Goal: Task Accomplishment & Management: Manage account settings

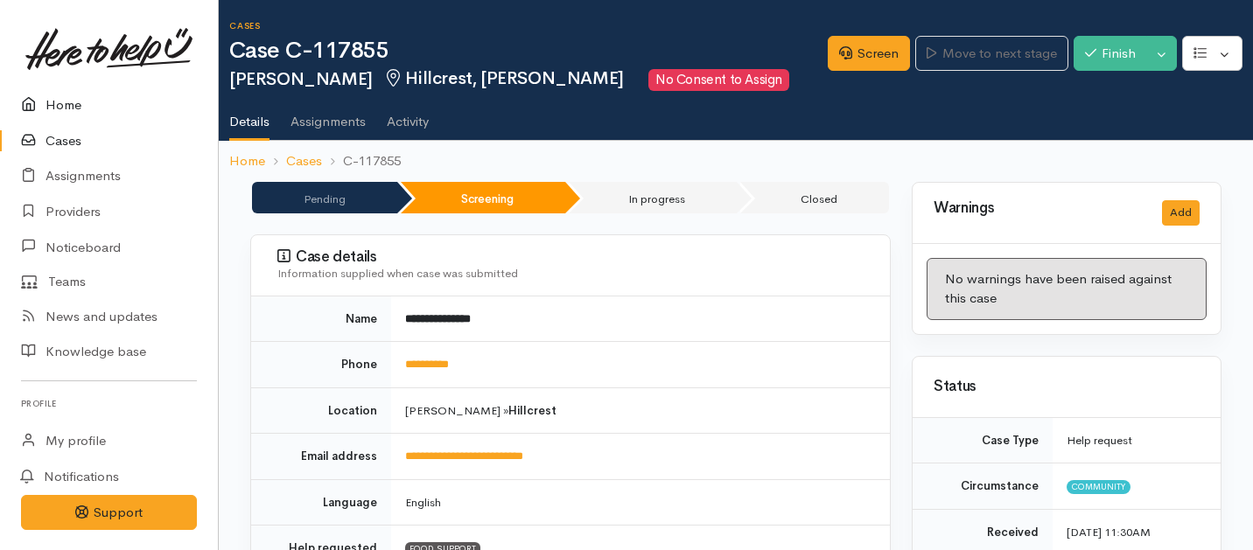
click at [67, 102] on link "Home" at bounding box center [109, 106] width 218 height 36
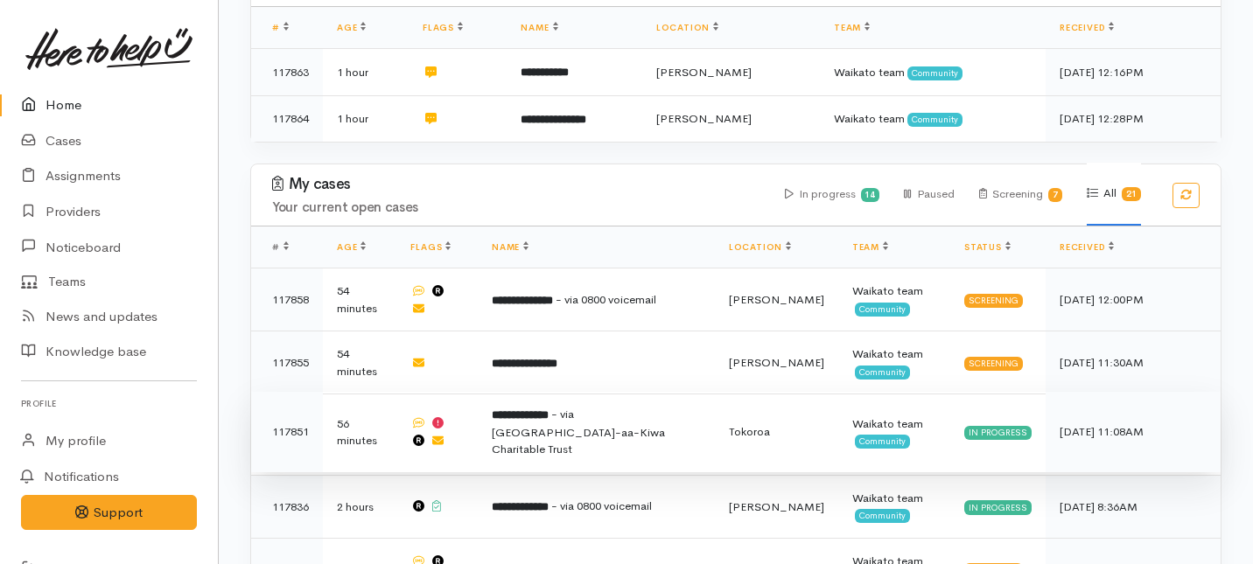
scroll to position [397, 0]
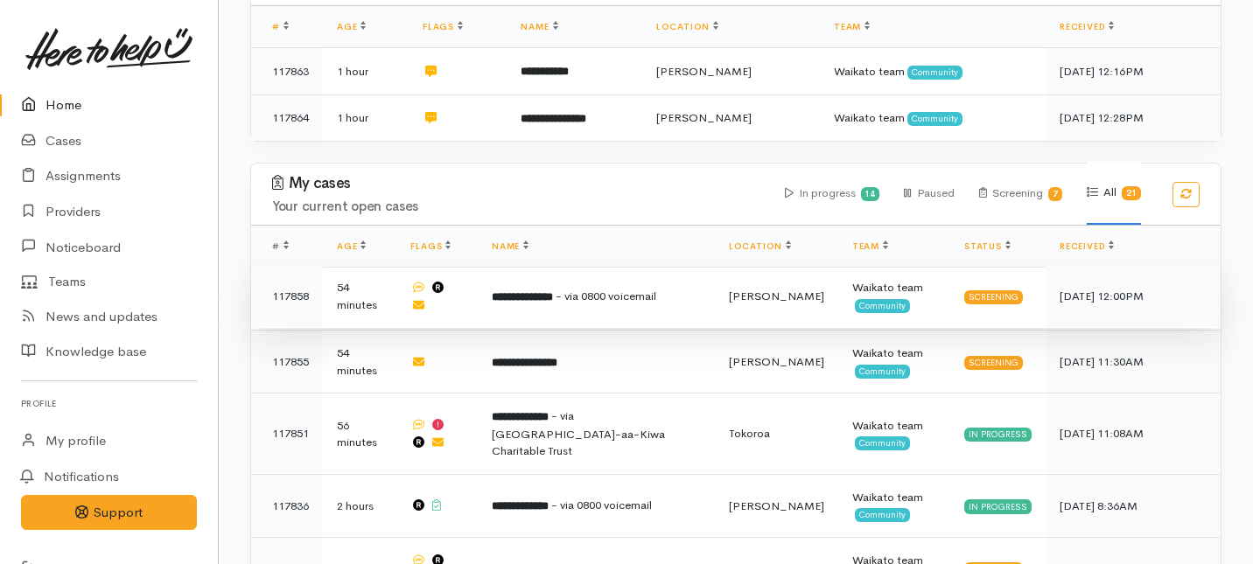
click at [585, 265] on td "**********" at bounding box center [596, 296] width 237 height 63
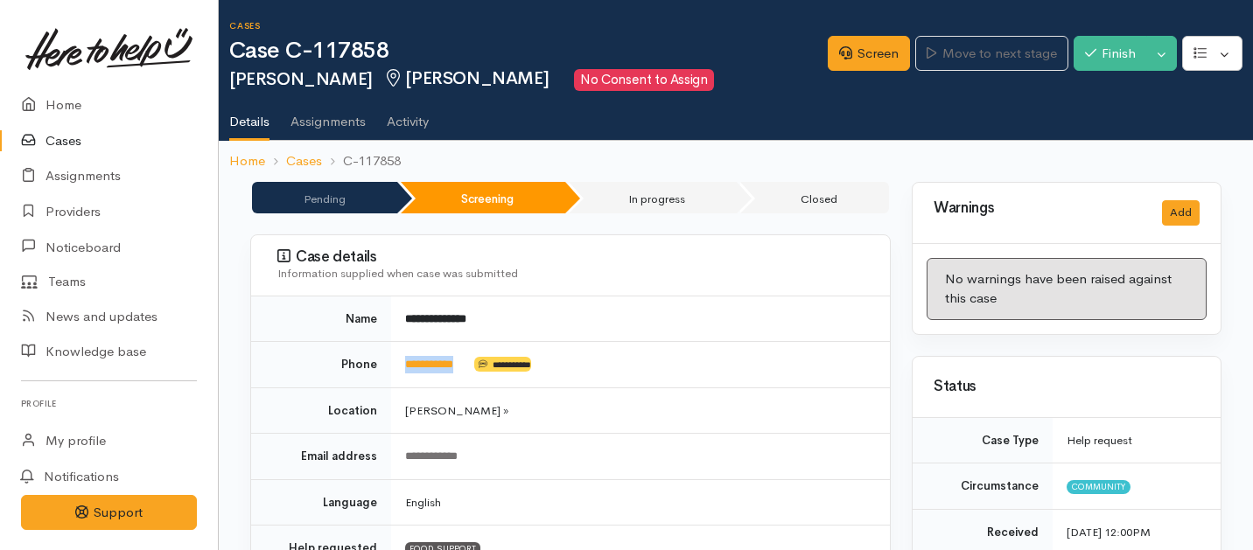
drag, startPoint x: 480, startPoint y: 362, endPoint x: 394, endPoint y: 362, distance: 86.6
click at [394, 362] on td "**********" at bounding box center [640, 365] width 499 height 46
copy td "**********"
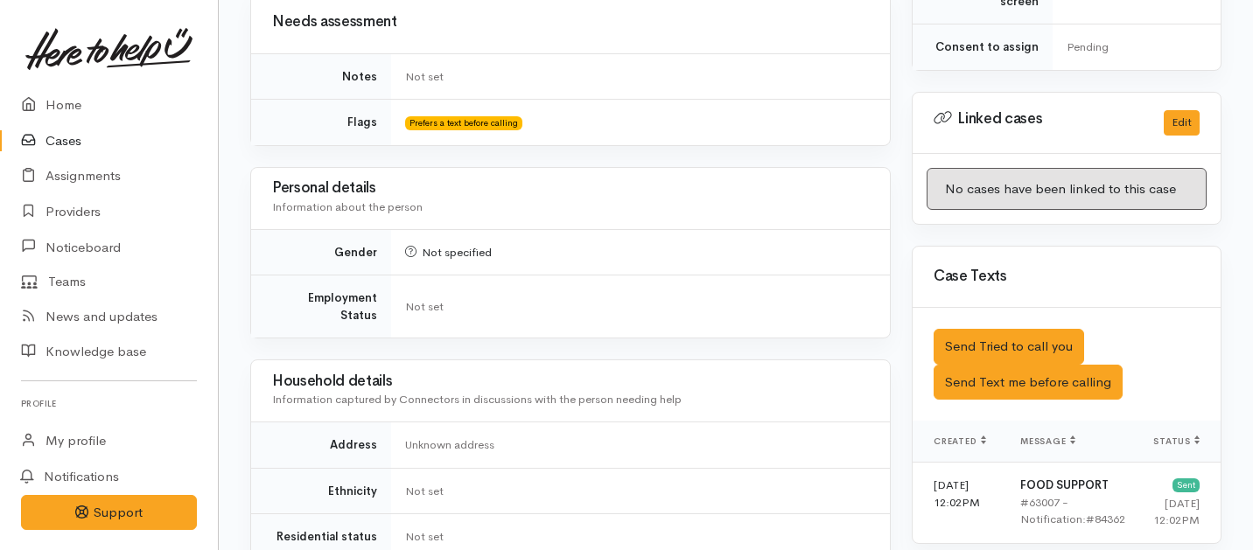
scroll to position [914, 0]
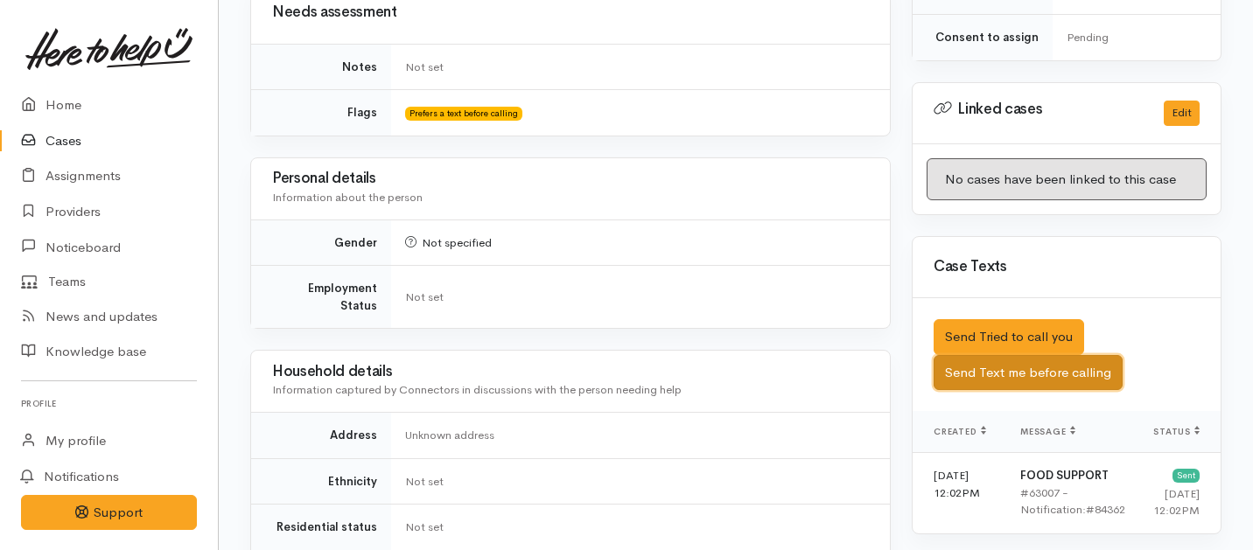
click at [991, 359] on button "Send Text me before calling" at bounding box center [1028, 373] width 189 height 36
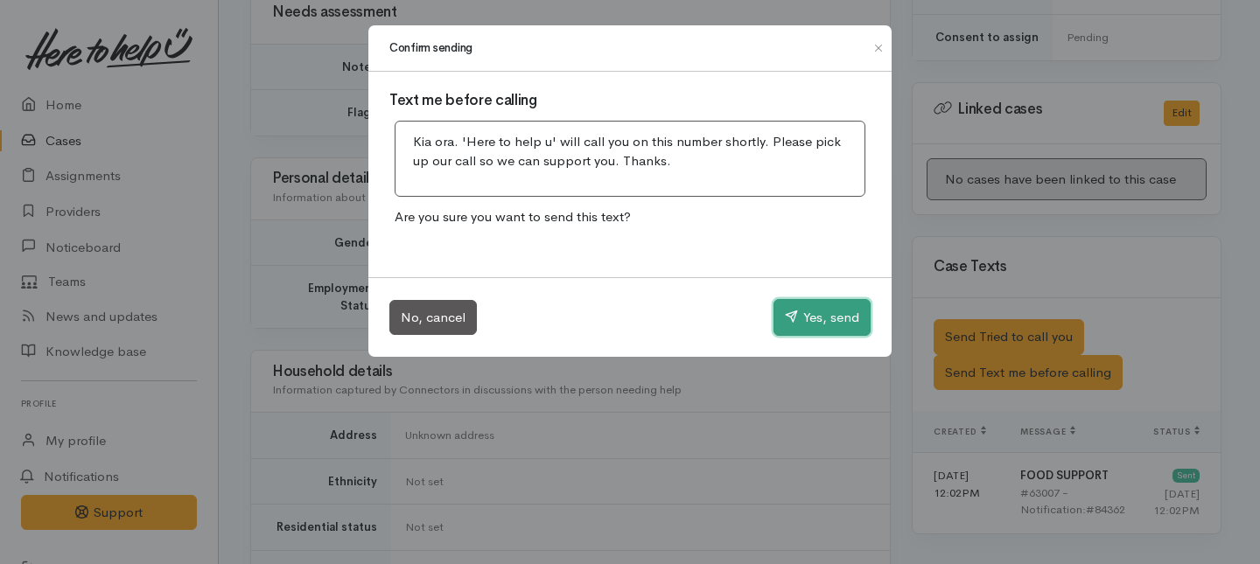
click at [842, 317] on button "Yes, send" at bounding box center [822, 317] width 97 height 37
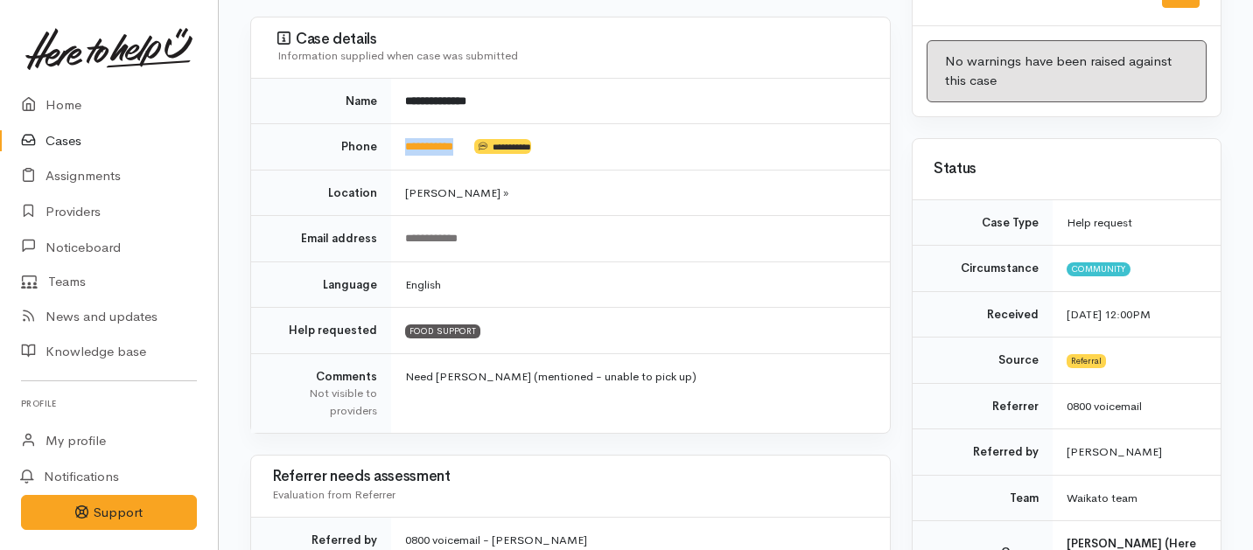
scroll to position [0, 0]
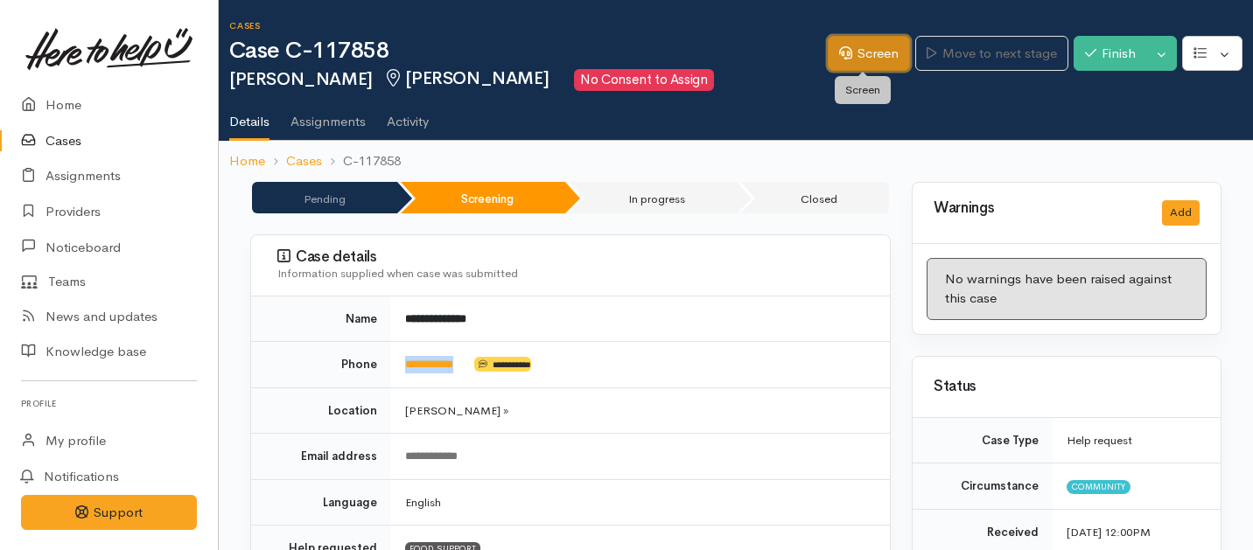
click at [873, 54] on link "Screen" at bounding box center [869, 54] width 82 height 36
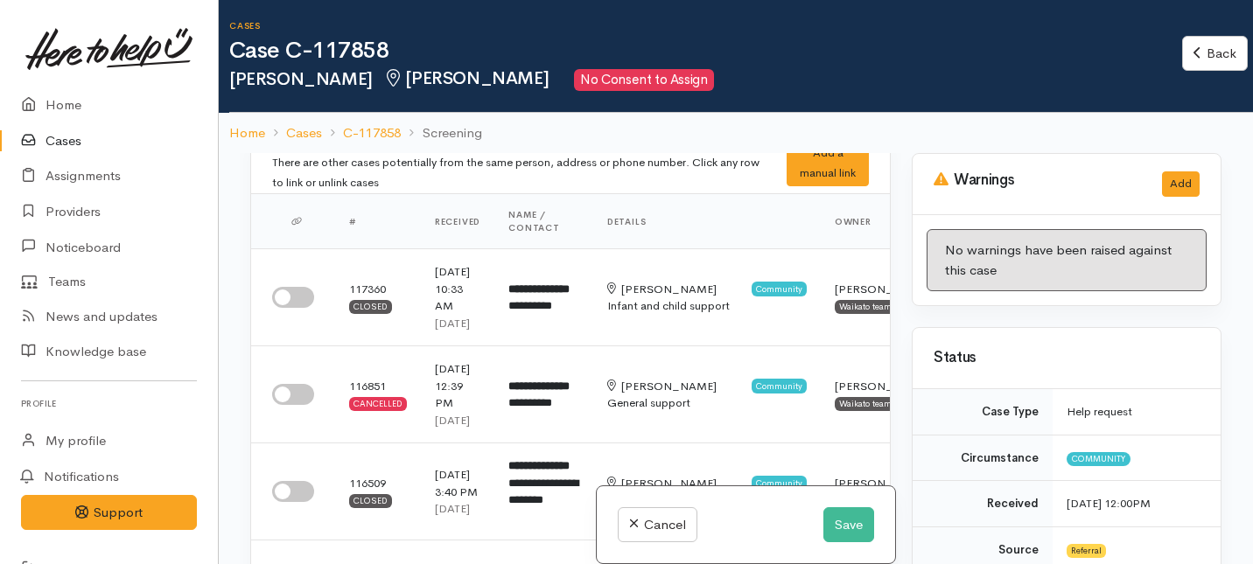
scroll to position [22, 0]
click at [293, 298] on input "checkbox" at bounding box center [293, 296] width 42 height 21
checkbox input "true"
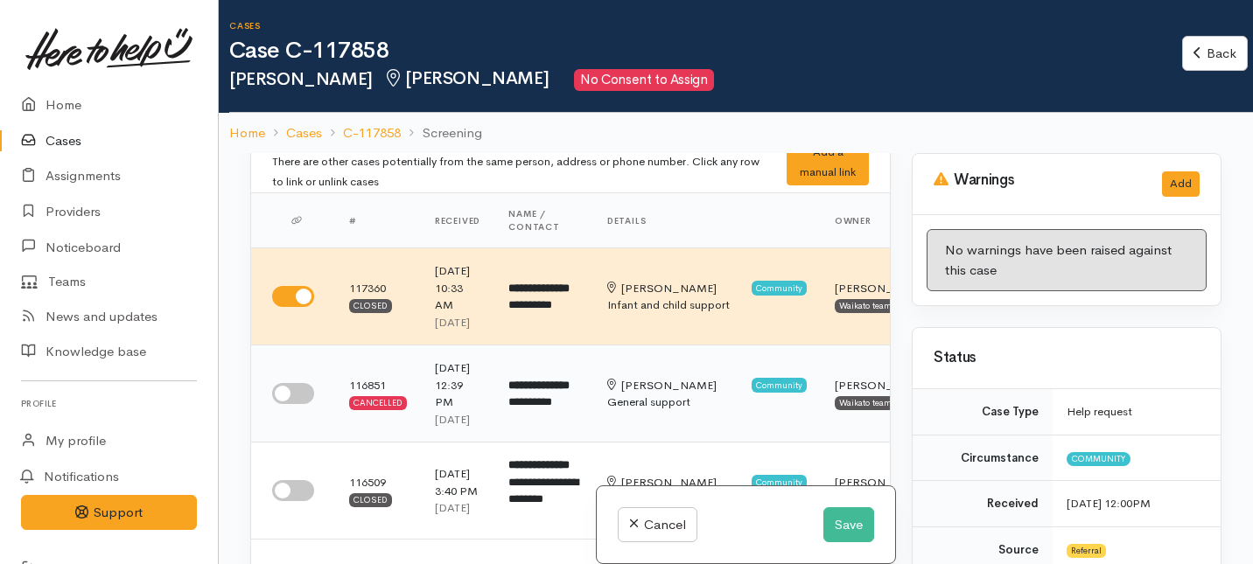
click at [299, 404] on input "checkbox" at bounding box center [293, 393] width 42 height 21
checkbox input "true"
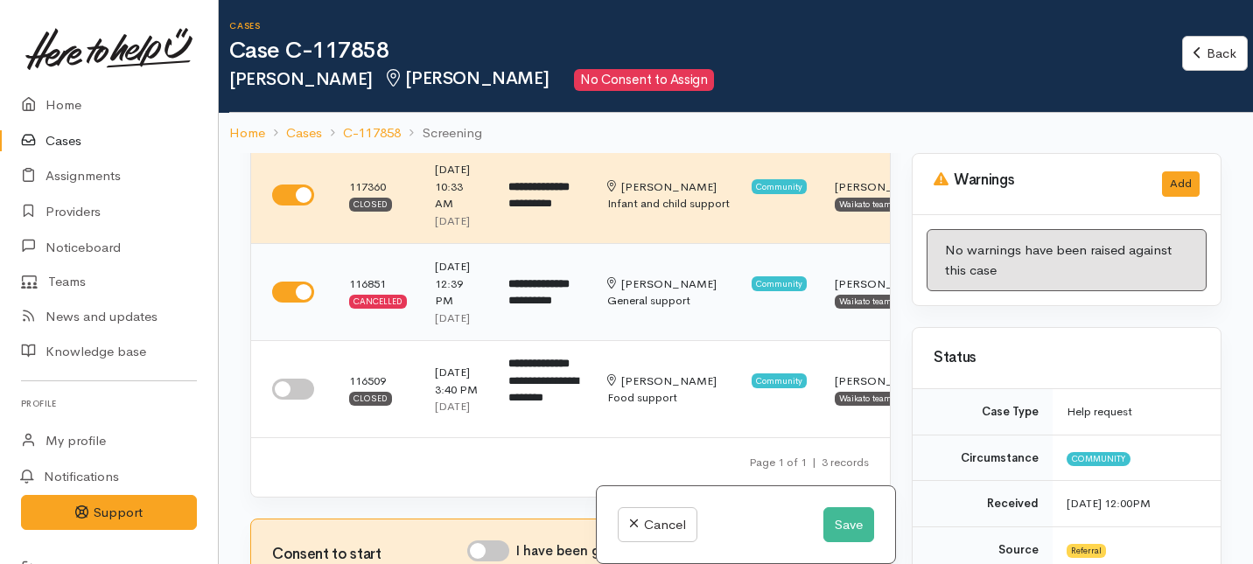
scroll to position [134, 0]
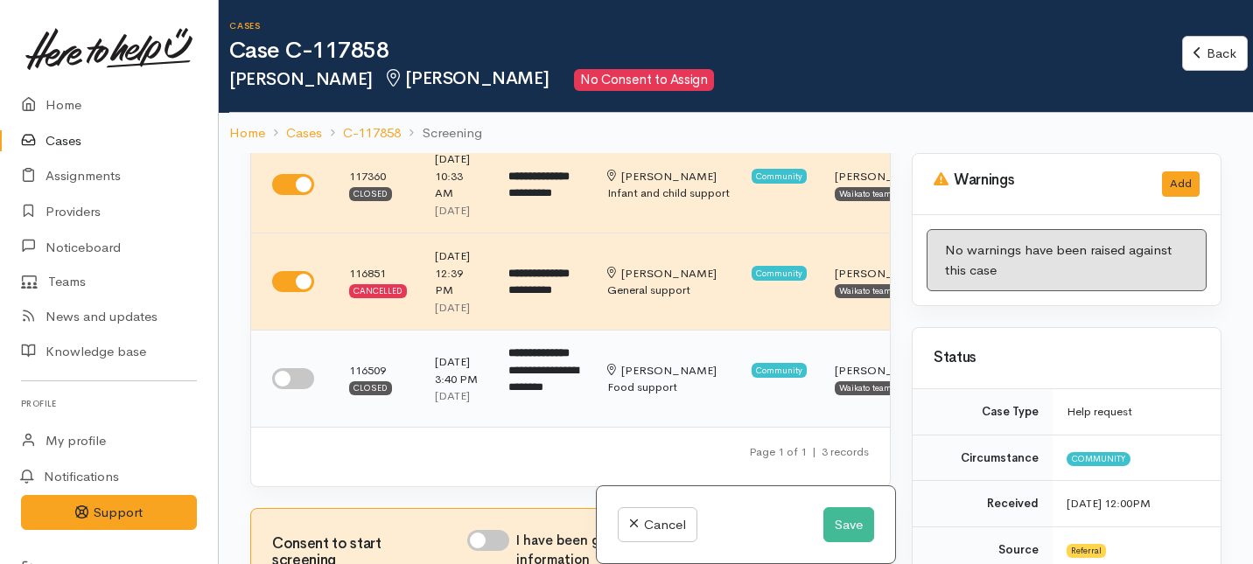
click at [306, 389] on input "checkbox" at bounding box center [293, 378] width 42 height 21
checkbox input "true"
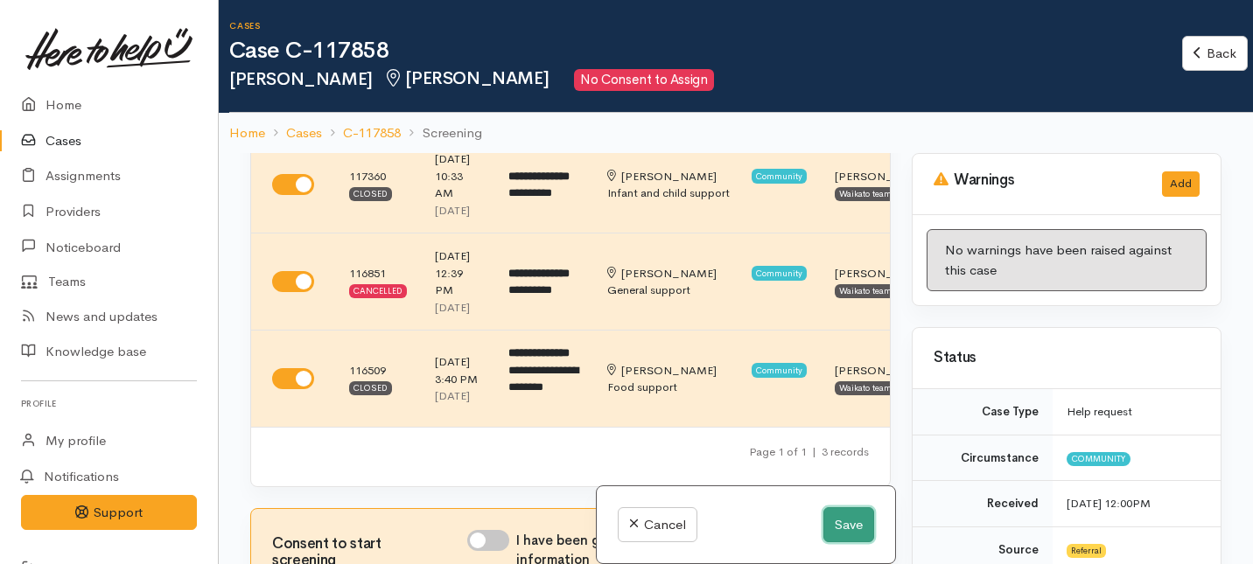
click at [836, 522] on button "Save" at bounding box center [849, 526] width 51 height 36
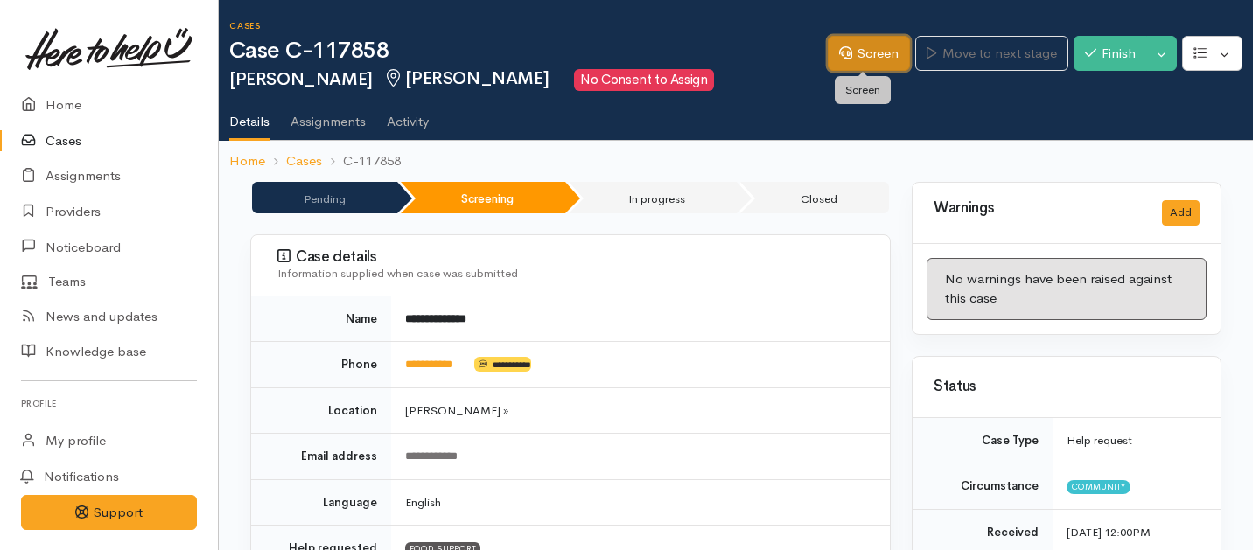
click at [852, 54] on link "Screen" at bounding box center [869, 54] width 82 height 36
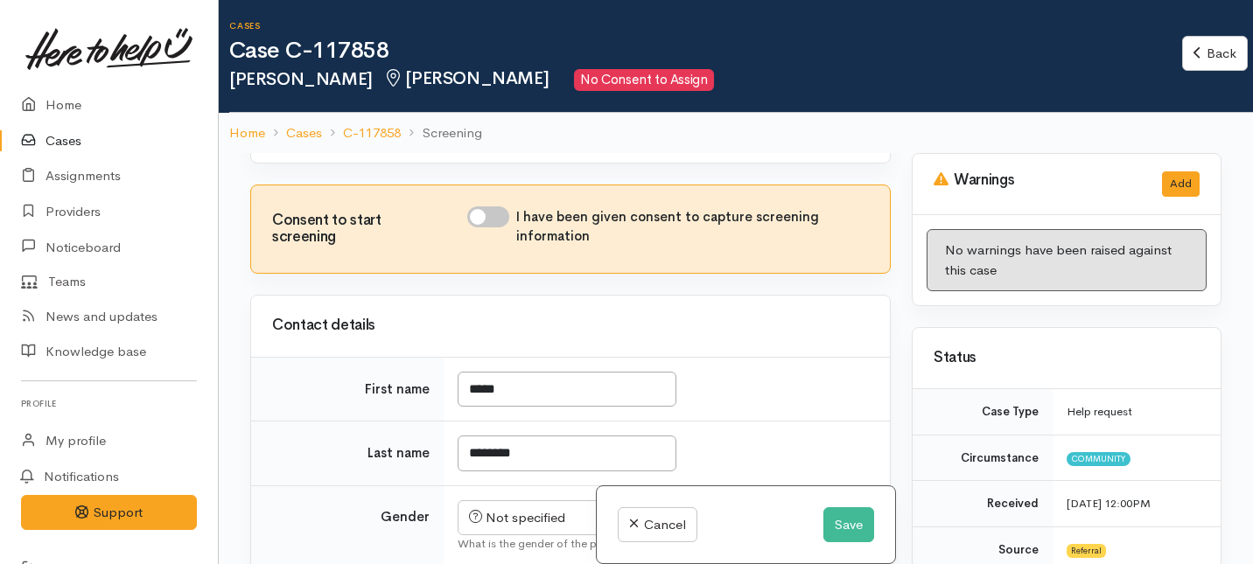
scroll to position [464, 0]
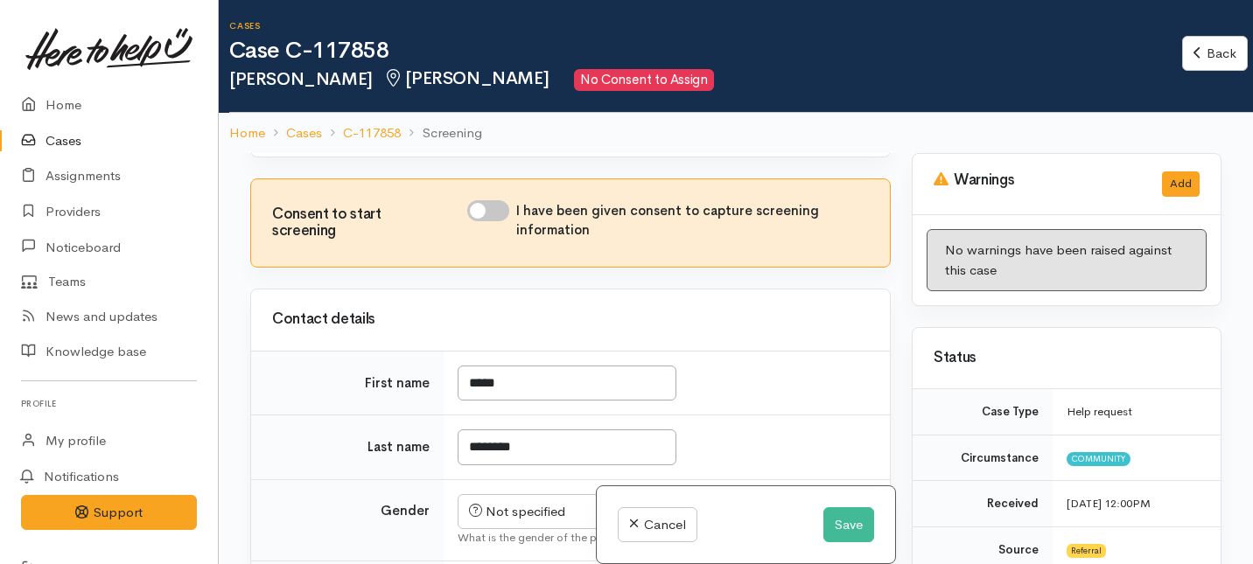
click at [490, 221] on input "I have been given consent to capture screening information" at bounding box center [488, 210] width 42 height 21
checkbox input "true"
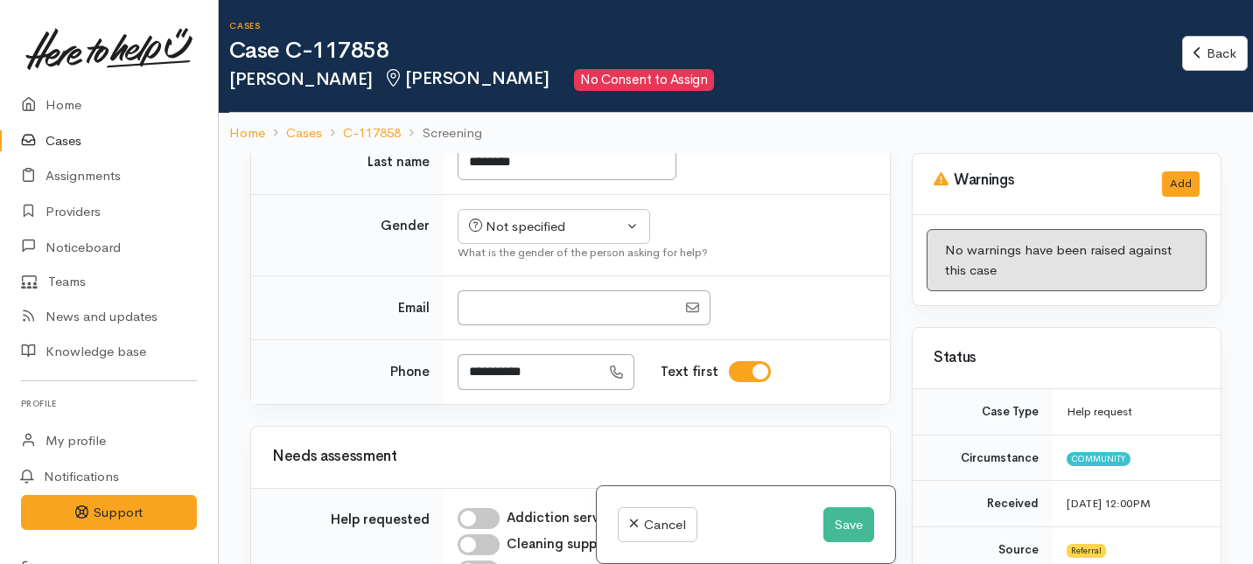
scroll to position [693, 0]
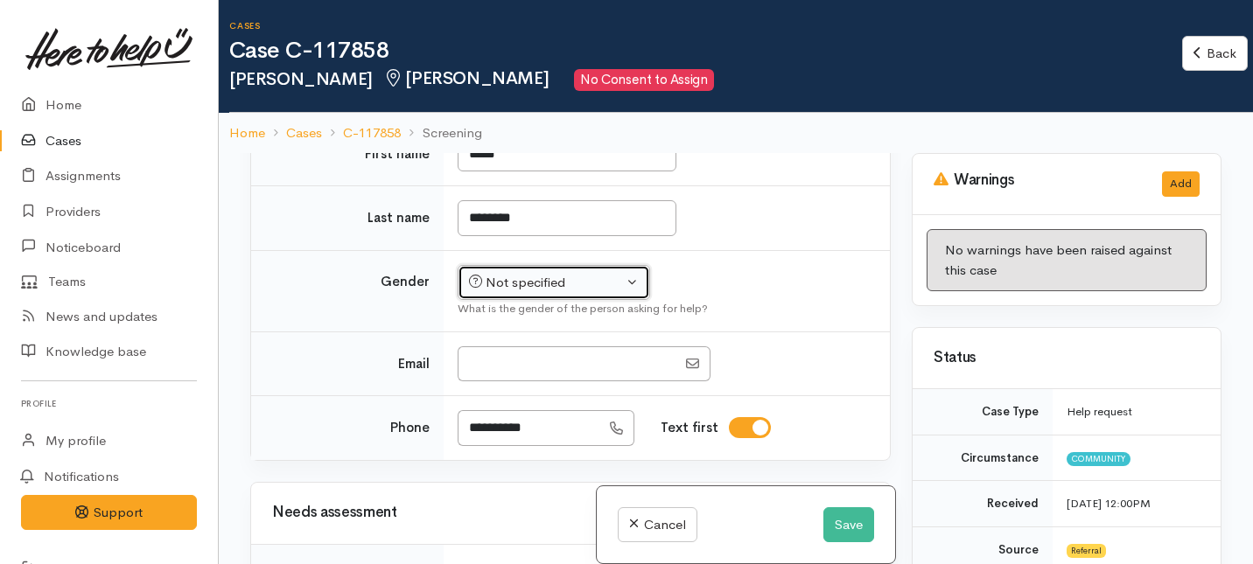
click at [582, 293] on div "Not specified" at bounding box center [546, 283] width 154 height 20
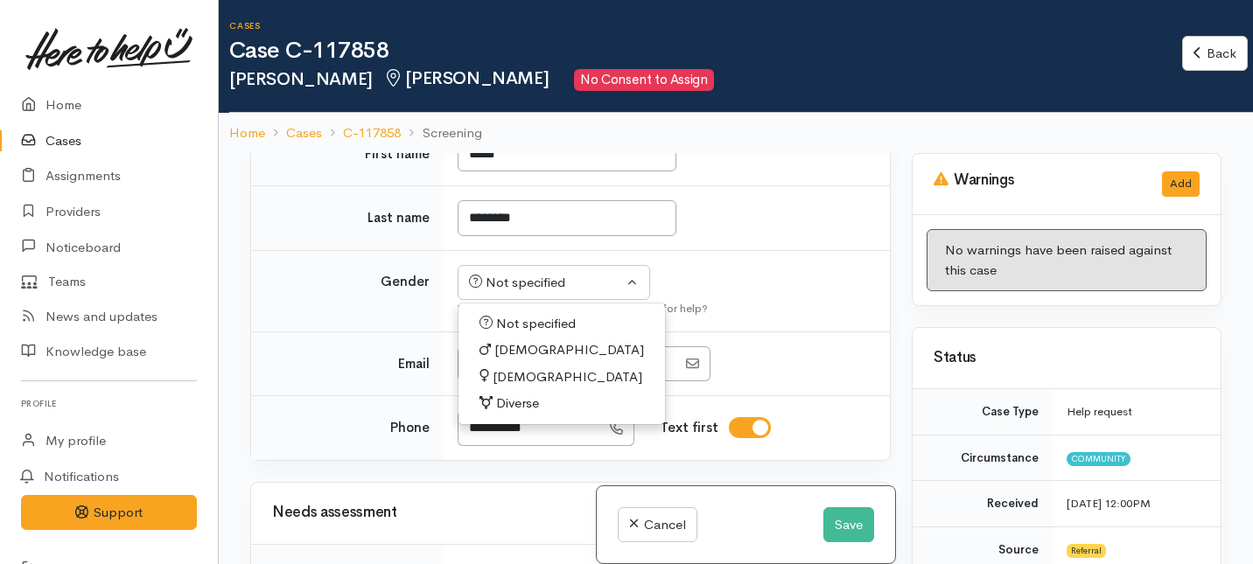
click at [516, 388] on span "[DEMOGRAPHIC_DATA]" at bounding box center [568, 378] width 150 height 20
select select "[DEMOGRAPHIC_DATA]"
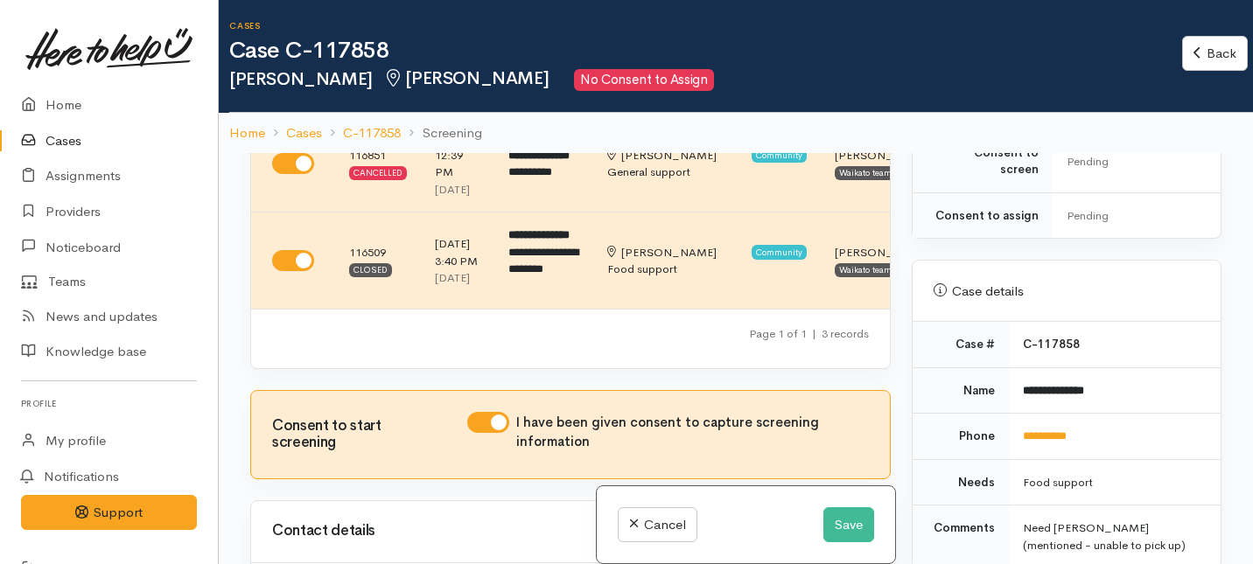
scroll to position [708, 0]
click at [850, 535] on button "Save" at bounding box center [849, 526] width 51 height 36
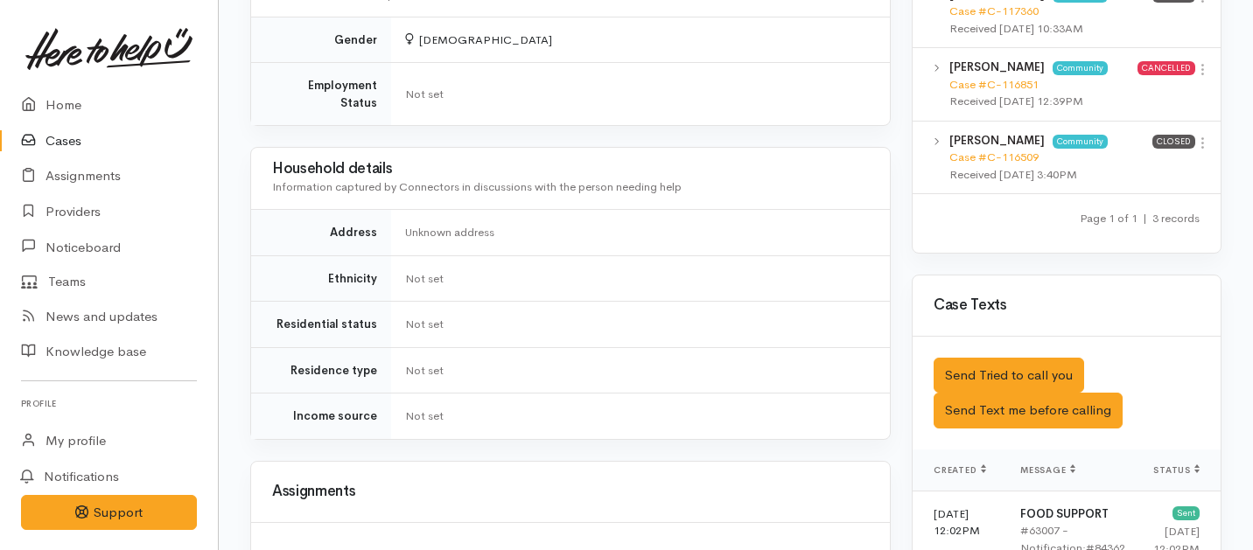
scroll to position [997, 0]
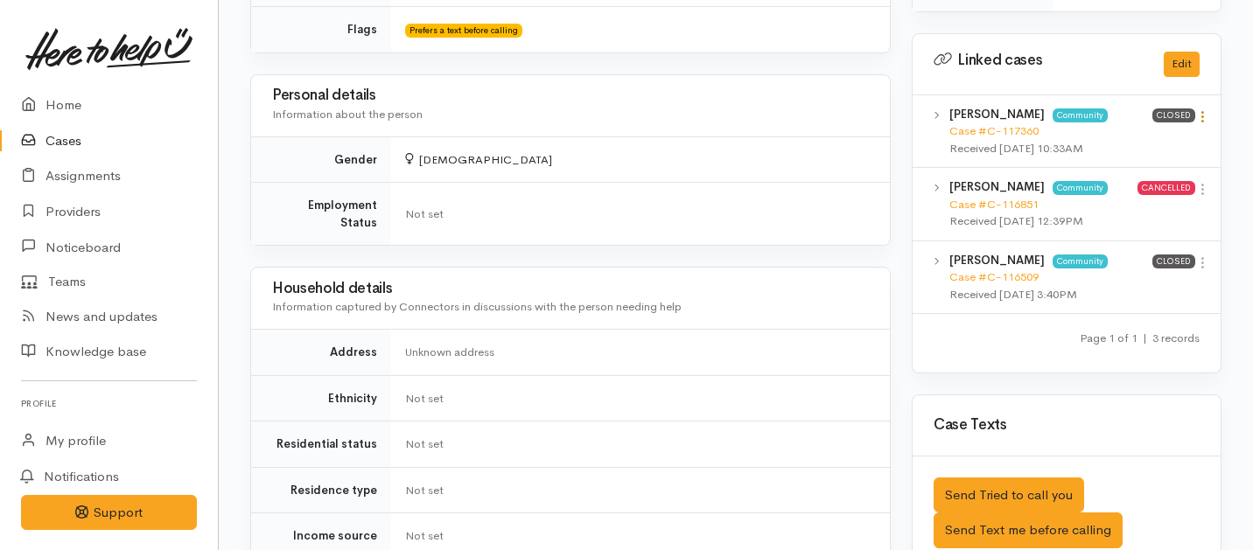
click at [1201, 109] on icon at bounding box center [1202, 116] width 15 height 15
click at [1097, 137] on link "View case" at bounding box center [1140, 150] width 138 height 27
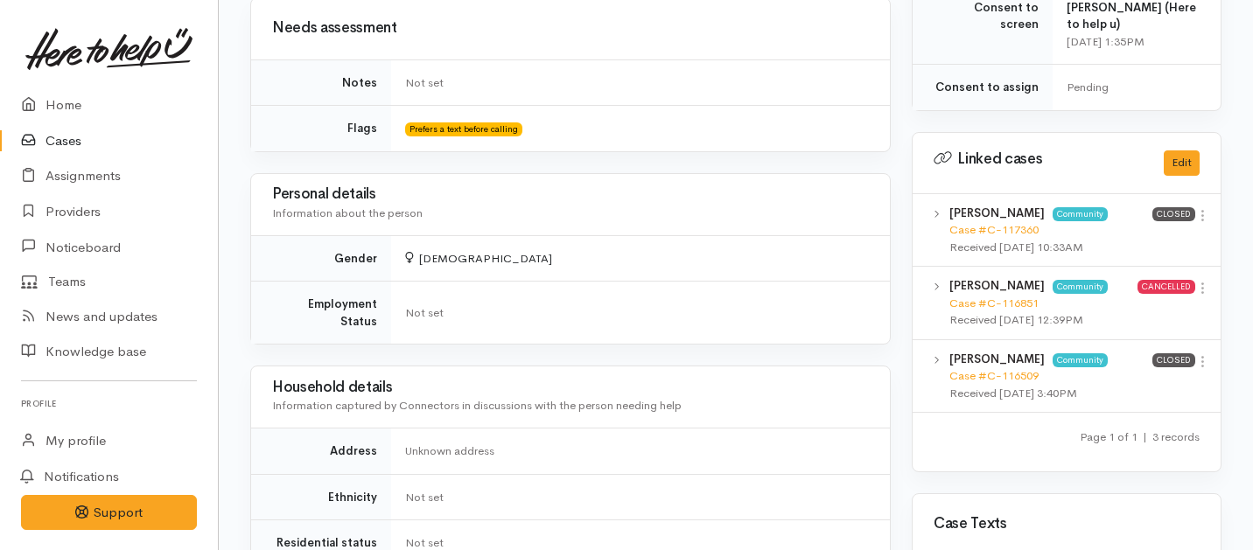
scroll to position [0, 0]
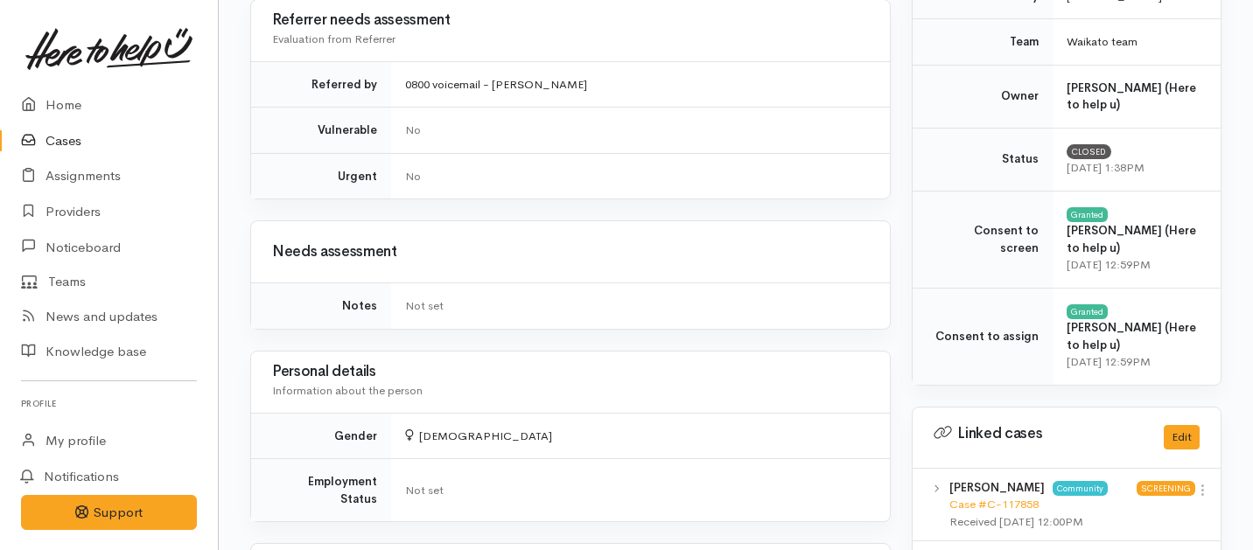
scroll to position [673, 0]
click at [72, 103] on link "Home" at bounding box center [109, 106] width 218 height 36
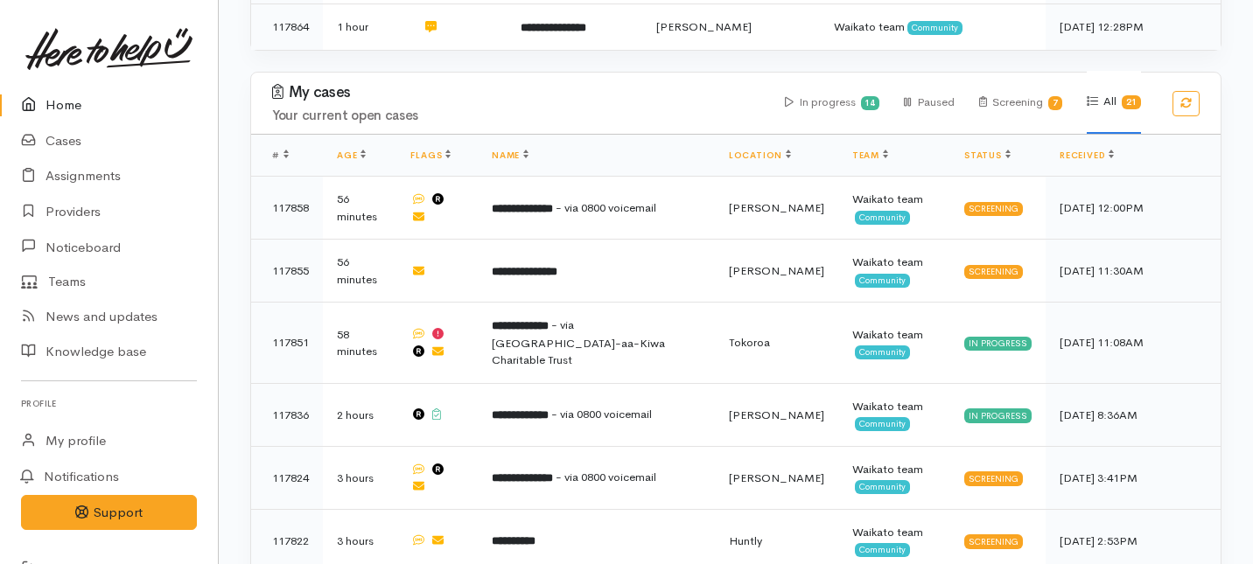
scroll to position [490, 0]
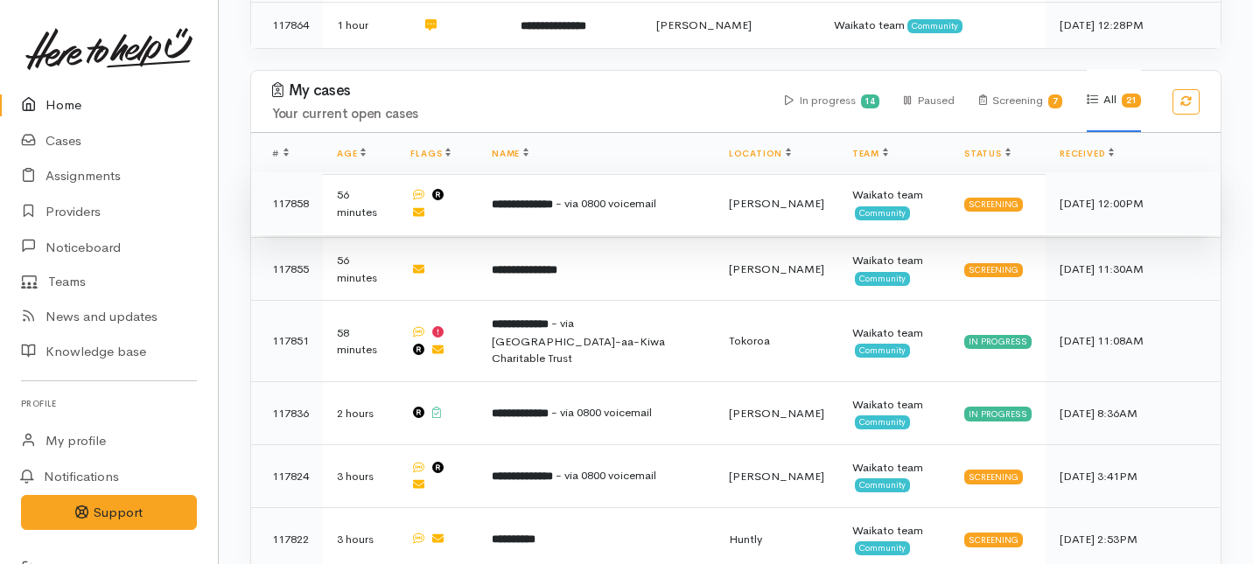
click at [553, 199] on b "**********" at bounding box center [522, 204] width 61 height 11
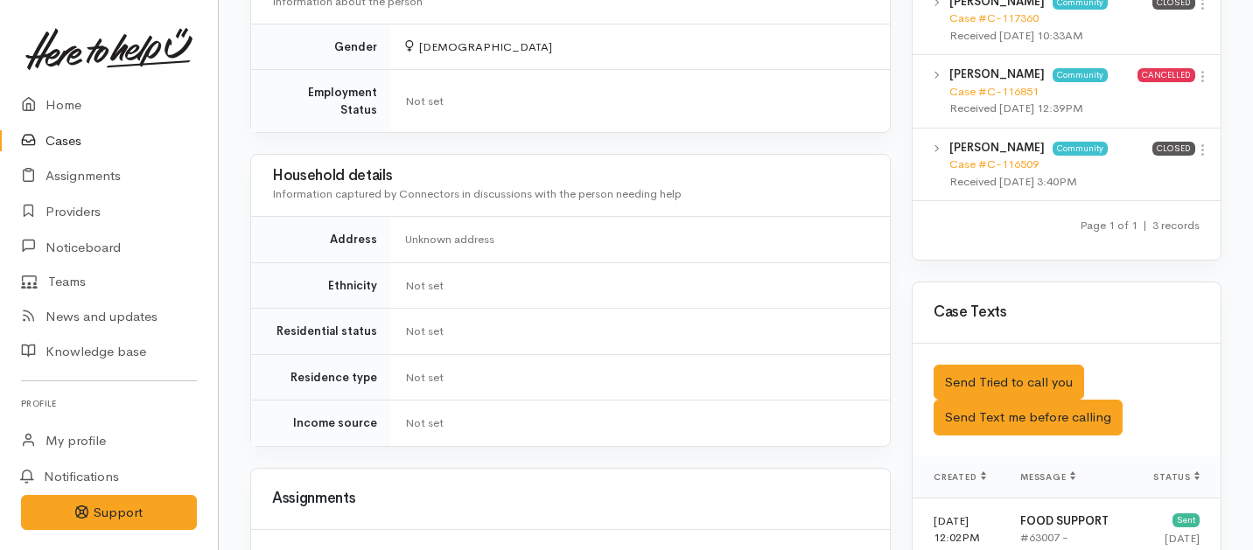
scroll to position [1123, 0]
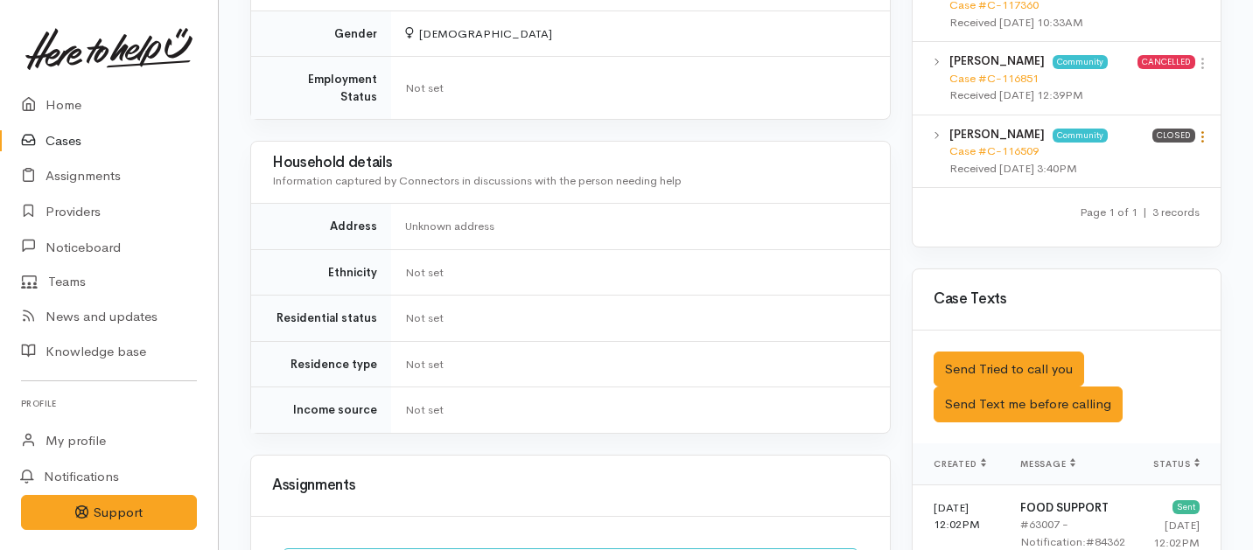
click at [1207, 130] on link at bounding box center [1202, 139] width 15 height 18
click at [1116, 158] on link "View case" at bounding box center [1140, 171] width 138 height 27
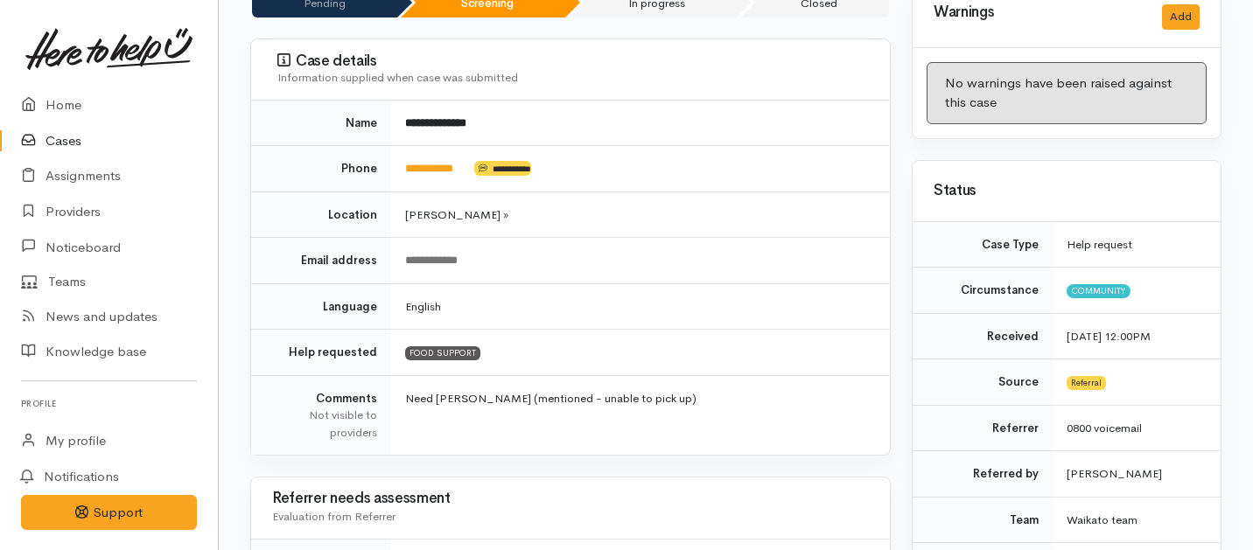
scroll to position [0, 0]
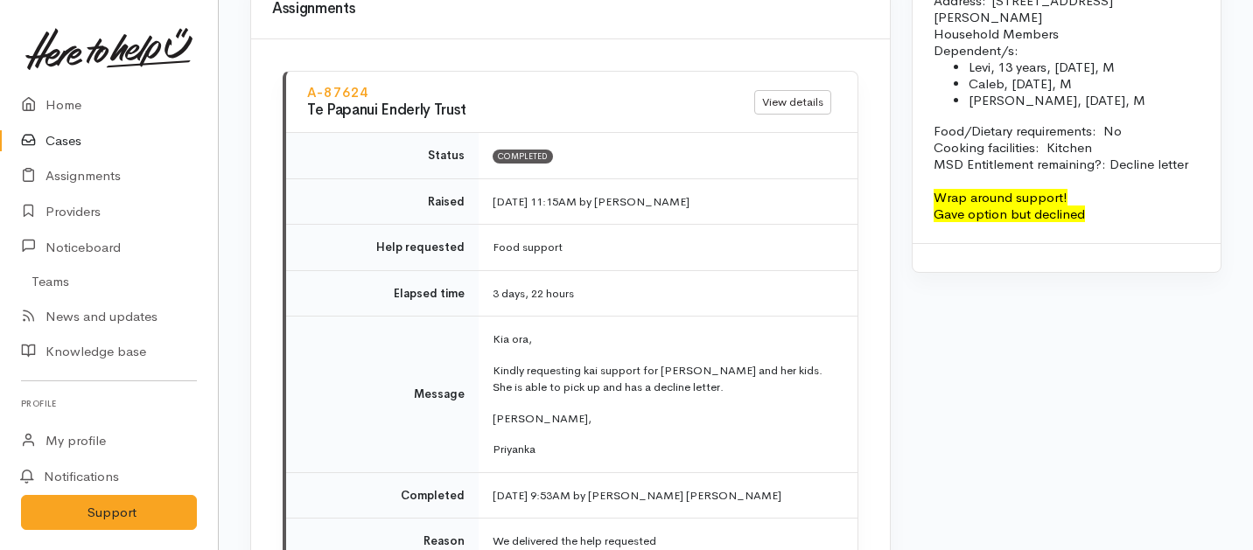
scroll to position [1922, 0]
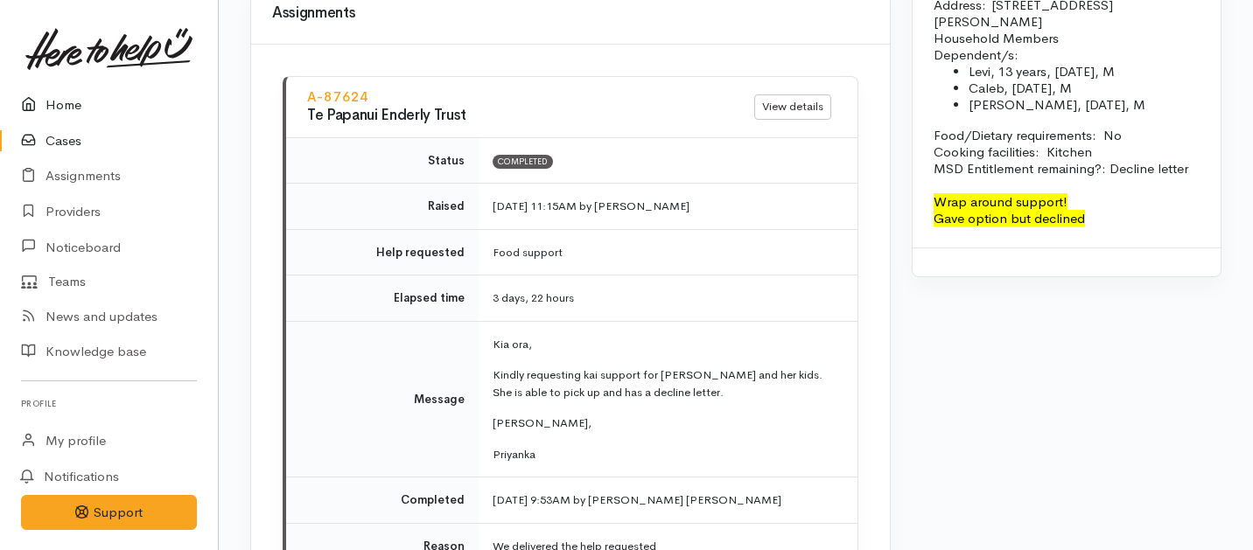
click at [64, 101] on link "Home" at bounding box center [109, 106] width 218 height 36
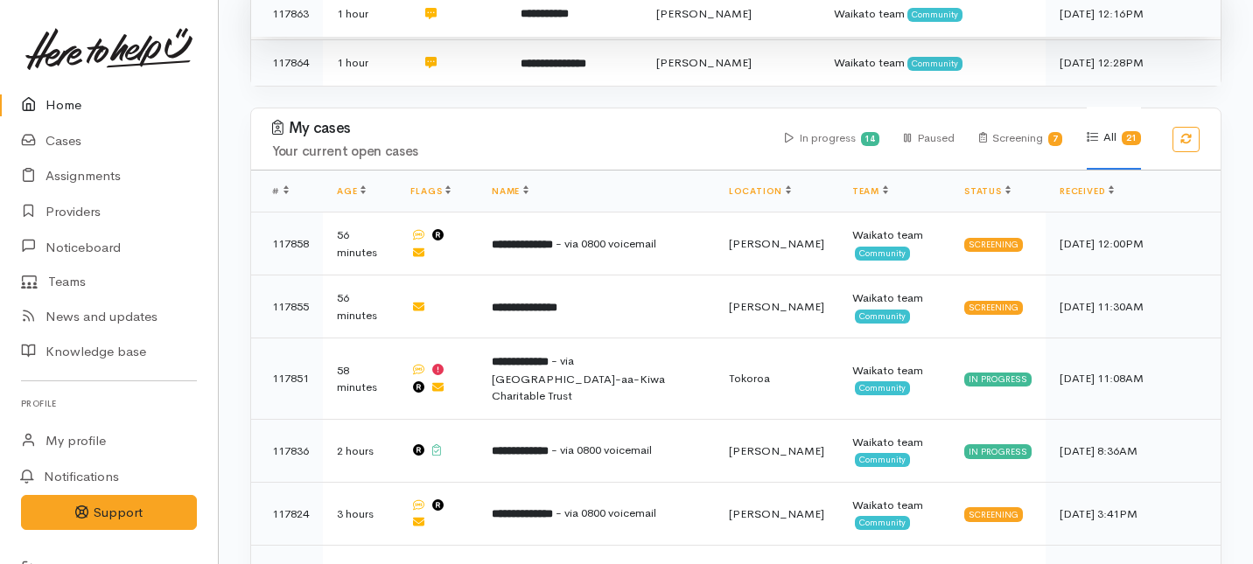
scroll to position [443, 0]
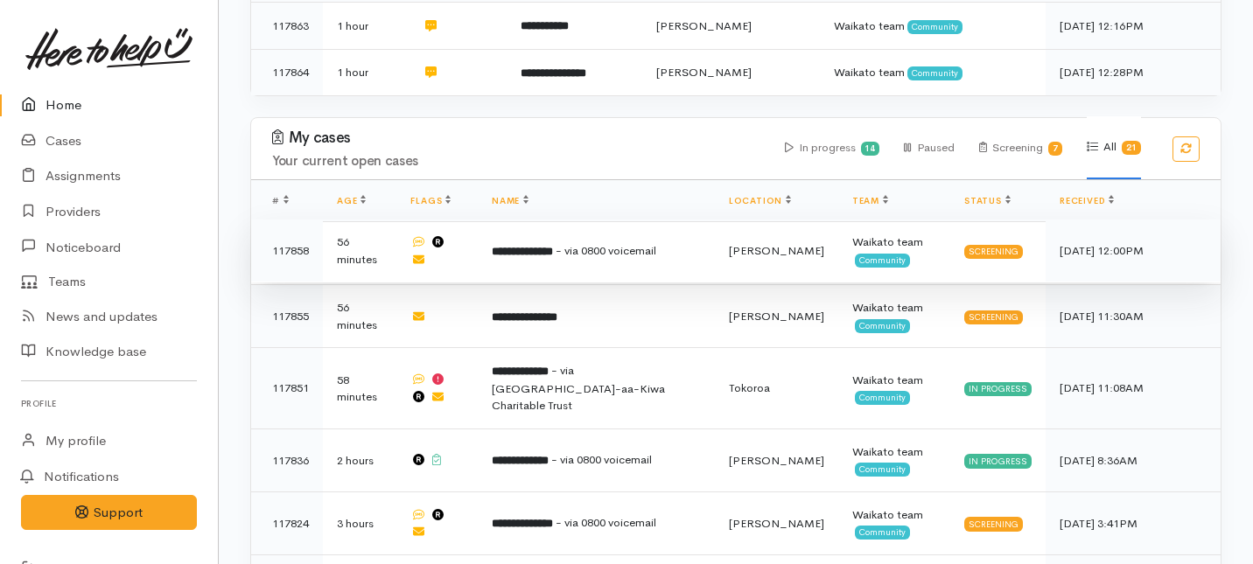
click at [562, 220] on td "**********" at bounding box center [596, 251] width 237 height 63
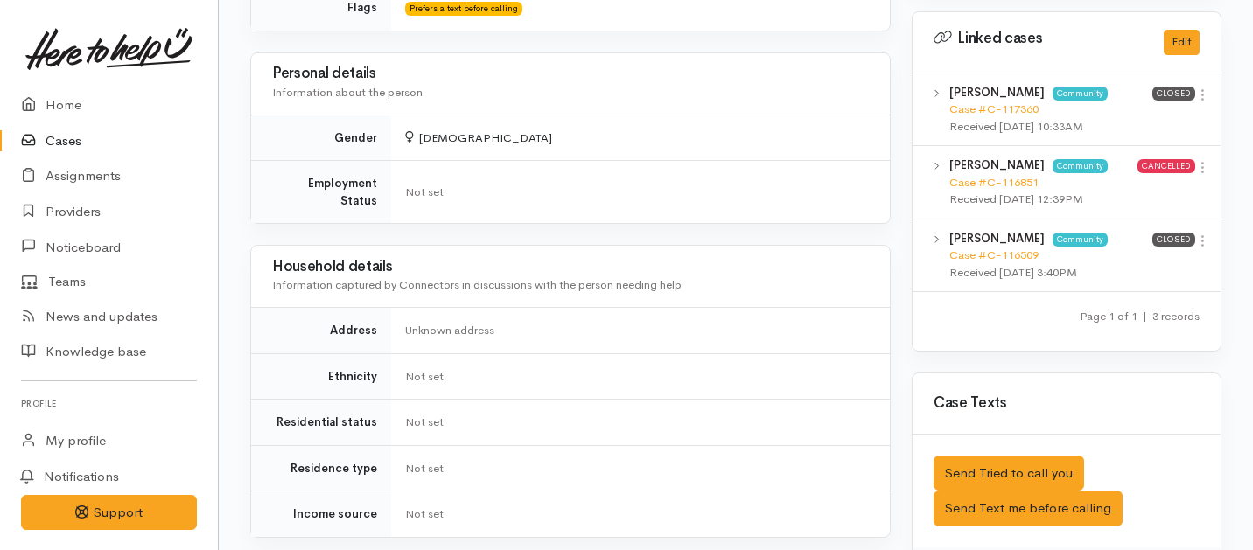
scroll to position [1086, 0]
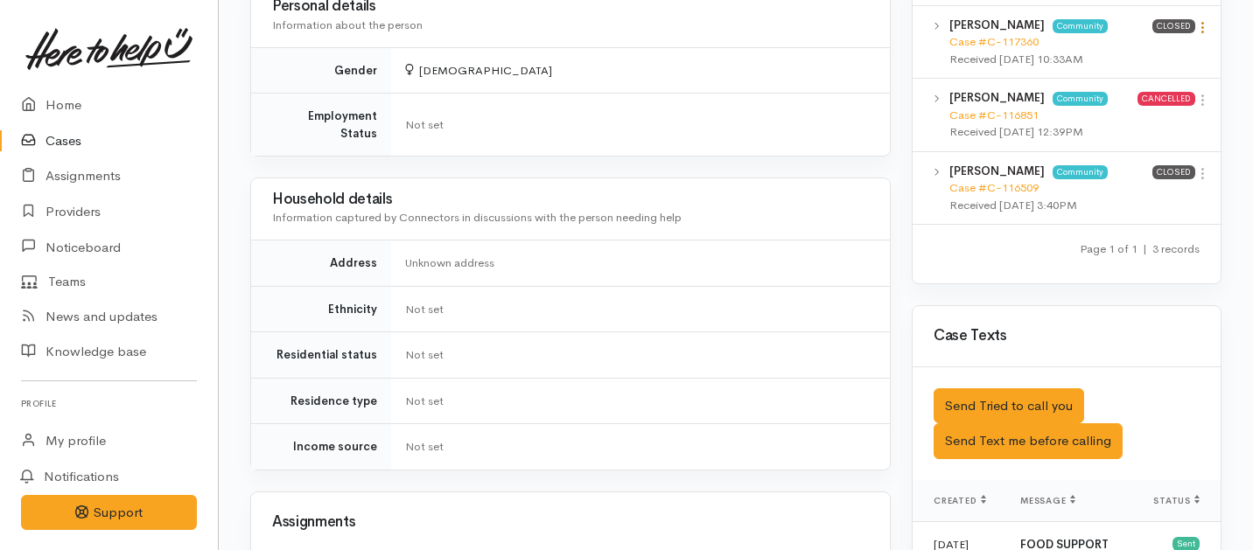
click at [1201, 20] on link at bounding box center [1202, 29] width 15 height 18
click at [1105, 48] on link "View case" at bounding box center [1140, 61] width 138 height 27
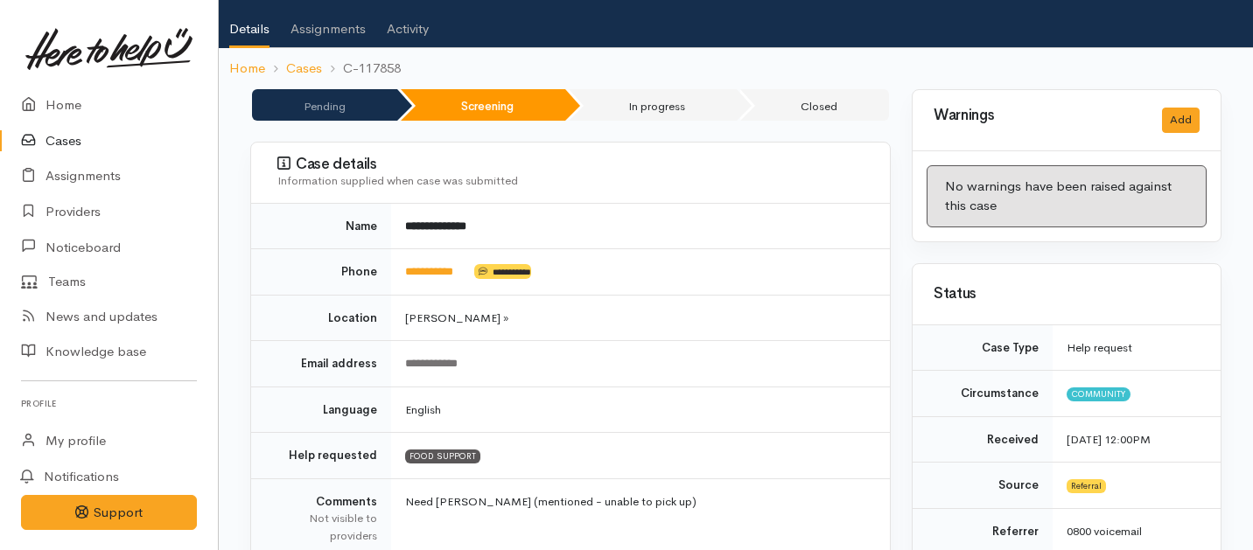
scroll to position [0, 0]
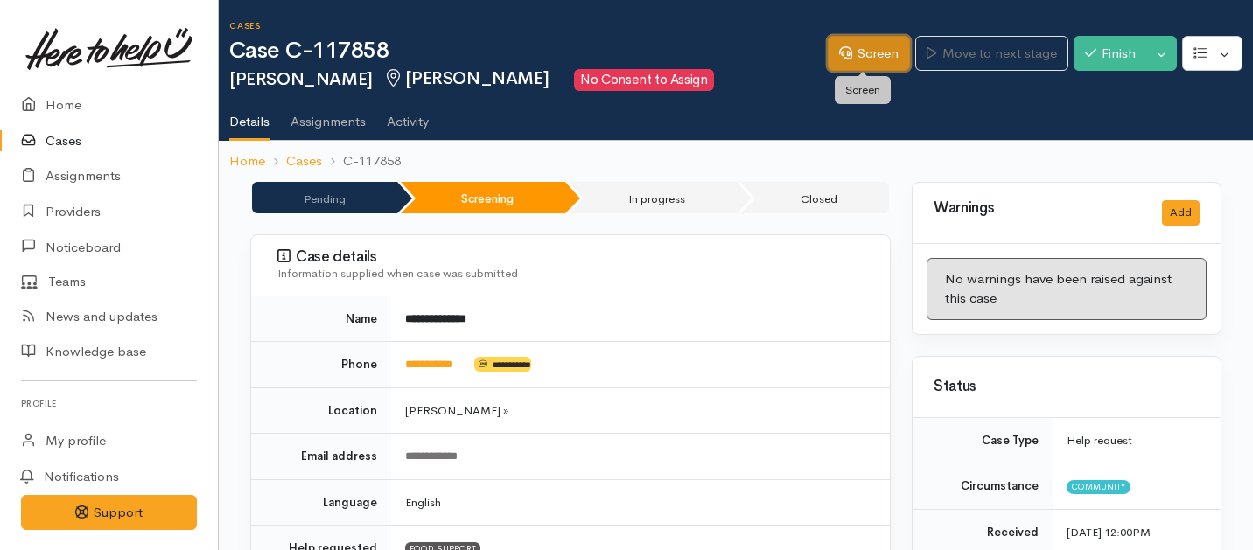
click at [851, 52] on link "Screen" at bounding box center [869, 54] width 82 height 36
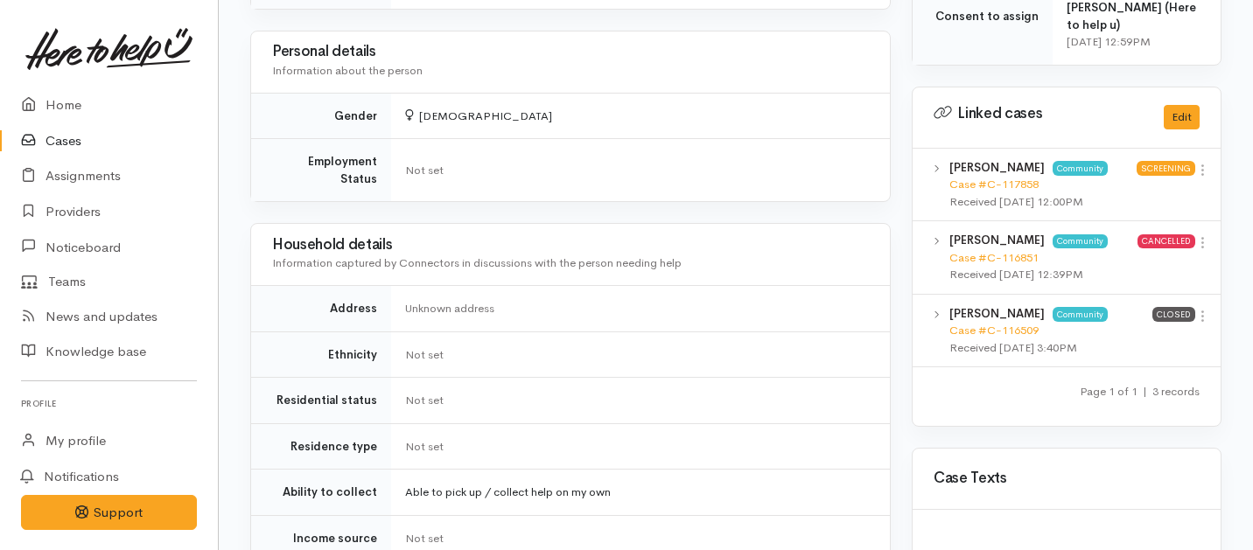
scroll to position [990, 0]
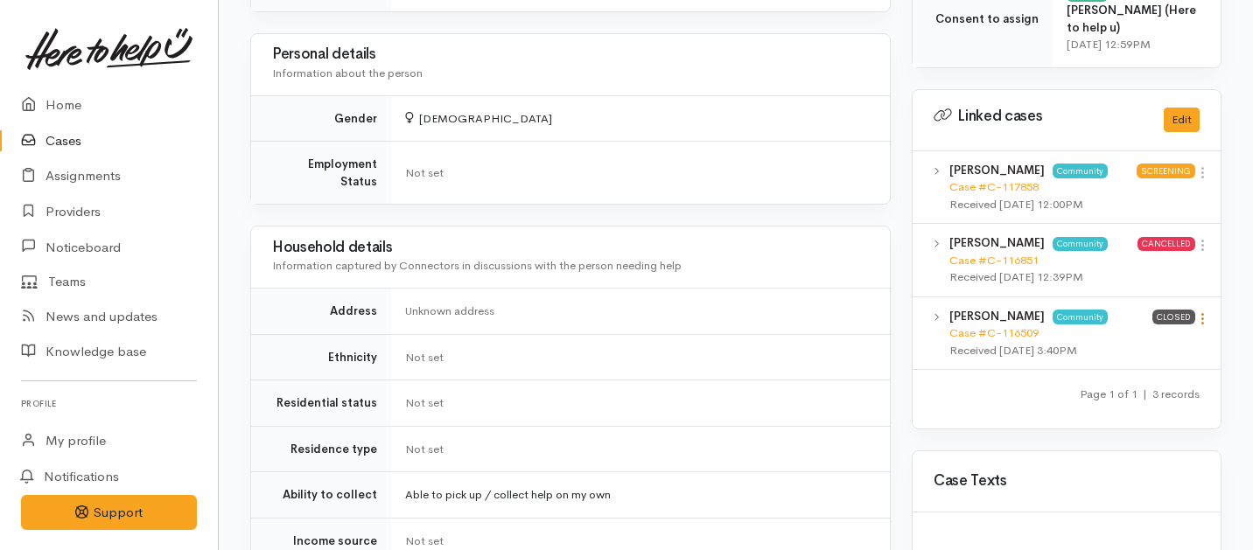
click at [1209, 312] on icon at bounding box center [1202, 319] width 15 height 15
click at [1110, 340] on link "View case" at bounding box center [1140, 353] width 138 height 27
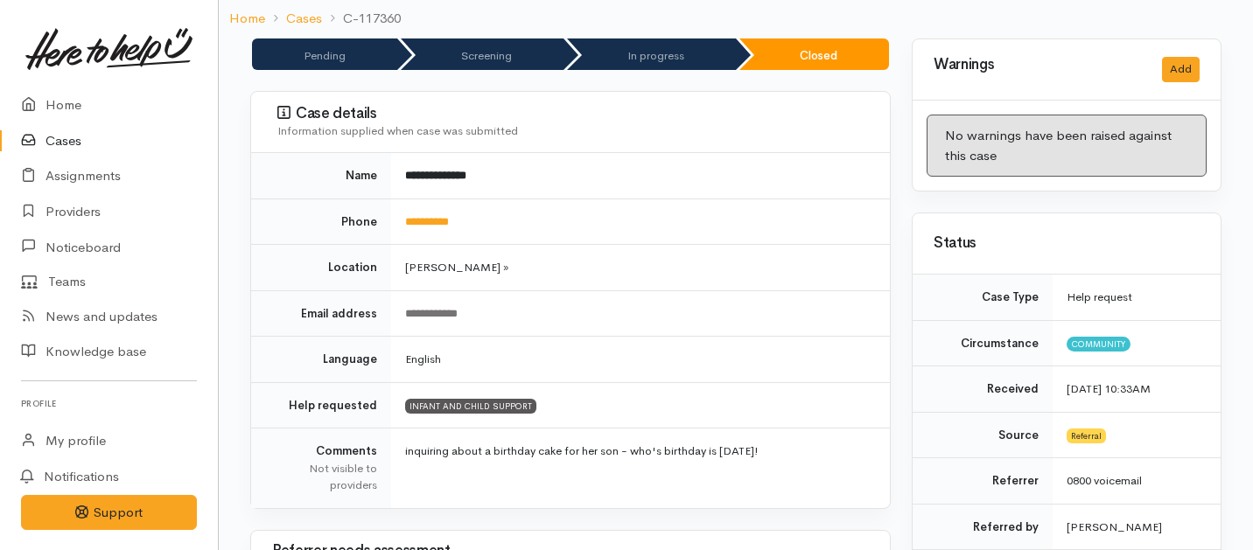
scroll to position [0, 0]
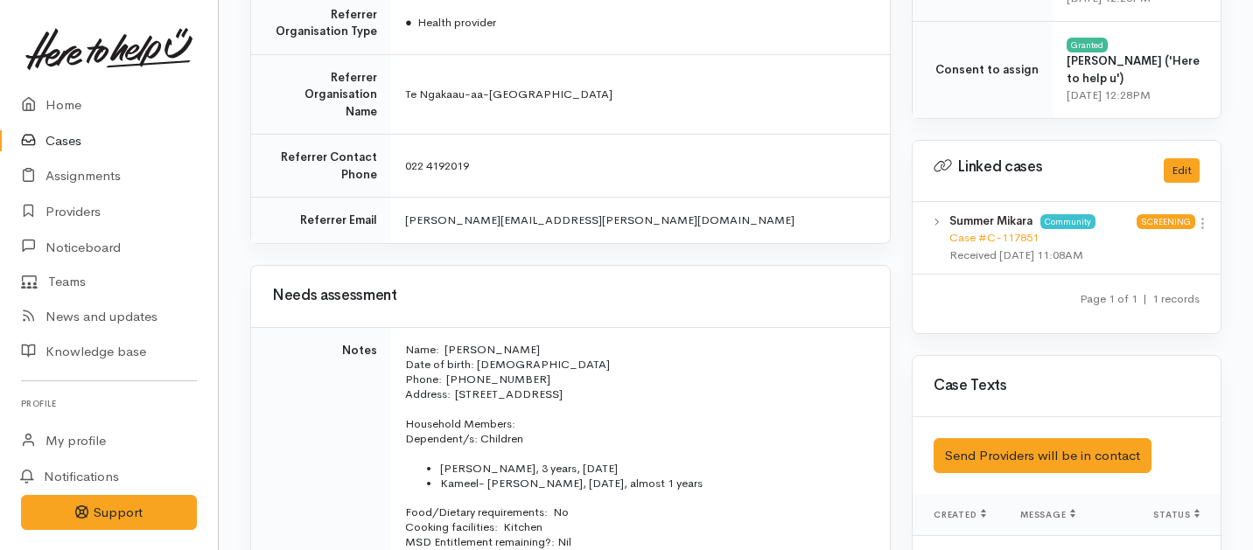
scroll to position [741, 0]
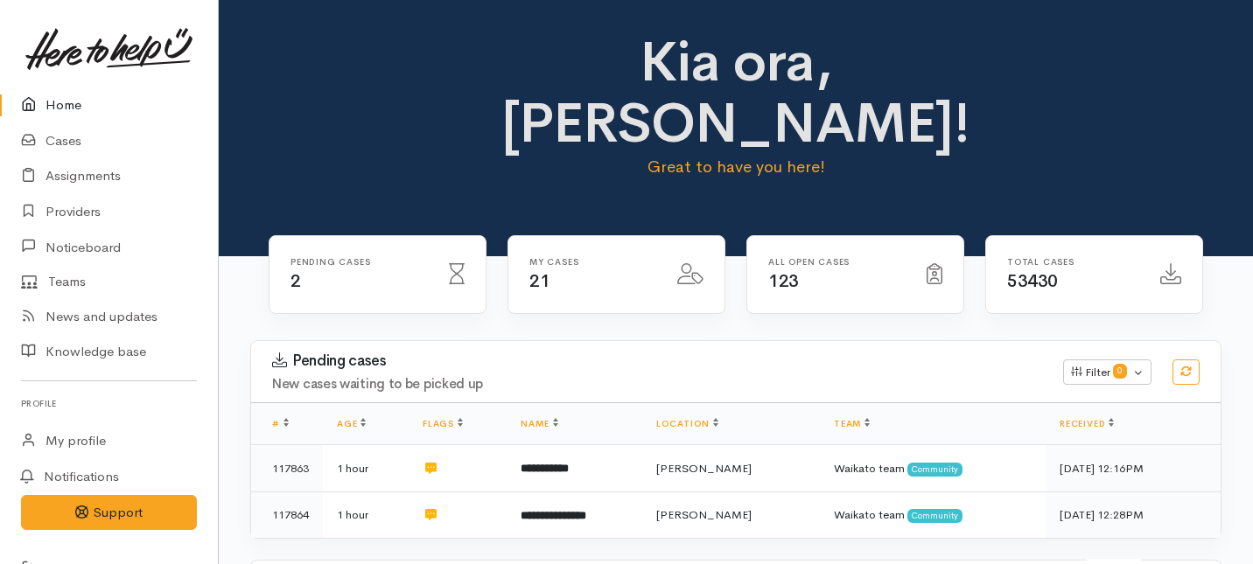
scroll to position [487, 0]
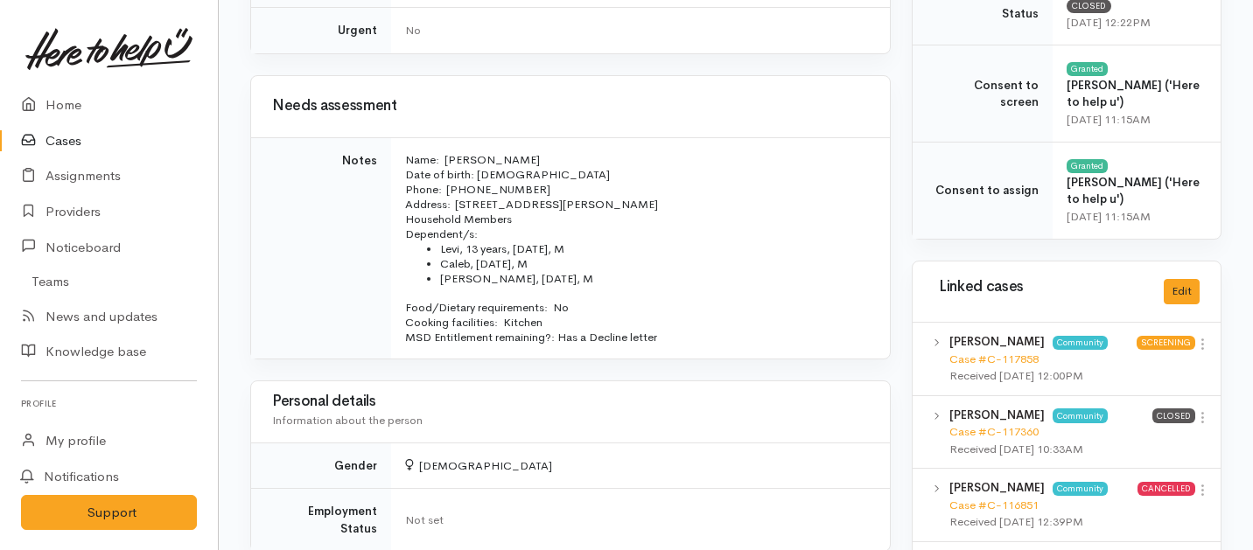
scroll to position [818, 0]
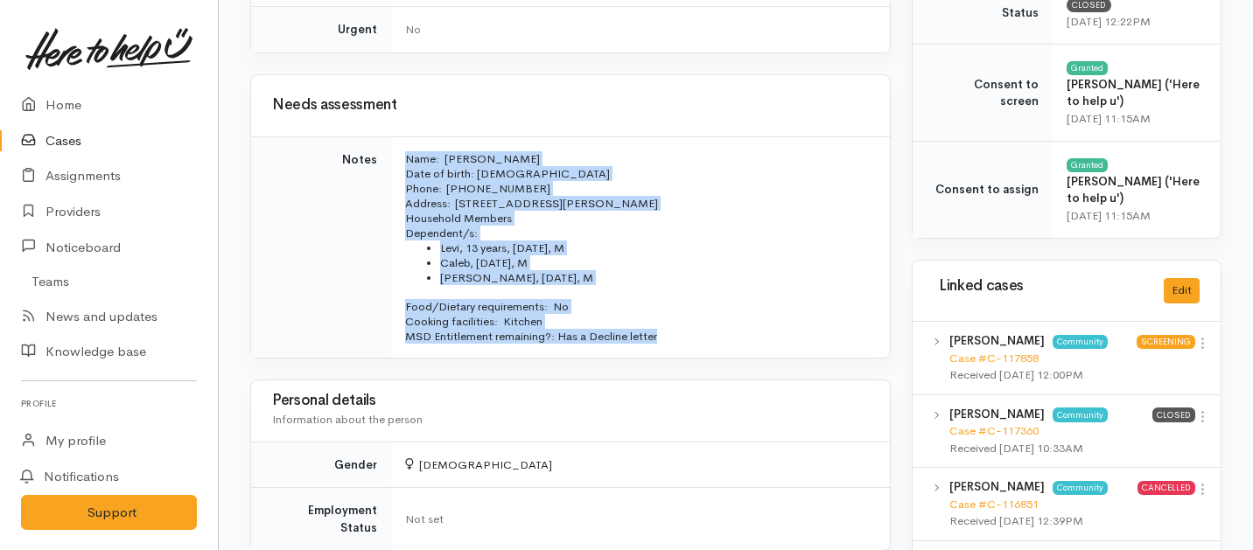
drag, startPoint x: 674, startPoint y: 325, endPoint x: 394, endPoint y: 155, distance: 327.5
click at [394, 155] on td "Name: Corey Dunsmuir Date of birth: 9/11/1979 Phone:  022 681 7284 Address:  10…" at bounding box center [640, 247] width 499 height 221
copy td "Name: Corey Dunsmuir Date of birth: 9/11/1979 Phone:  022 681 7284 Address:  10…"
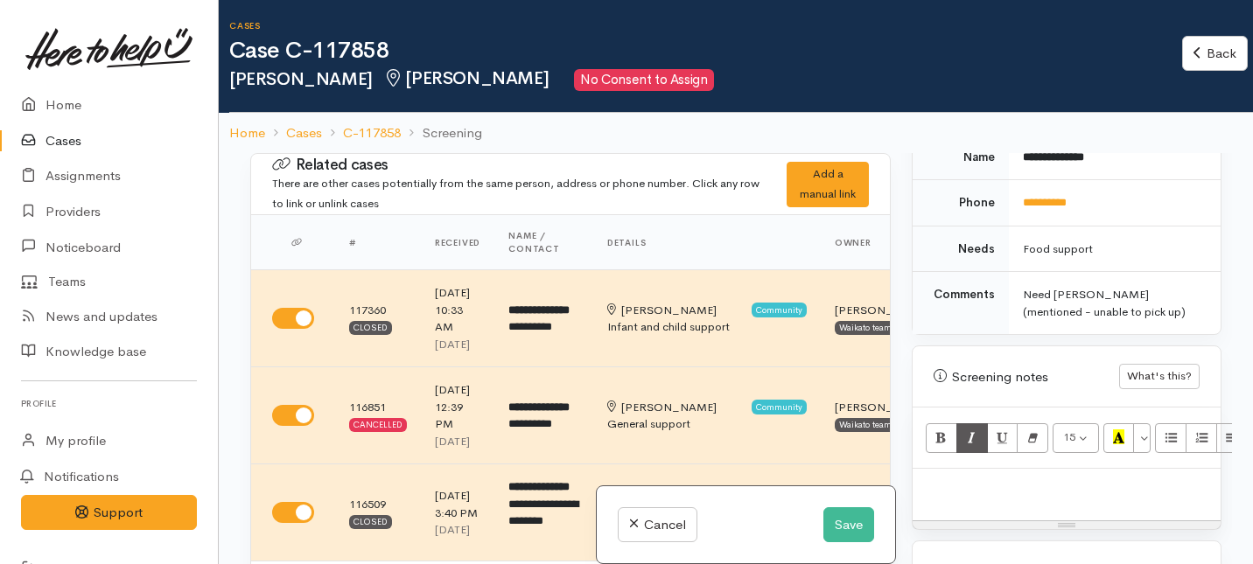
scroll to position [1098, 0]
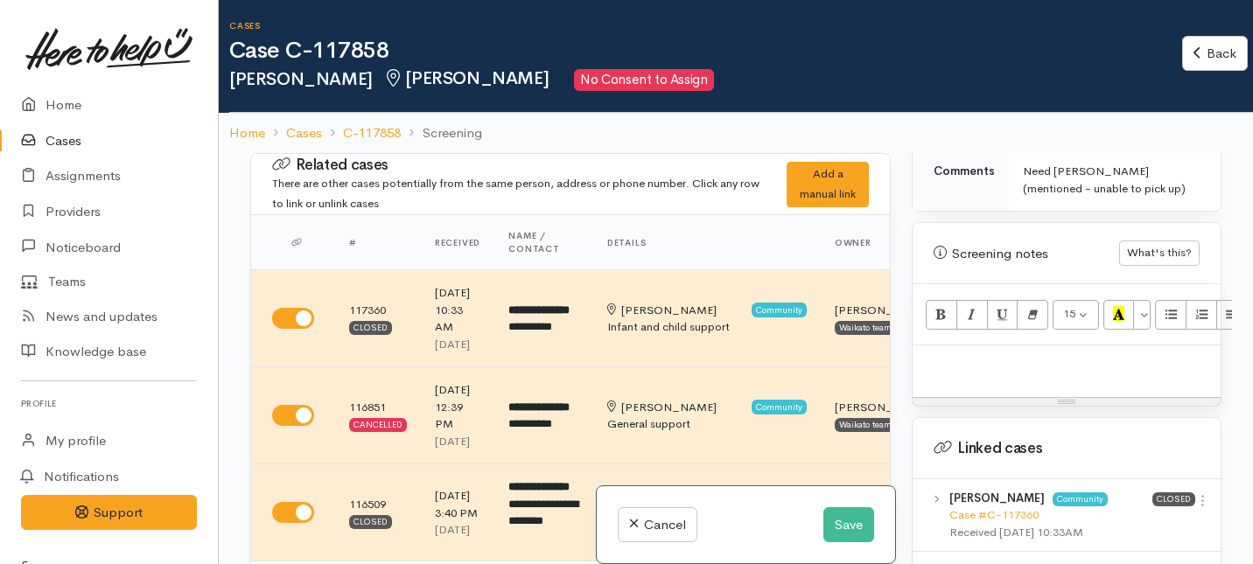
click at [957, 354] on p at bounding box center [1067, 364] width 291 height 20
paste div
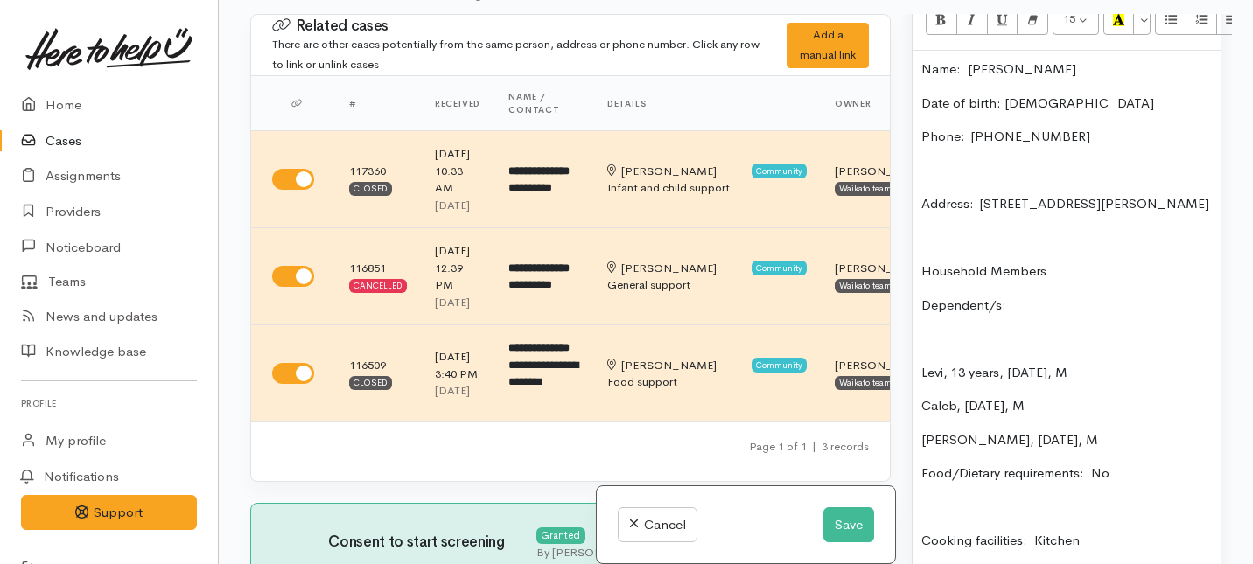
scroll to position [1239, 0]
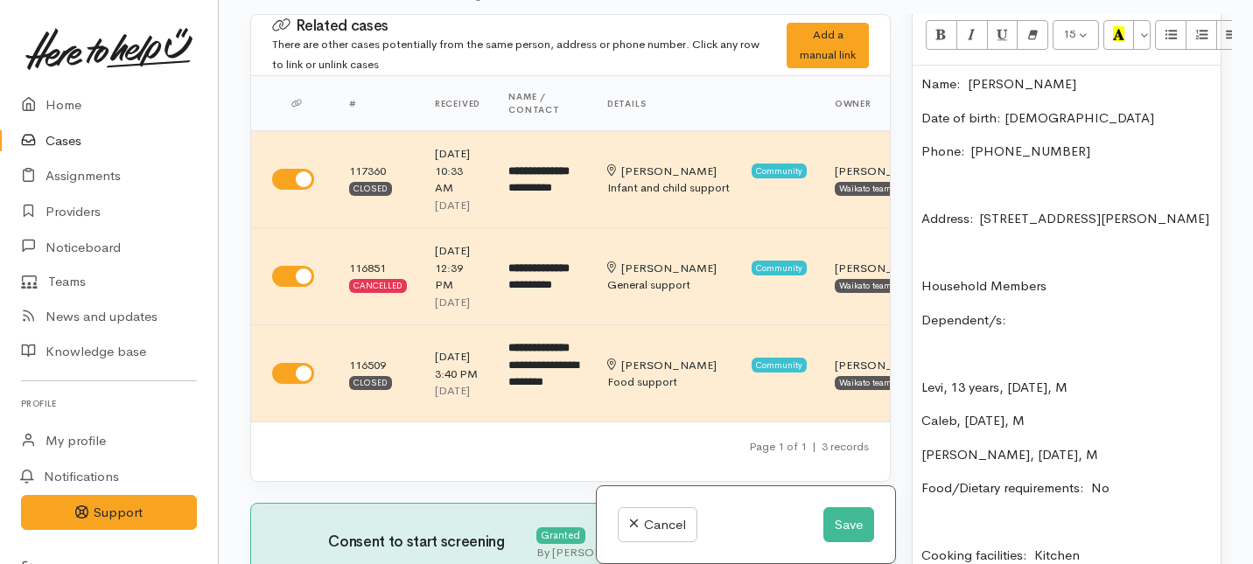
click at [919, 200] on div "Name: Corey Dunsmuir Date of birth: 9/11/1979 Phone:  022 681 7284 Address:  10…" at bounding box center [1067, 354] width 308 height 577
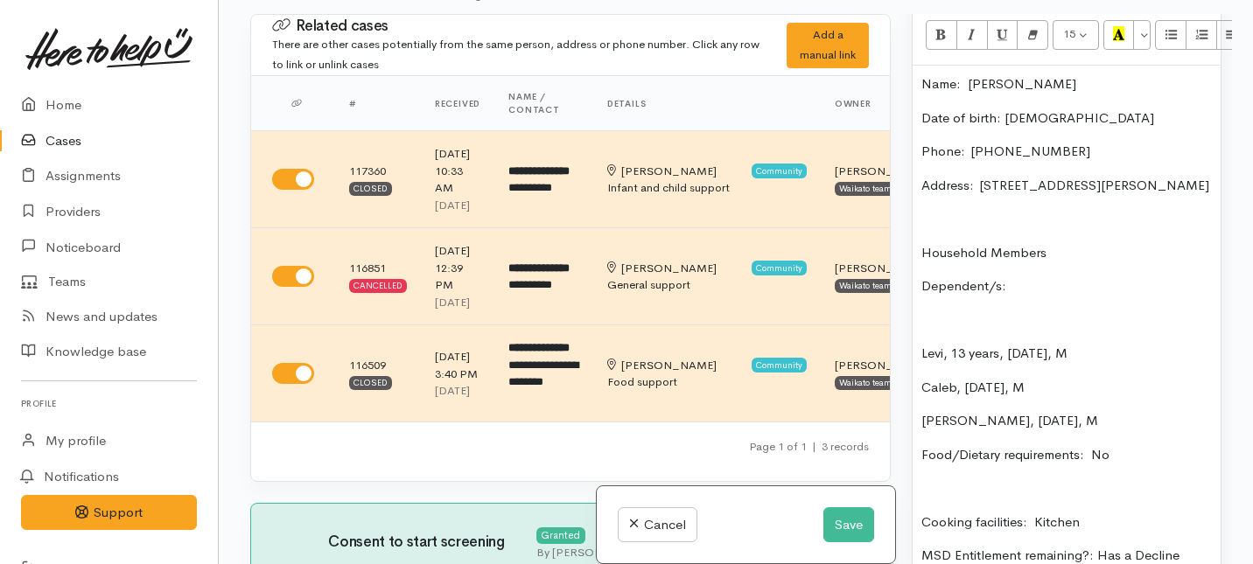
click at [917, 261] on div "Name: Corey Dunsmuir Date of birth: 9/11/1979 Phone:  022 681 7284 Address:  10…" at bounding box center [1067, 337] width 308 height 543
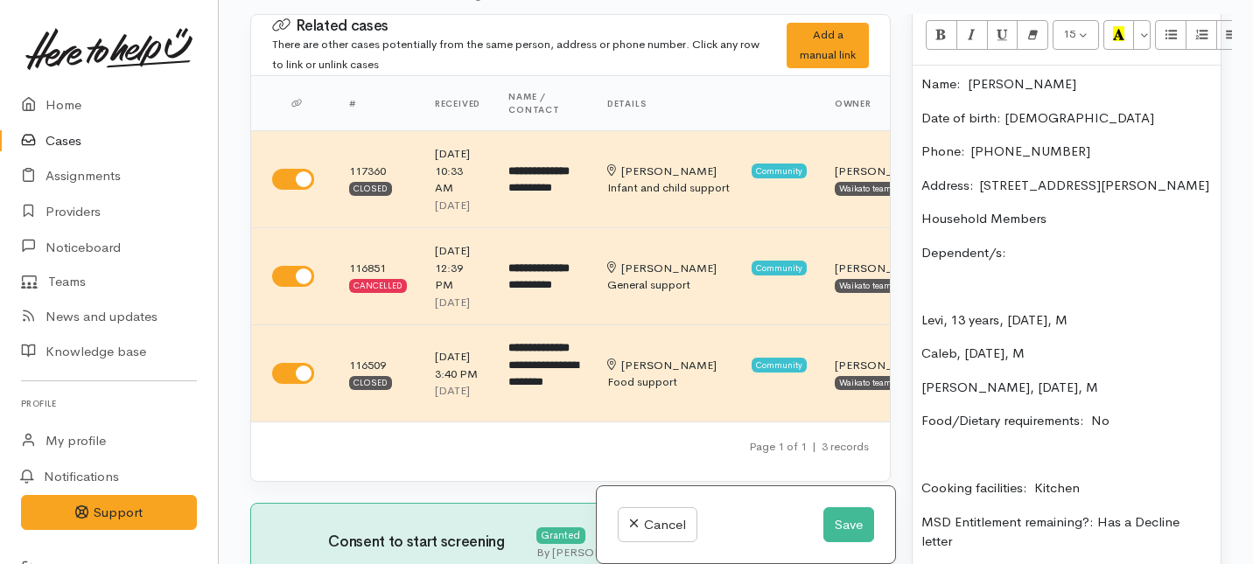
click at [921, 325] on div "Name: Corey Dunsmuir Date of birth: 9/11/1979 Phone:  022 681 7284 Address:  10…" at bounding box center [1067, 320] width 308 height 509
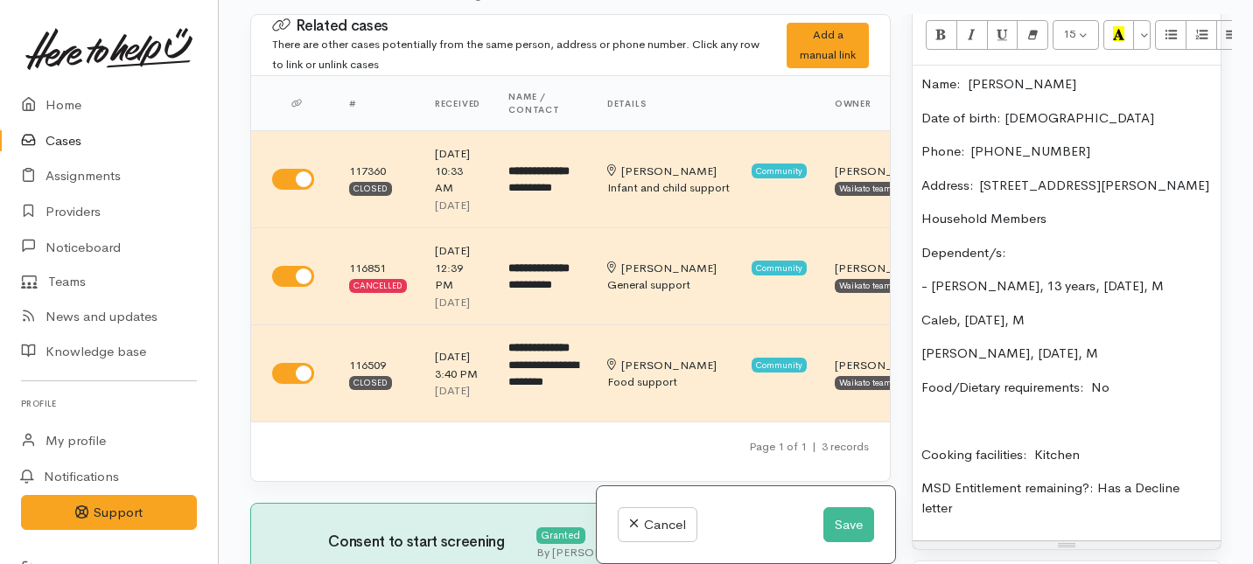
click at [917, 327] on div "Name: Corey Dunsmuir Date of birth: 9/11/1979 Phone:  022 681 7284 Address:  10…" at bounding box center [1067, 303] width 308 height 475
click at [917, 356] on div "Name: Corey Dunsmuir Date of birth: 9/11/1979 Phone:  022 681 7284 Address:  10…" at bounding box center [1067, 303] width 308 height 475
click at [922, 458] on p "Cooking facilities: Kitchen" at bounding box center [1067, 455] width 291 height 20
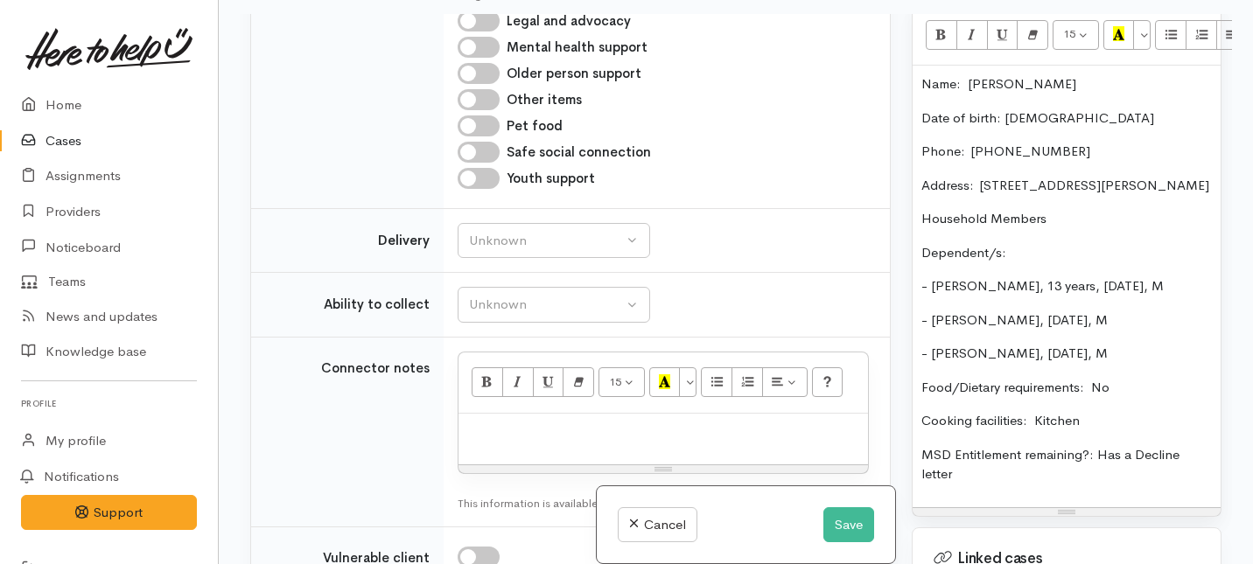
scroll to position [1427, 0]
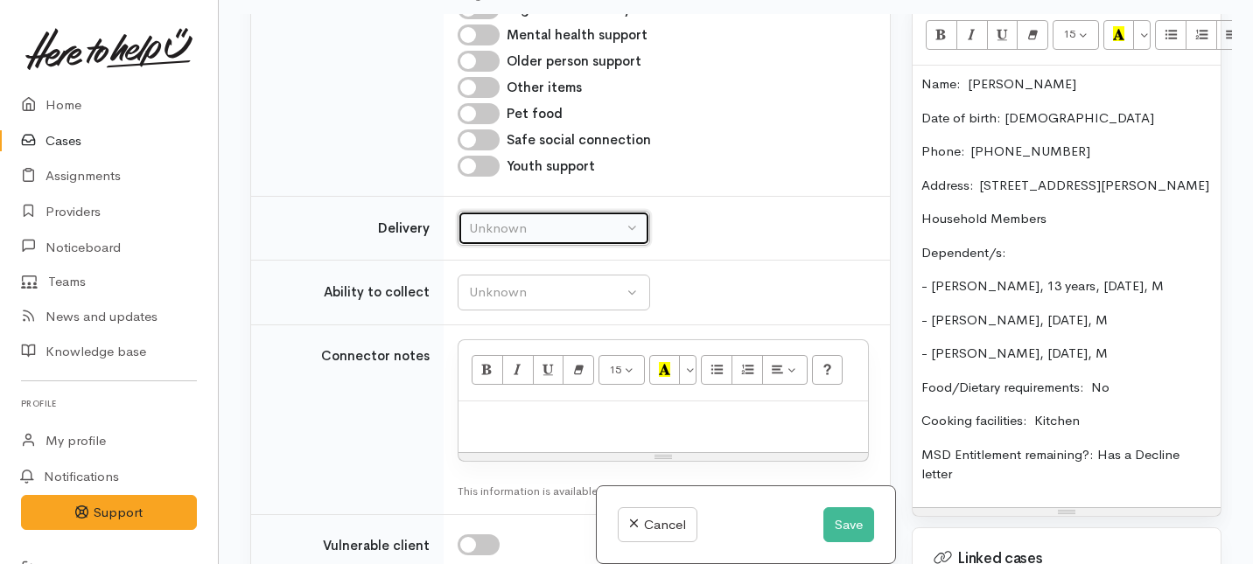
click at [560, 247] on button "Unknown" at bounding box center [554, 229] width 193 height 36
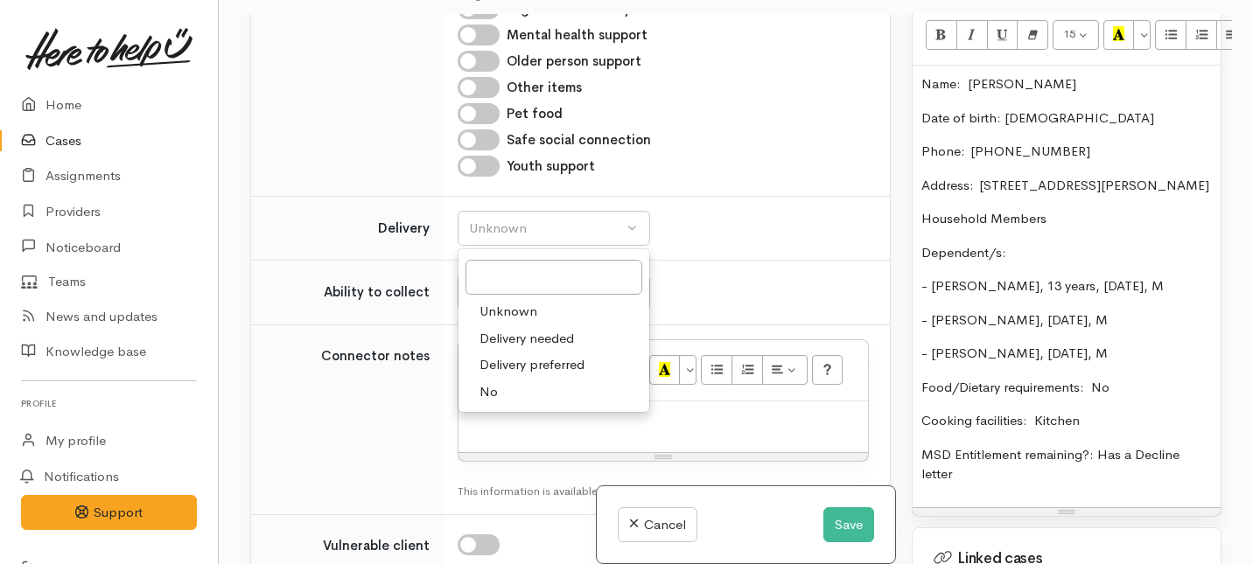
click at [516, 349] on span "Delivery needed" at bounding box center [527, 339] width 95 height 20
select select "3"
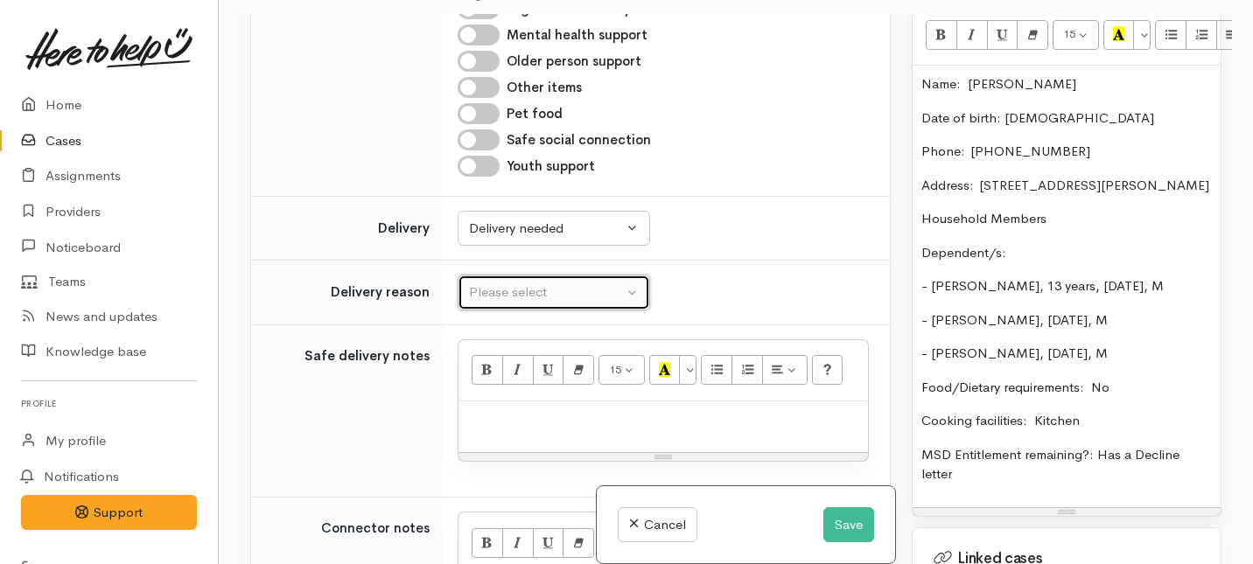
click at [543, 303] on div "Please select" at bounding box center [546, 293] width 154 height 20
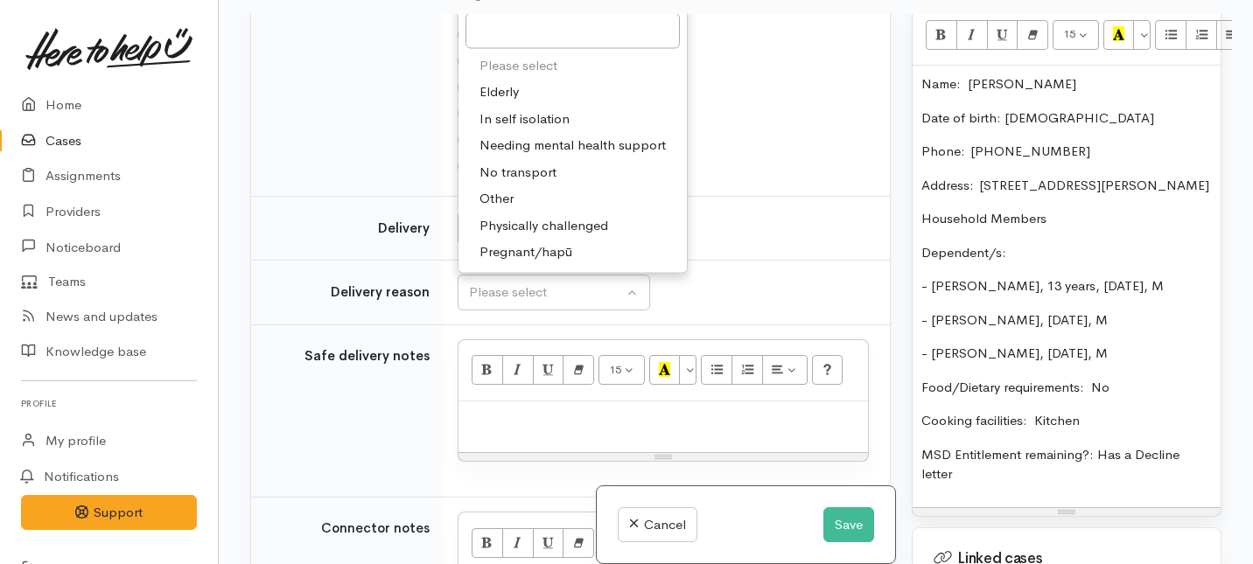
click at [515, 182] on span "No transport" at bounding box center [518, 172] width 77 height 20
select select "2"
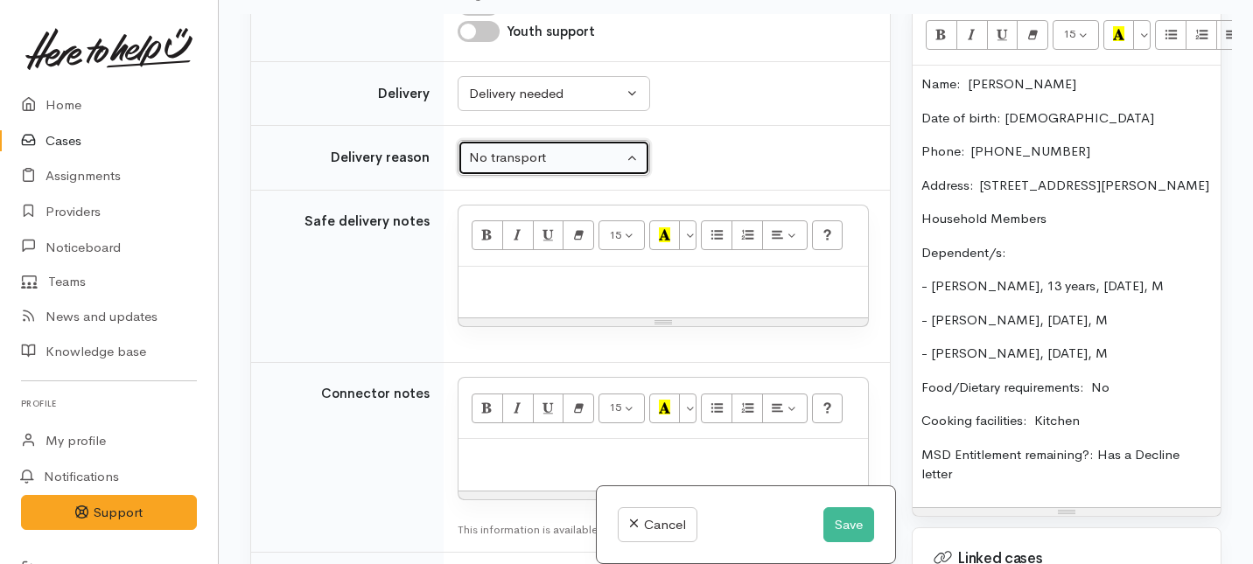
scroll to position [1587, 0]
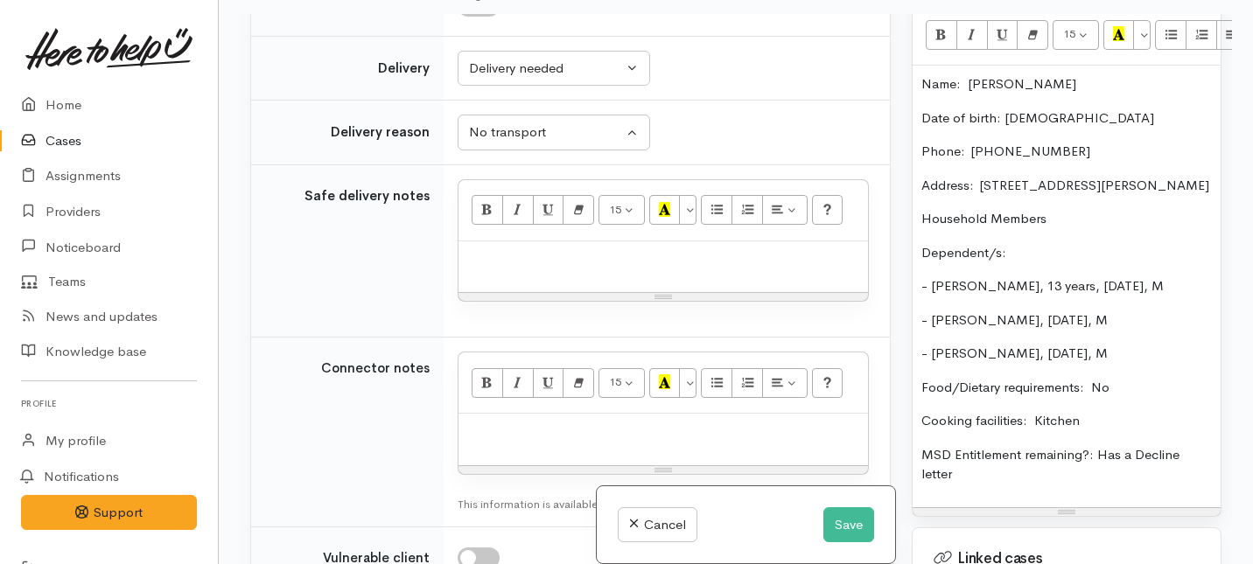
click at [528, 270] on p at bounding box center [663, 260] width 392 height 20
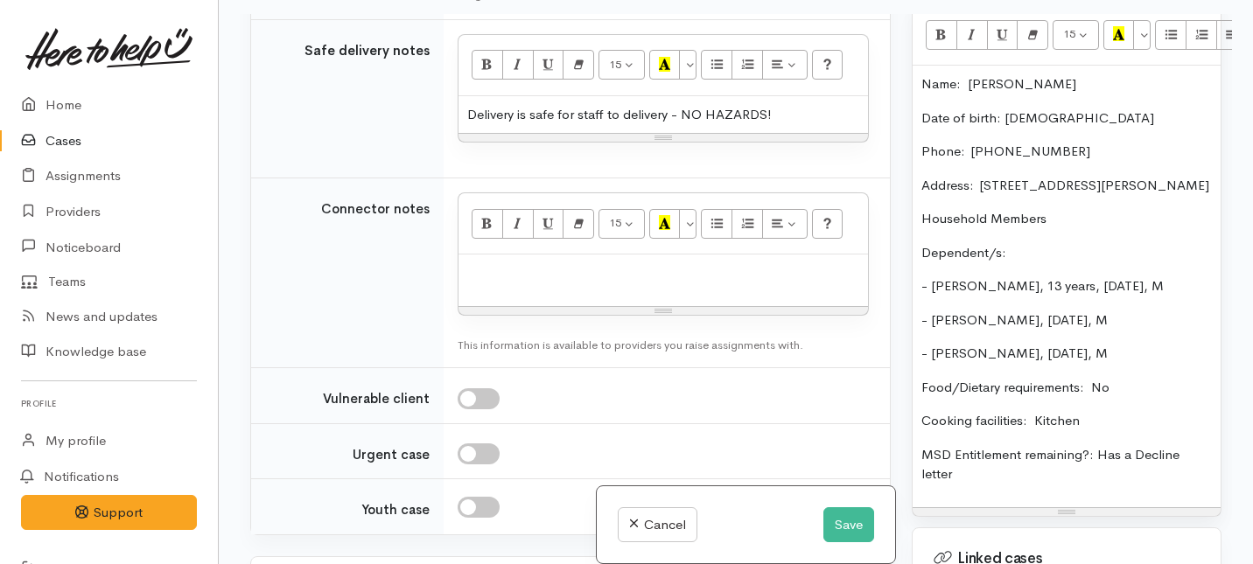
scroll to position [1738, 0]
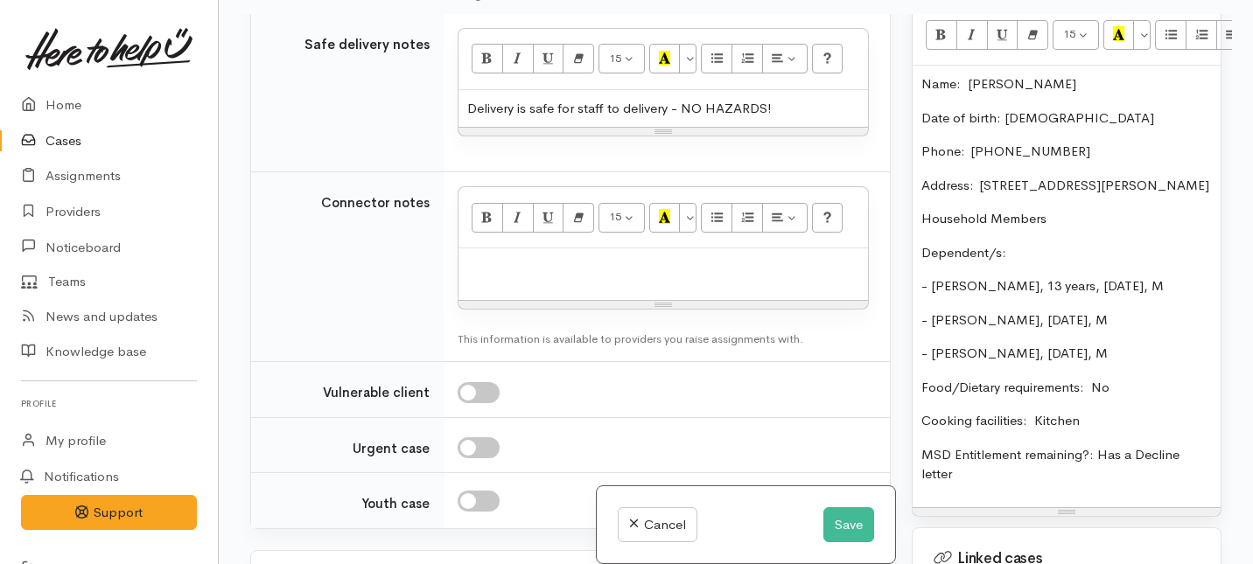
click at [982, 473] on p "MSD Entitlement remaining?: Has a Decline letter" at bounding box center [1067, 464] width 291 height 39
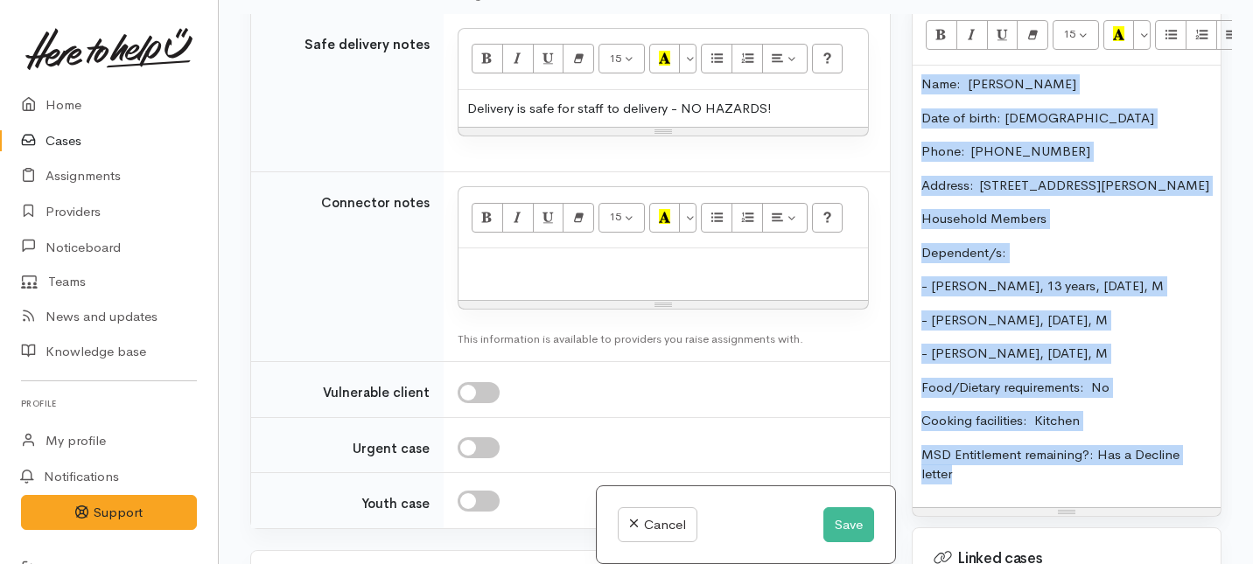
drag, startPoint x: 982, startPoint y: 473, endPoint x: 1031, endPoint y: 51, distance: 424.7
click at [1031, 66] on div "Name: Corey Dunsmuir Date of birth: 9/11/1979 Phone:  022 681 7284 Address:  10…" at bounding box center [1067, 287] width 308 height 442
copy div "Name: Corey Dunsmuir Date of birth: 9/11/1979 Phone:  022 681 7284 Address:  10…"
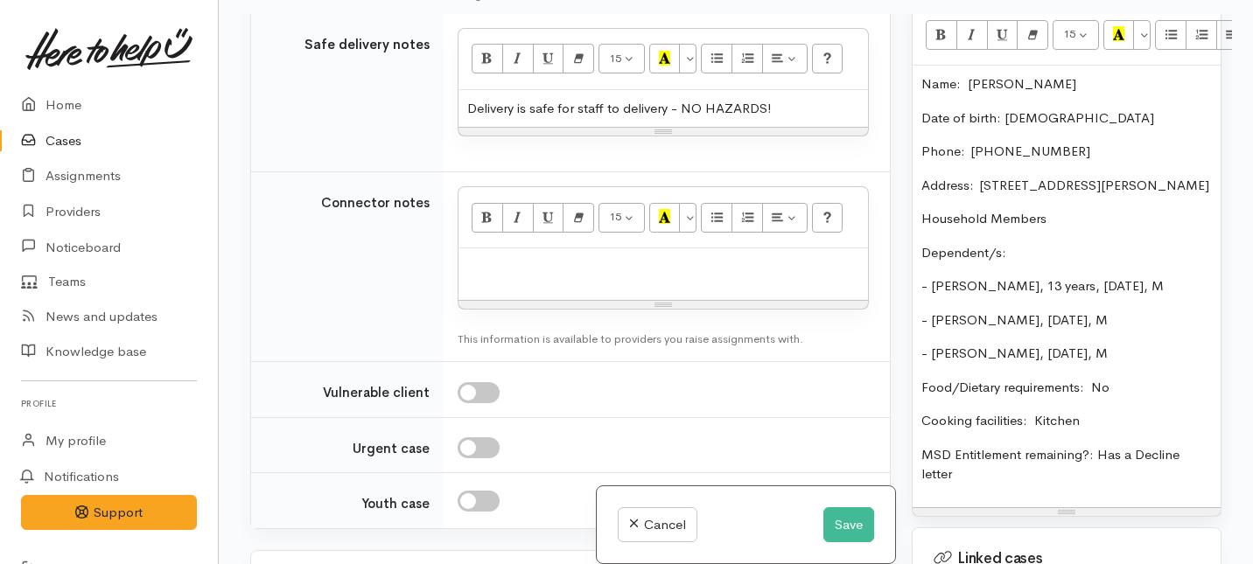
click at [514, 300] on div at bounding box center [664, 275] width 410 height 52
paste div
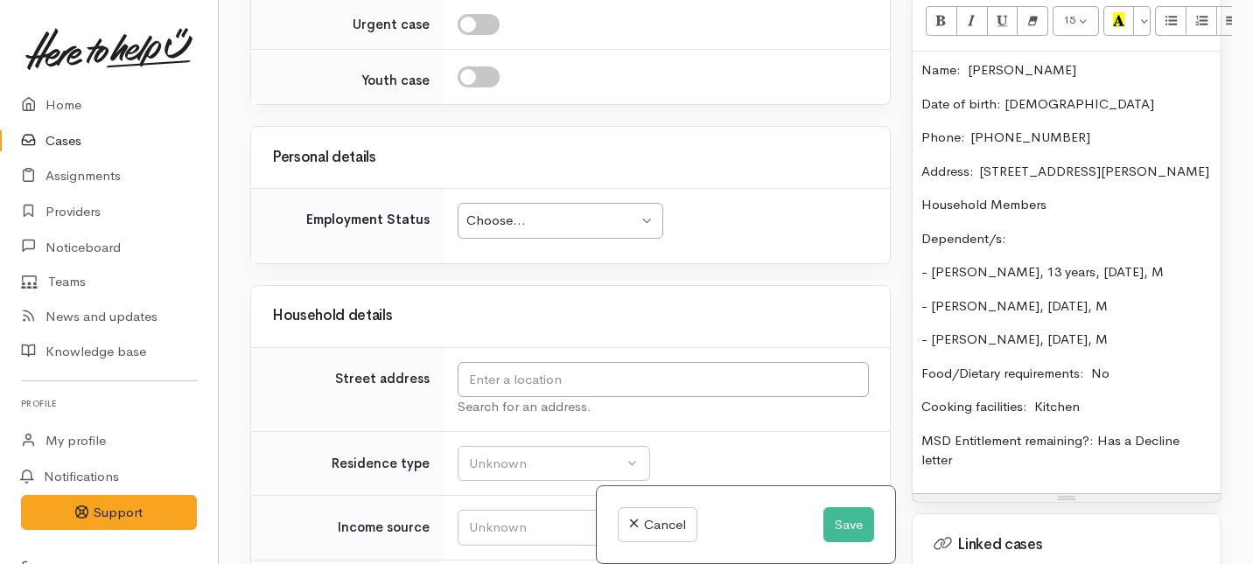
scroll to position [2535, 0]
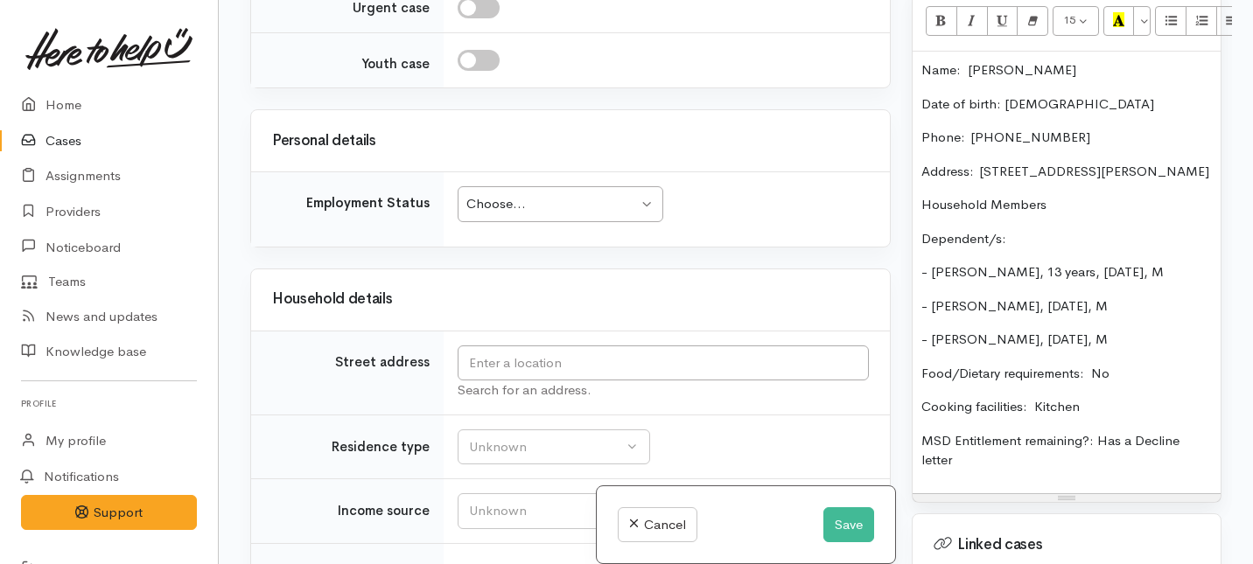
drag, startPoint x: 545, startPoint y: 282, endPoint x: 522, endPoint y: 360, distance: 81.4
click at [546, 214] on div "Choose..." at bounding box center [552, 204] width 172 height 20
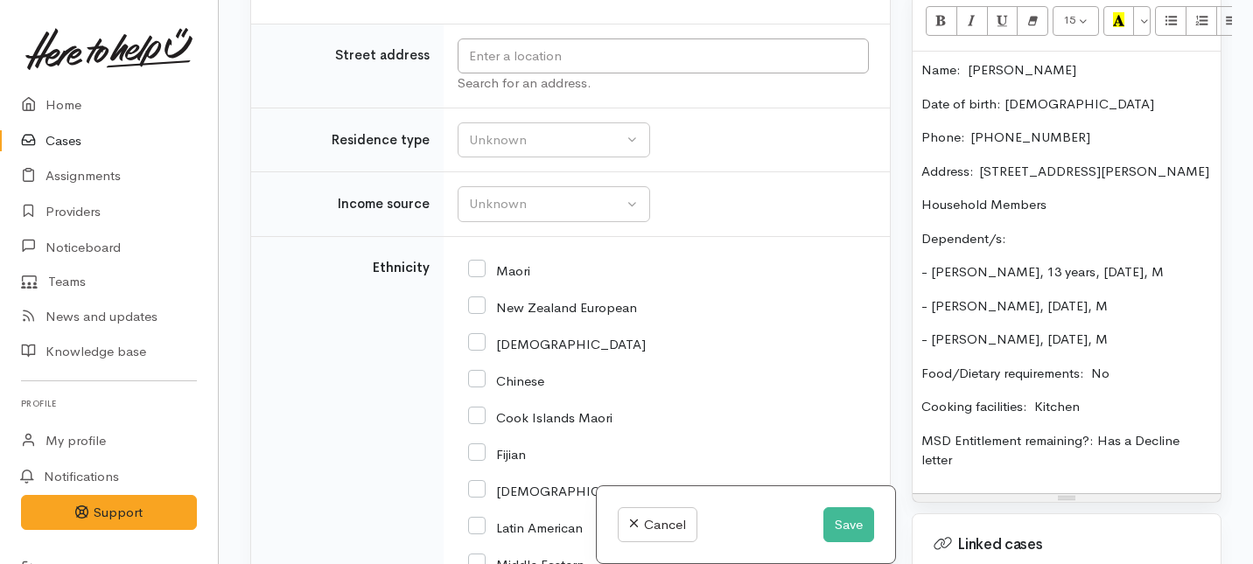
scroll to position [2845, 0]
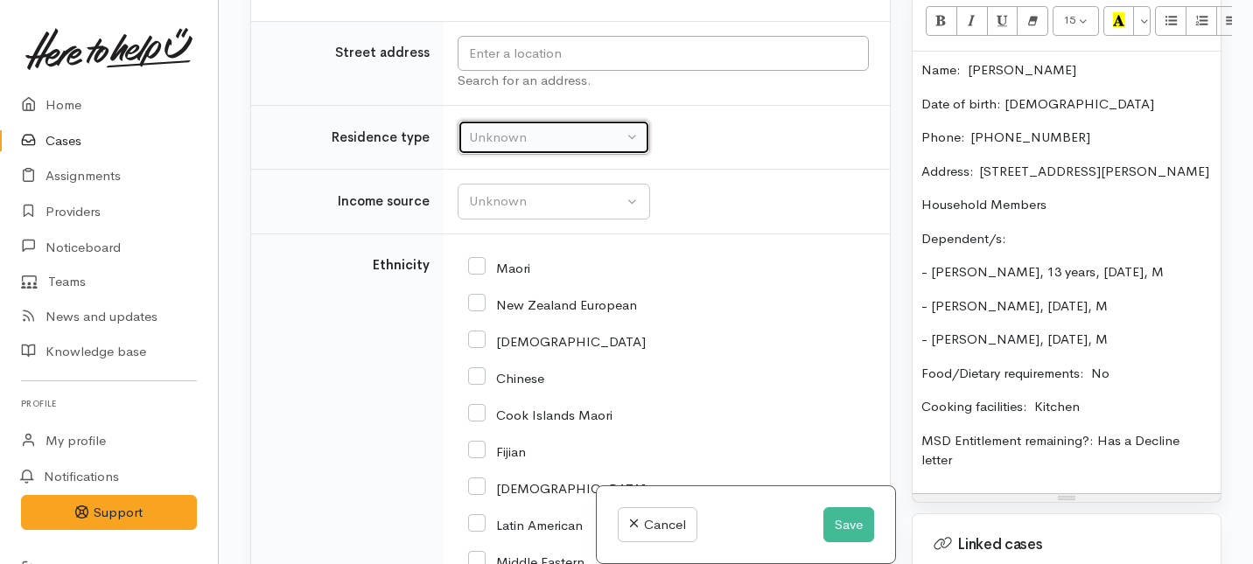
click at [561, 156] on button "Unknown" at bounding box center [554, 138] width 193 height 36
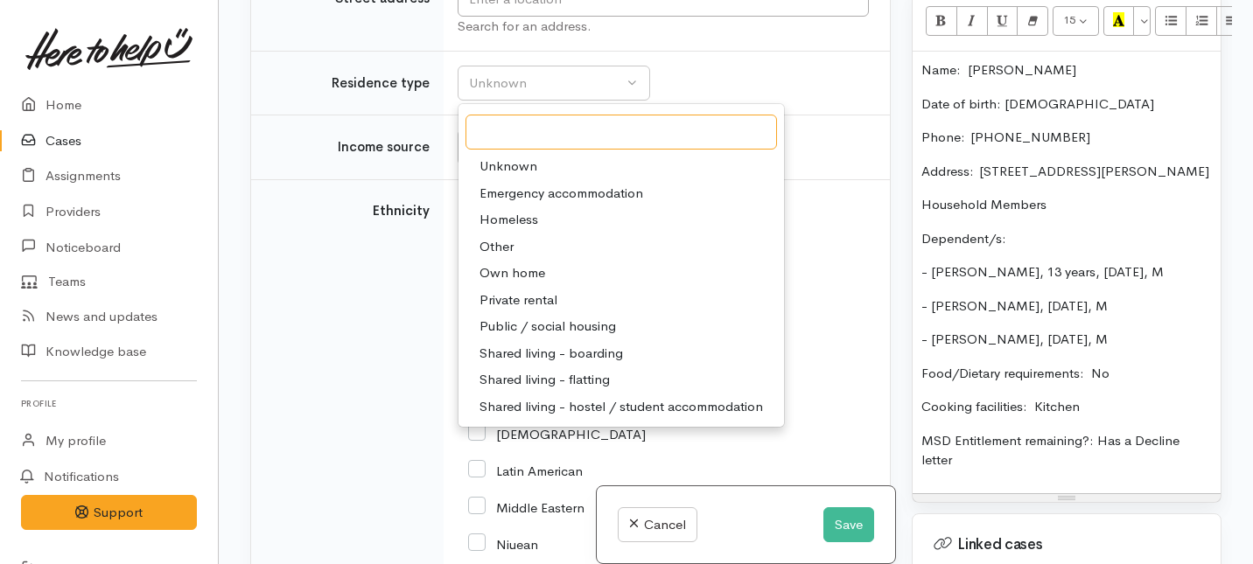
scroll to position [2903, 0]
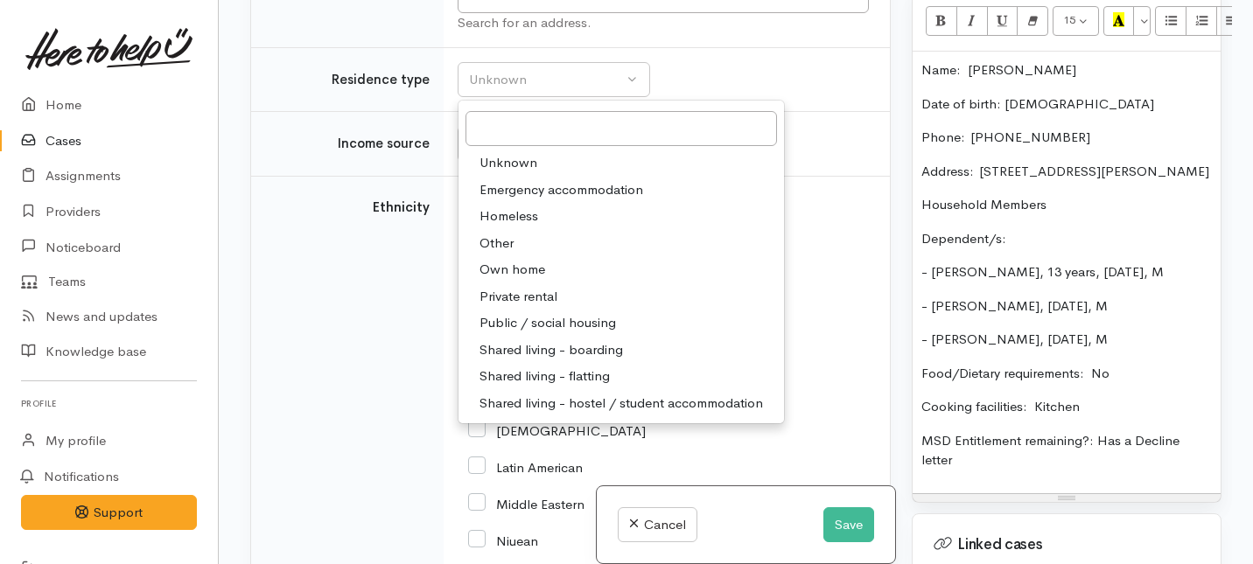
click at [499, 307] on span "Private rental" at bounding box center [519, 297] width 78 height 20
select select "2"
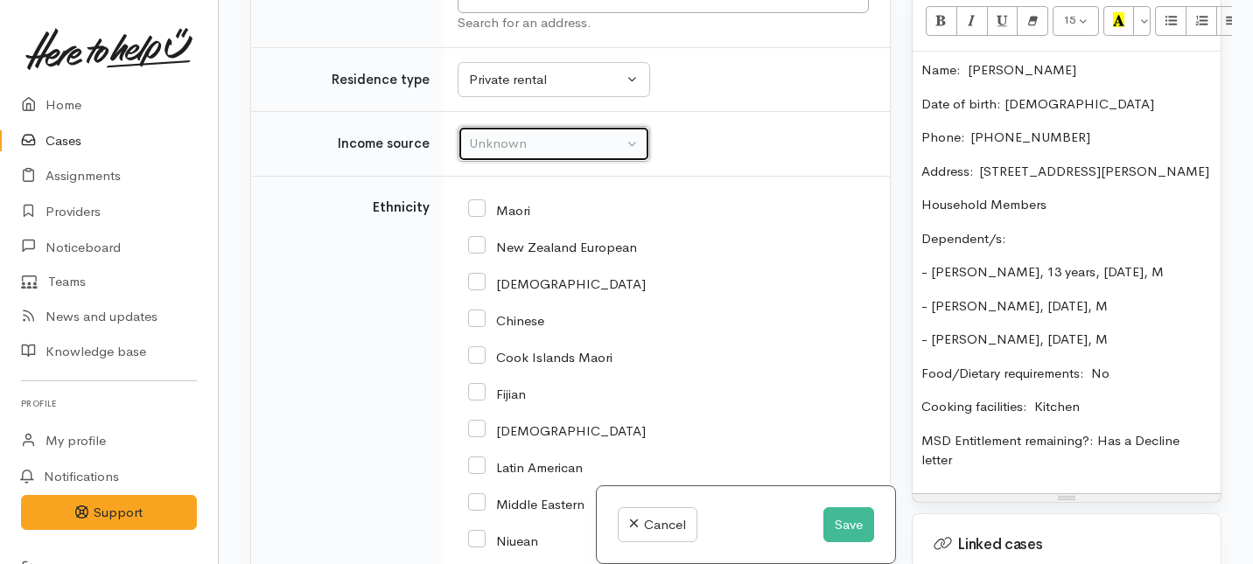
click at [525, 154] on div "Unknown" at bounding box center [546, 144] width 154 height 20
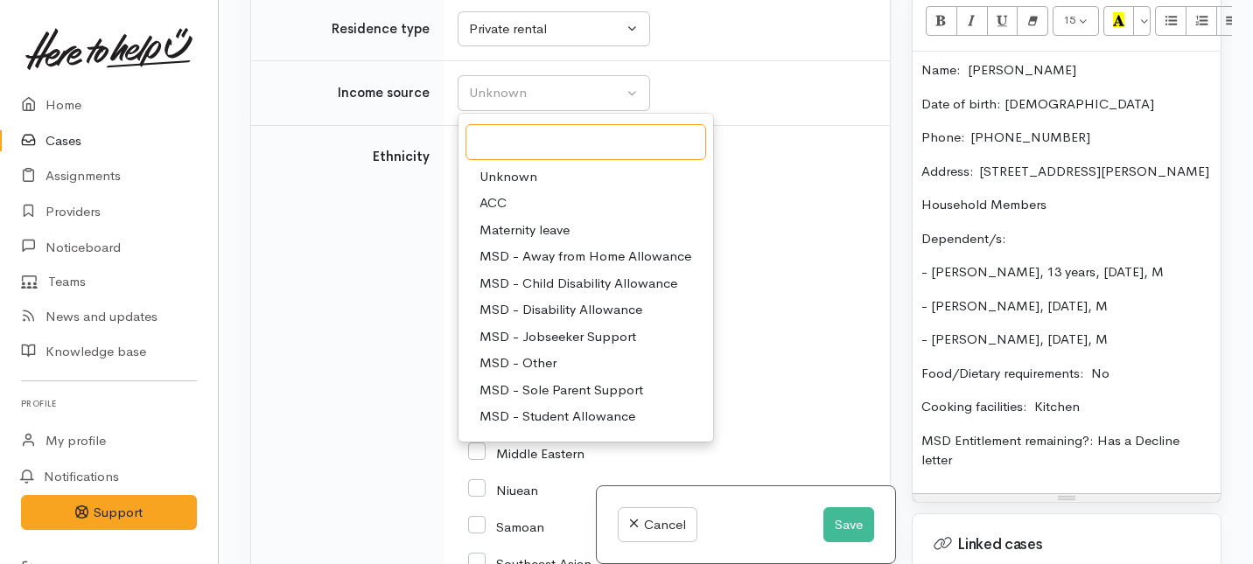
scroll to position [2955, 0]
click at [499, 399] on span "MSD - Sole Parent Support" at bounding box center [562, 389] width 164 height 20
select select "7"
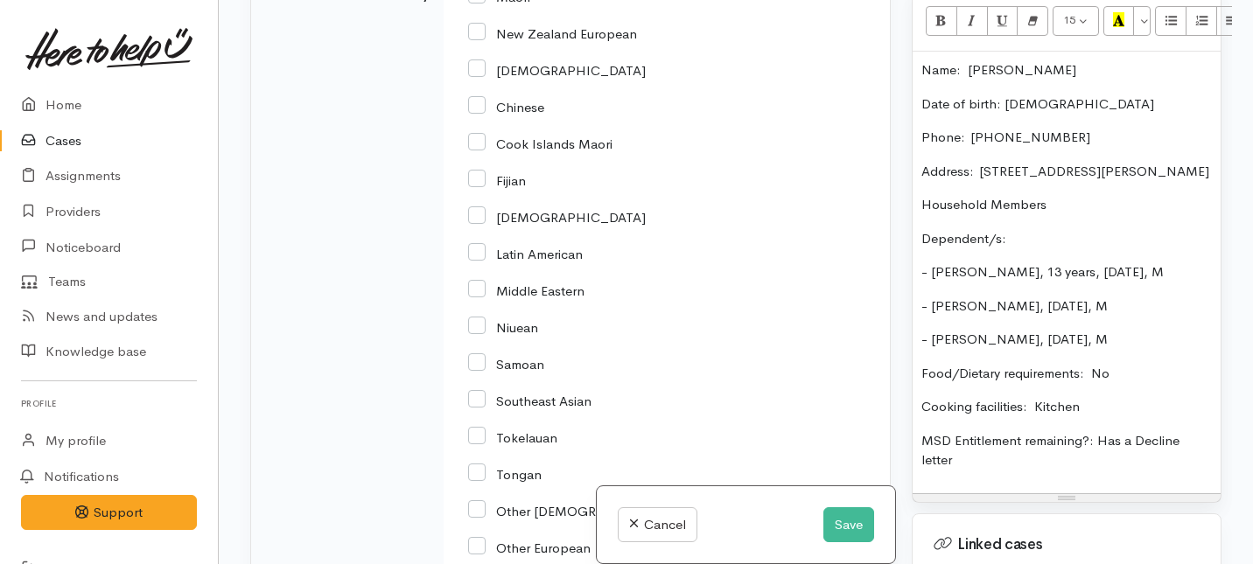
scroll to position [3116, 0]
click at [483, 40] on input "New Zealand European" at bounding box center [552, 33] width 169 height 16
checkbox input "true"
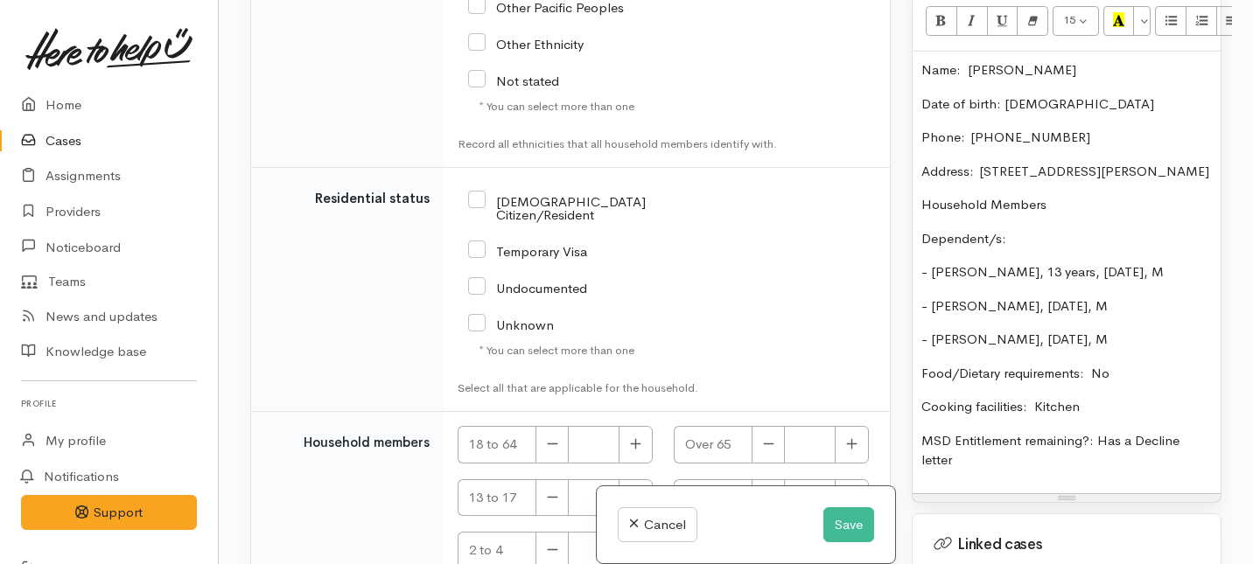
scroll to position [3739, 0]
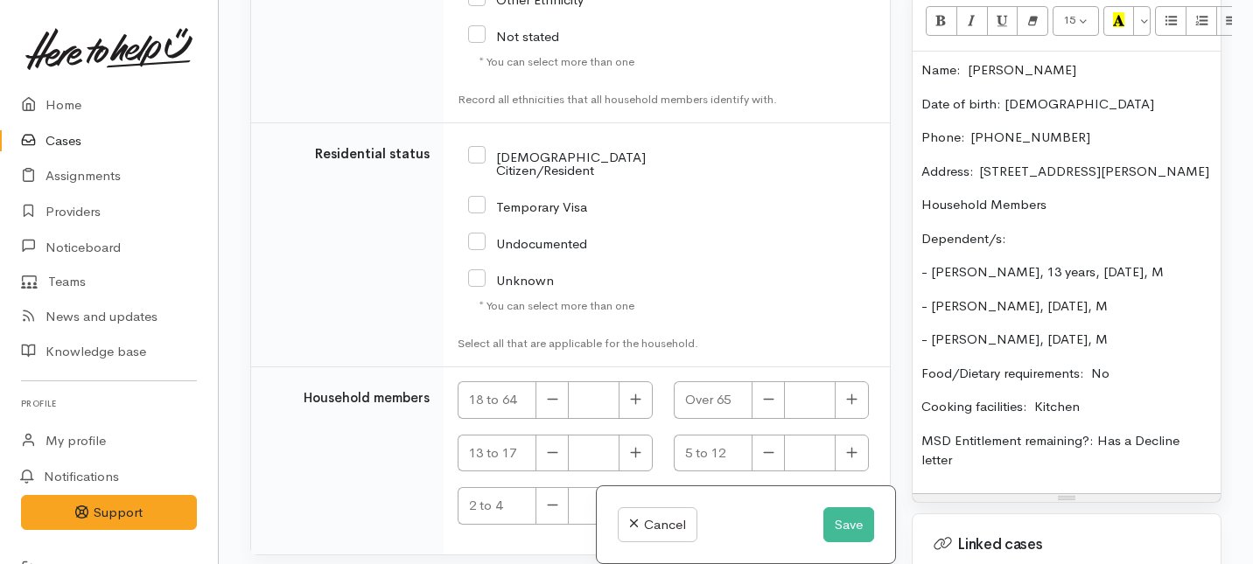
click at [482, 177] on input "[DEMOGRAPHIC_DATA] Citizen/Resident" at bounding box center [588, 162] width 240 height 29
checkbox input "true"
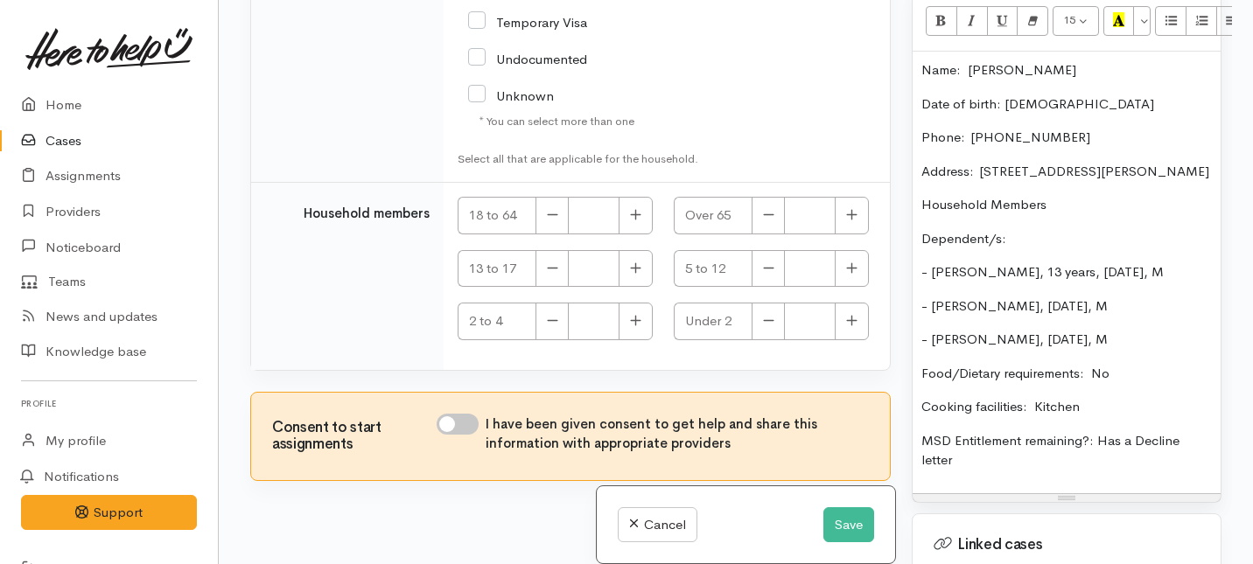
scroll to position [3926, 0]
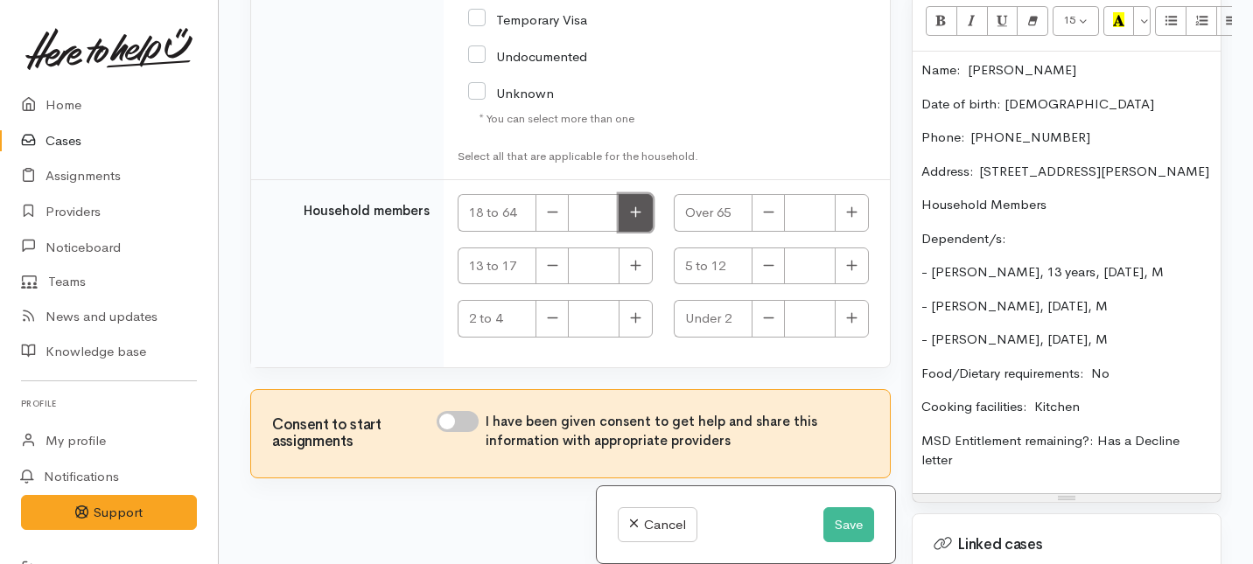
click at [633, 232] on button "button" at bounding box center [636, 213] width 34 height 38
click at [633, 219] on icon "button" at bounding box center [635, 212] width 11 height 13
type input "2"
click at [635, 272] on icon "button" at bounding box center [635, 265] width 11 height 13
type input "1"
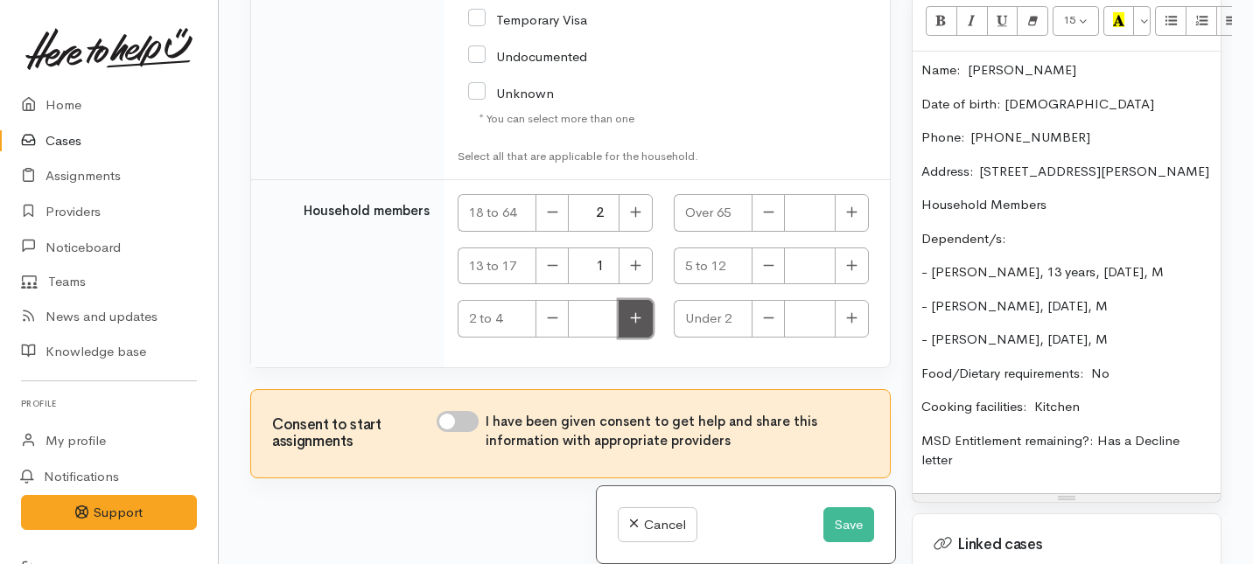
click at [639, 338] on button "button" at bounding box center [636, 319] width 34 height 38
type input "1"
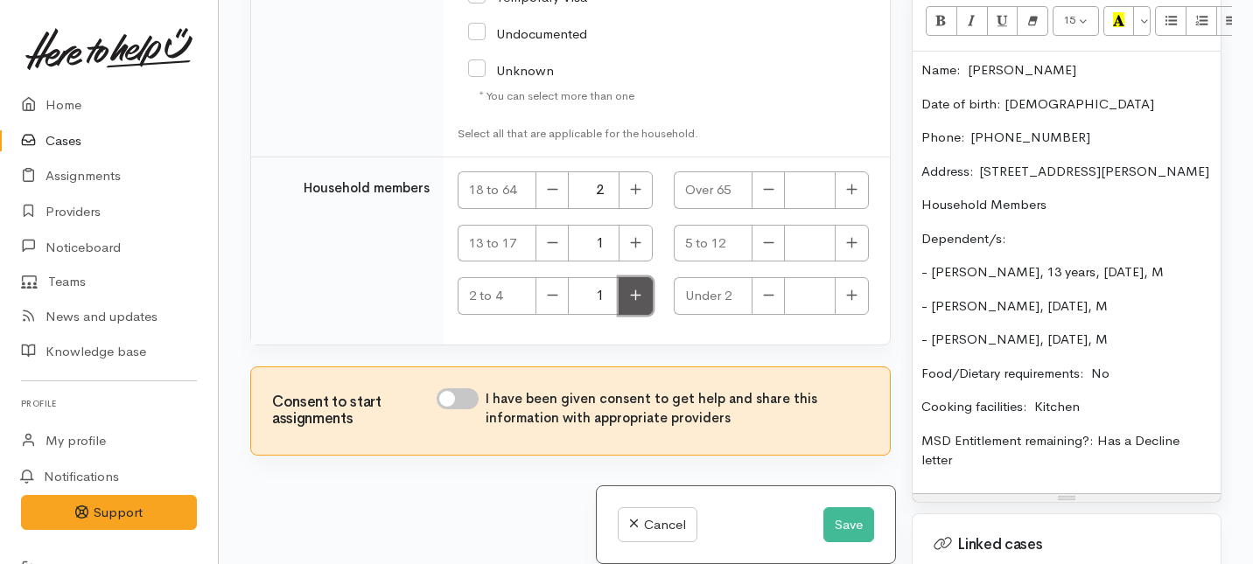
scroll to position [4017, 0]
click at [476, 402] on input "I have been given consent to get help and share this information with appropria…" at bounding box center [458, 399] width 42 height 21
checkbox input "true"
click at [834, 522] on button "Save" at bounding box center [849, 526] width 51 height 36
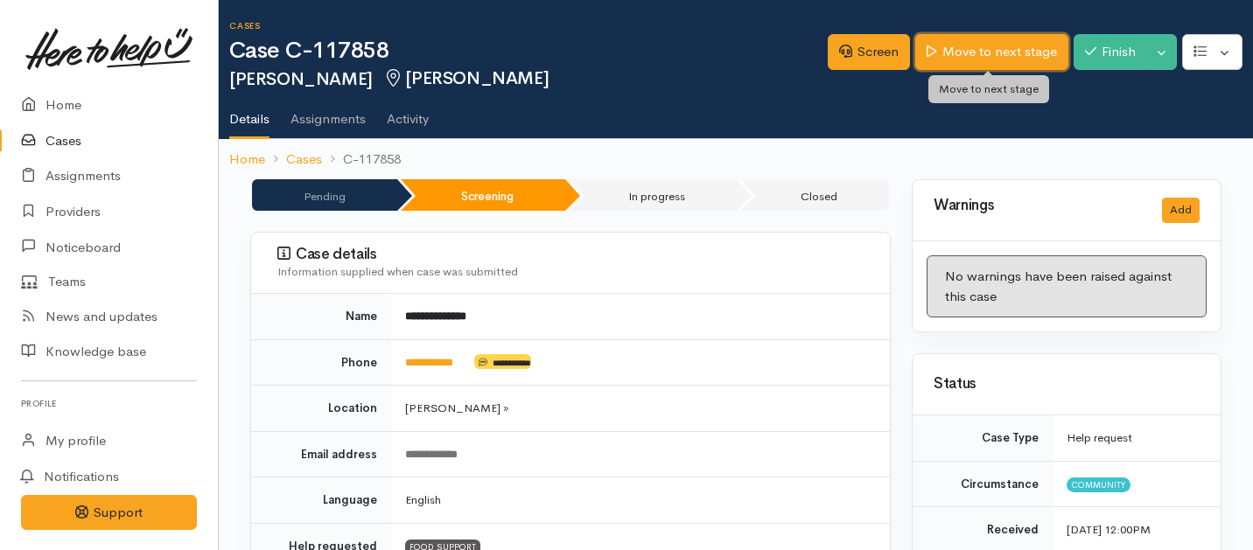
click at [987, 53] on link "Move to next stage" at bounding box center [991, 52] width 152 height 36
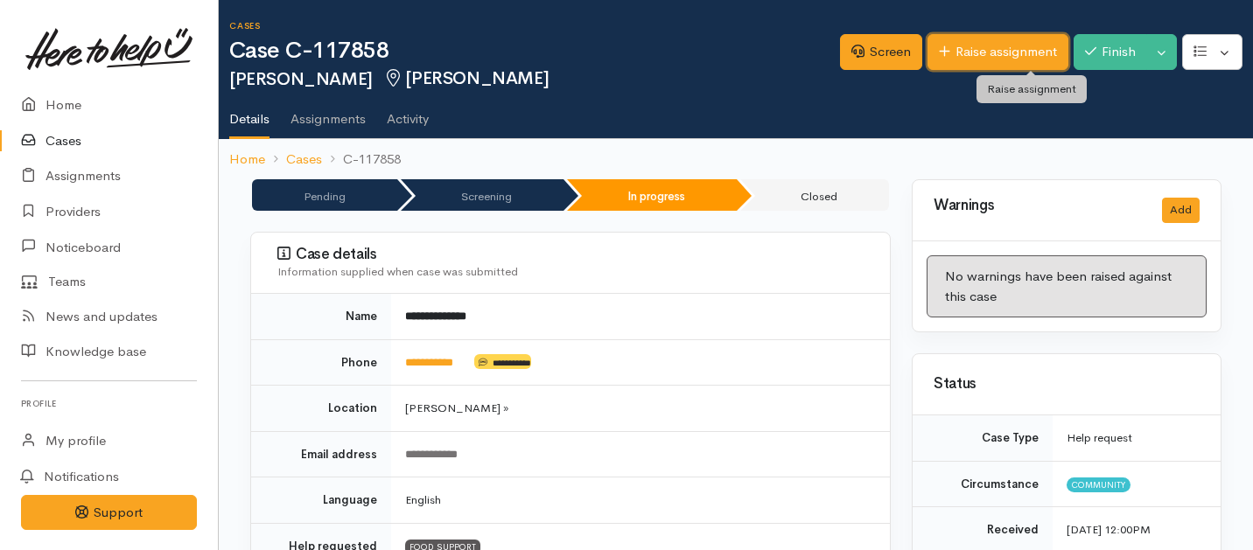
click at [991, 58] on link "Raise assignment" at bounding box center [998, 52] width 141 height 36
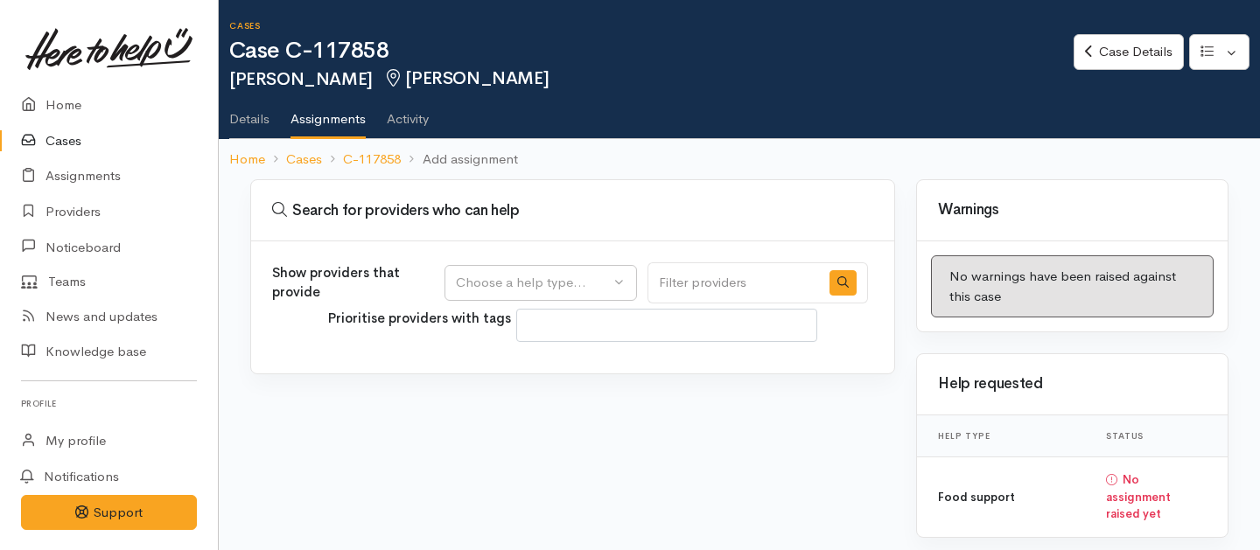
select select
click at [557, 270] on button "Choose a help type..." at bounding box center [541, 283] width 193 height 36
click at [527, 367] on span "Food support" at bounding box center [506, 367] width 81 height 20
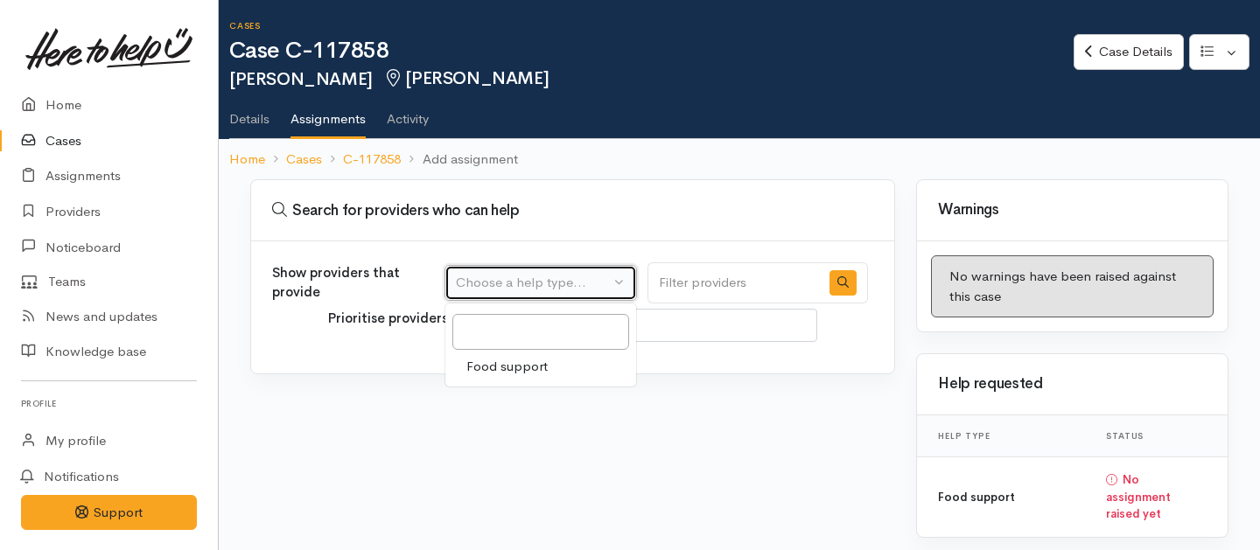
select select "3"
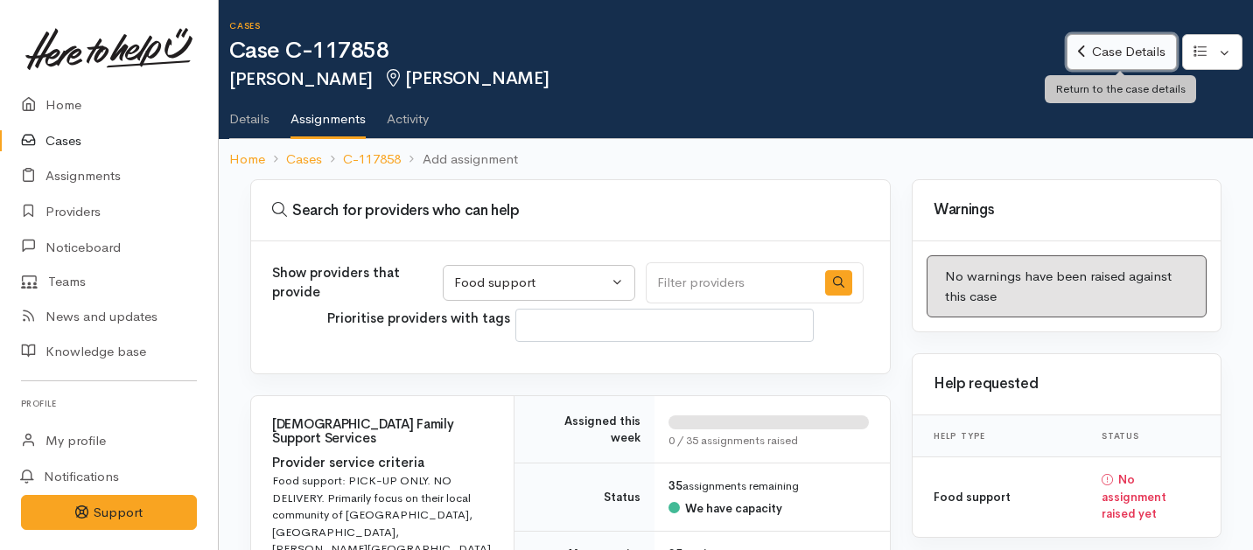
click at [1091, 43] on link "Case Details" at bounding box center [1121, 52] width 109 height 36
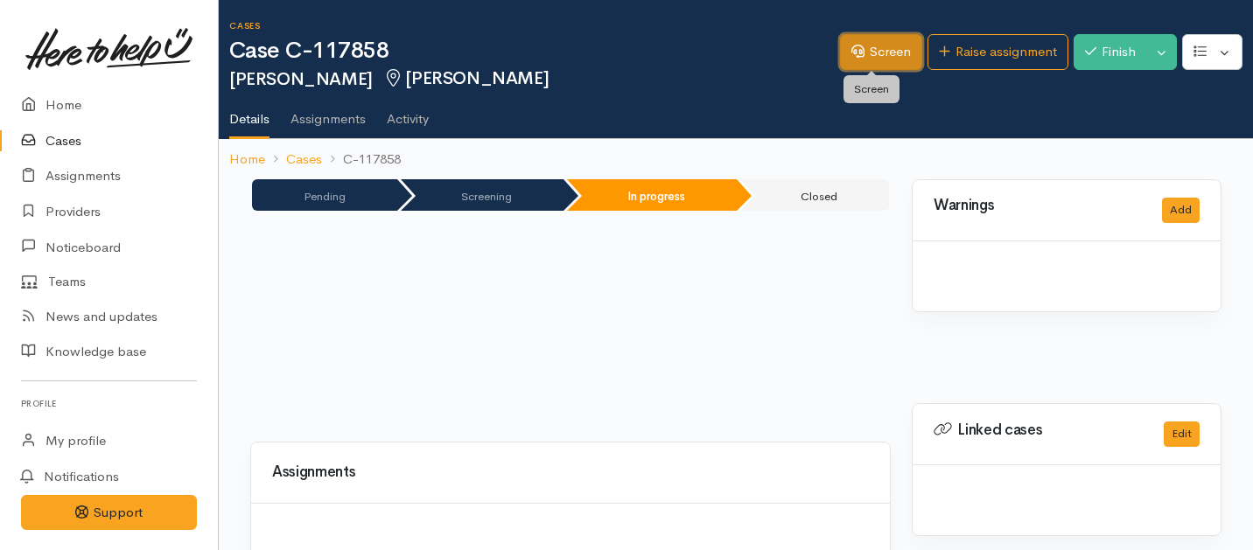
click at [893, 52] on link "Screen" at bounding box center [881, 52] width 82 height 36
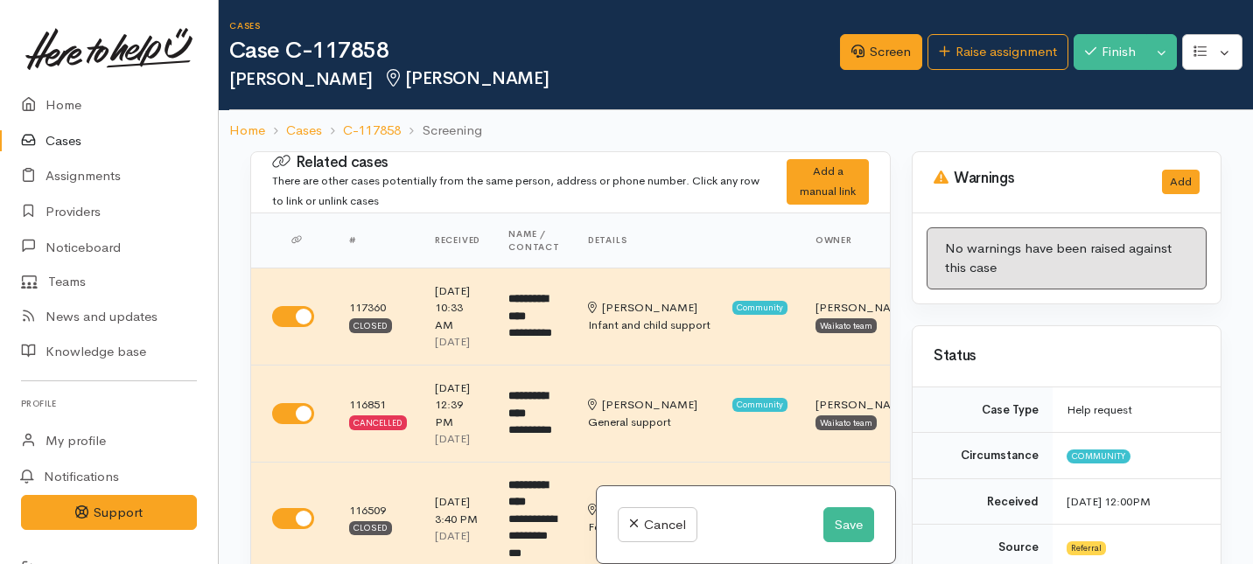
select select "2"
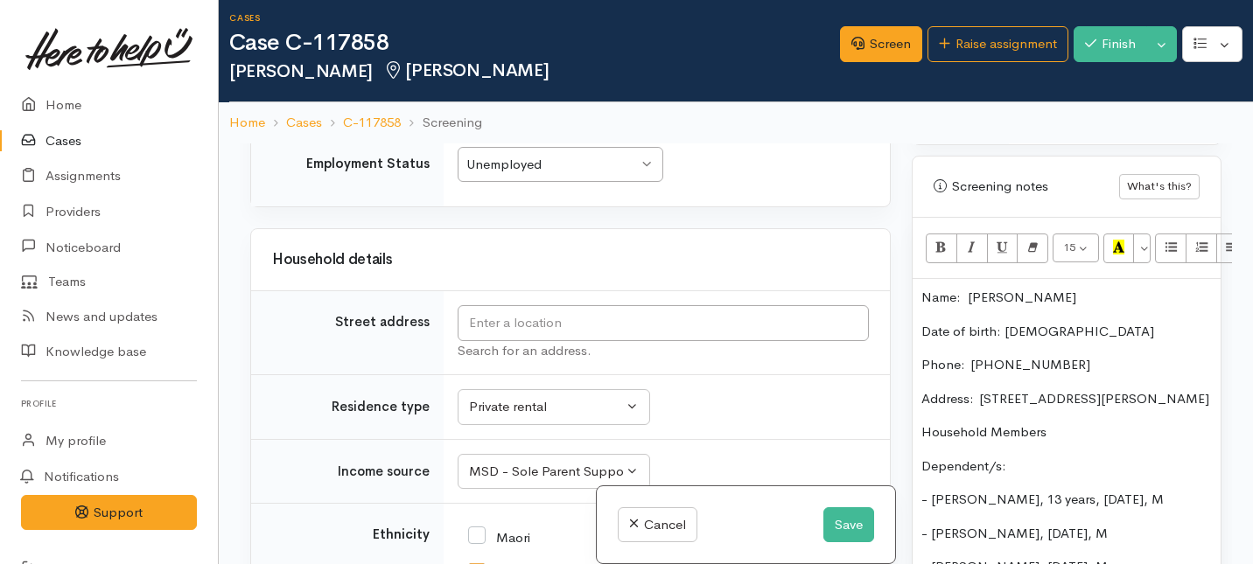
scroll to position [1207, 0]
drag, startPoint x: 1017, startPoint y: 386, endPoint x: 980, endPoint y: 359, distance: 45.7
click at [980, 389] on p "Address:  [STREET_ADDRESS][PERSON_NAME]" at bounding box center [1067, 399] width 291 height 20
copy span "[STREET_ADDRESS][PERSON_NAME]"
click at [526, 341] on input "text" at bounding box center [663, 323] width 411 height 36
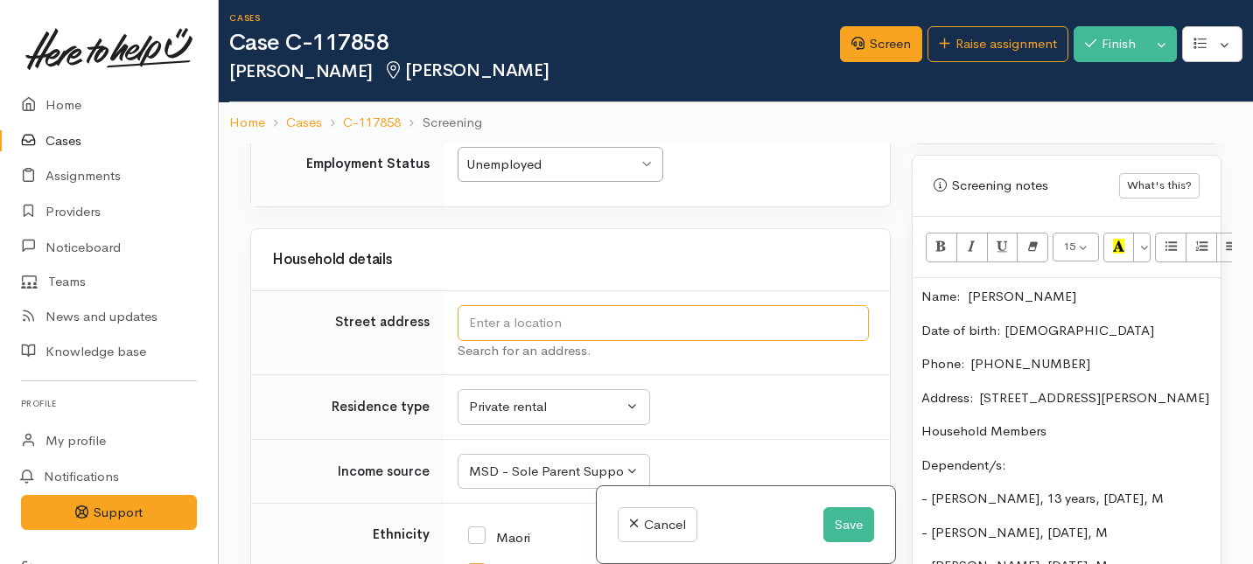
paste input "10 Byron Road, Enderley, Hamilton, New Zealand"
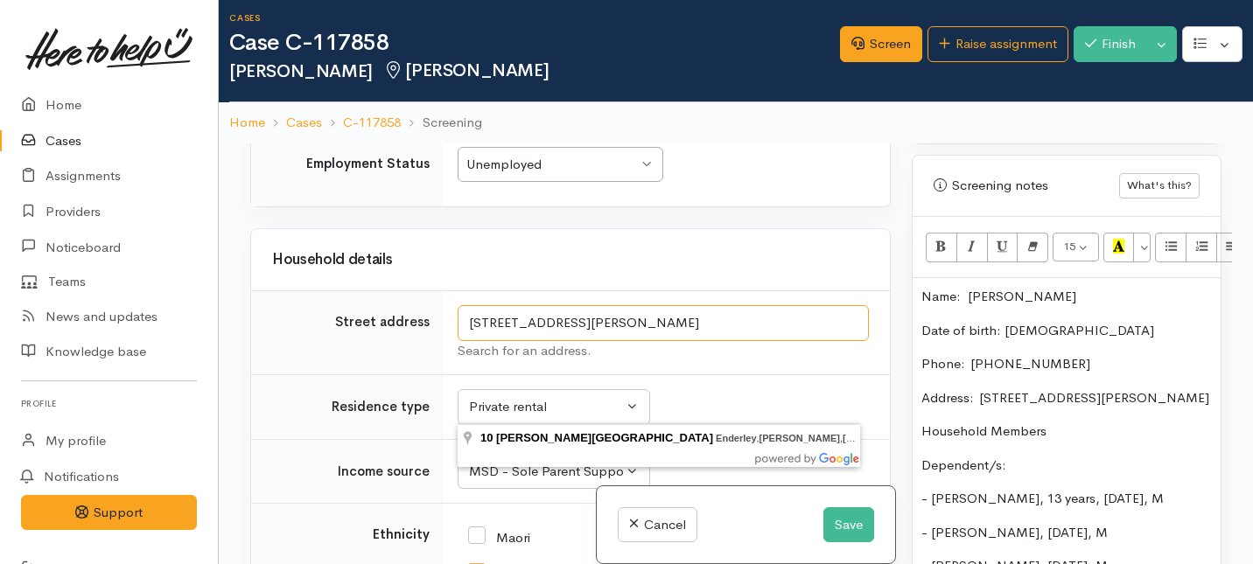
type input "10 Byron Road, Enderley, Hamilton, New Zealand"
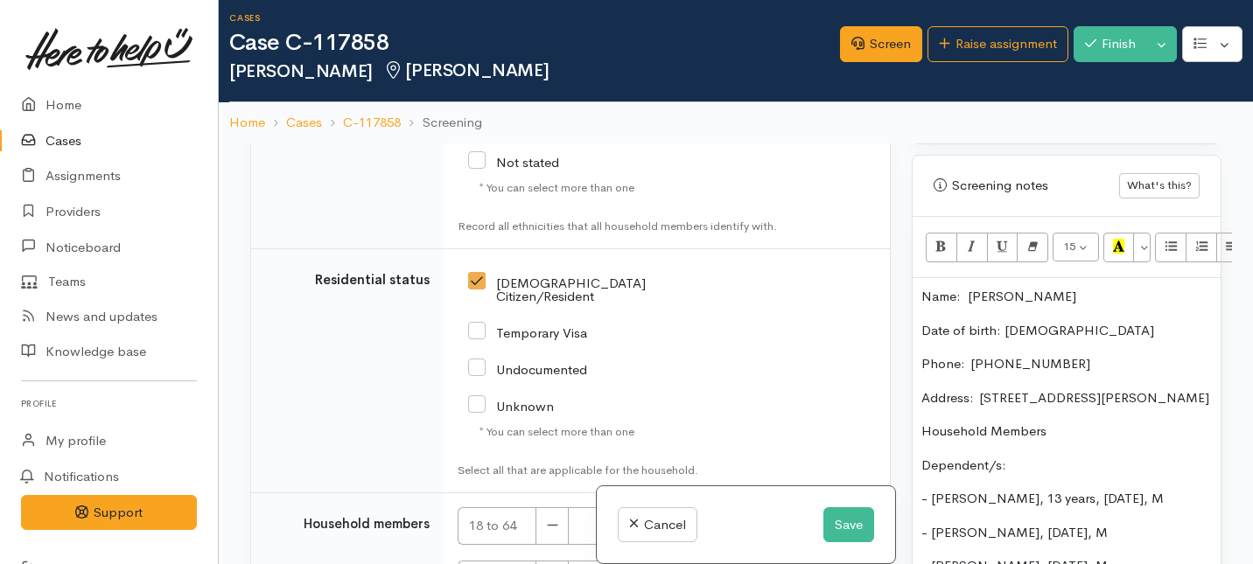
scroll to position [4009, 0]
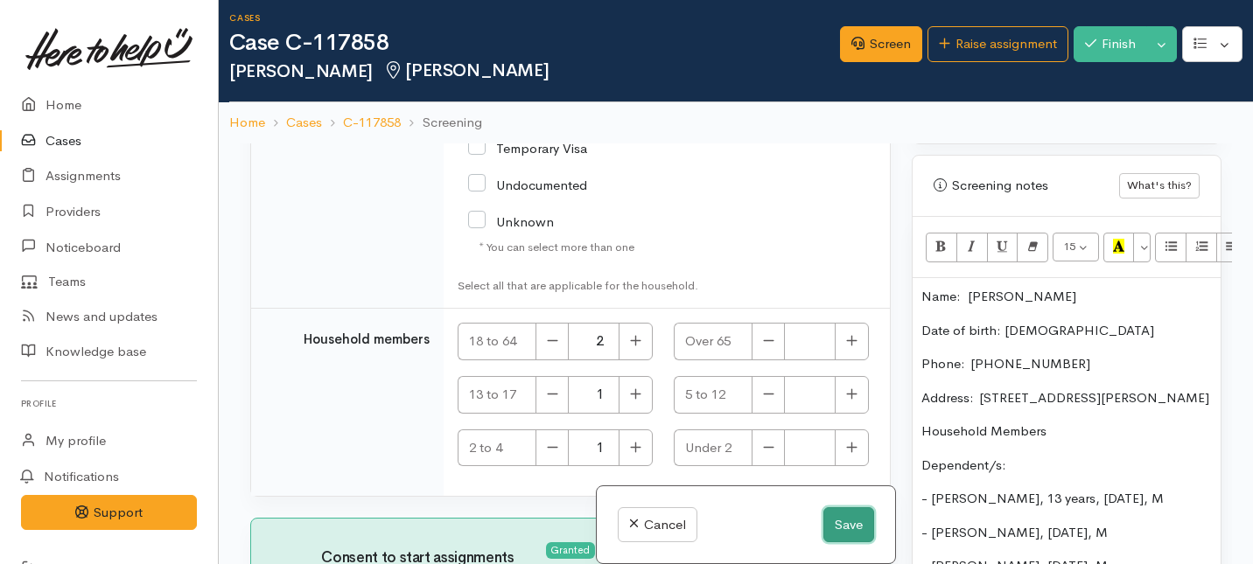
click at [844, 523] on button "Save" at bounding box center [849, 526] width 51 height 36
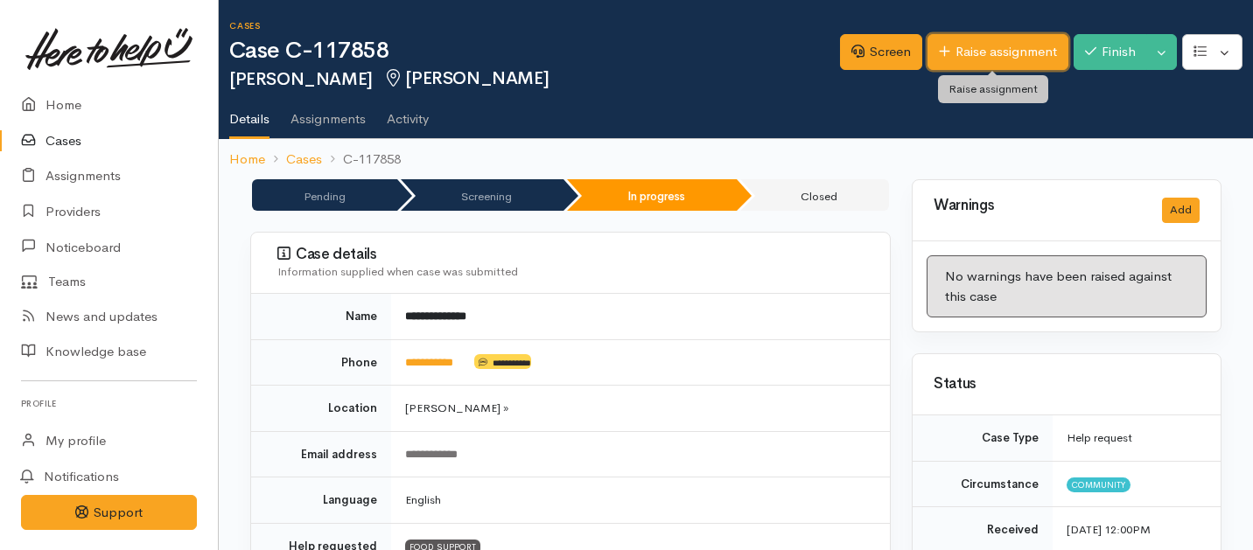
click at [960, 46] on link "Raise assignment" at bounding box center [998, 52] width 141 height 36
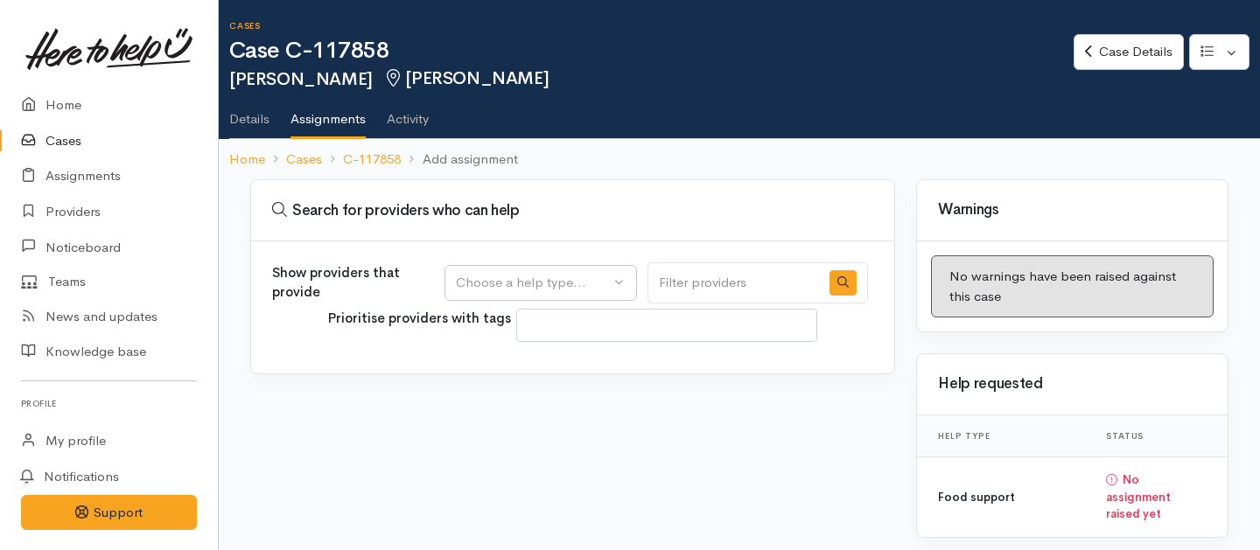
select select
click at [591, 279] on div "Choose a help type..." at bounding box center [533, 283] width 154 height 20
click at [503, 368] on span "Food support" at bounding box center [506, 367] width 81 height 20
select select "3"
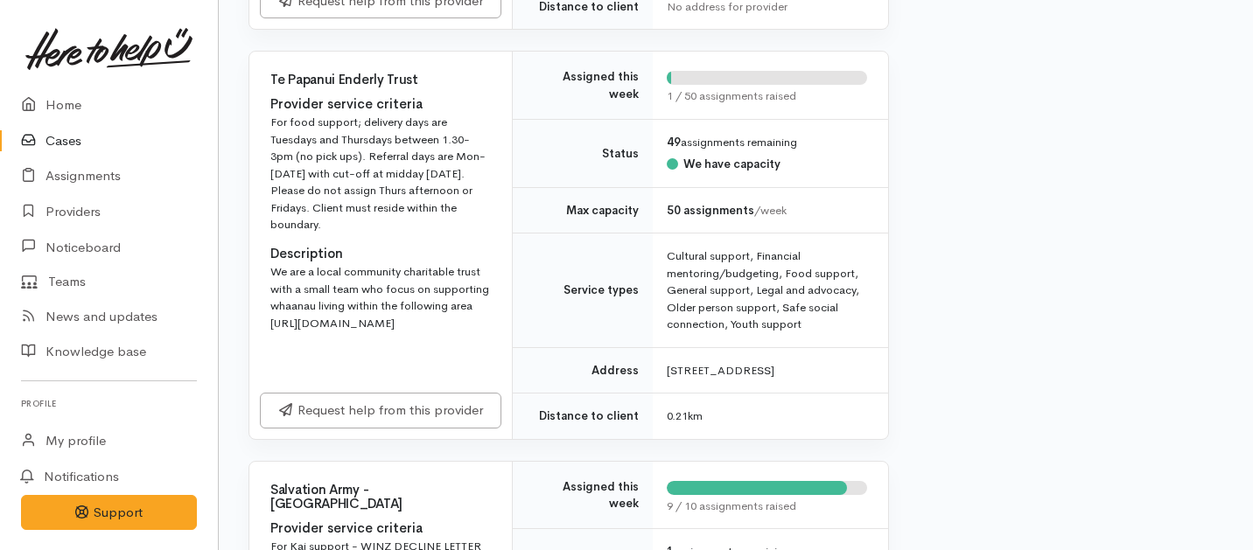
scroll to position [688, 2]
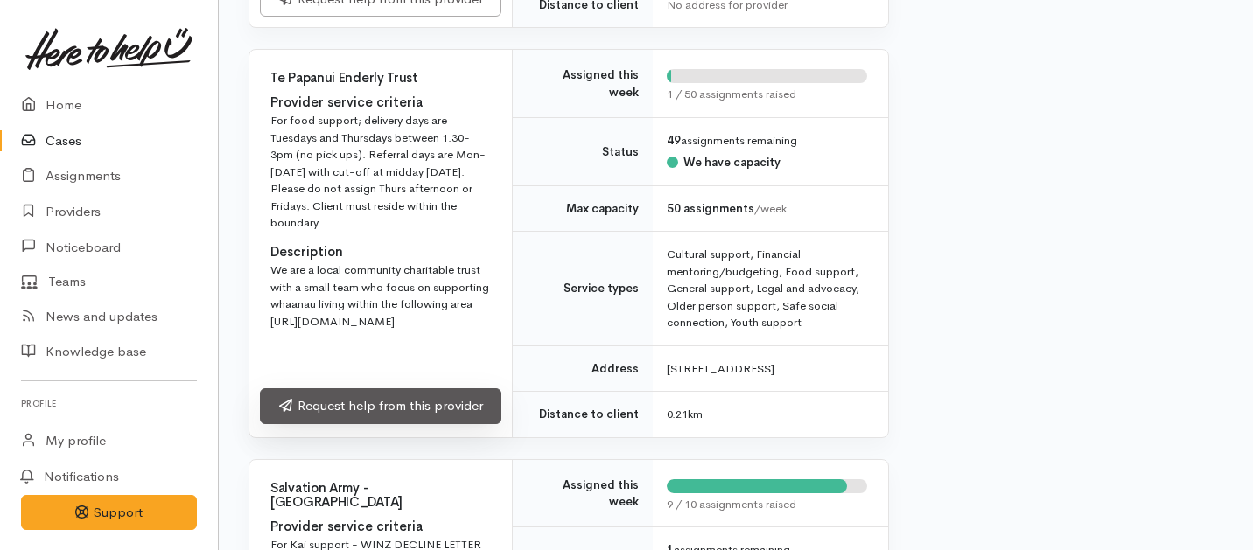
click at [446, 424] on link "Request help from this provider" at bounding box center [381, 407] width 242 height 36
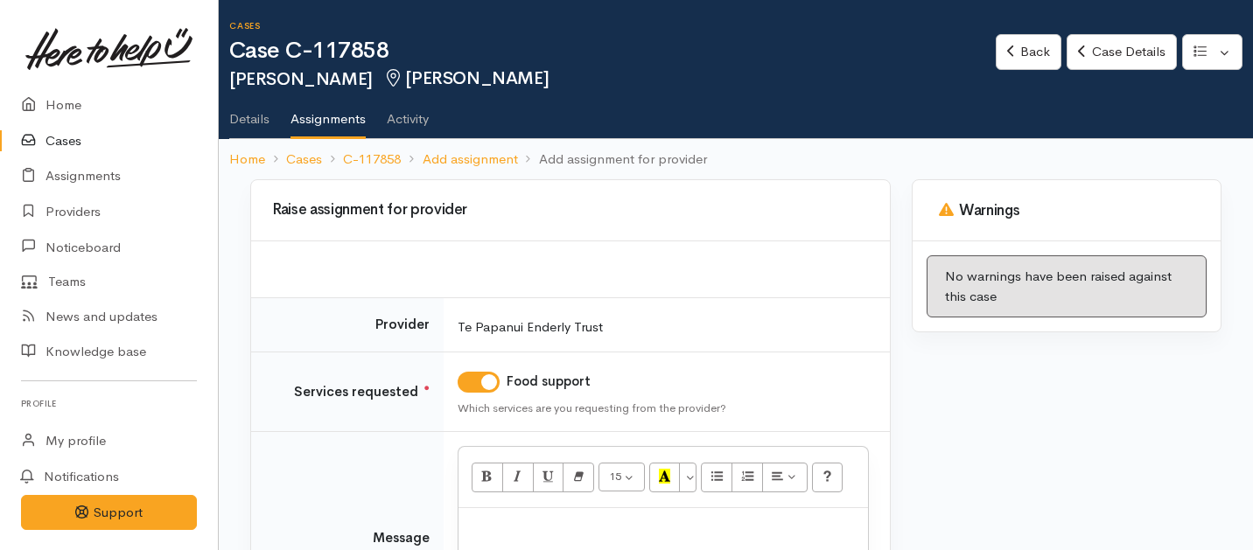
scroll to position [186, 0]
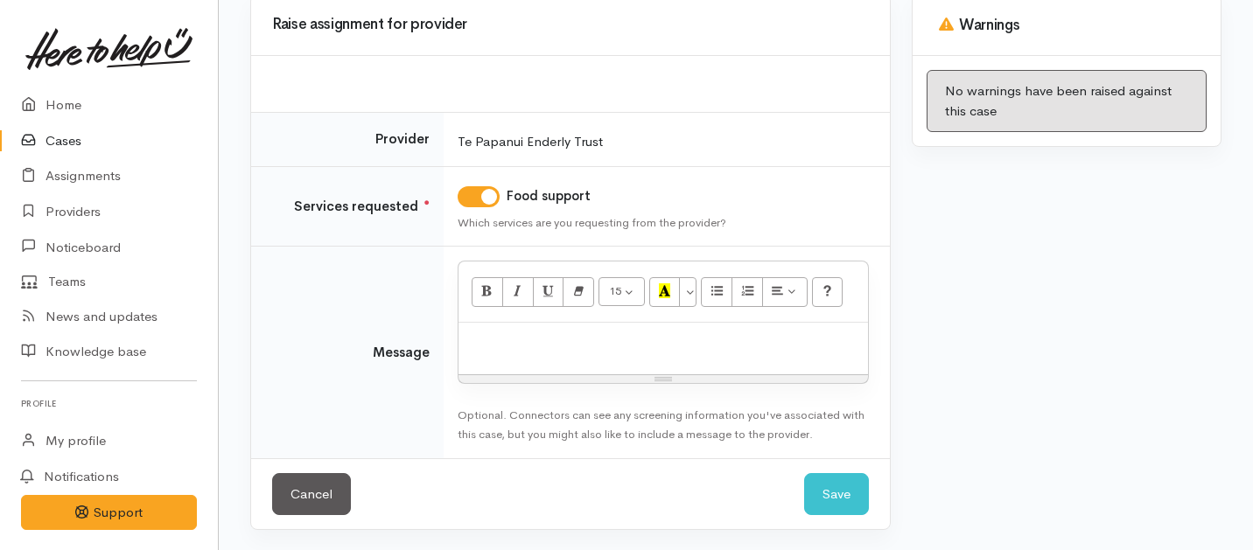
click at [559, 332] on p at bounding box center [663, 342] width 392 height 20
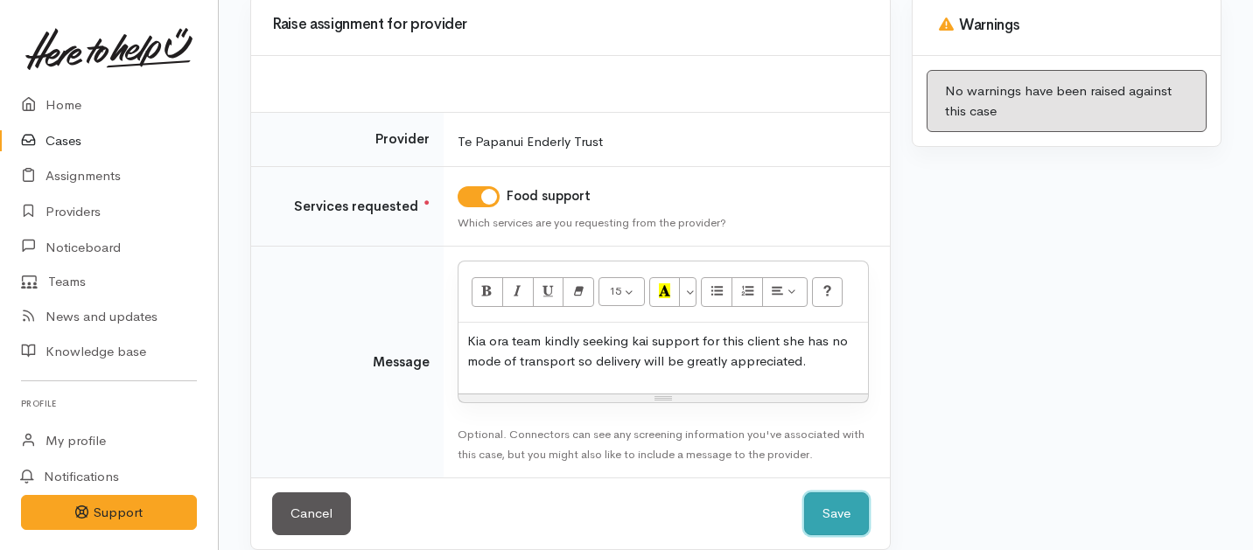
click at [822, 530] on button "Save" at bounding box center [836, 514] width 65 height 43
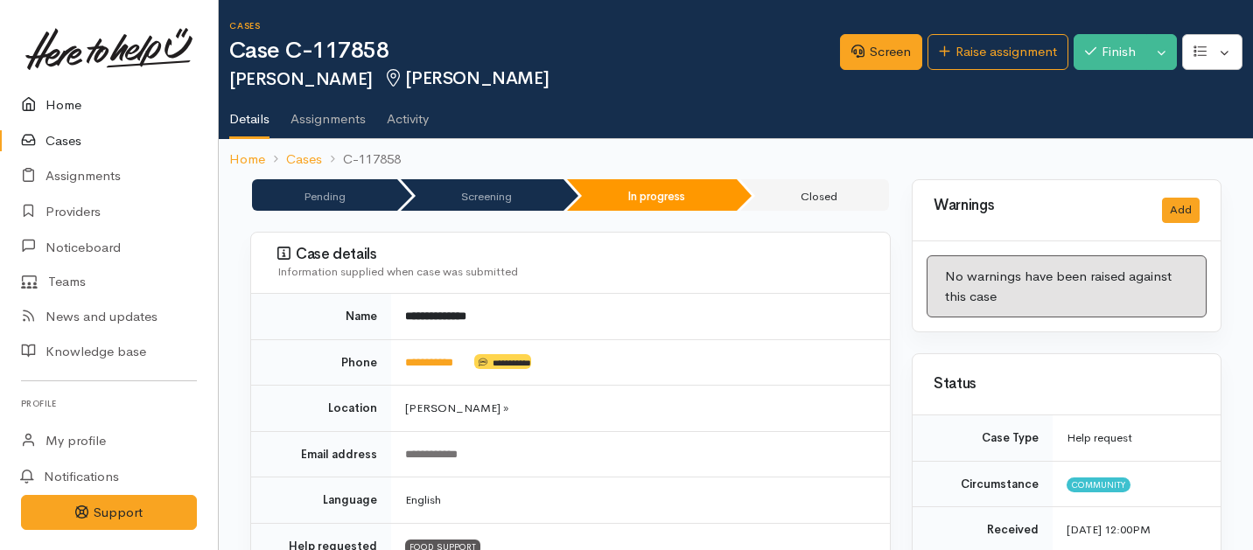
click at [67, 112] on link "Home" at bounding box center [109, 106] width 218 height 36
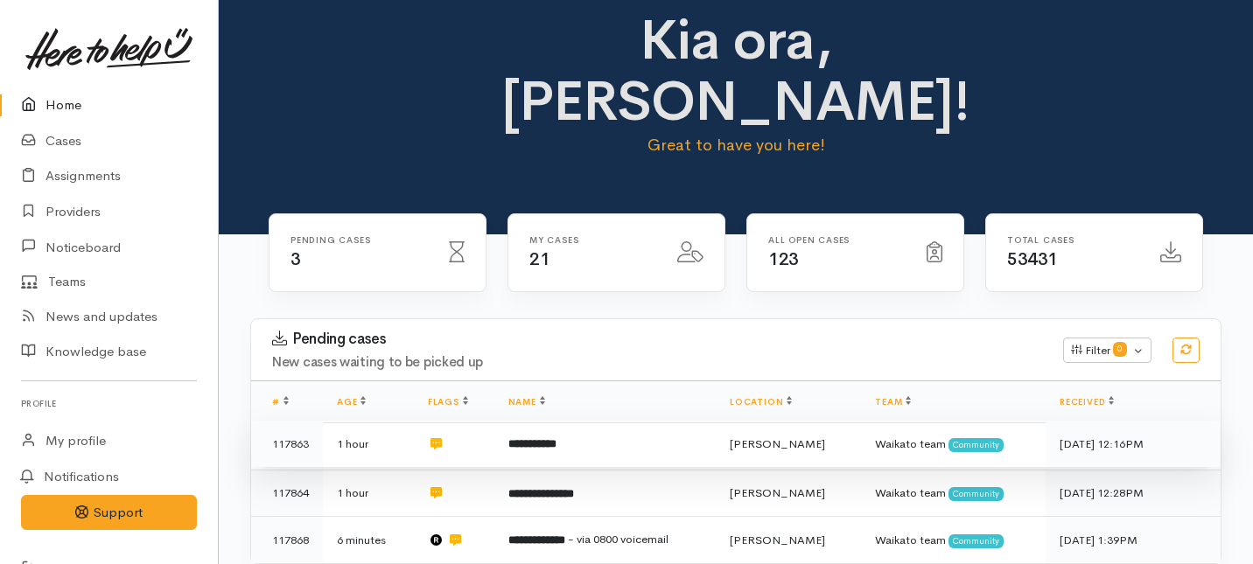
scroll to position [25, 0]
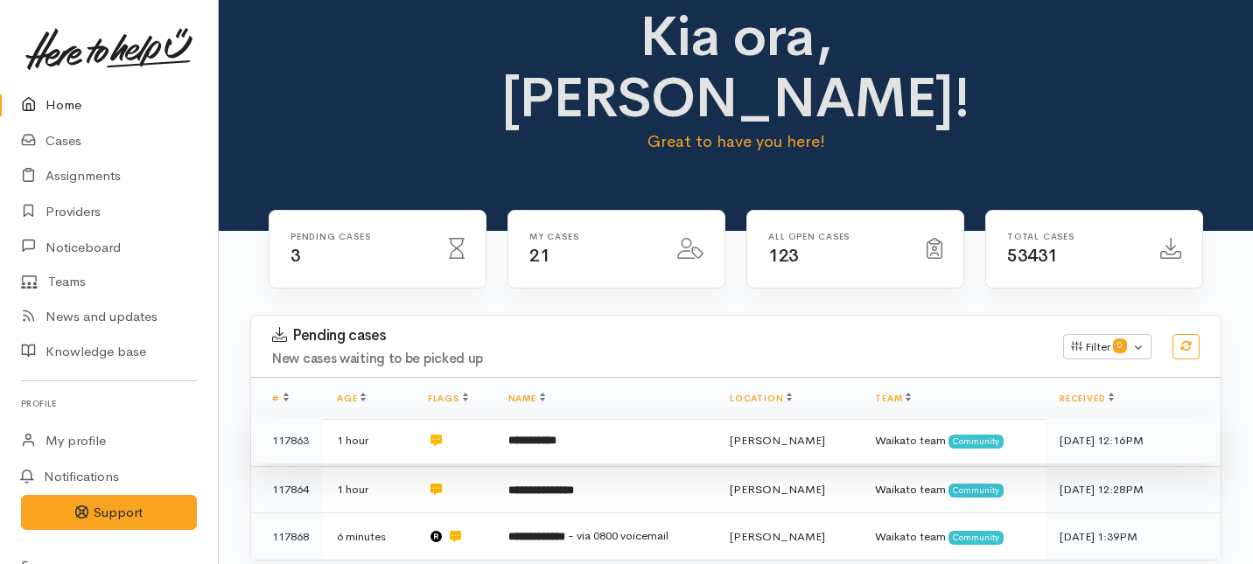
click at [632, 417] on td "**********" at bounding box center [604, 440] width 221 height 47
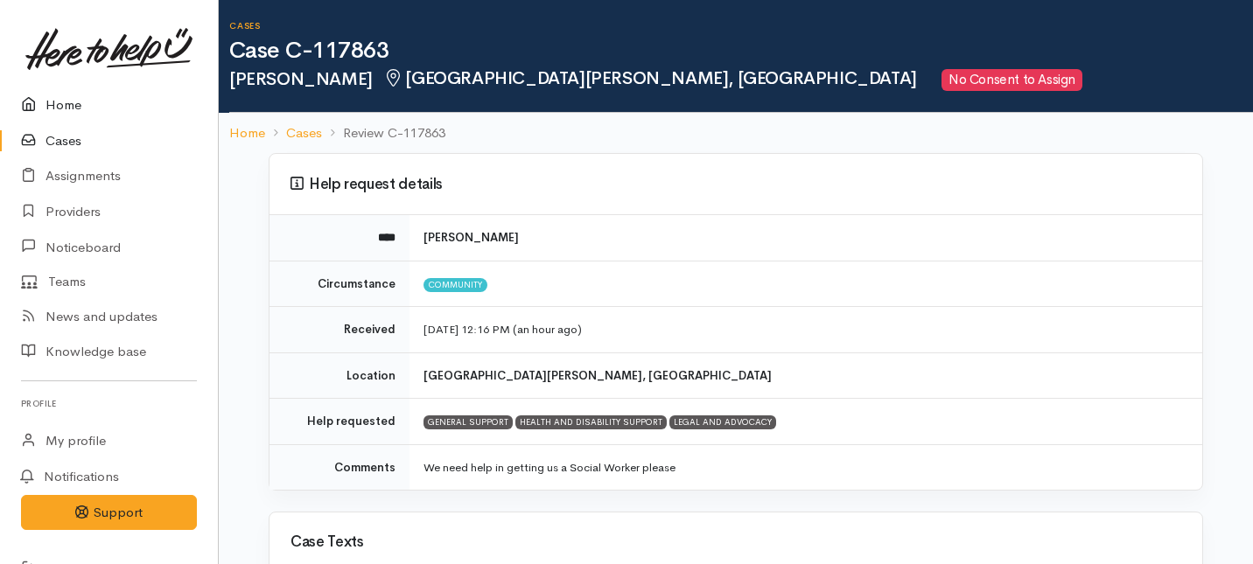
click at [67, 112] on link "Home" at bounding box center [109, 106] width 218 height 36
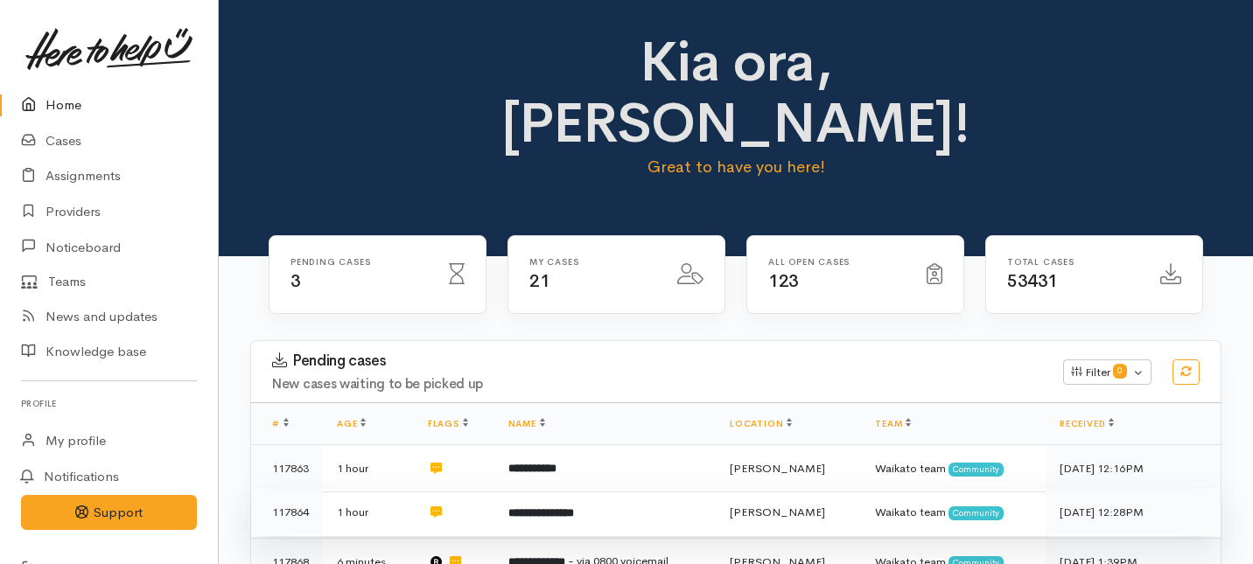
click at [504, 489] on td "**********" at bounding box center [604, 512] width 221 height 47
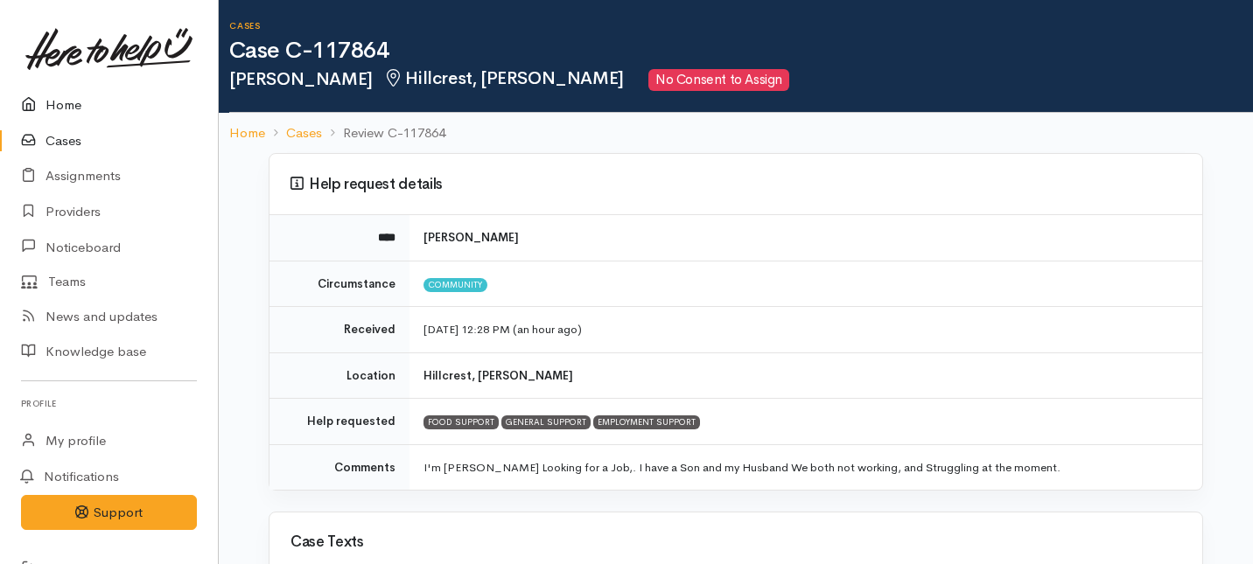
click at [53, 97] on link "Home" at bounding box center [109, 106] width 218 height 36
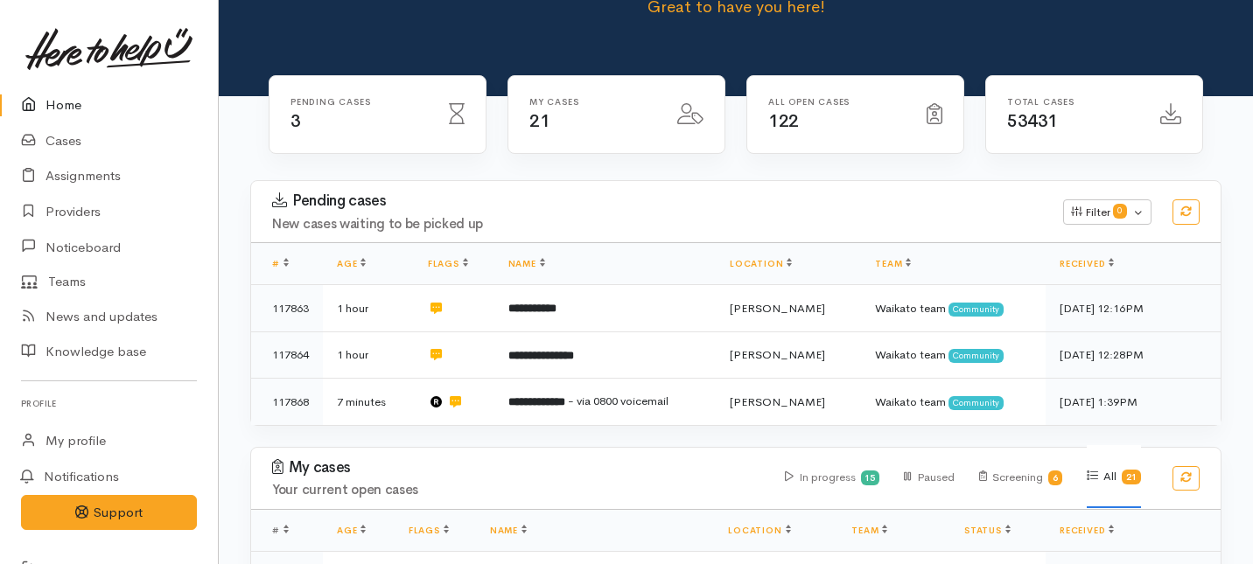
scroll to position [161, 0]
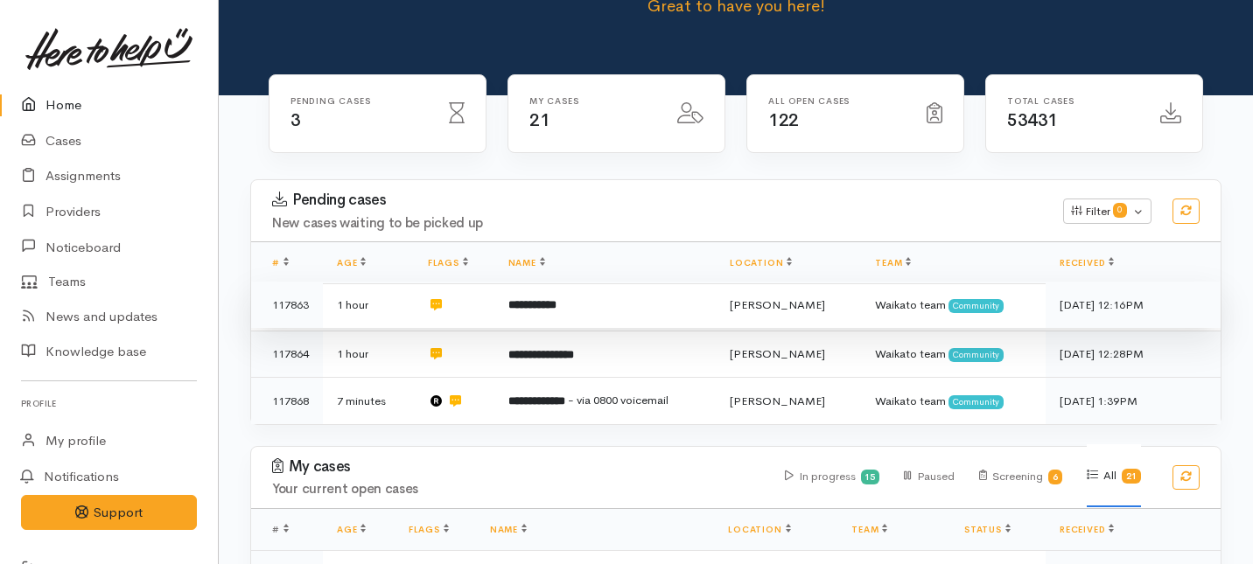
click at [526, 282] on td "**********" at bounding box center [604, 305] width 221 height 47
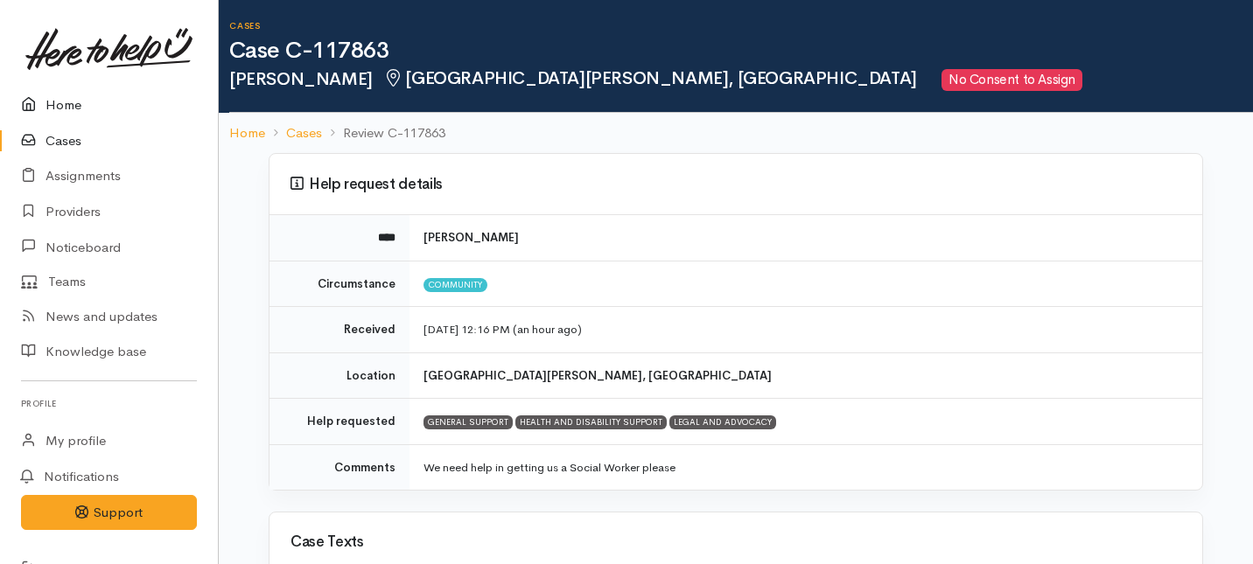
click at [53, 103] on link "Home" at bounding box center [109, 106] width 218 height 36
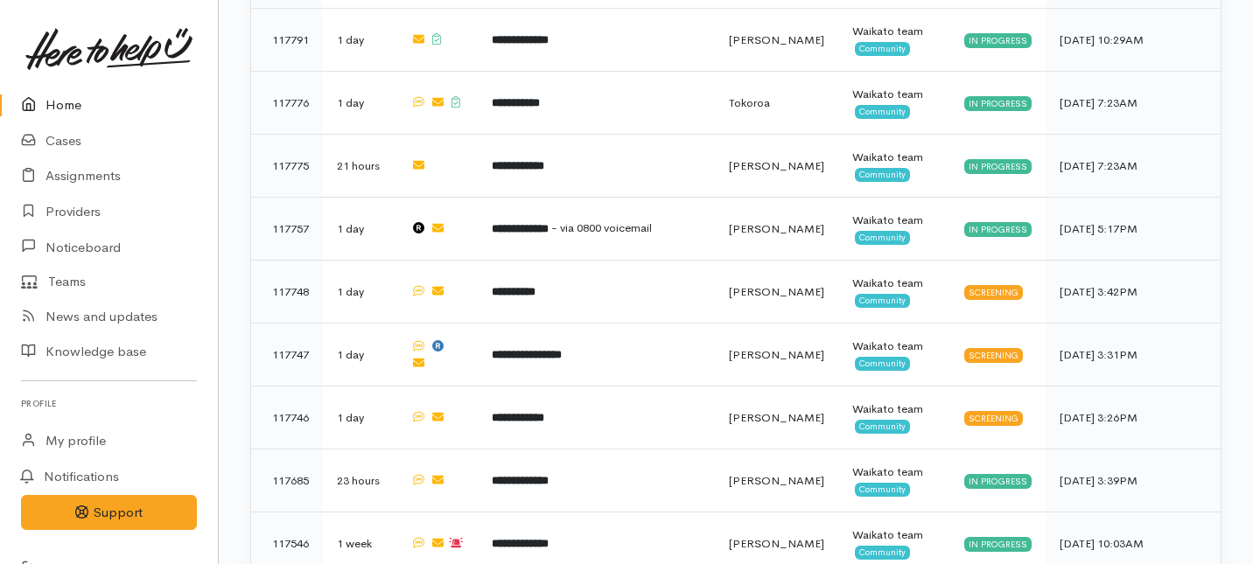
scroll to position [1273, 0]
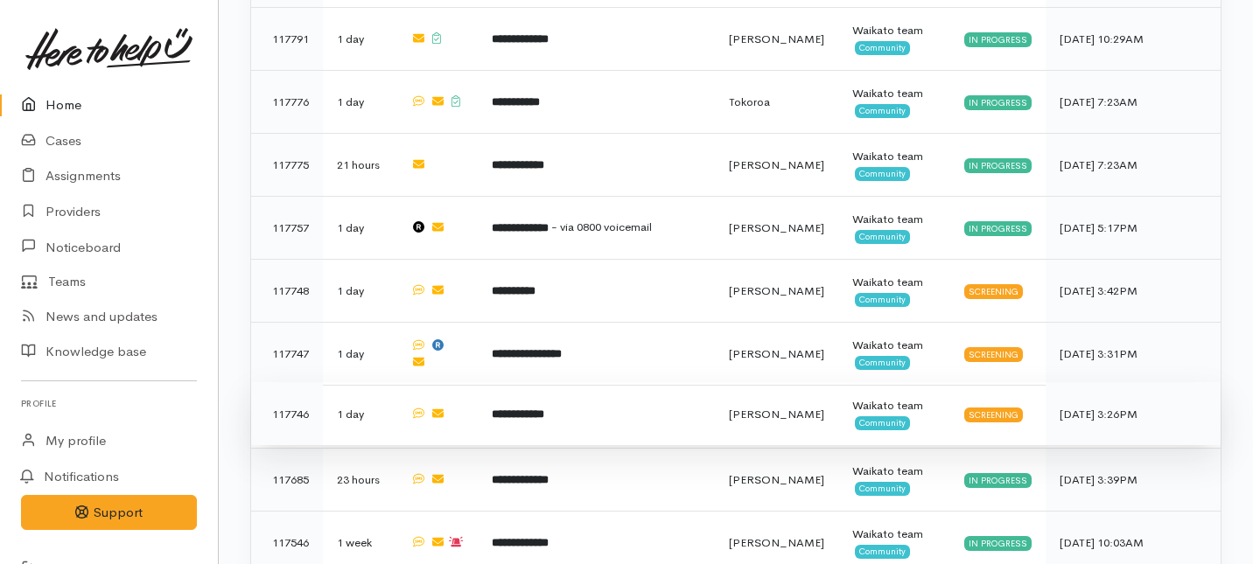
click at [513, 382] on td "**********" at bounding box center [596, 413] width 237 height 63
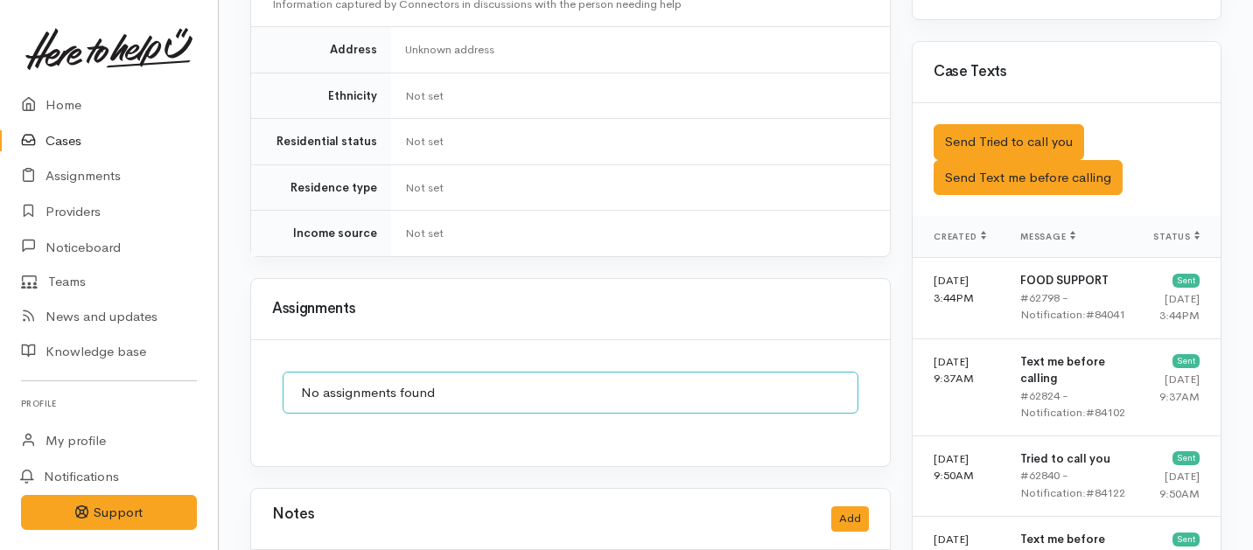
scroll to position [1175, 0]
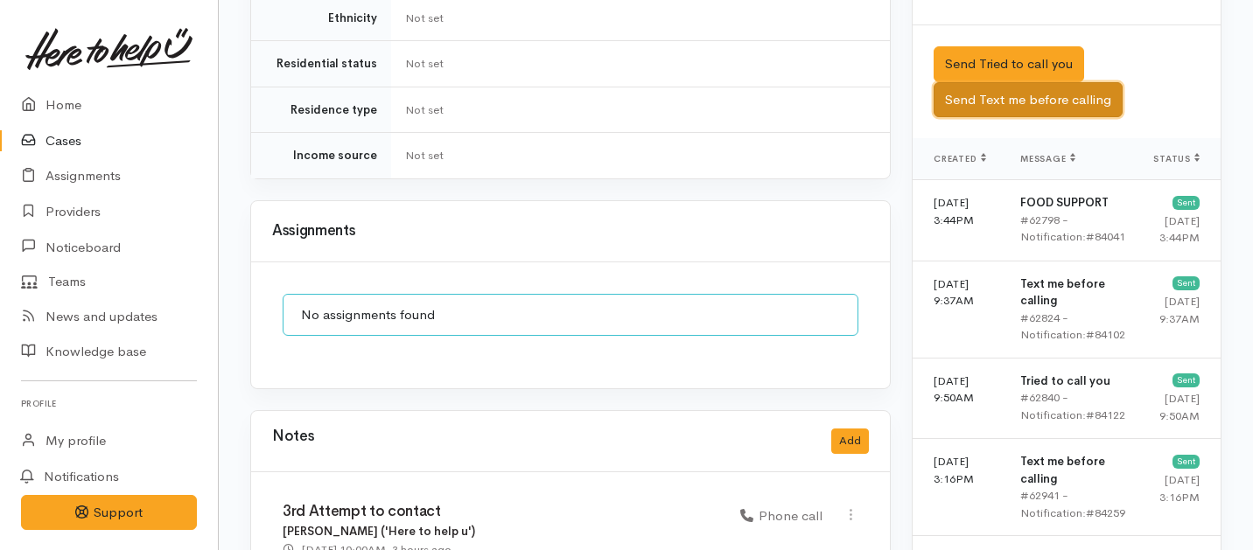
click at [986, 82] on button "Send Text me before calling" at bounding box center [1028, 100] width 189 height 36
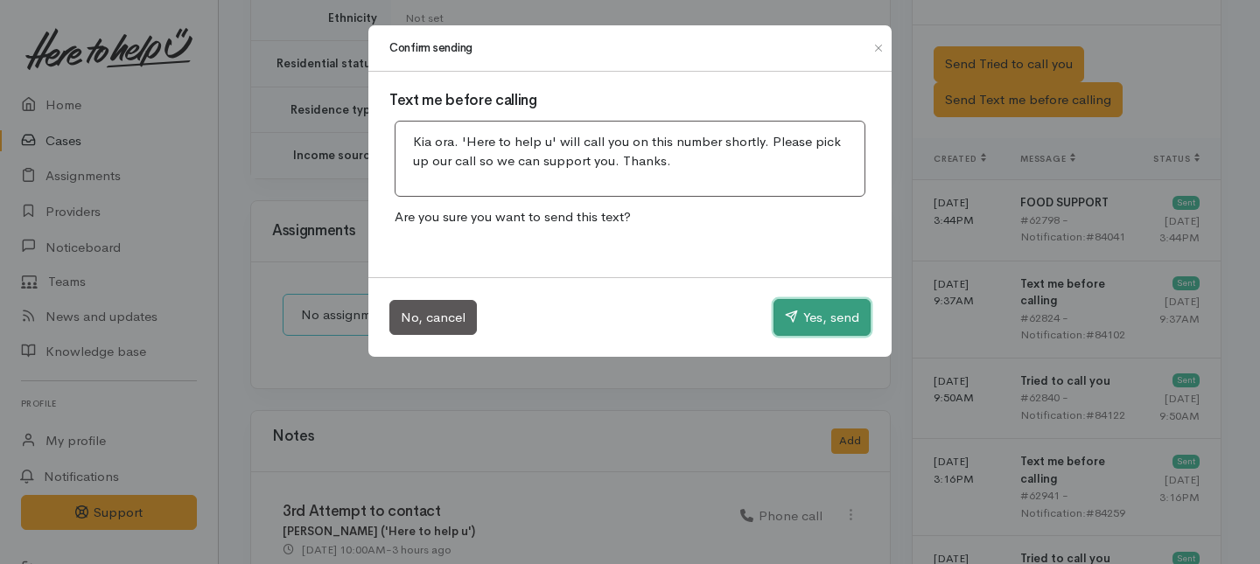
click at [789, 323] on icon "button" at bounding box center [791, 316] width 13 height 13
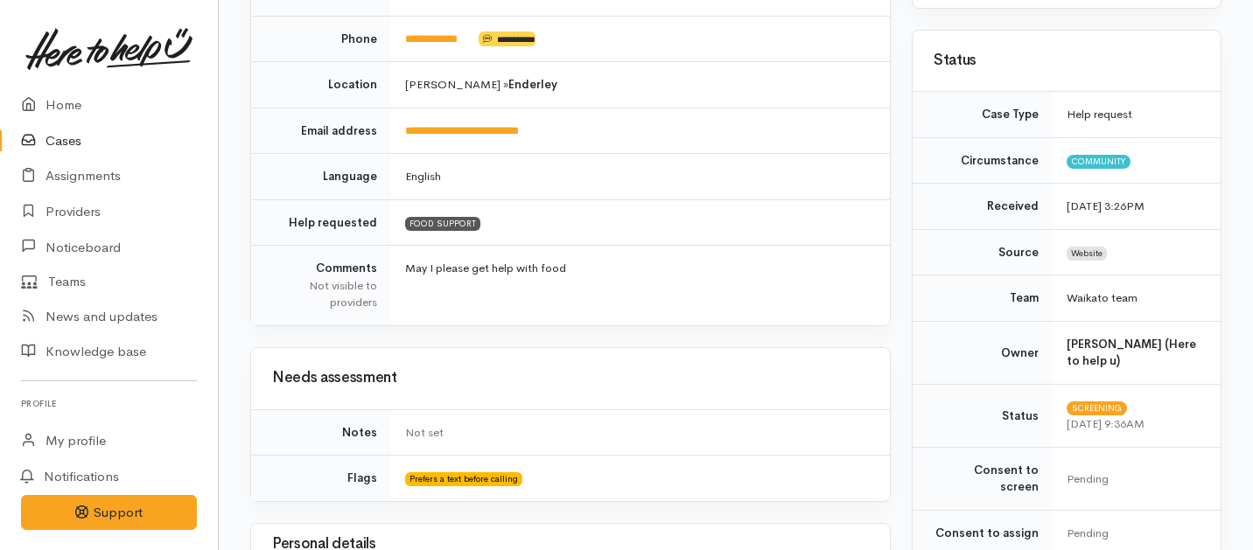
scroll to position [0, 0]
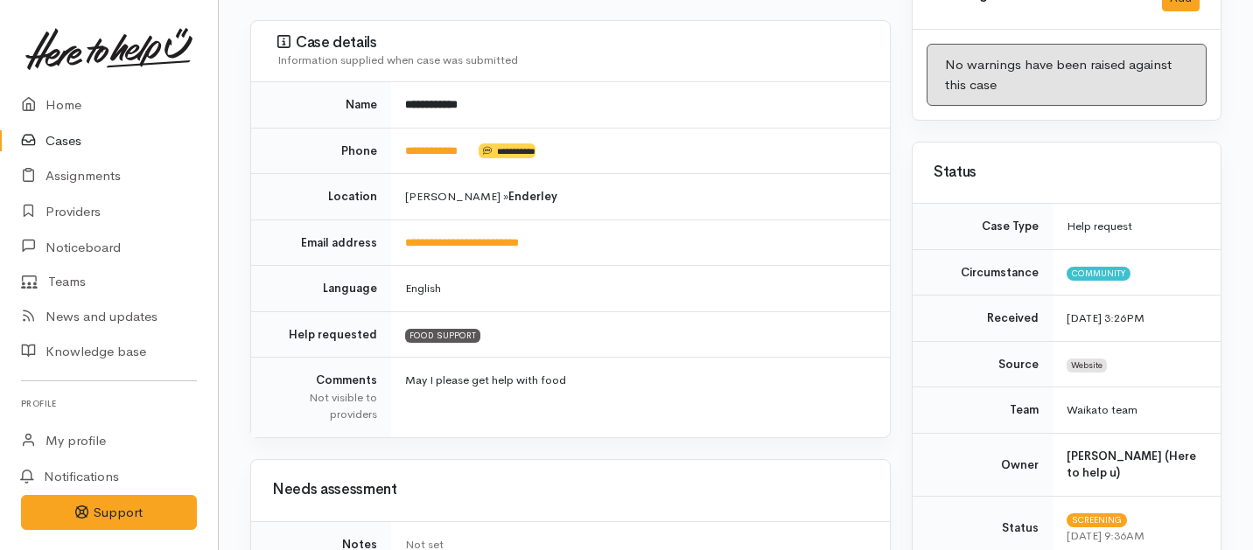
scroll to position [222, 0]
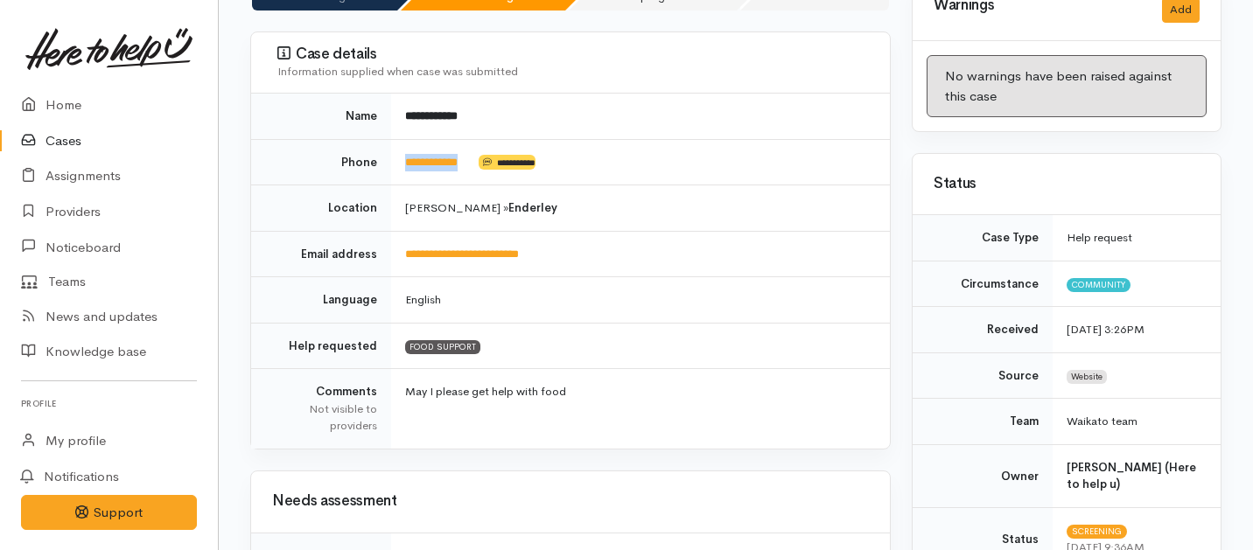
drag, startPoint x: 479, startPoint y: 140, endPoint x: 404, endPoint y: 133, distance: 74.7
click at [404, 139] on td "**********" at bounding box center [640, 162] width 499 height 46
copy td "**********"
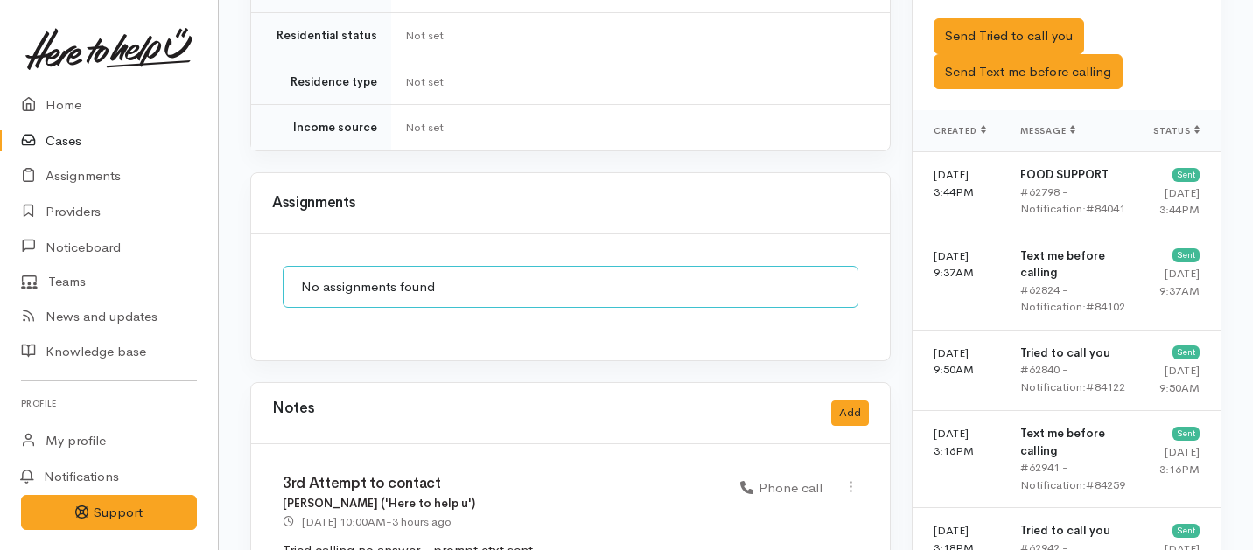
scroll to position [1487, 0]
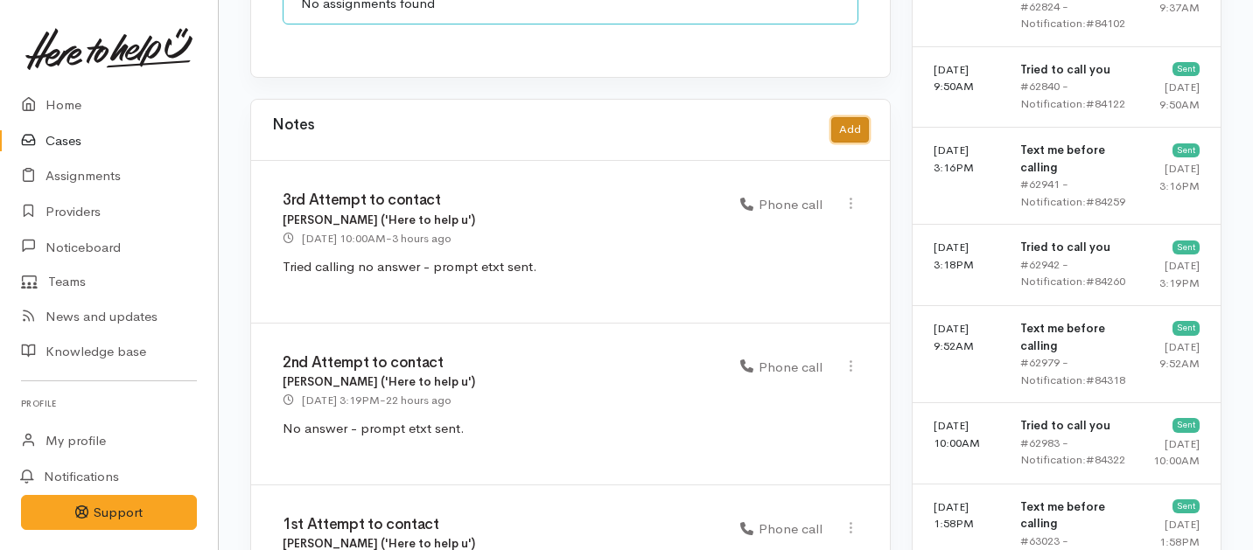
click at [854, 117] on button "Add" at bounding box center [850, 129] width 38 height 25
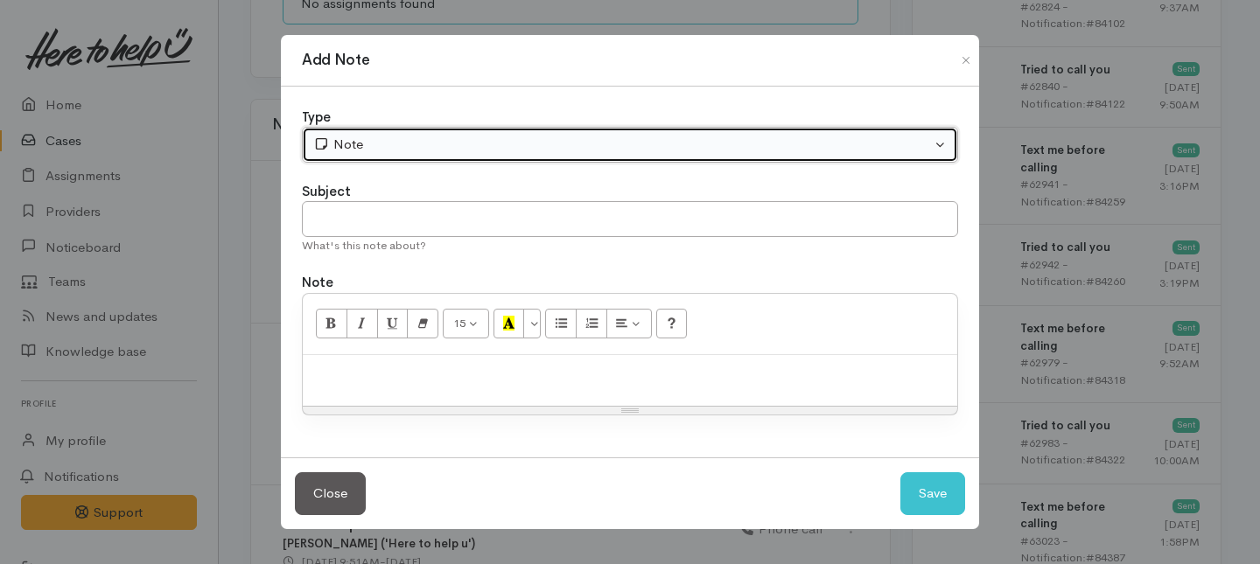
click at [400, 135] on div "Note" at bounding box center [622, 145] width 618 height 20
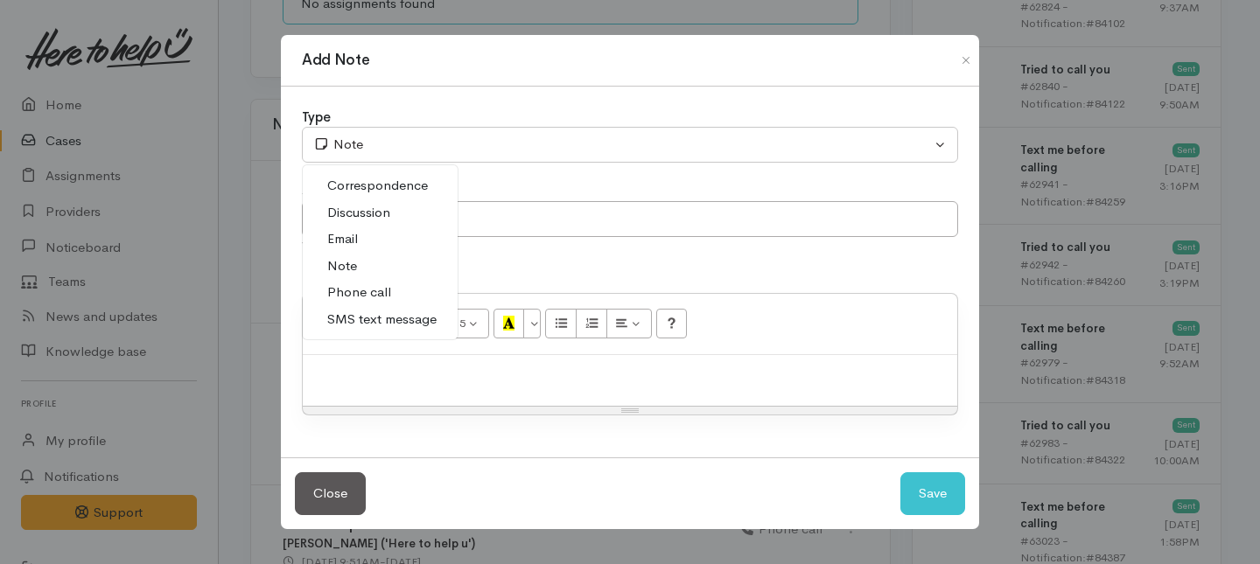
click at [365, 295] on span "Phone call" at bounding box center [359, 293] width 64 height 20
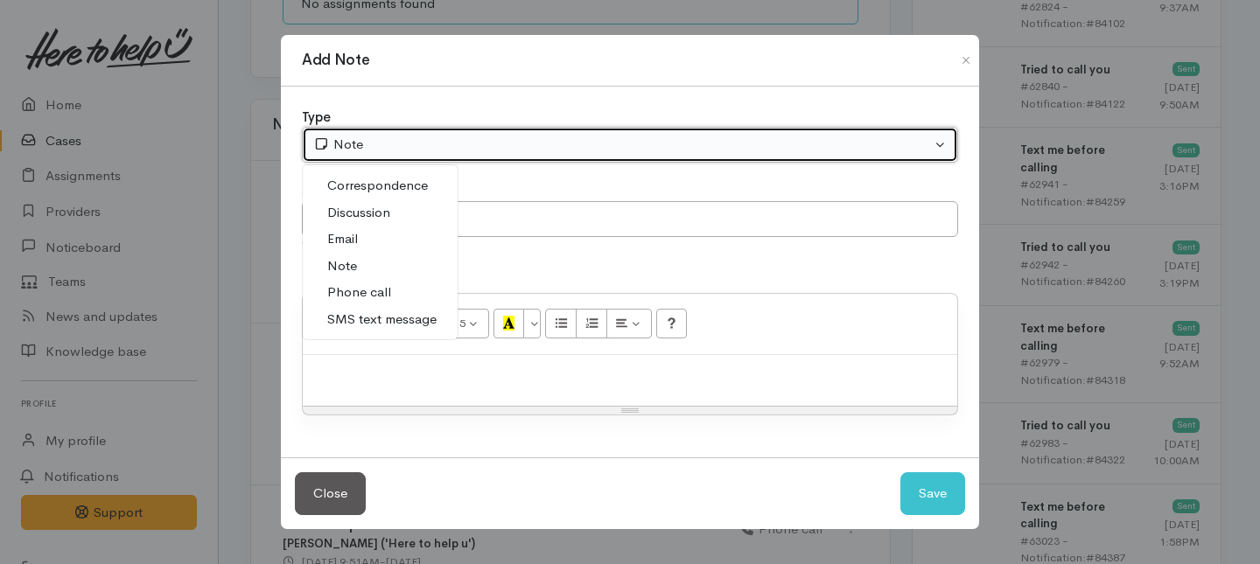
select select "3"
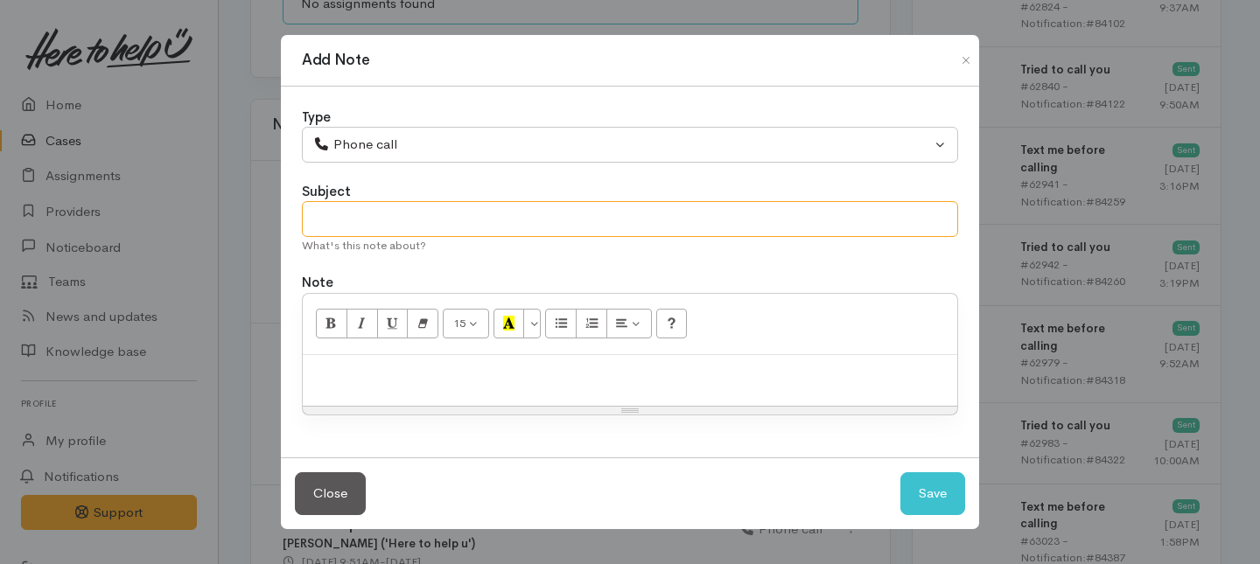
click at [378, 225] on input "text" at bounding box center [630, 219] width 656 height 36
type input "Request cancelled."
click at [375, 388] on div at bounding box center [630, 381] width 655 height 52
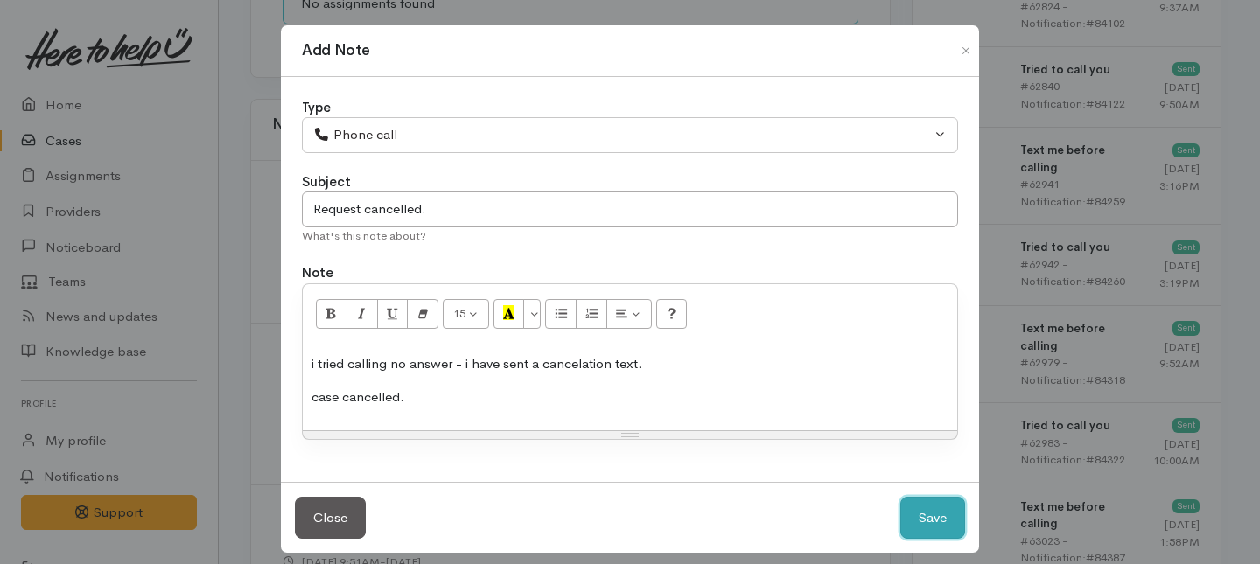
click at [946, 521] on button "Save" at bounding box center [933, 518] width 65 height 43
select select "1"
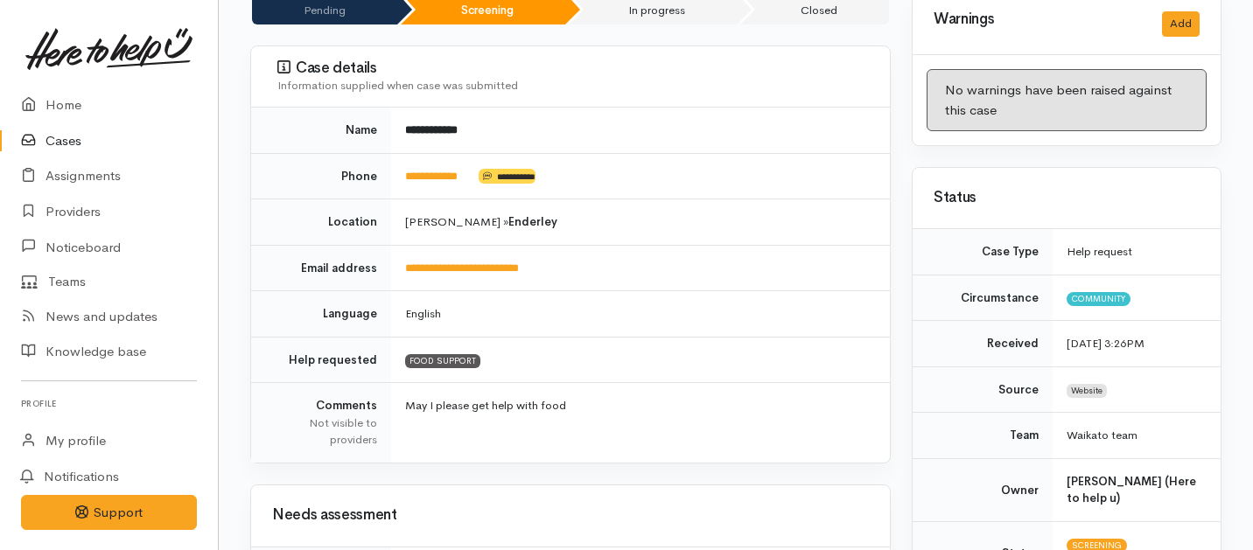
scroll to position [0, 0]
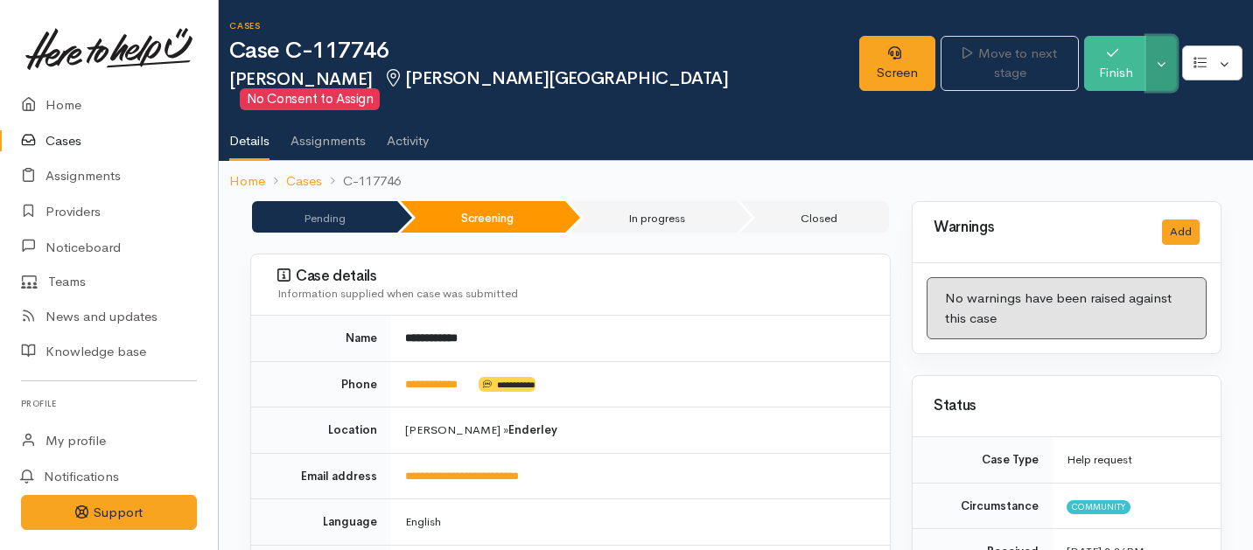
click at [1171, 47] on button "Toggle Dropdown" at bounding box center [1161, 63] width 31 height 55
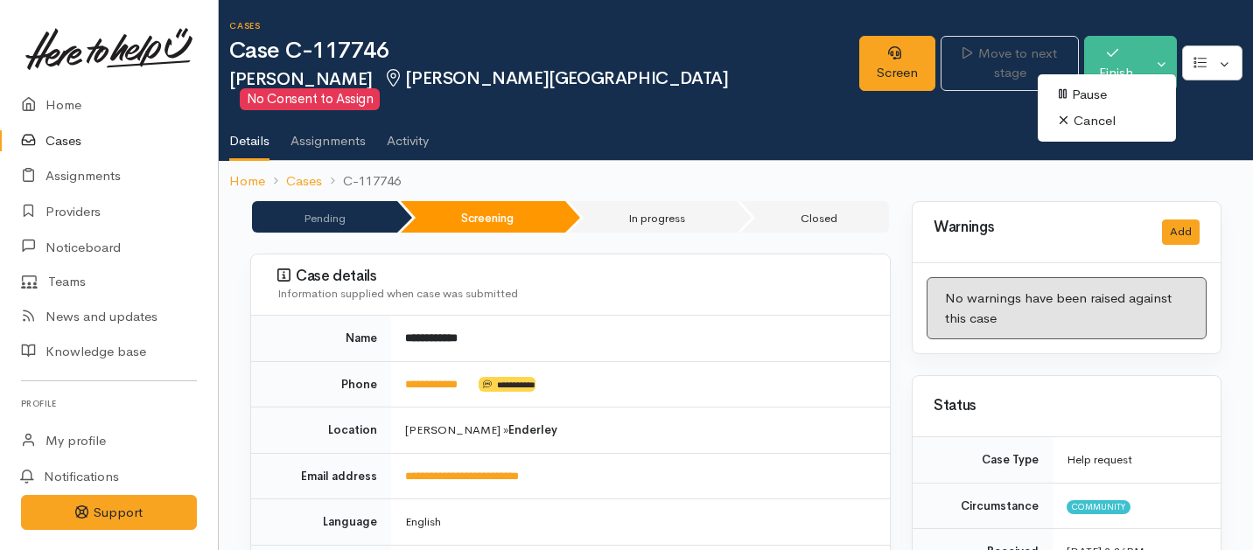
click at [1076, 121] on link "Cancel" at bounding box center [1107, 121] width 138 height 27
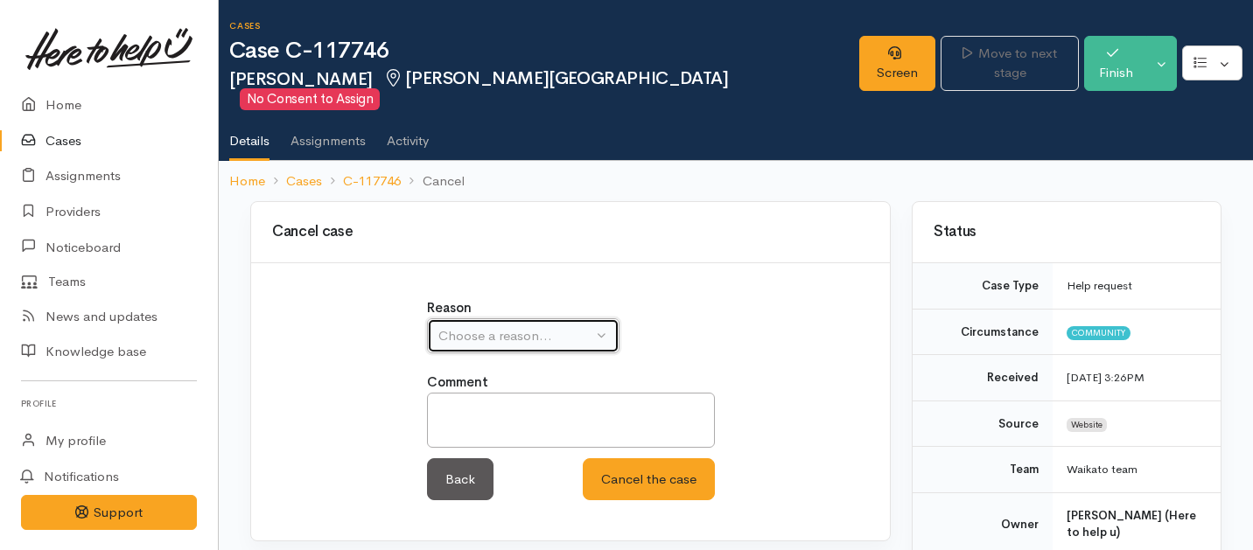
click at [565, 326] on div "Choose a reason..." at bounding box center [515, 336] width 154 height 20
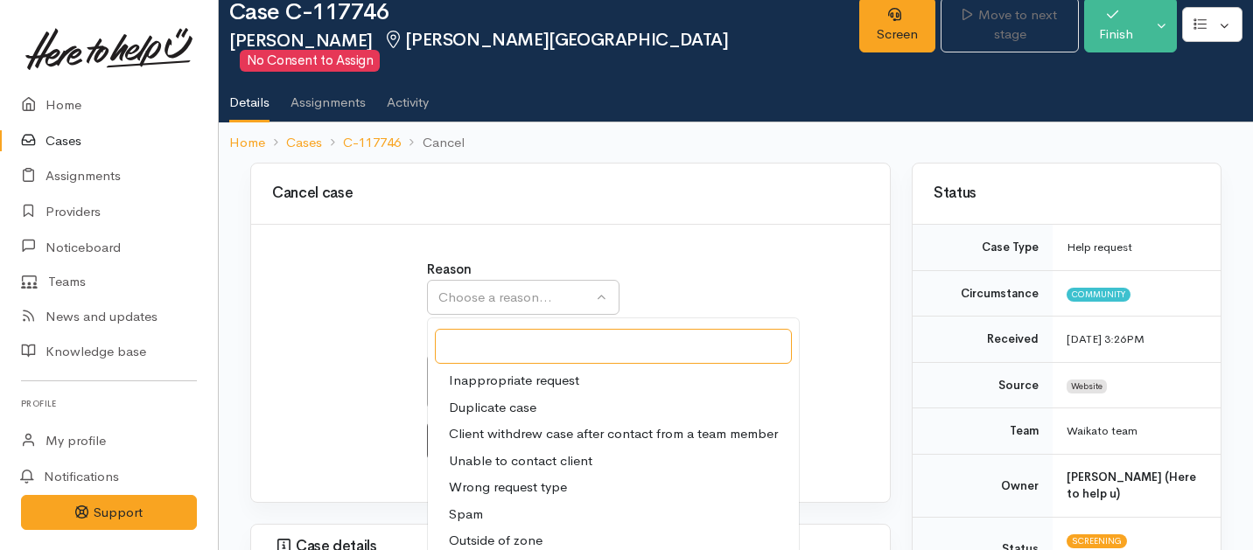
scroll to position [44, 0]
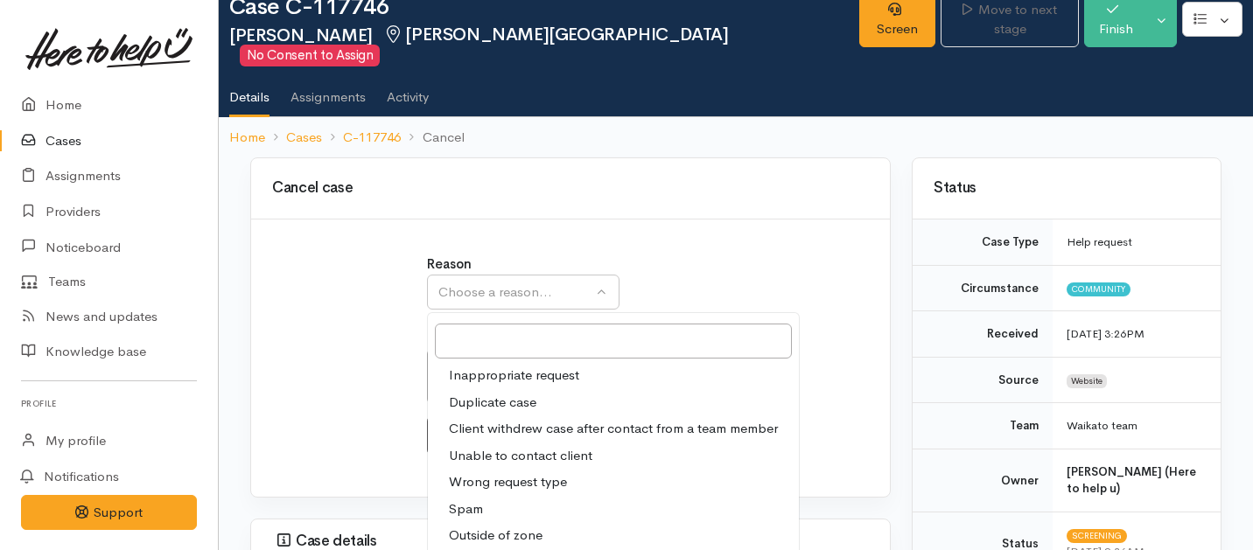
click at [515, 446] on span "Unable to contact client" at bounding box center [521, 456] width 144 height 20
select select "4"
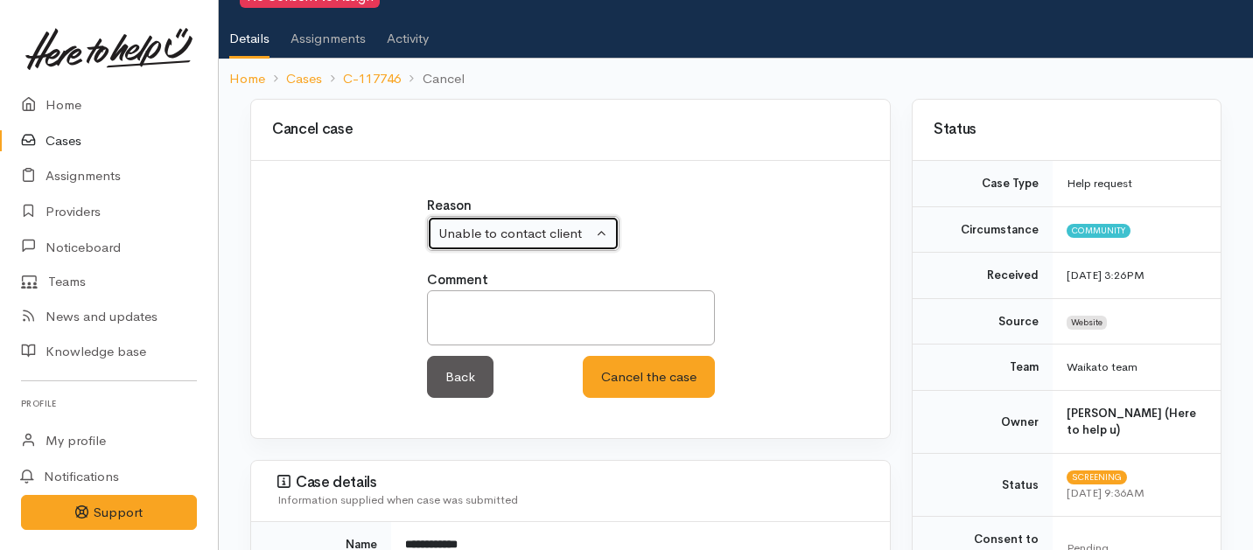
scroll to position [138, 0]
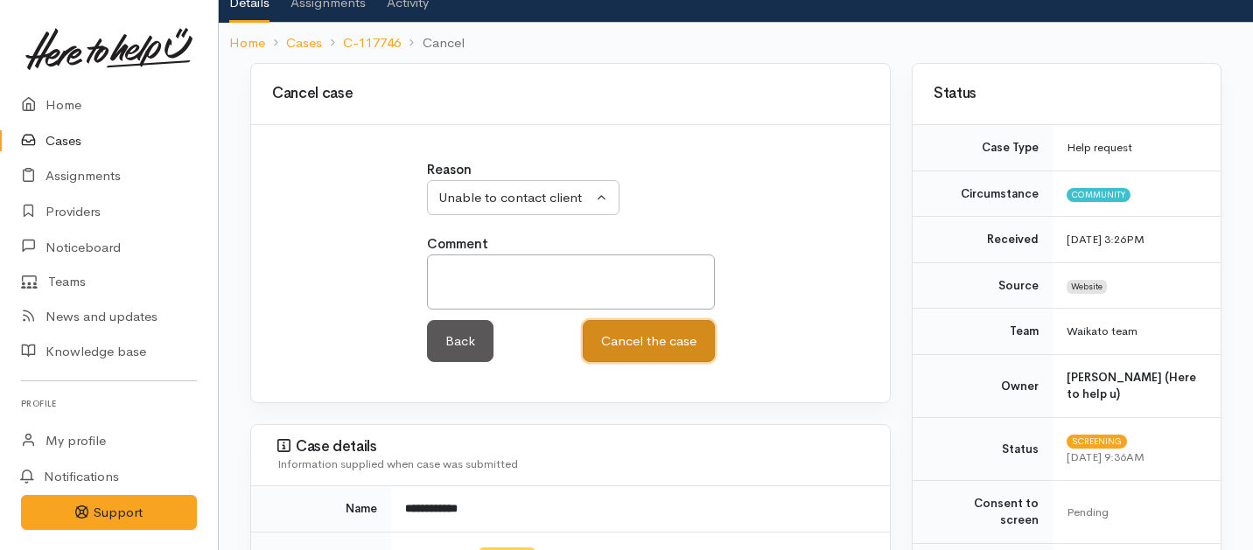
click at [668, 320] on button "Cancel the case" at bounding box center [649, 341] width 132 height 43
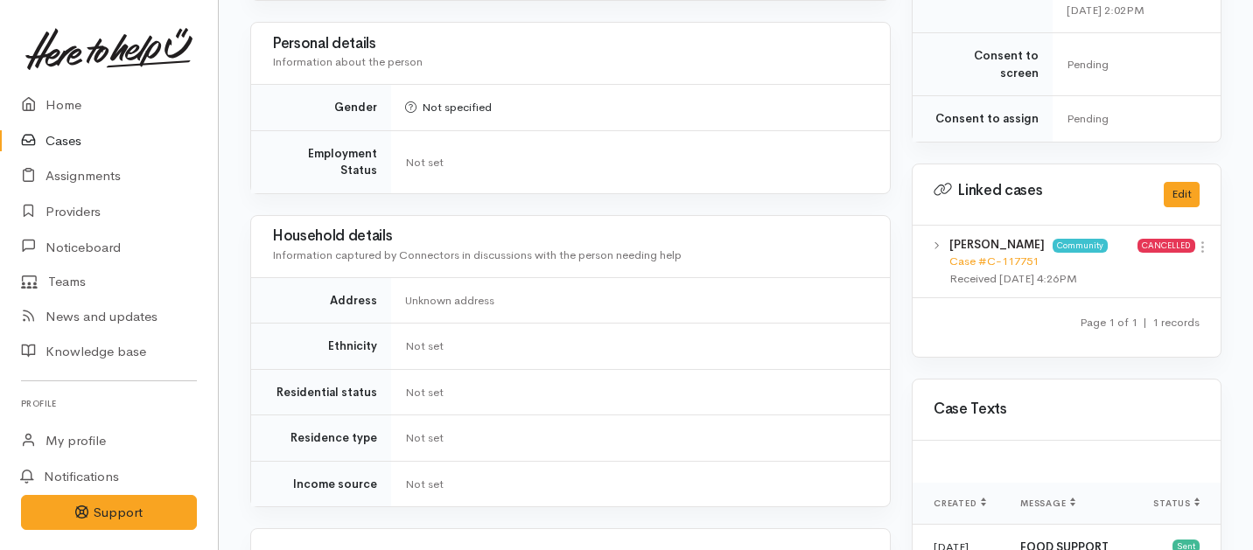
scroll to position [1154, 0]
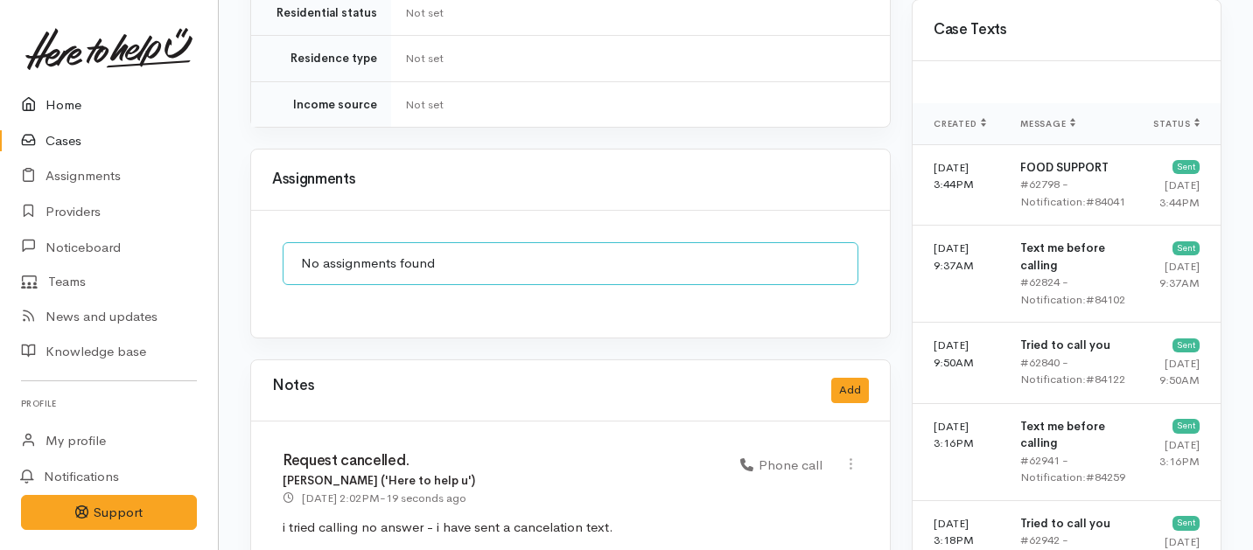
click at [67, 103] on link "Home" at bounding box center [109, 106] width 218 height 36
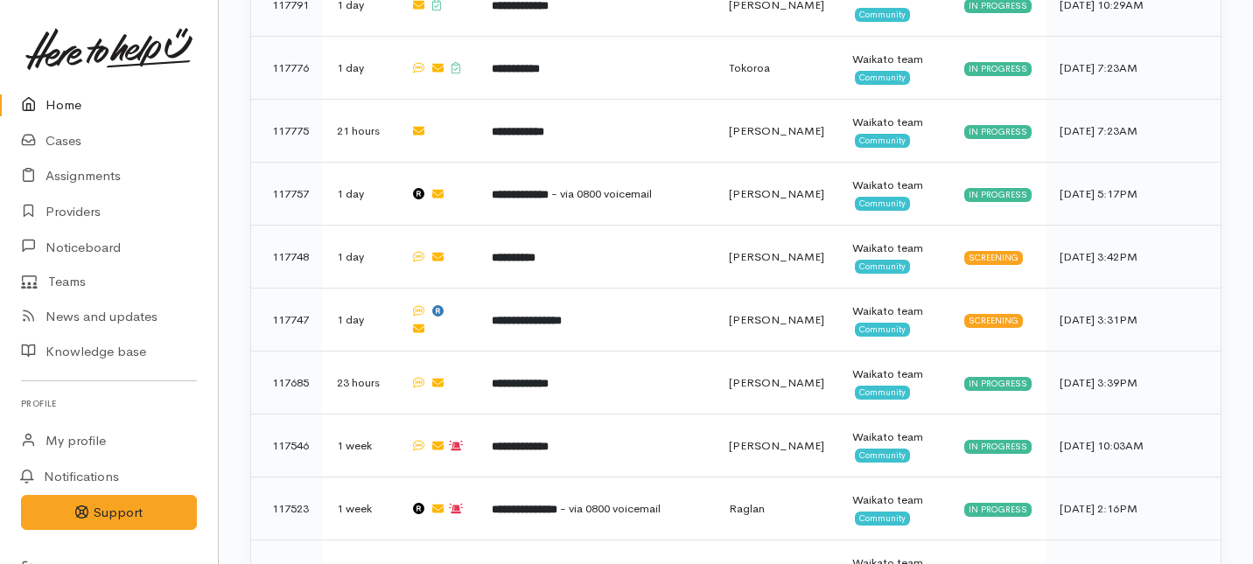
scroll to position [33, 0]
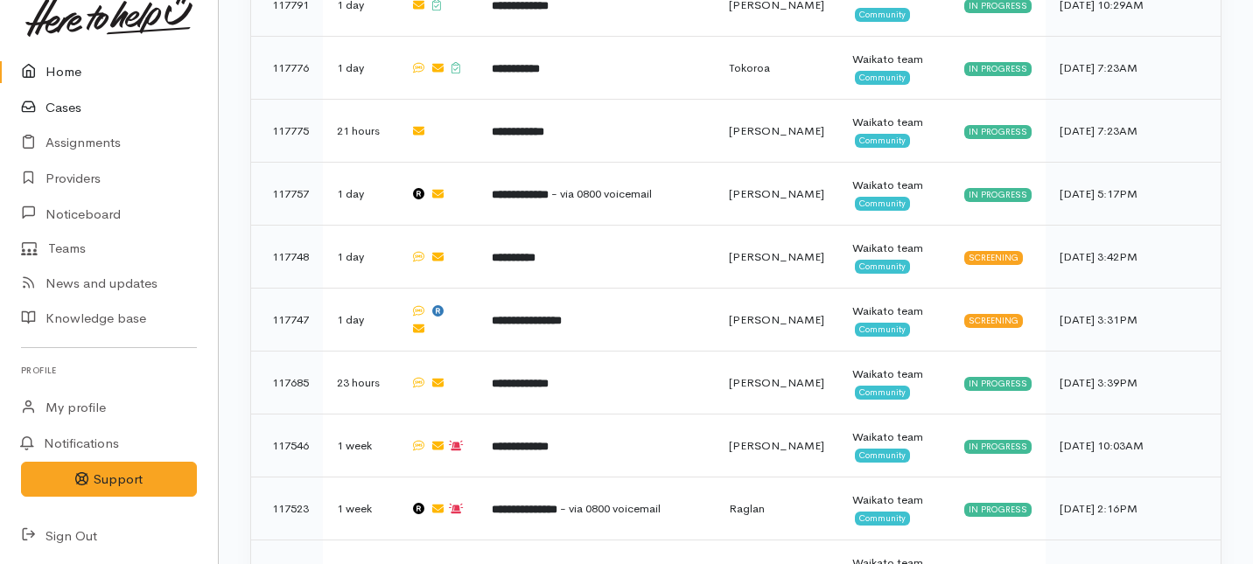
click at [64, 115] on link "Cases" at bounding box center [109, 108] width 218 height 36
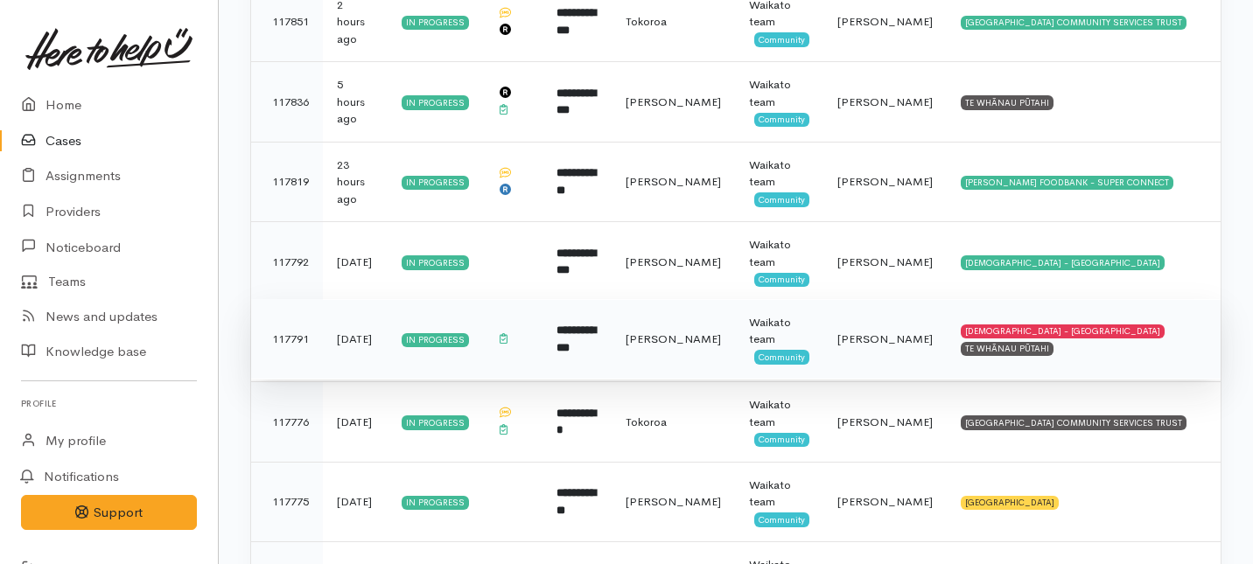
scroll to position [456, 0]
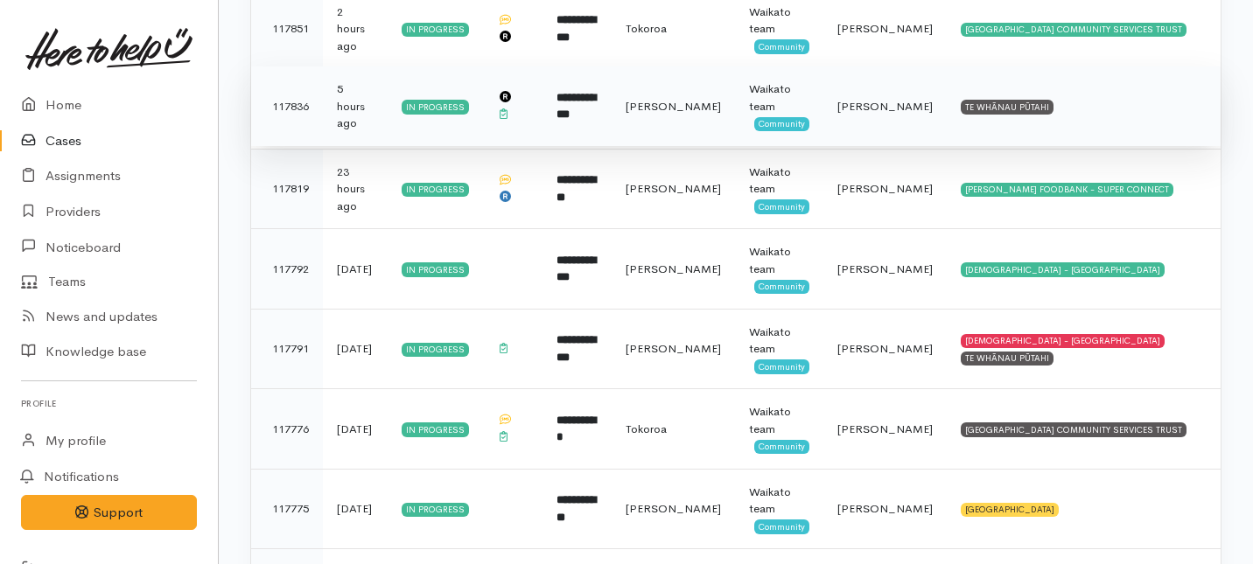
click at [588, 118] on b "**********" at bounding box center [576, 106] width 39 height 29
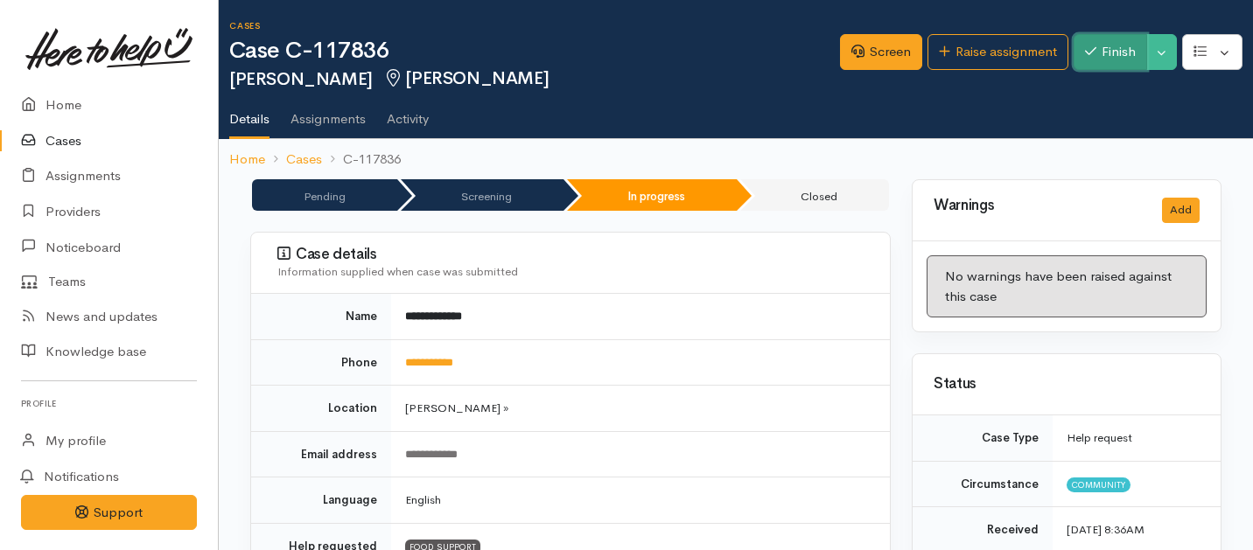
click at [1104, 63] on button "Finish" at bounding box center [1111, 52] width 74 height 36
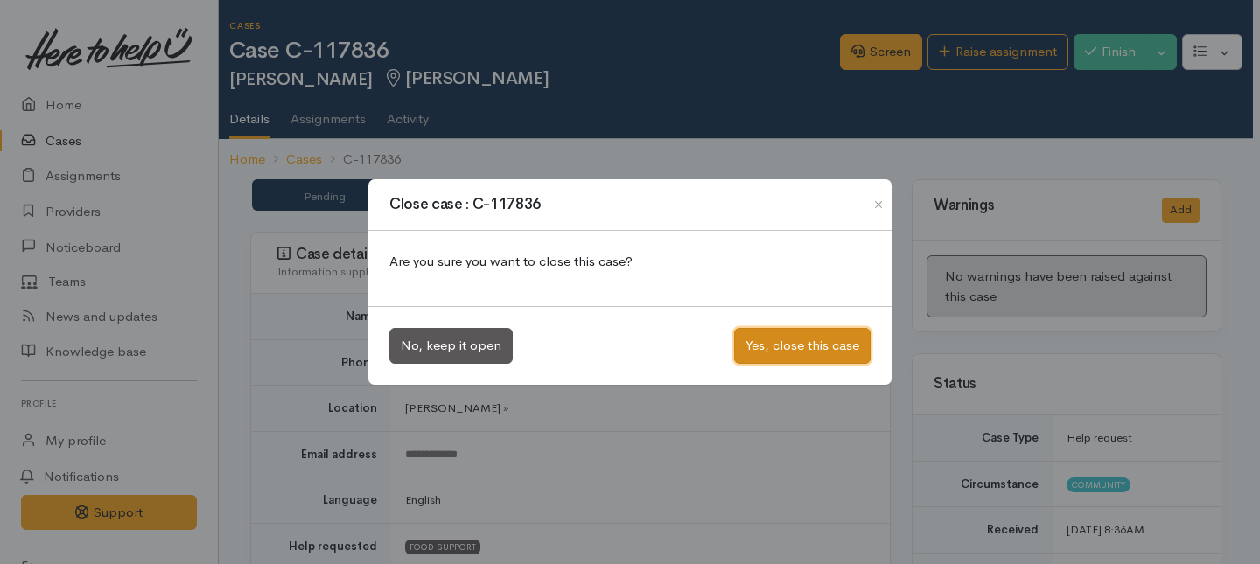
click at [749, 342] on button "Yes, close this case" at bounding box center [802, 346] width 137 height 36
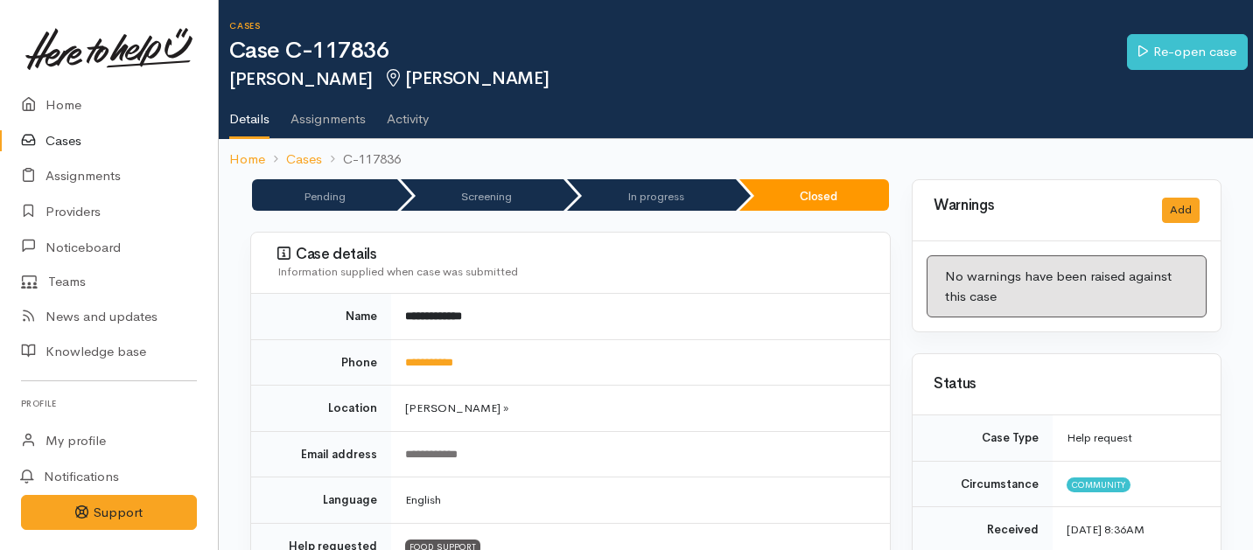
click at [62, 136] on link "Cases" at bounding box center [109, 141] width 218 height 36
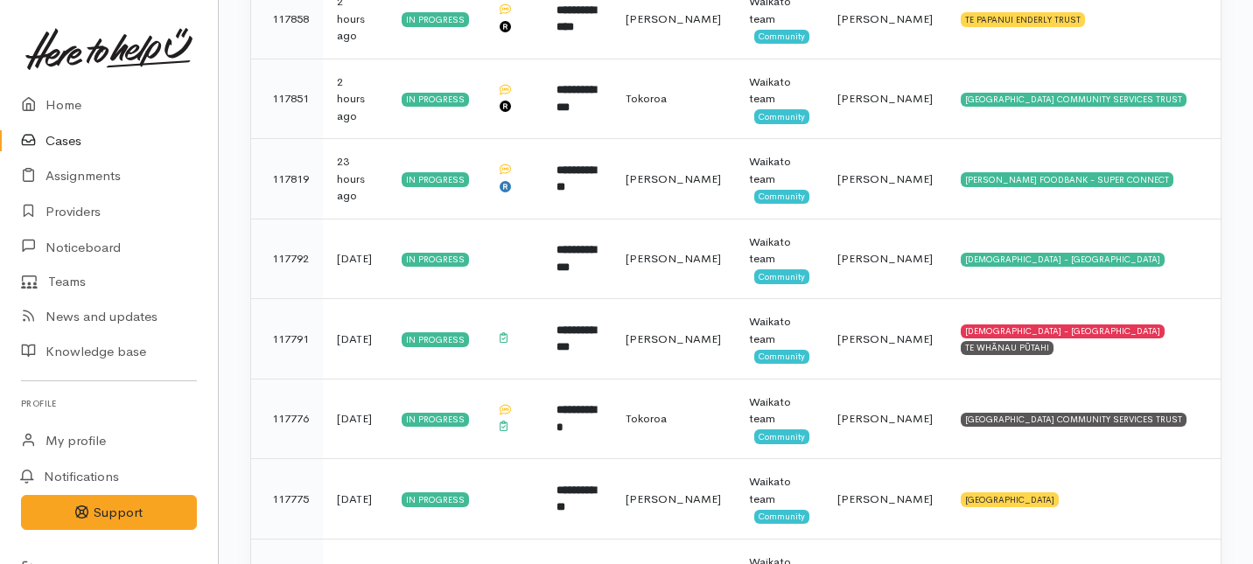
scroll to position [438, 0]
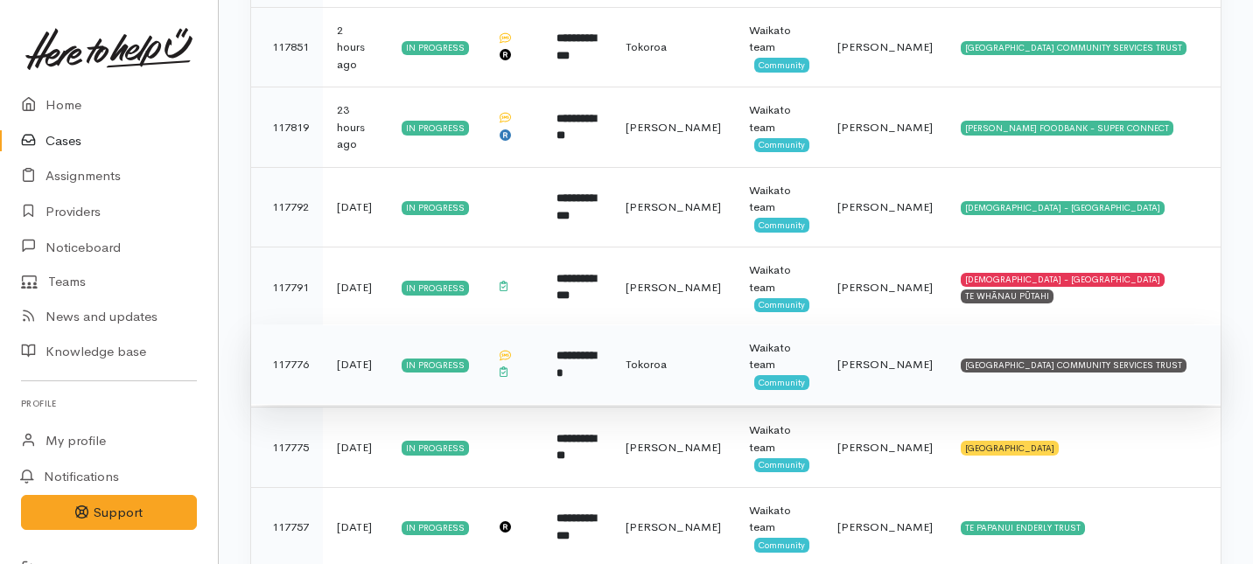
click at [612, 371] on td "**********" at bounding box center [577, 365] width 69 height 81
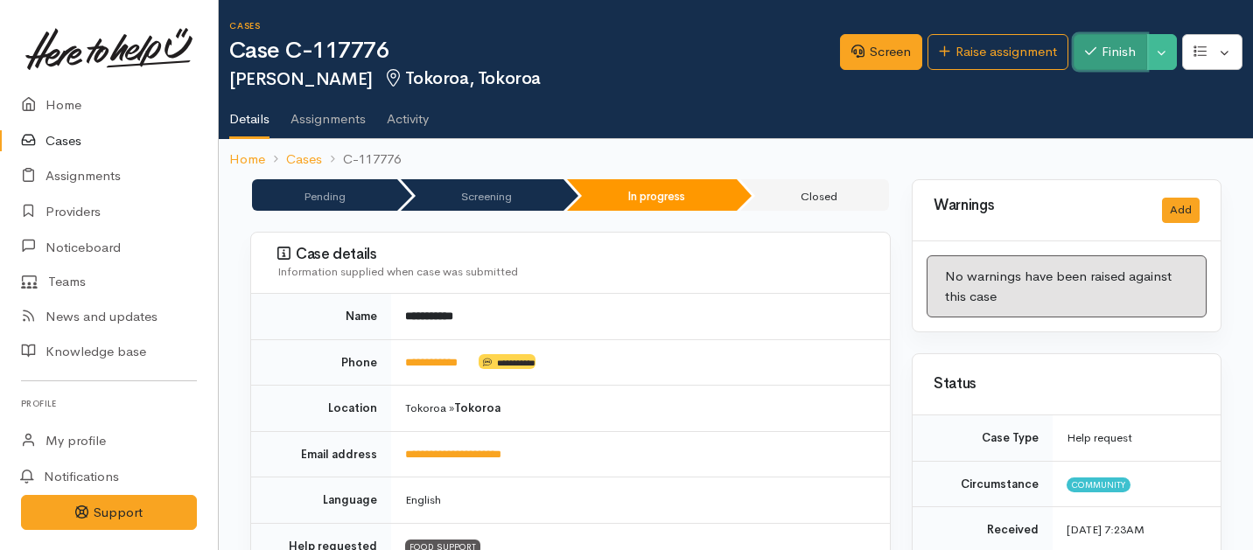
click at [1126, 51] on button "Finish" at bounding box center [1111, 52] width 74 height 36
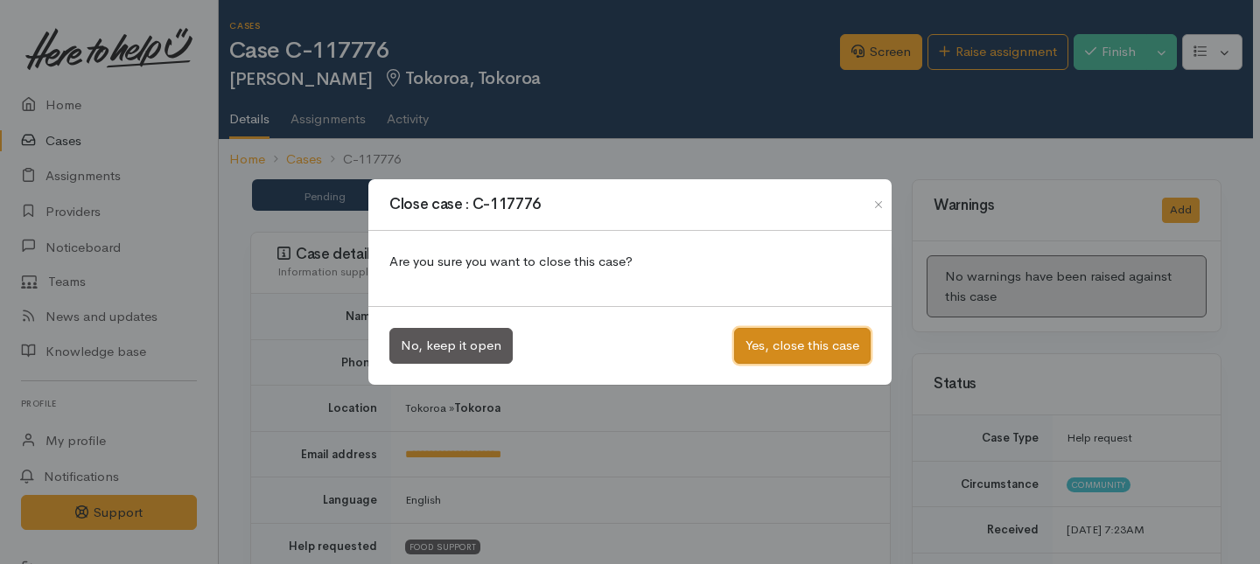
click at [796, 354] on button "Yes, close this case" at bounding box center [802, 346] width 137 height 36
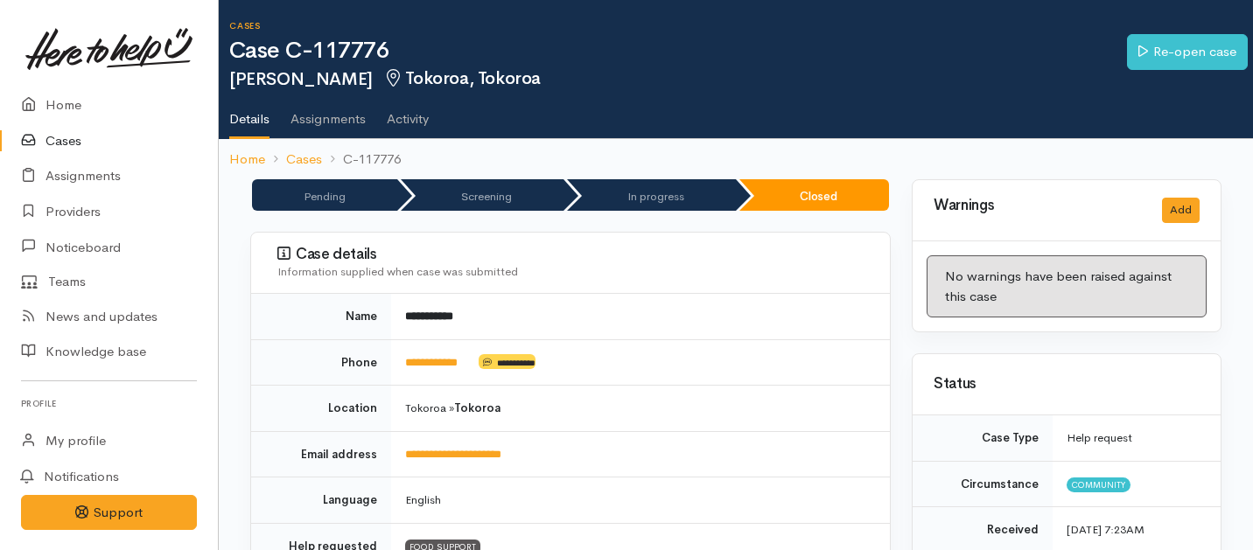
click at [62, 139] on link "Cases" at bounding box center [109, 141] width 218 height 36
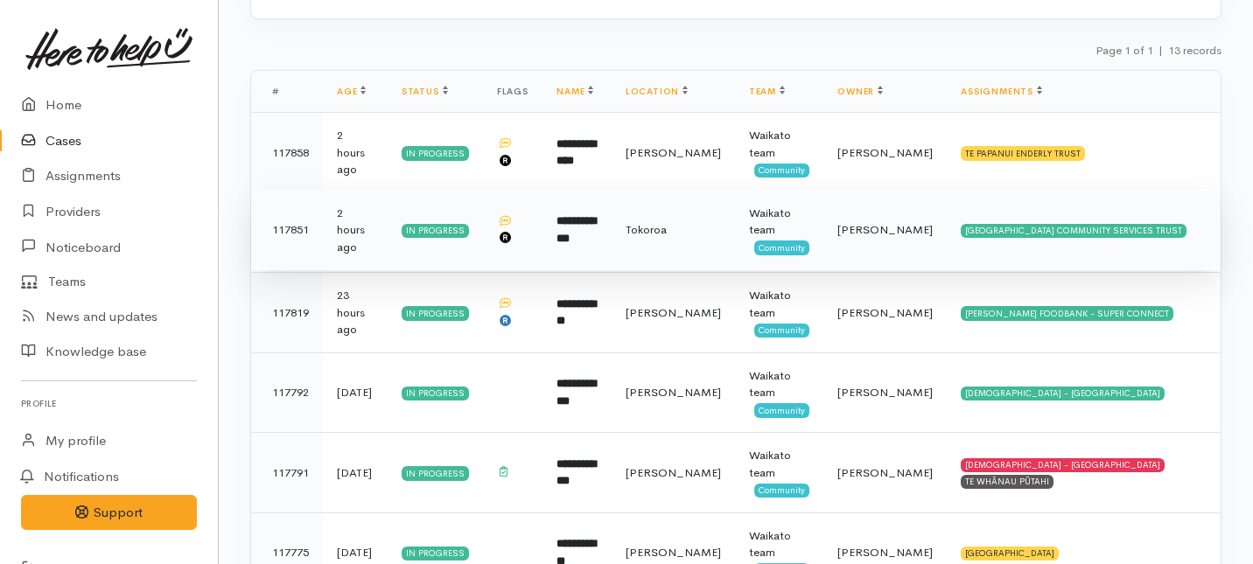
scroll to position [523, 0]
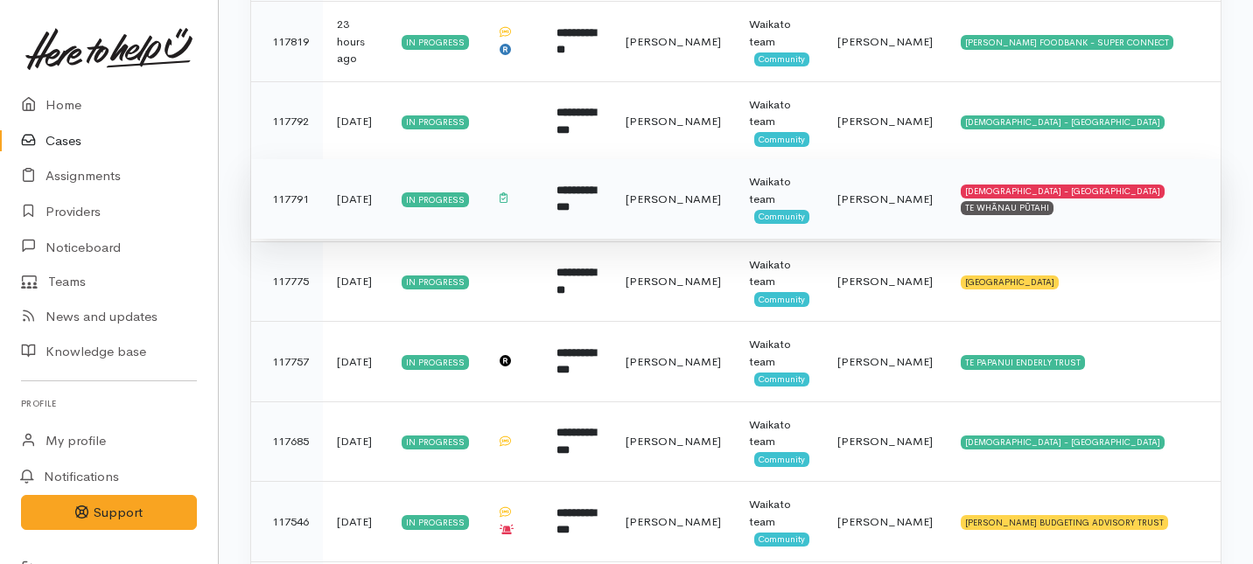
click at [691, 212] on td "[PERSON_NAME]" at bounding box center [673, 199] width 123 height 81
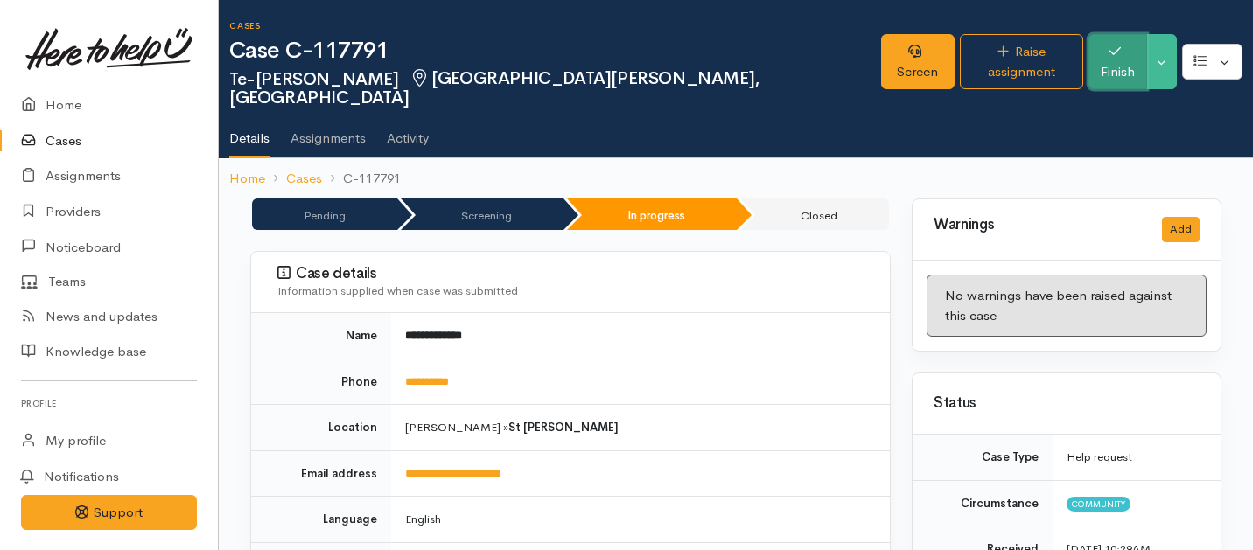
click at [1108, 48] on button "Finish" at bounding box center [1118, 61] width 59 height 55
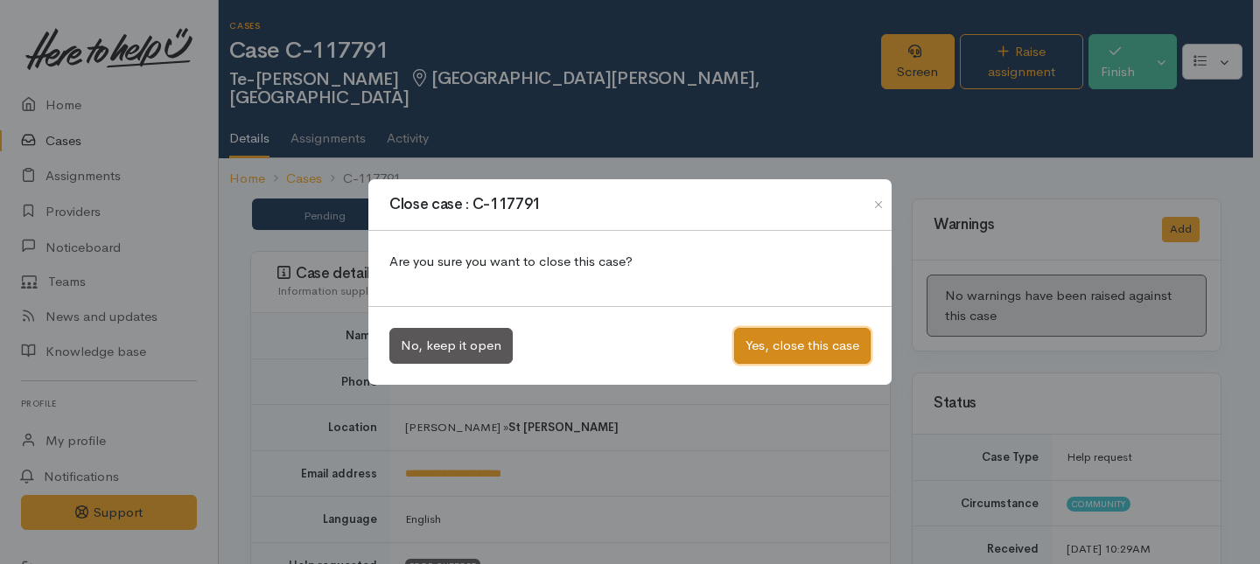
click at [779, 347] on button "Yes, close this case" at bounding box center [802, 346] width 137 height 36
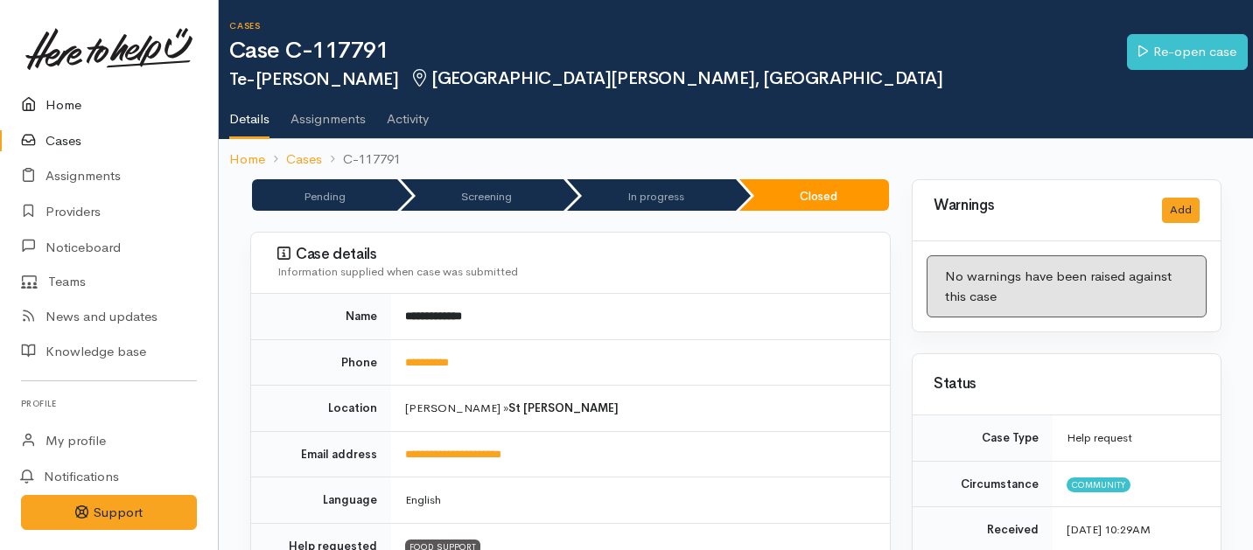
click at [64, 108] on link "Home" at bounding box center [109, 106] width 218 height 36
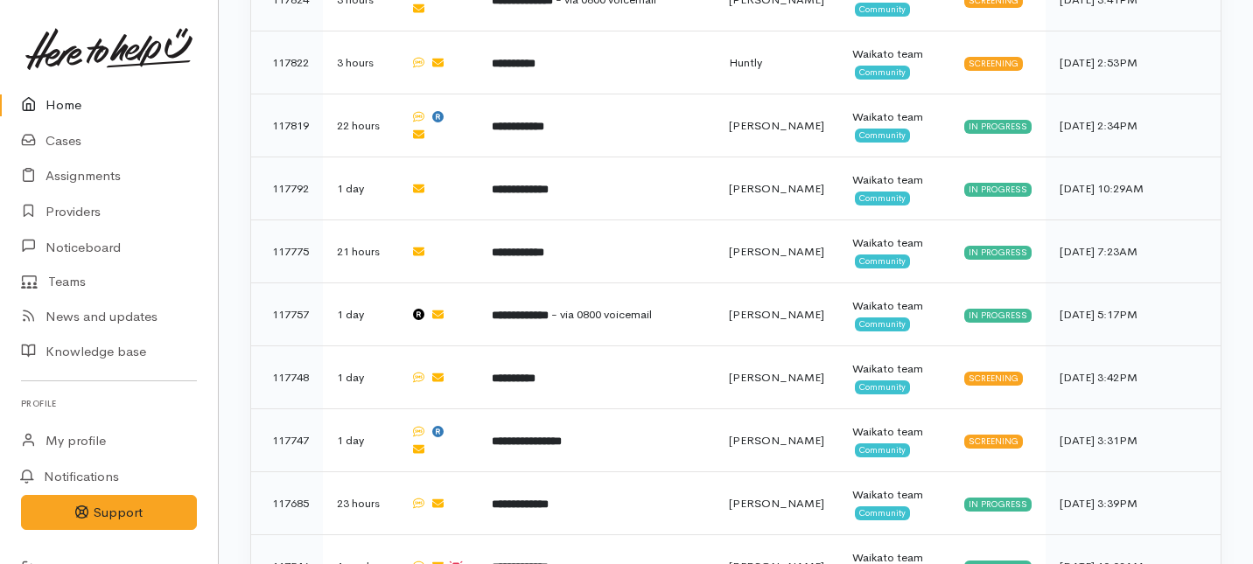
scroll to position [1049, 0]
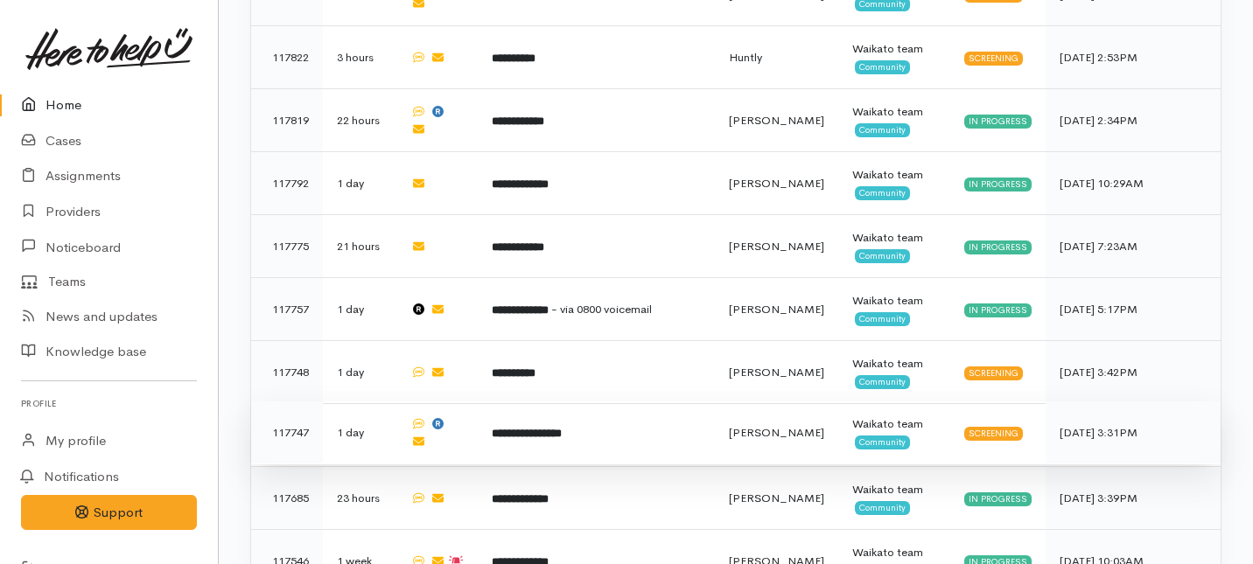
click at [562, 428] on b "**********" at bounding box center [527, 433] width 70 height 11
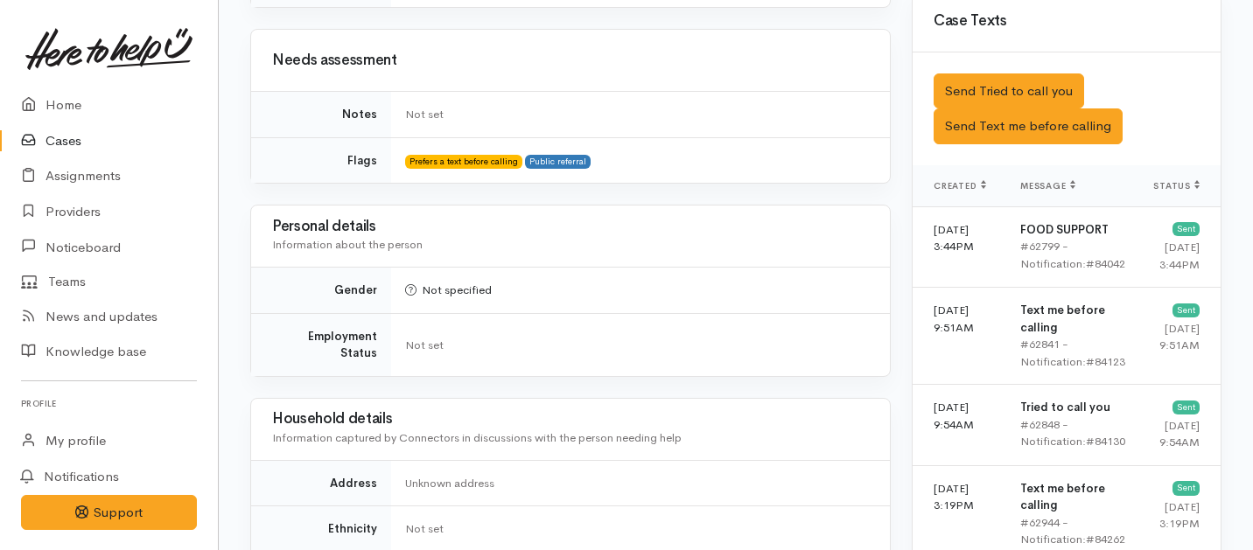
scroll to position [1046, 0]
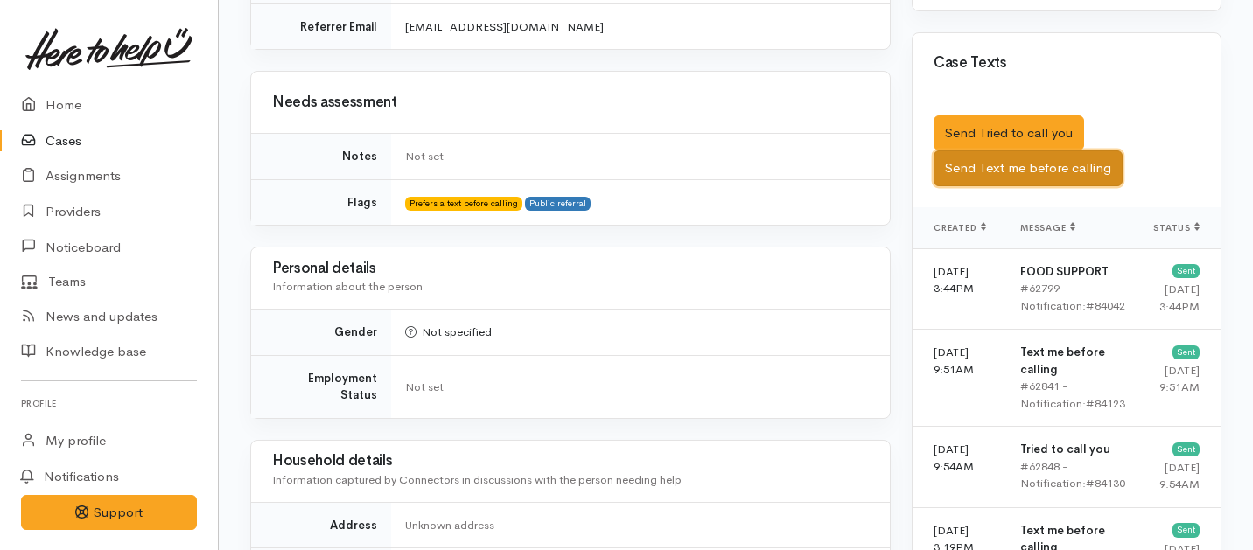
click at [1002, 151] on button "Send Text me before calling" at bounding box center [1028, 169] width 189 height 36
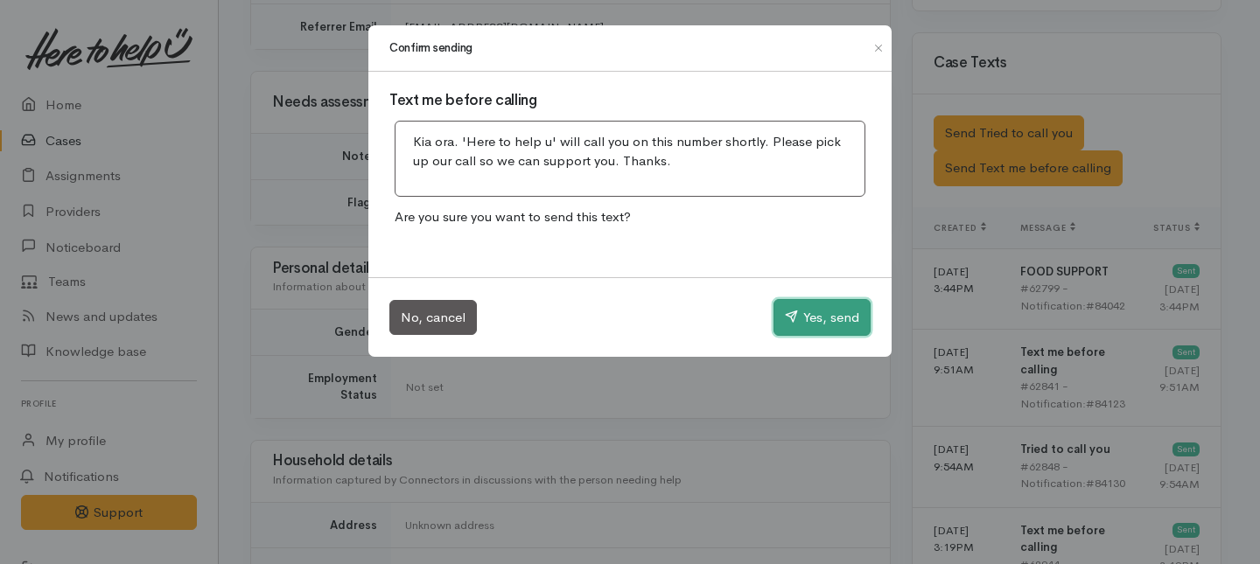
click at [819, 308] on button "Yes, send" at bounding box center [822, 317] width 97 height 37
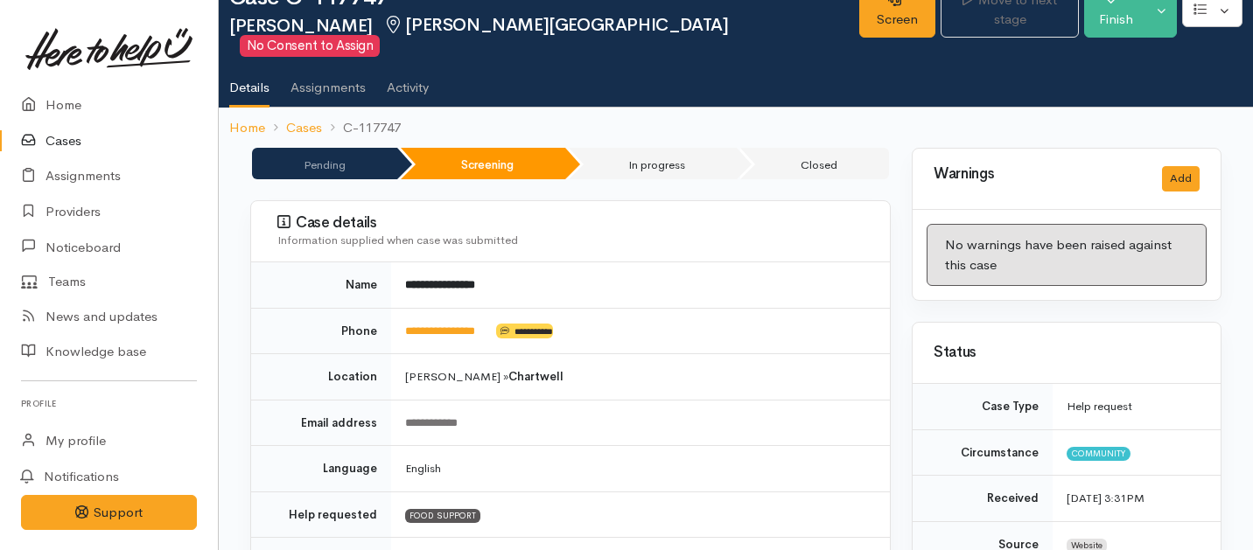
scroll to position [0, 0]
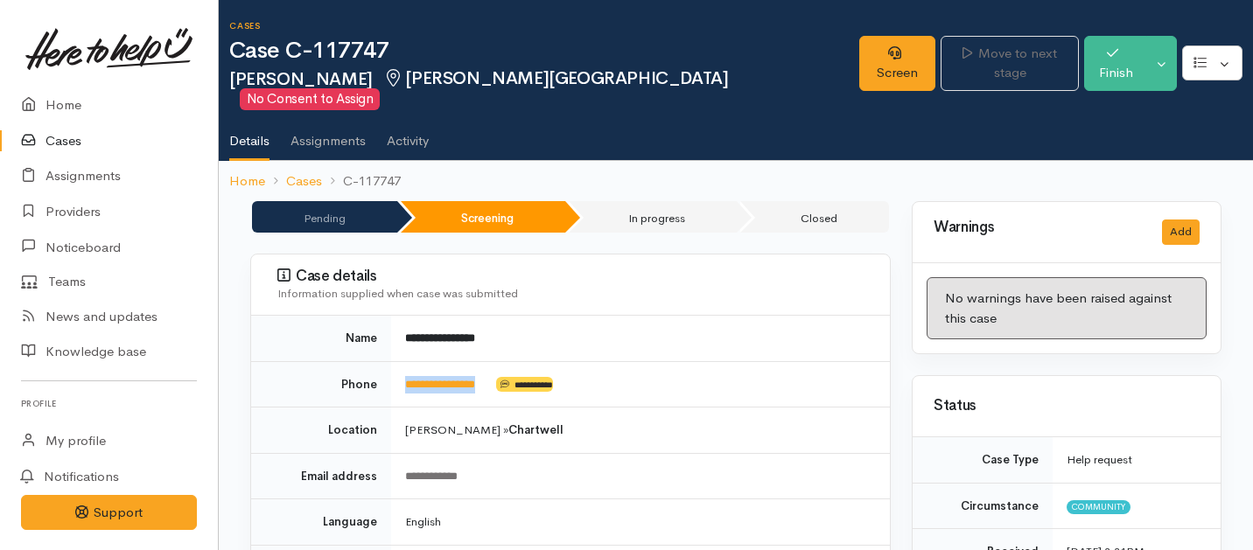
drag, startPoint x: 494, startPoint y: 359, endPoint x: 413, endPoint y: 354, distance: 81.5
click at [413, 361] on td "**********" at bounding box center [640, 384] width 499 height 46
copy td "**********"
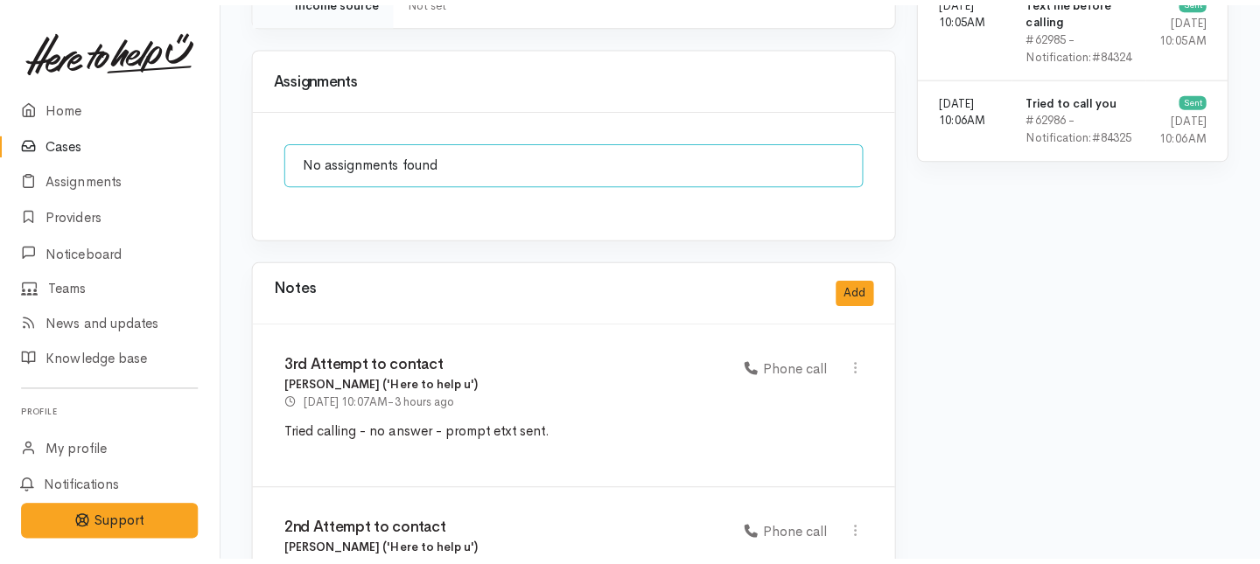
scroll to position [1701, 0]
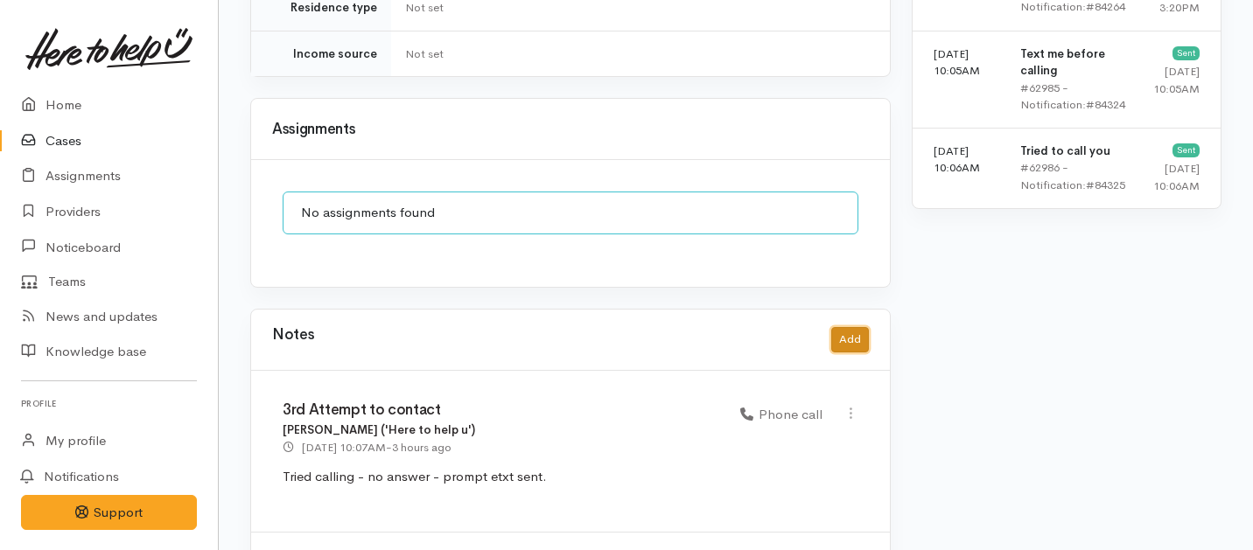
click at [854, 327] on button "Add" at bounding box center [850, 339] width 38 height 25
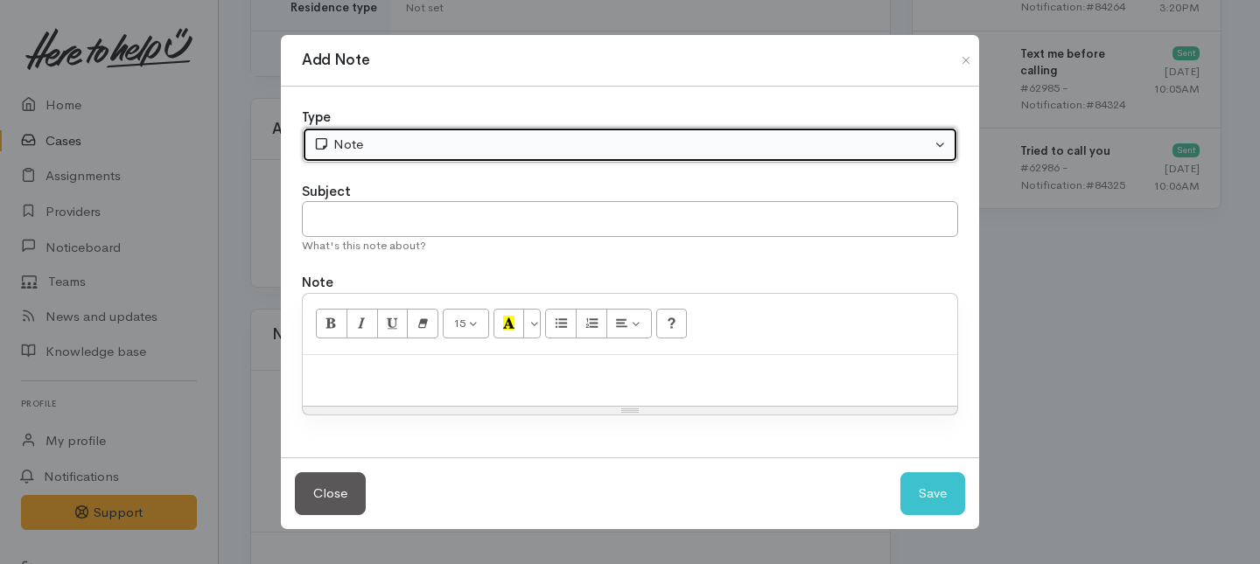
click at [454, 144] on div "Note" at bounding box center [622, 145] width 618 height 20
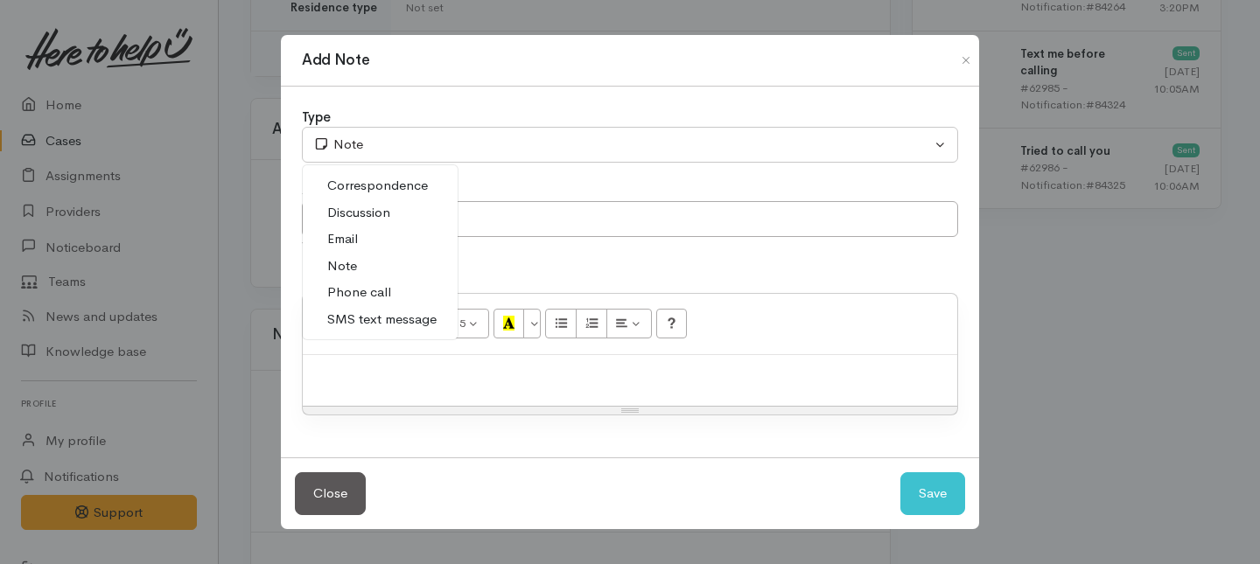
click at [353, 286] on span "Phone call" at bounding box center [359, 293] width 64 height 20
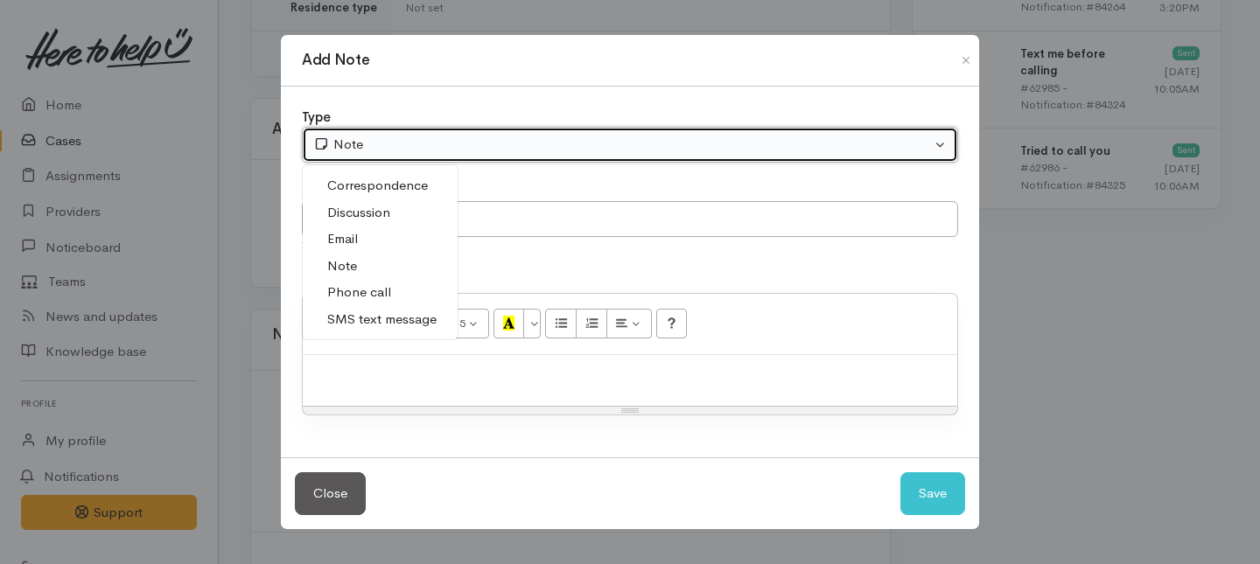
select select "3"
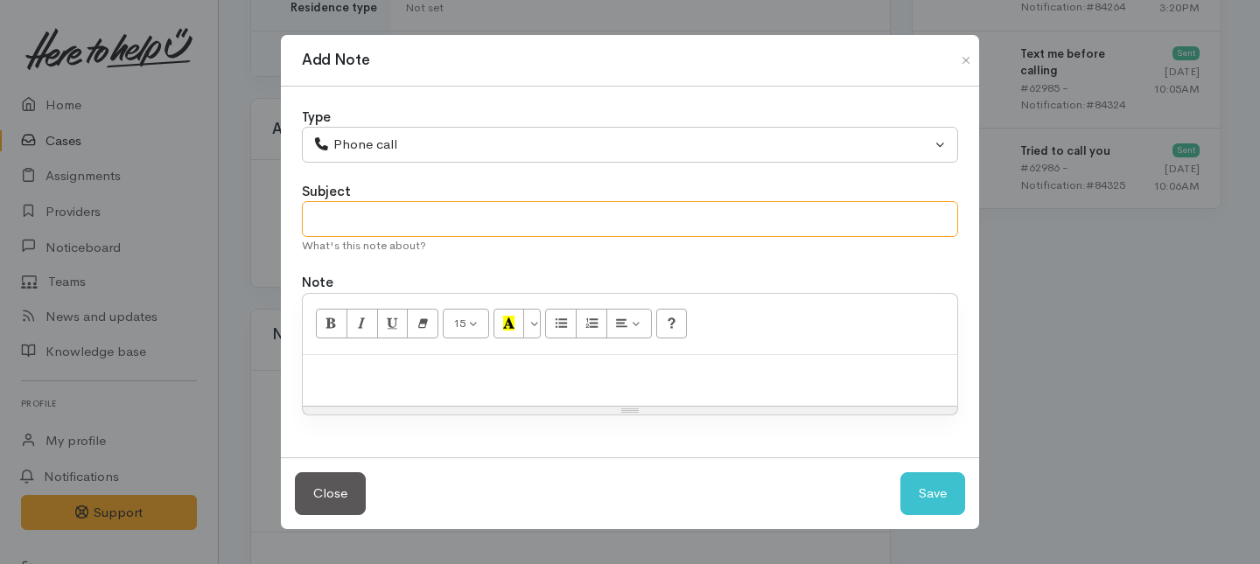
click at [376, 222] on input "text" at bounding box center [630, 219] width 656 height 36
type input "Request cancelled"
click at [346, 368] on p at bounding box center [630, 374] width 637 height 20
paste div
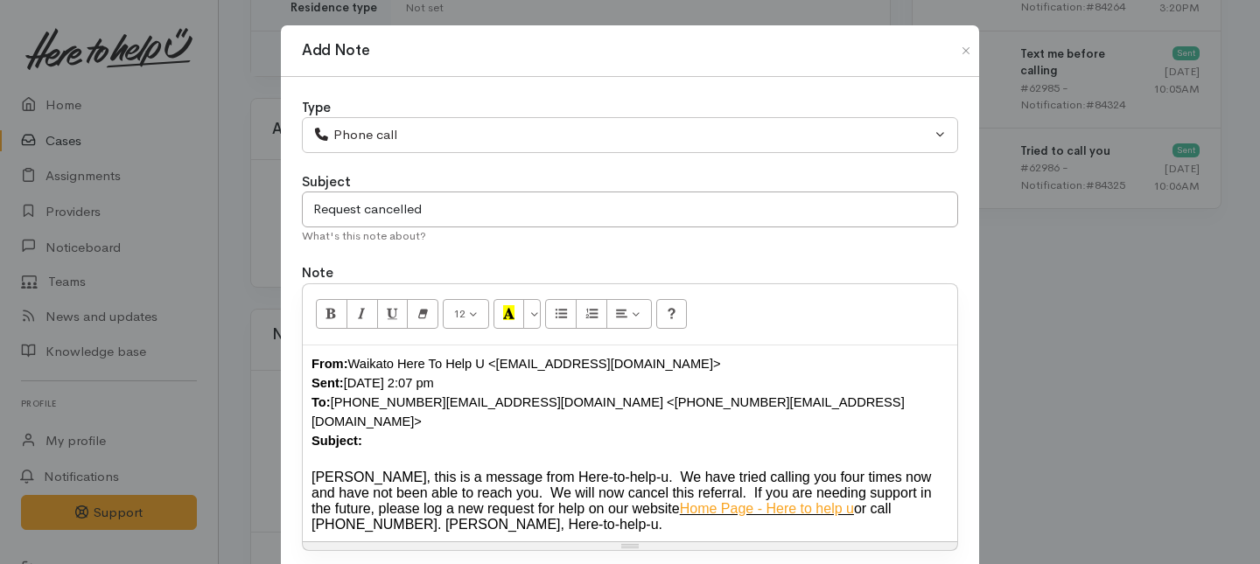
click at [377, 414] on div "From: Waikato Here To Help U <[EMAIL_ADDRESS][DOMAIN_NAME]> Sent: [DATE] 2:07 p…" at bounding box center [630, 402] width 637 height 96
click at [312, 360] on b "From:" at bounding box center [330, 364] width 37 height 14
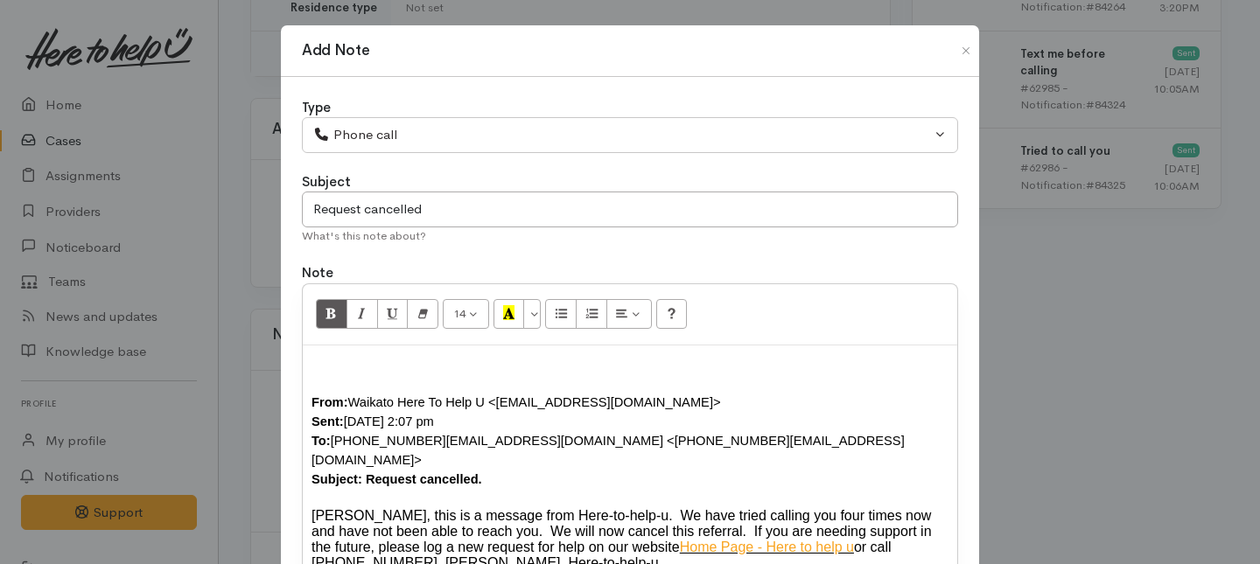
click at [320, 356] on div at bounding box center [630, 363] width 637 height 19
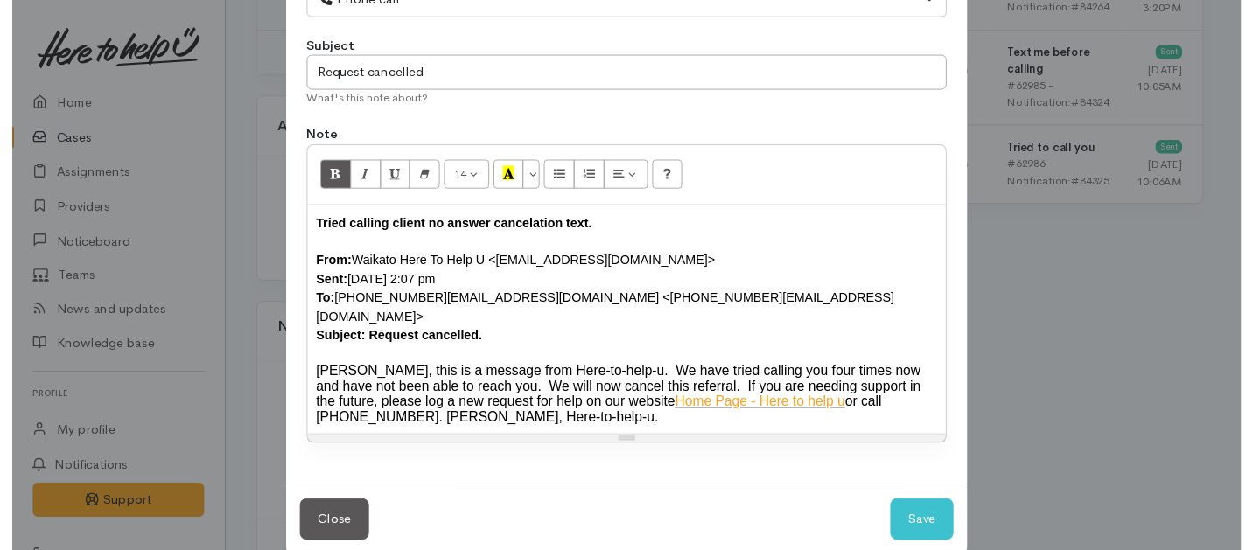
scroll to position [146, 0]
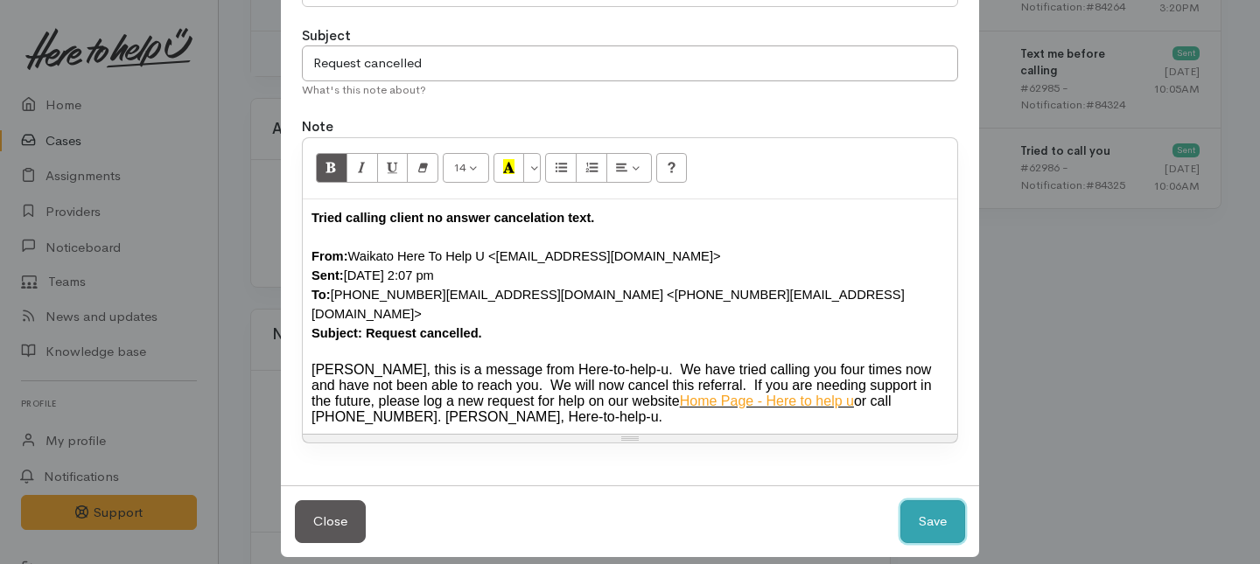
click at [929, 505] on button "Save" at bounding box center [933, 522] width 65 height 43
select select "1"
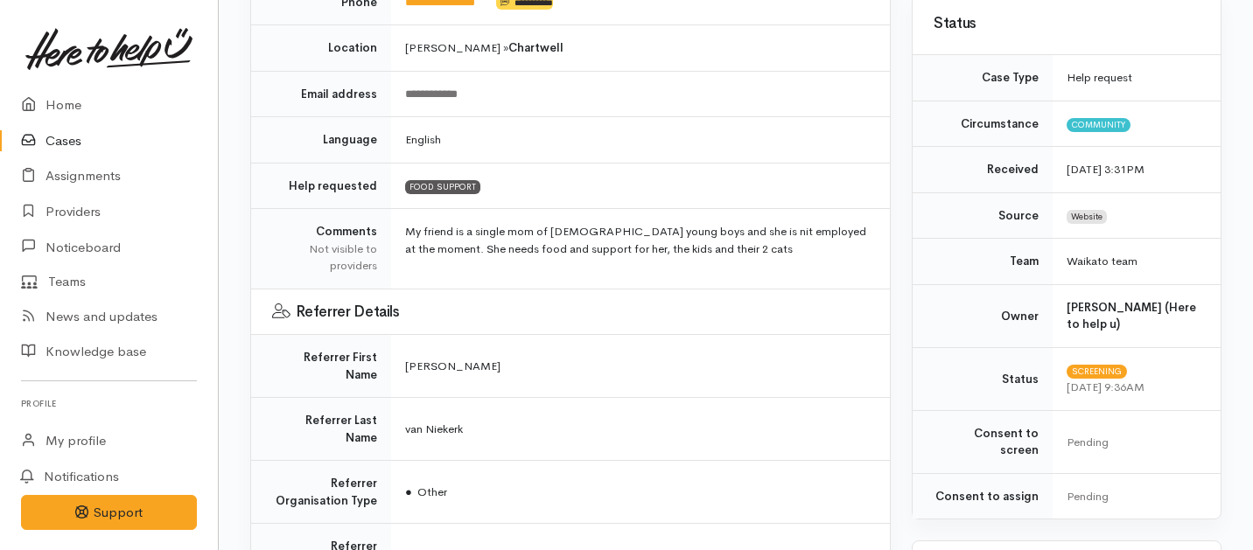
scroll to position [0, 0]
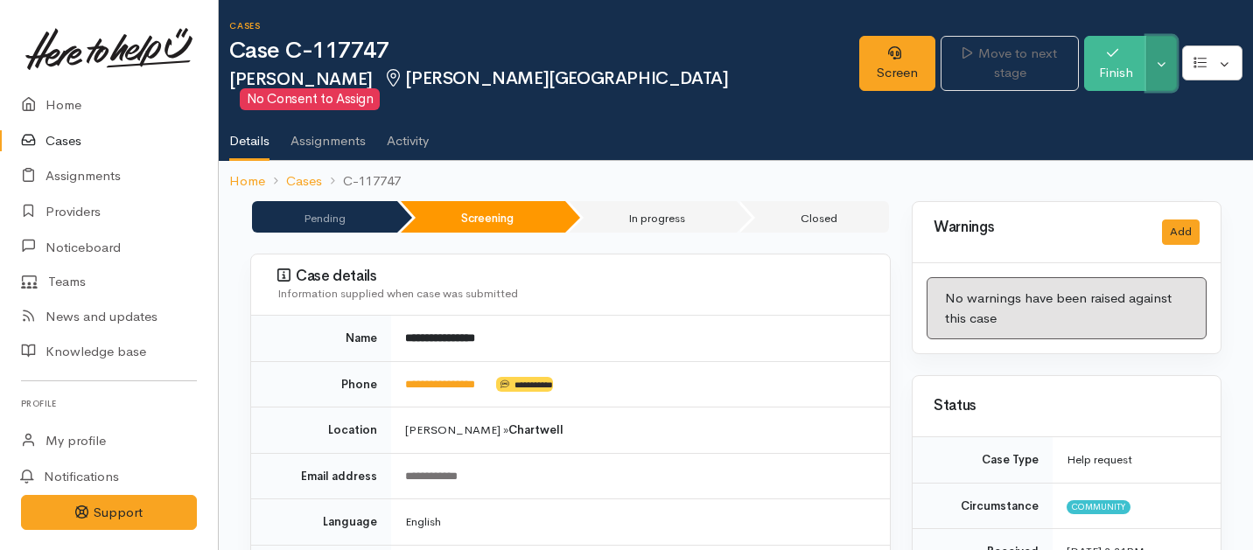
click at [1164, 60] on button "Toggle Dropdown" at bounding box center [1161, 63] width 31 height 55
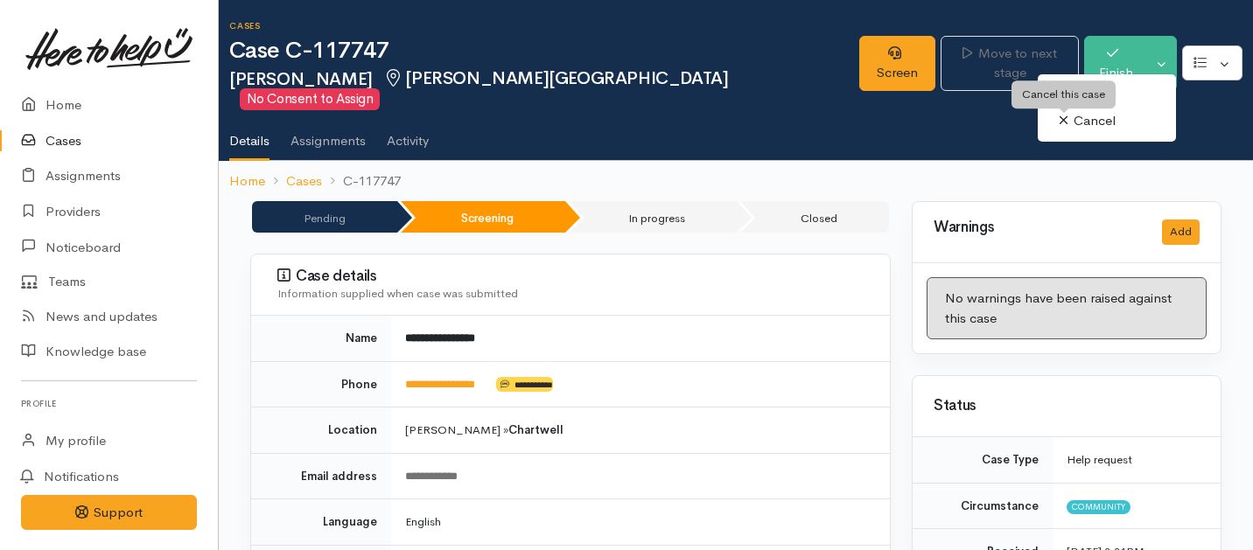
click at [1062, 117] on icon at bounding box center [1064, 120] width 10 height 13
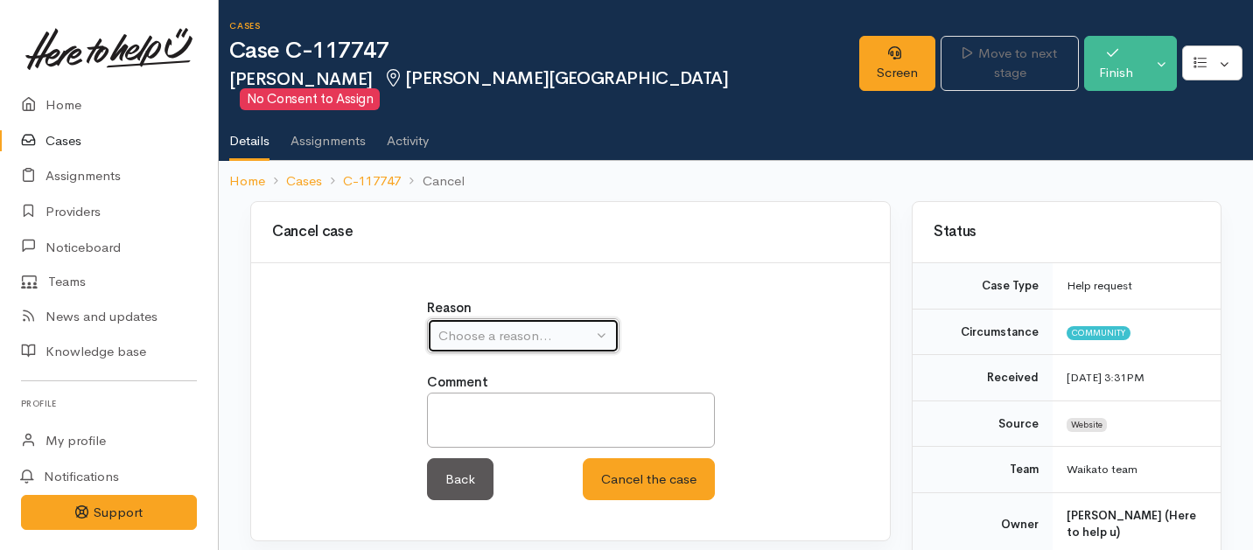
click at [508, 319] on button "Choose a reason..." at bounding box center [523, 337] width 193 height 36
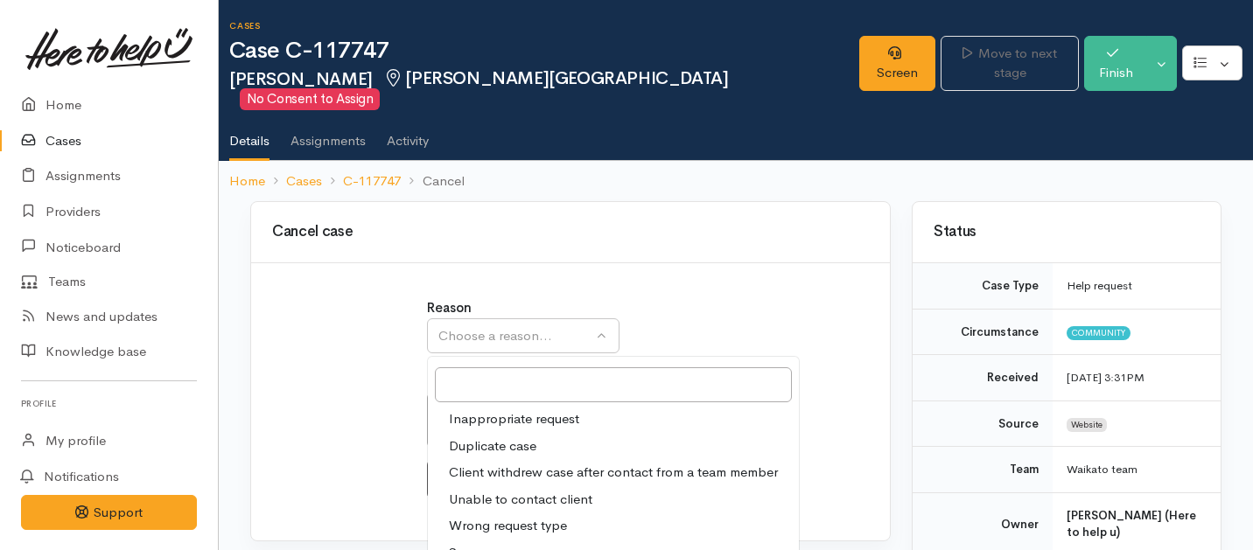
click at [512, 490] on span "Unable to contact client" at bounding box center [521, 500] width 144 height 20
select select "4"
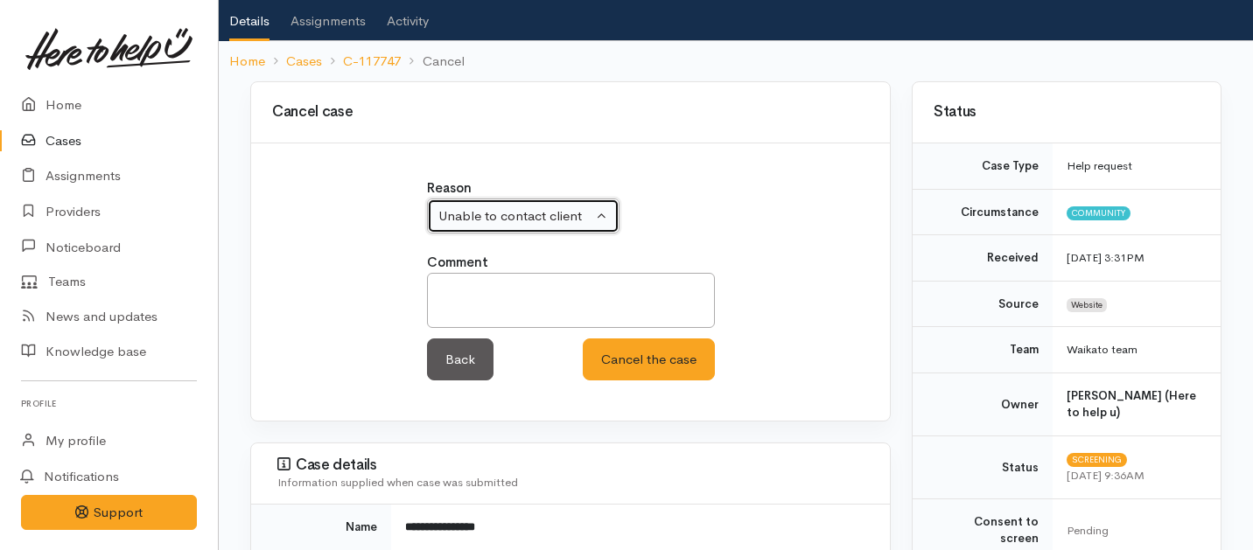
scroll to position [119, 0]
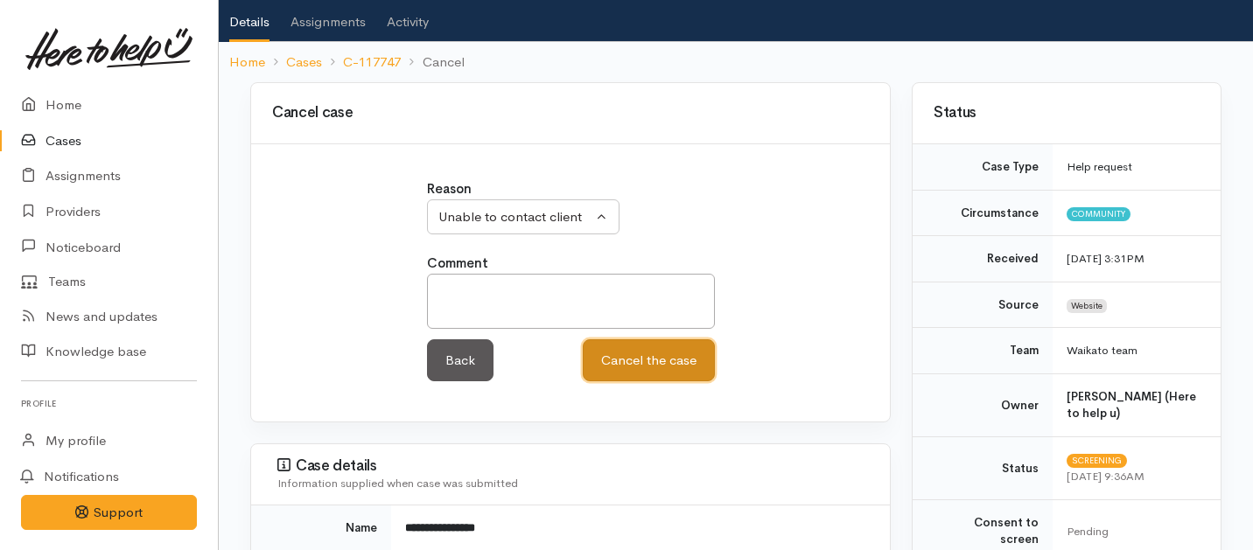
click at [645, 359] on button "Cancel the case" at bounding box center [649, 361] width 132 height 43
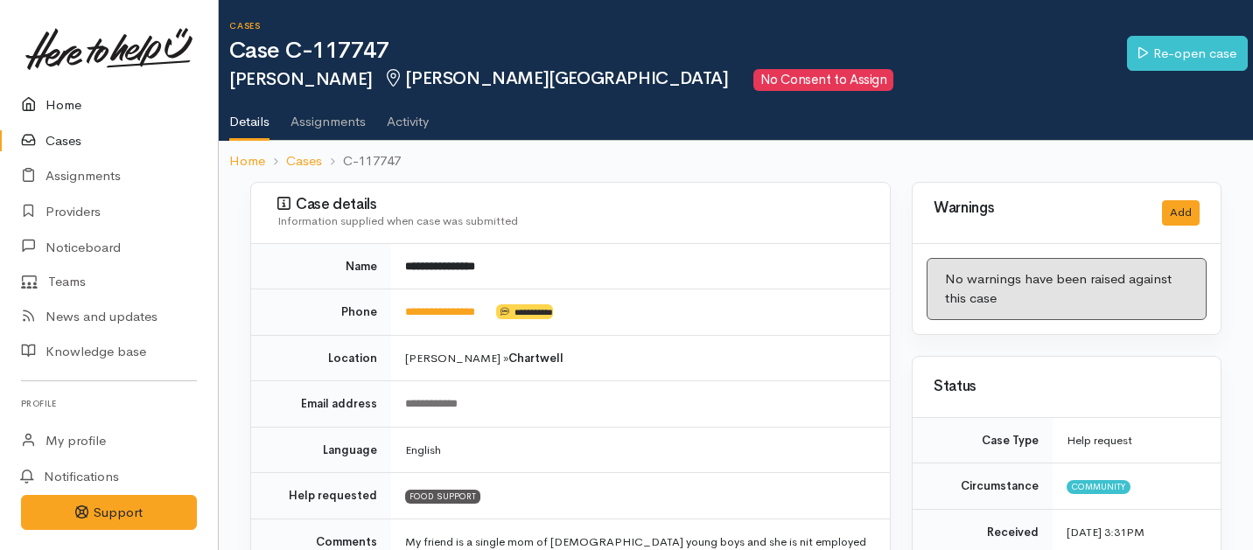
click at [61, 108] on link "Home" at bounding box center [109, 106] width 218 height 36
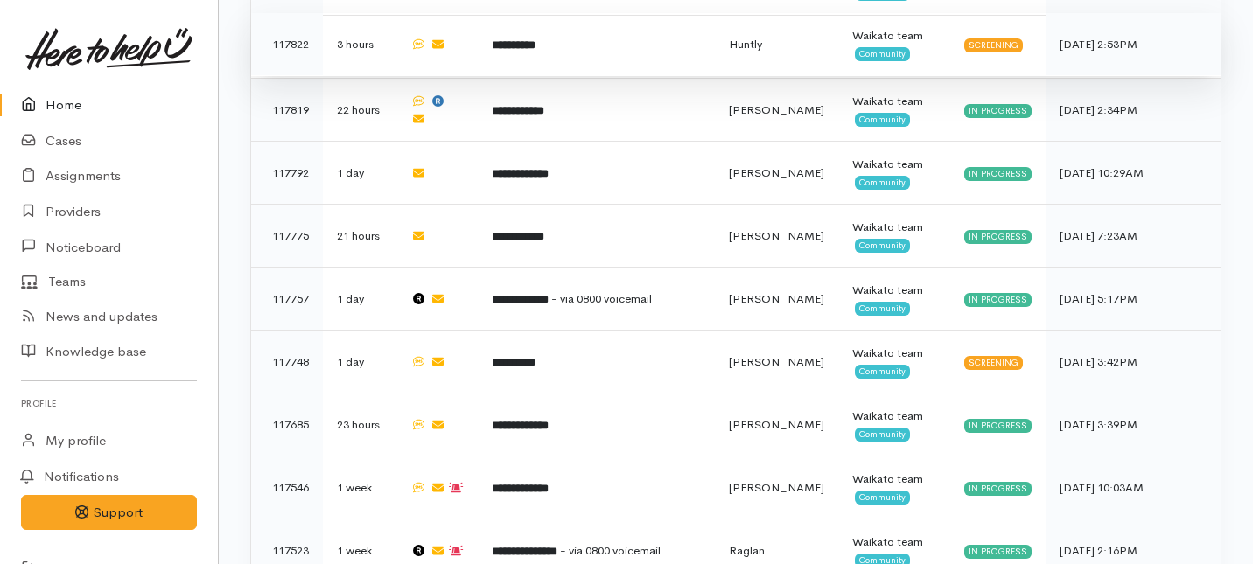
scroll to position [1062, 0]
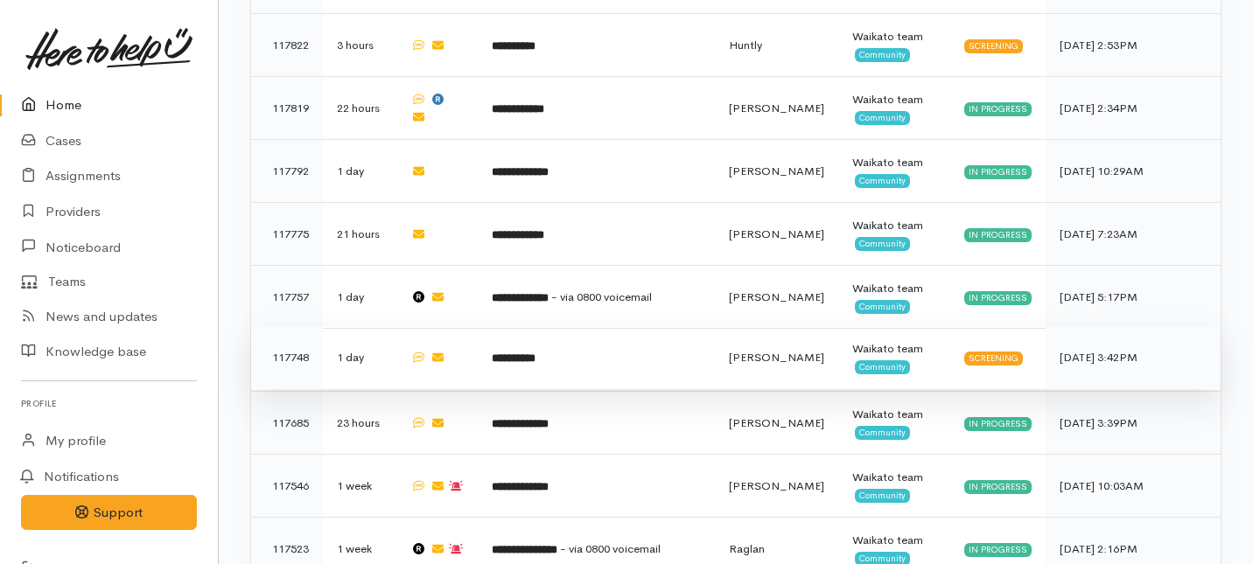
click at [573, 326] on td "**********" at bounding box center [596, 357] width 237 height 63
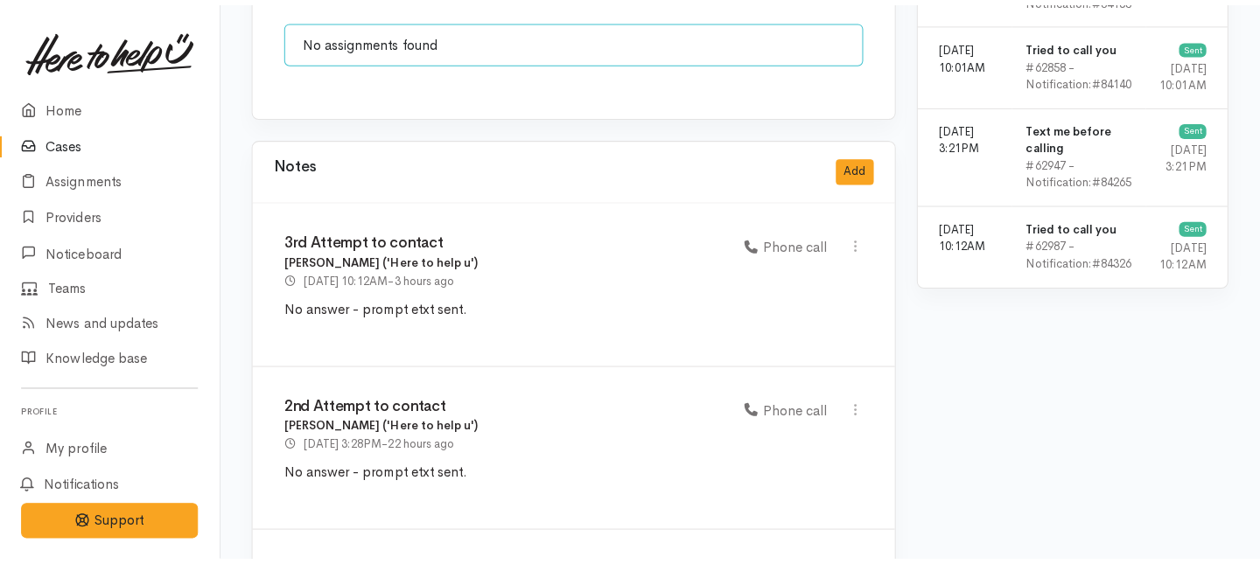
scroll to position [1411, 0]
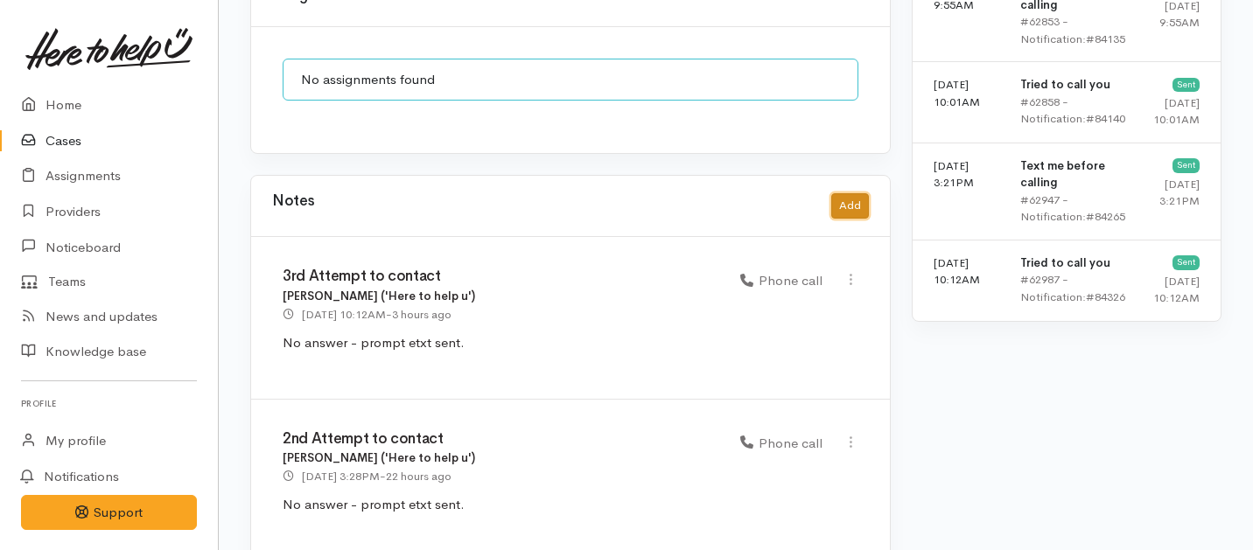
click at [850, 193] on button "Add" at bounding box center [850, 205] width 38 height 25
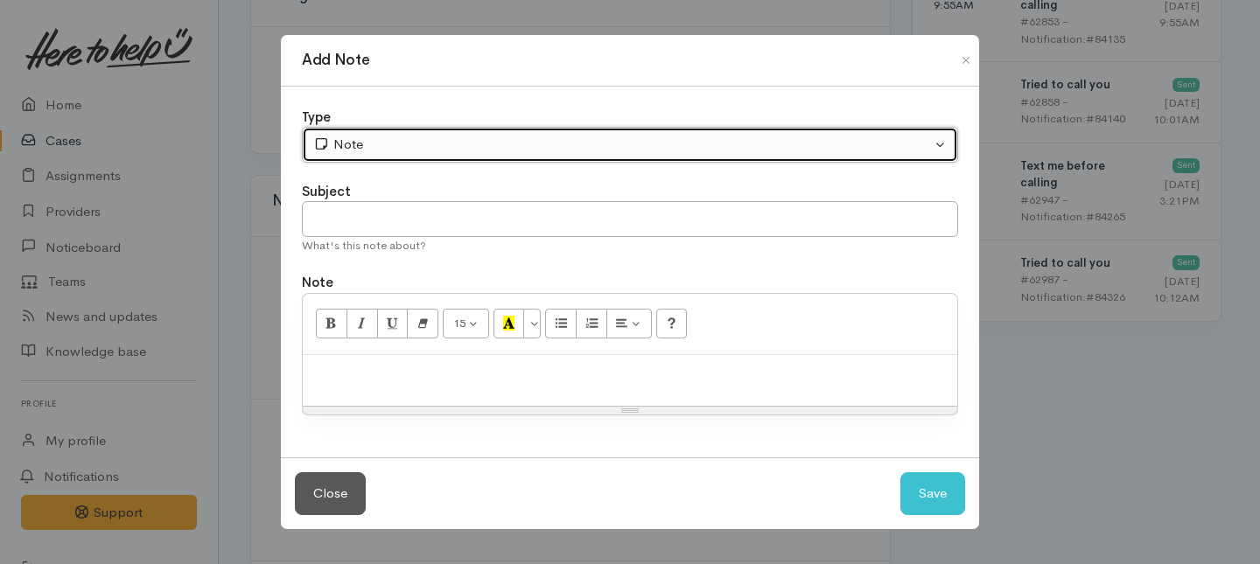
click at [557, 137] on div "Note" at bounding box center [622, 145] width 618 height 20
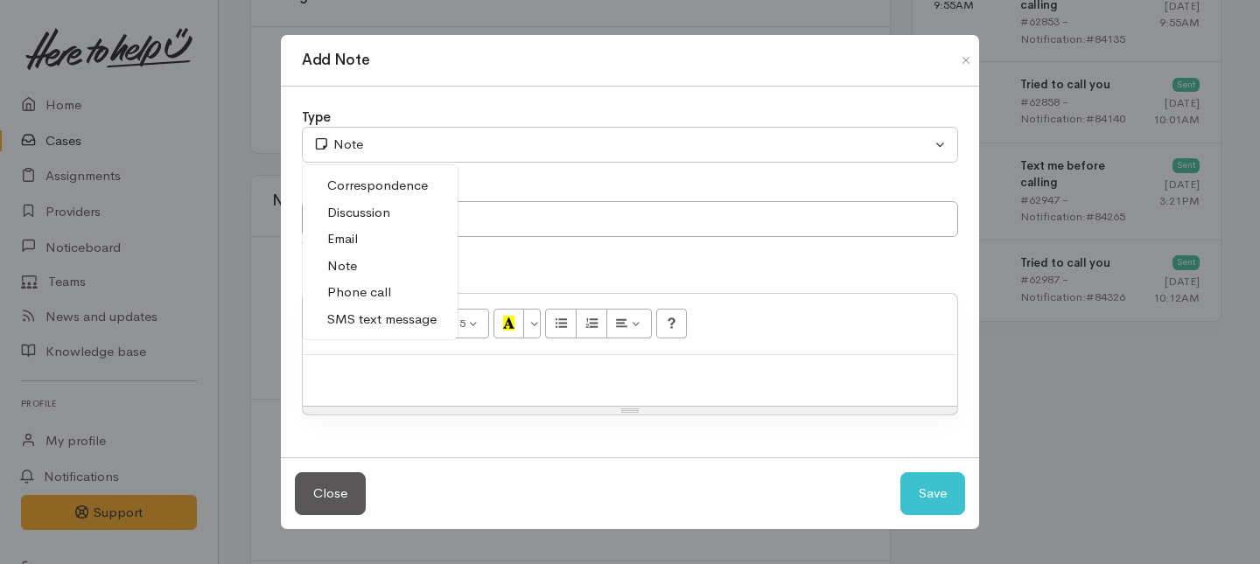
click at [346, 293] on span "Phone call" at bounding box center [359, 293] width 64 height 20
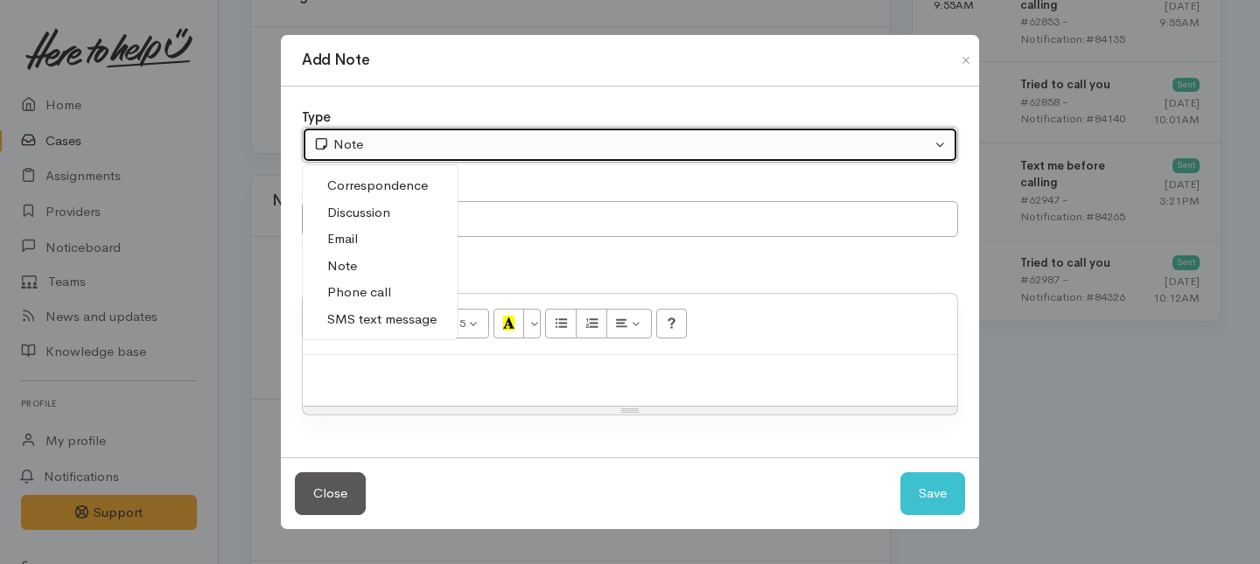
select select "3"
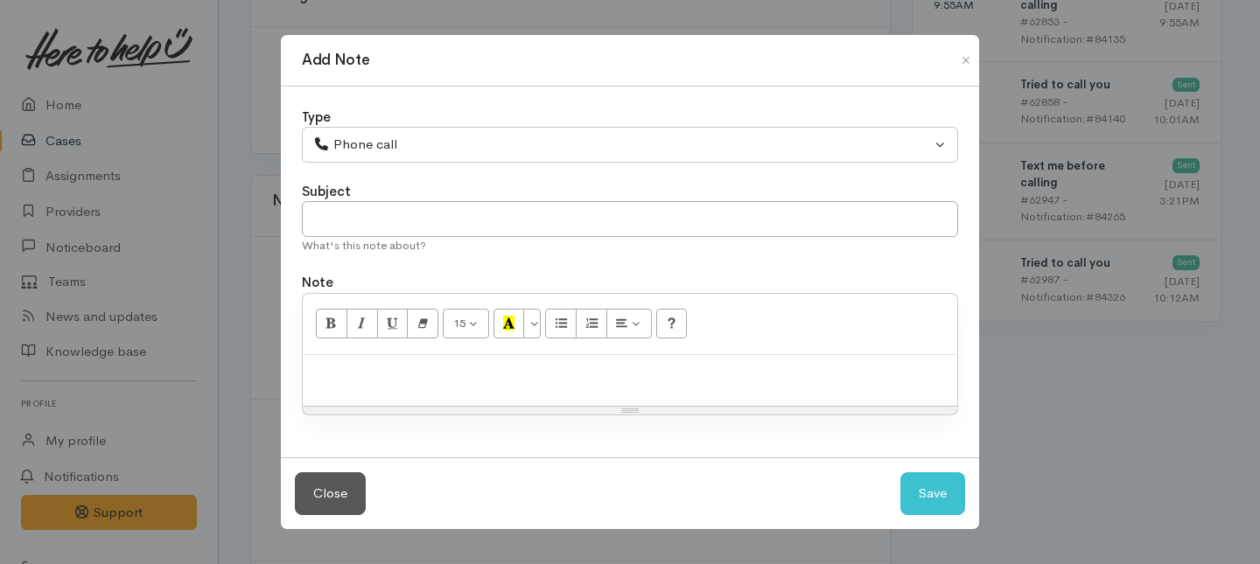
click at [415, 374] on p at bounding box center [630, 374] width 637 height 20
paste div
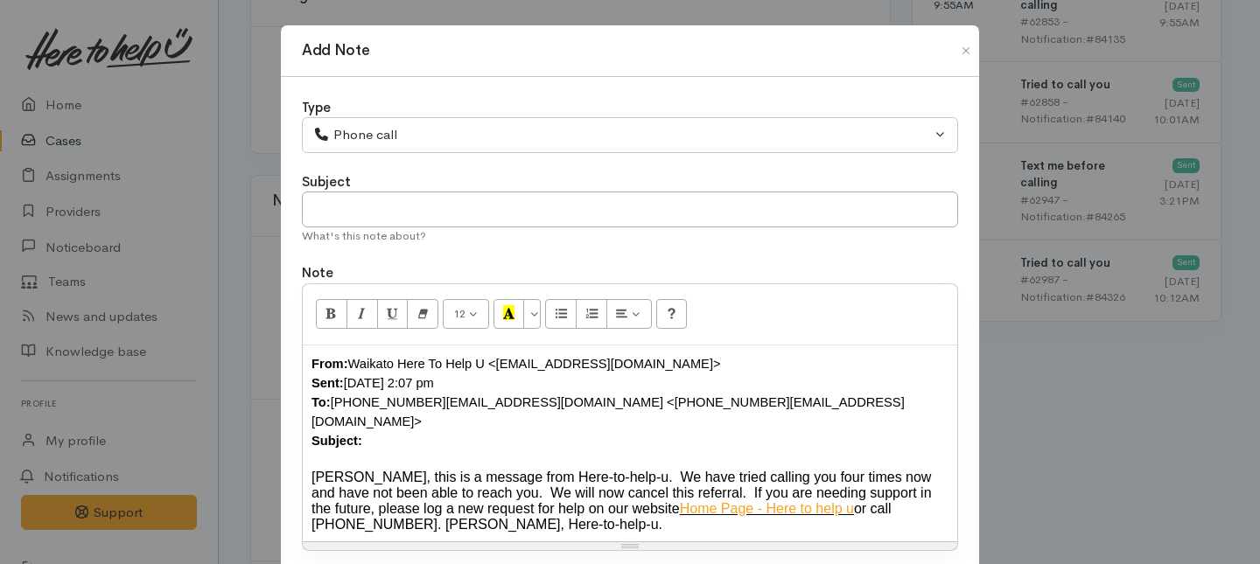
click at [583, 399] on div "From: Waikato Here To Help U <[EMAIL_ADDRESS][DOMAIN_NAME]> Sent: [DATE] 2:07 p…" at bounding box center [630, 402] width 637 height 96
drag, startPoint x: 586, startPoint y: 402, endPoint x: 509, endPoint y: 404, distance: 77.1
click at [509, 404] on div "From: Waikato Here To Help U <[EMAIL_ADDRESS][DOMAIN_NAME]> Sent: [DATE] 2:07 p…" at bounding box center [630, 402] width 637 height 96
click at [398, 451] on div at bounding box center [630, 461] width 637 height 20
click at [381, 426] on div "From: Waikato Here To Help U <waikato@heretohelpu.nz> Sent: Tuesday, 16 Septemb…" at bounding box center [630, 402] width 637 height 96
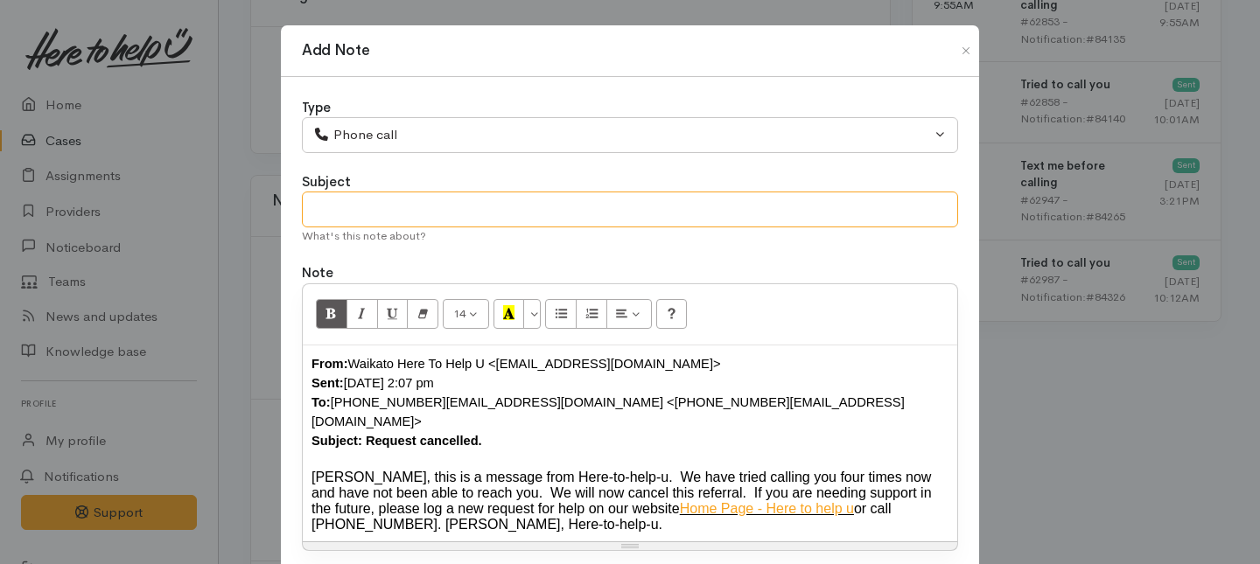
click at [346, 207] on input "text" at bounding box center [630, 210] width 656 height 36
type input "Unable to make contact"
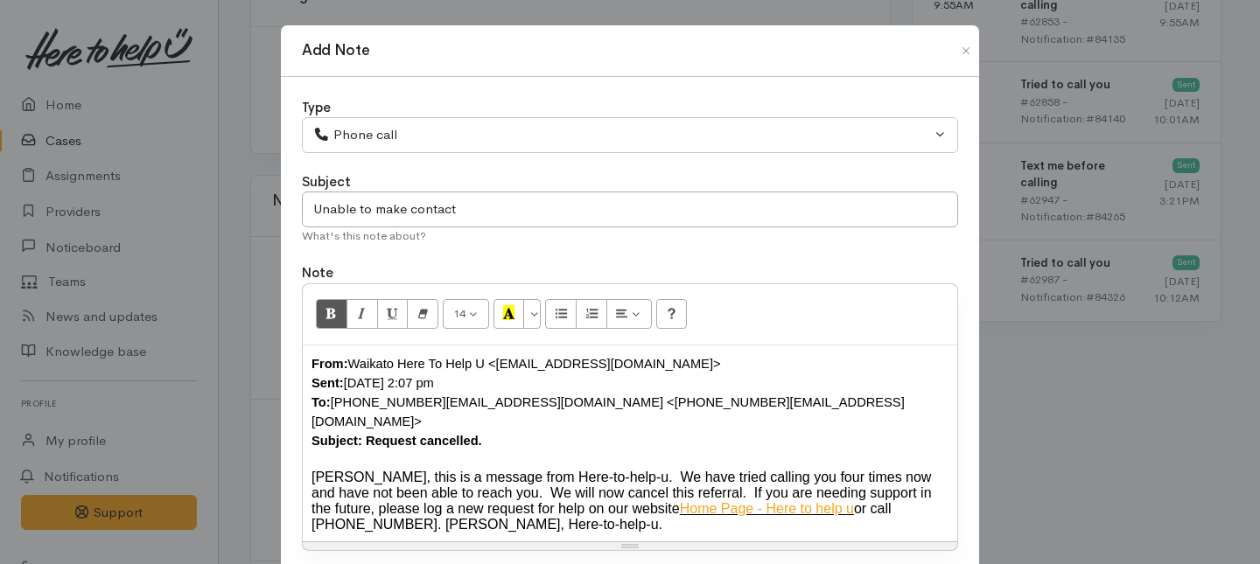
click at [303, 361] on div "From: Waikato Here To Help U <waikato@heretohelpu.nz> Sent: Tuesday, 16 Septemb…" at bounding box center [630, 444] width 655 height 197
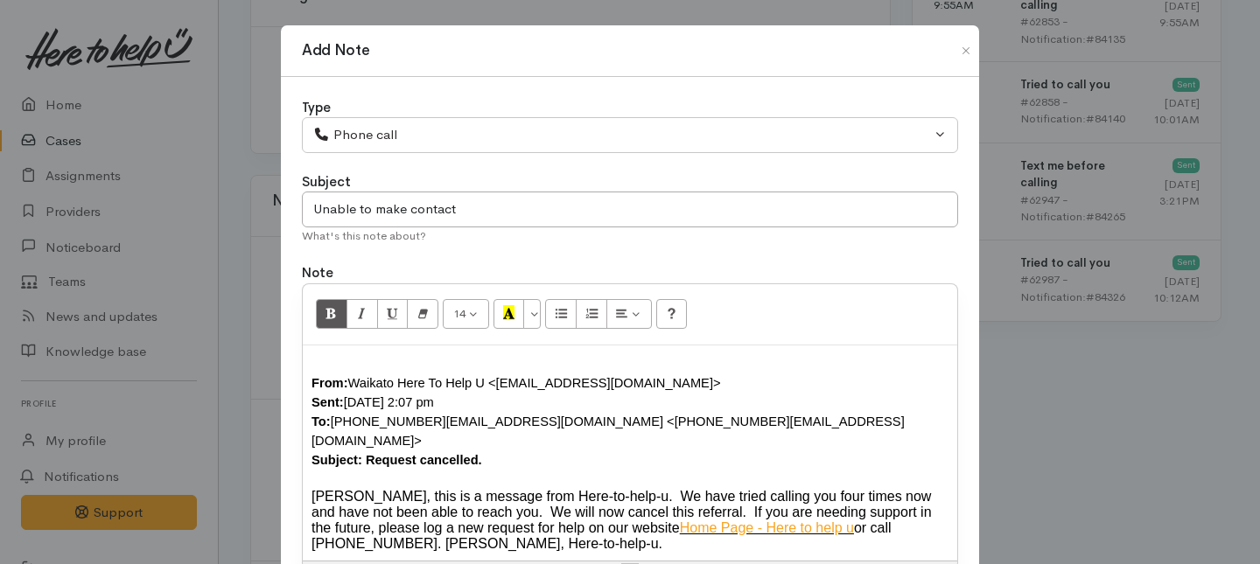
click at [322, 353] on div "From: Waikato Here To Help U <waikato@heretohelpu.nz> Sent: Tuesday, 16 Septemb…" at bounding box center [630, 454] width 655 height 216
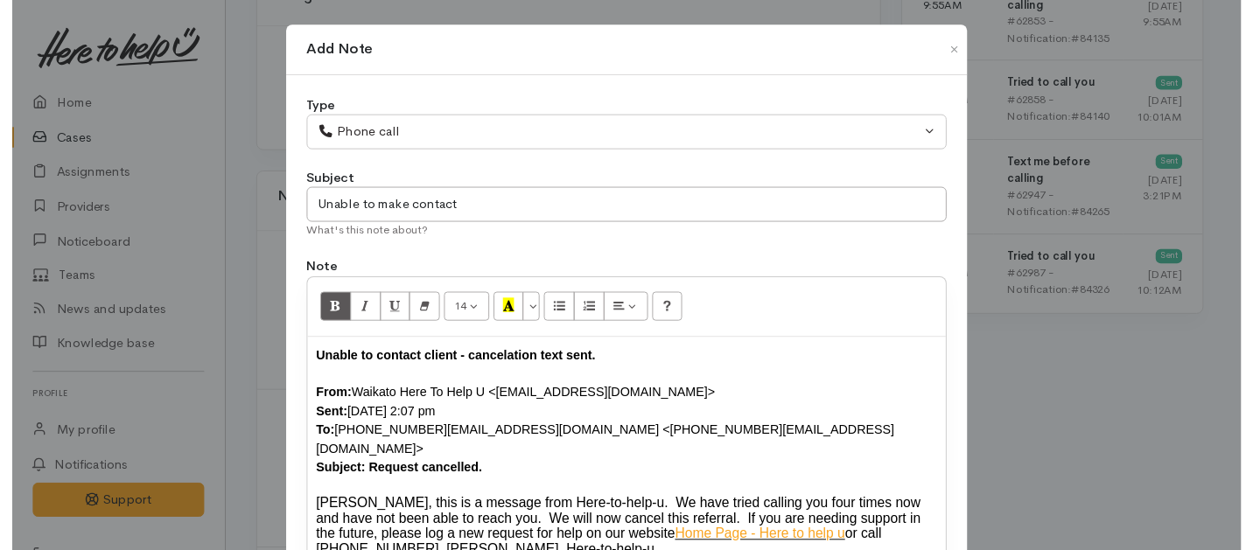
scroll to position [146, 0]
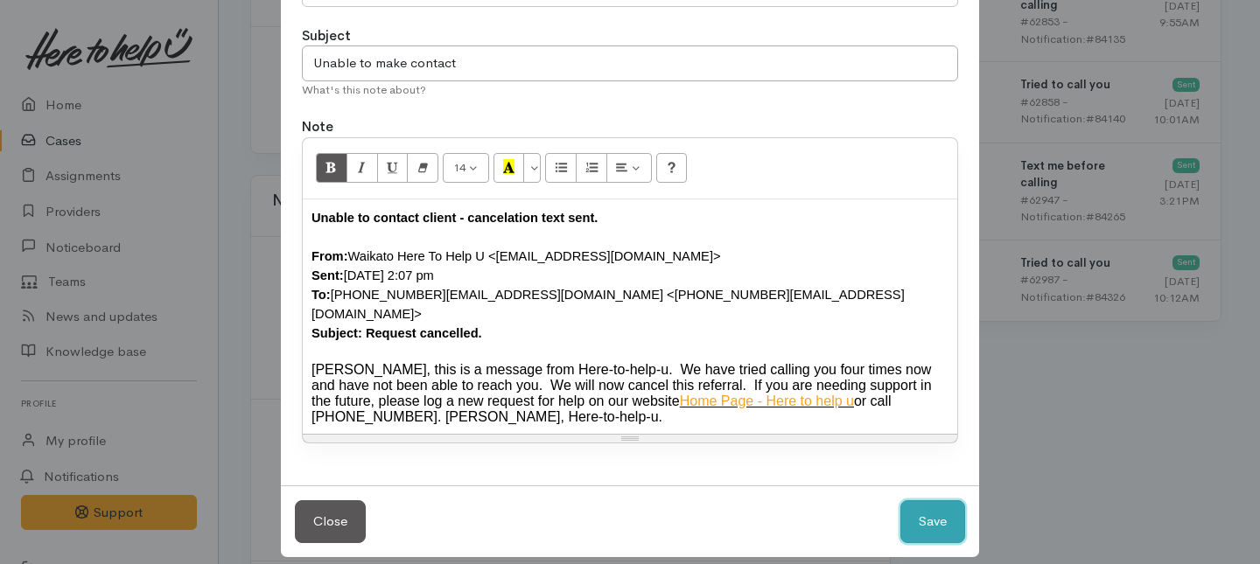
click at [909, 512] on button "Save" at bounding box center [933, 522] width 65 height 43
select select "1"
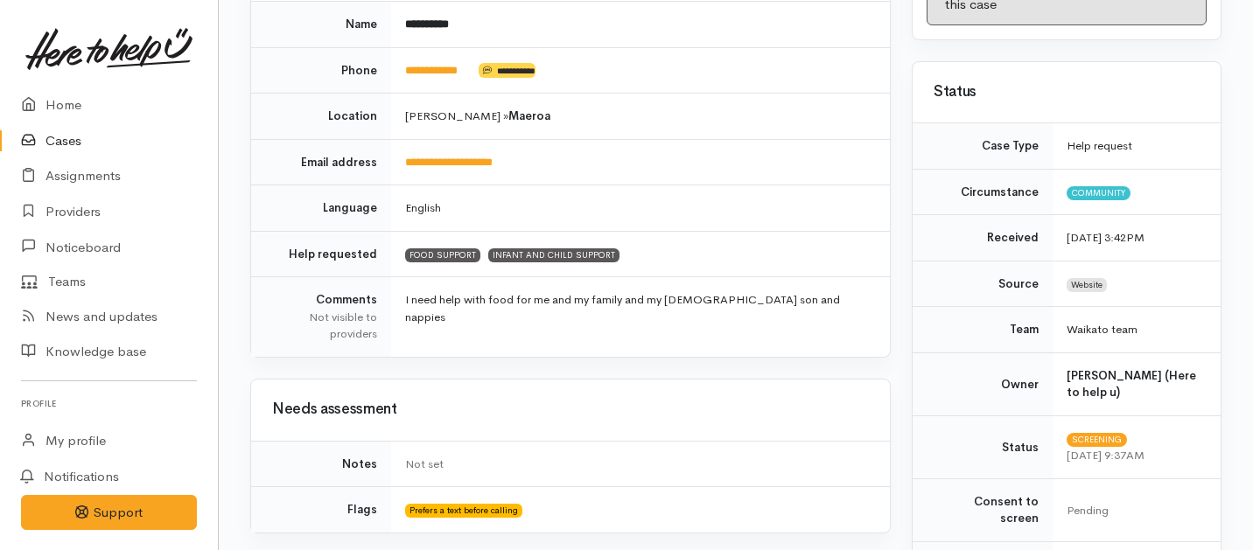
scroll to position [0, 0]
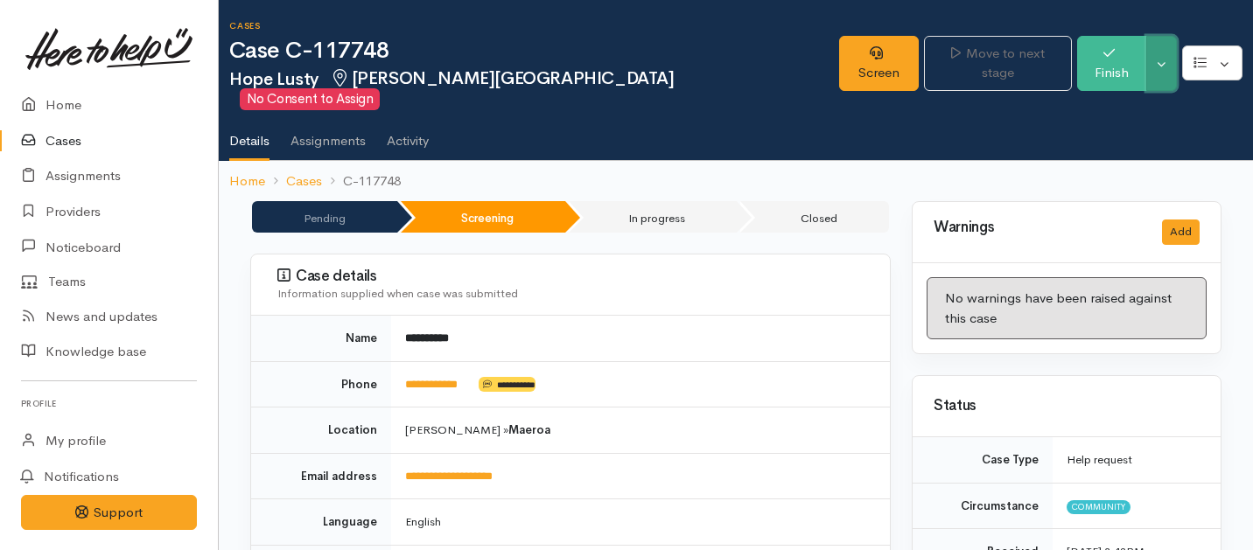
click at [1154, 58] on button "Toggle Dropdown" at bounding box center [1161, 63] width 31 height 55
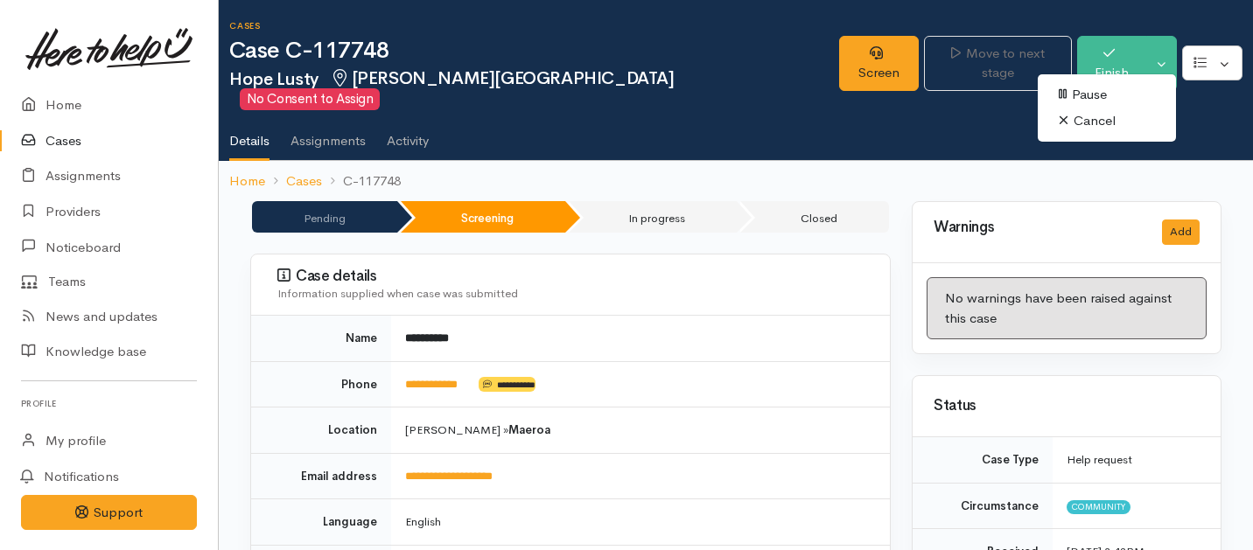
click at [1078, 118] on link "Cancel" at bounding box center [1107, 121] width 138 height 27
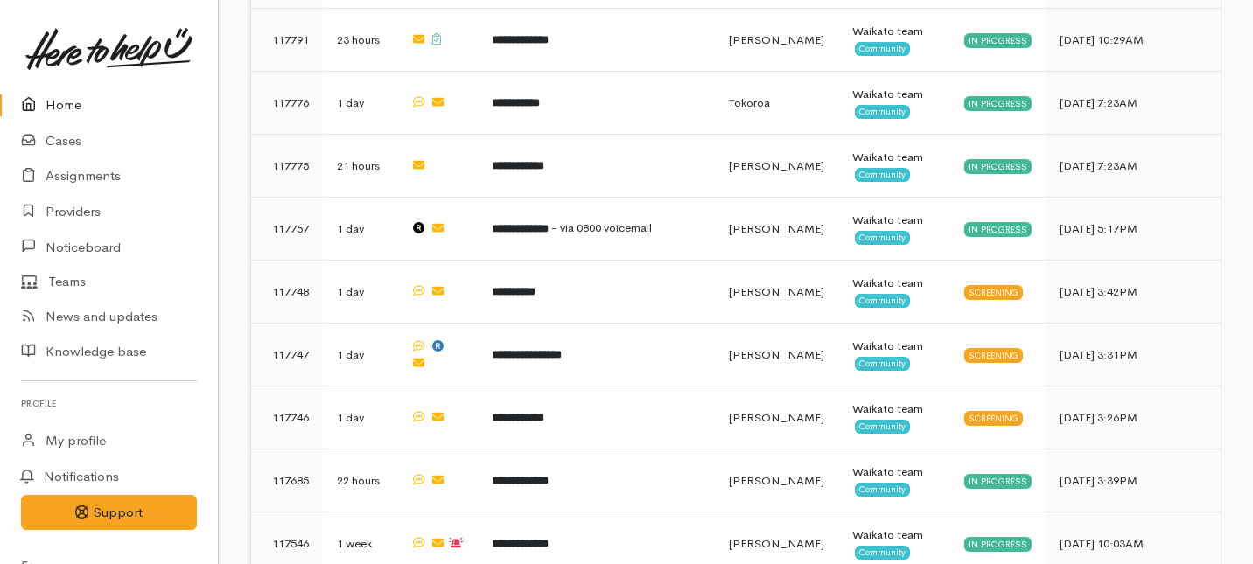
scroll to position [1427, 0]
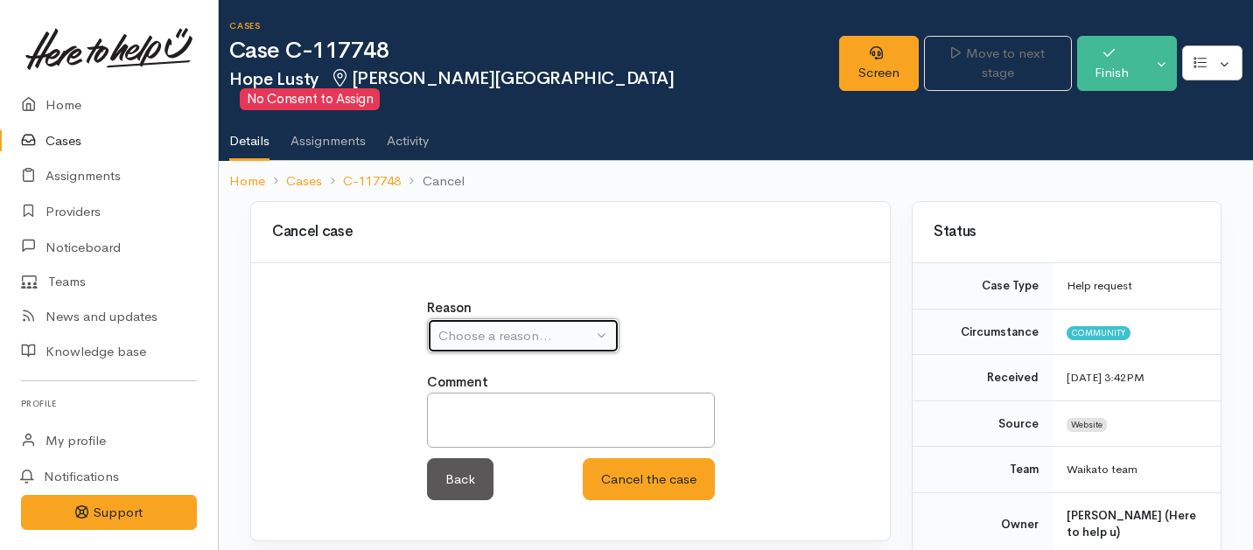
click at [522, 326] on div "Choose a reason..." at bounding box center [515, 336] width 154 height 20
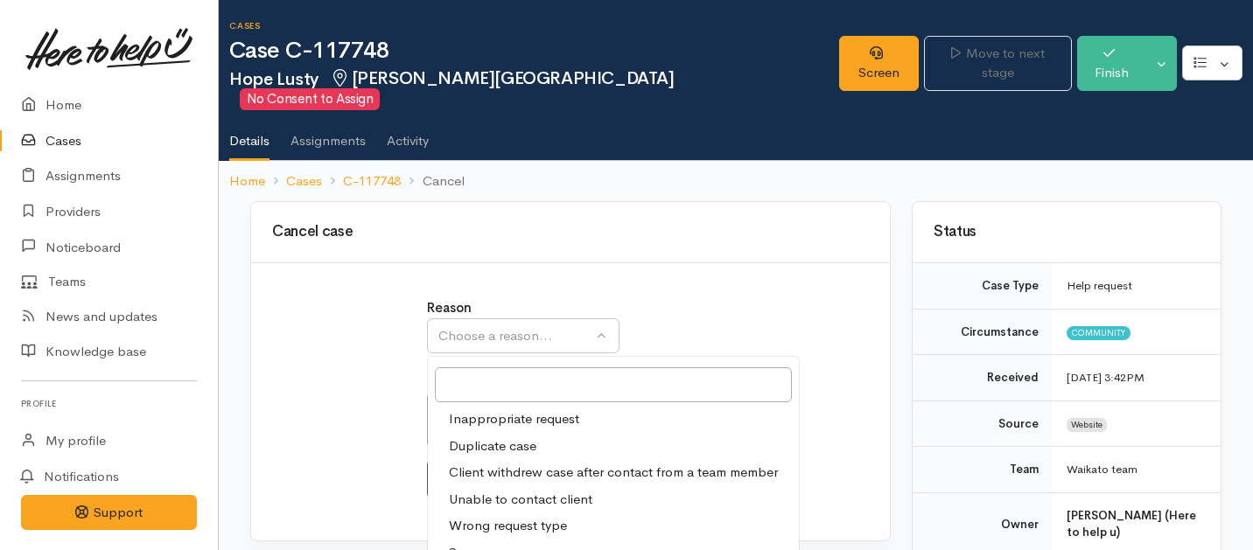
click at [477, 490] on span "Unable to contact client" at bounding box center [521, 500] width 144 height 20
select select "4"
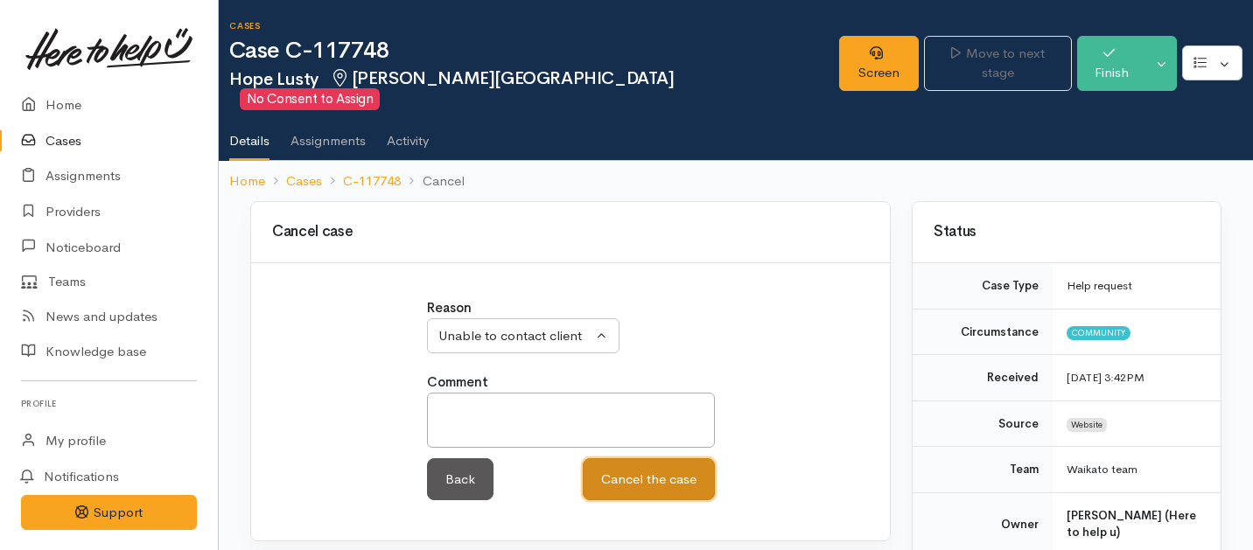
click at [620, 471] on button "Cancel the case" at bounding box center [649, 480] width 132 height 43
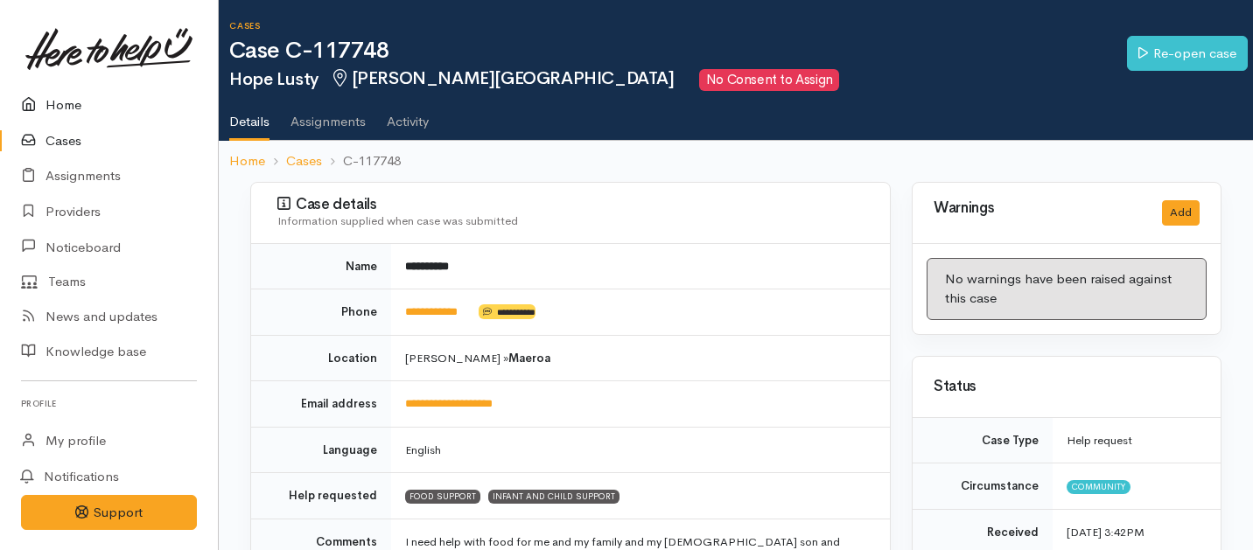
click at [55, 103] on link "Home" at bounding box center [109, 106] width 218 height 36
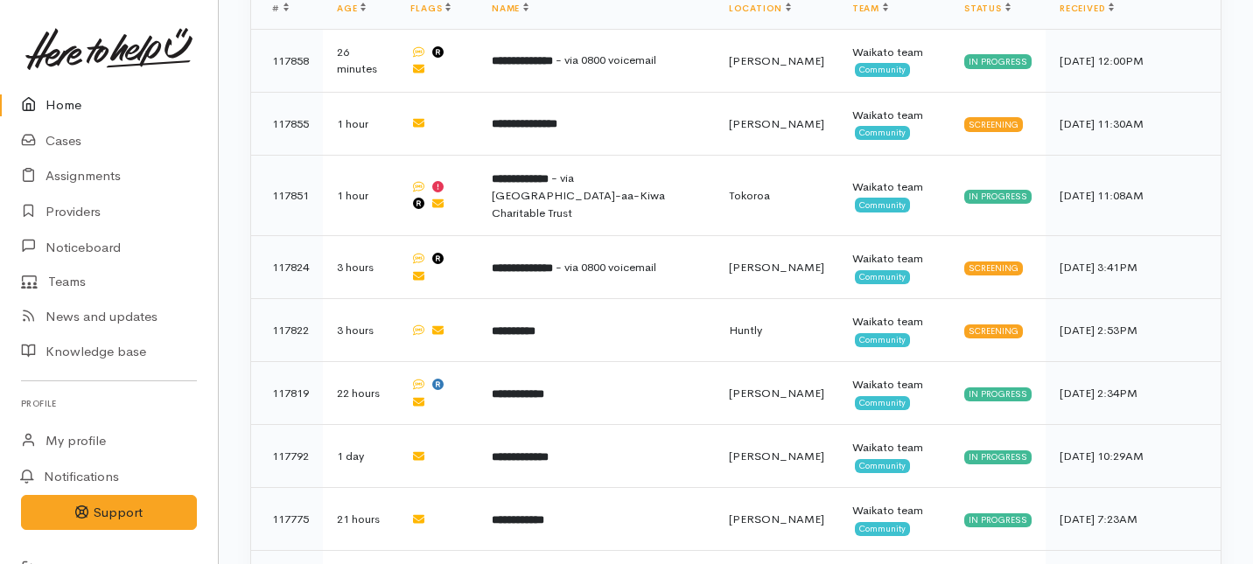
scroll to position [793, 0]
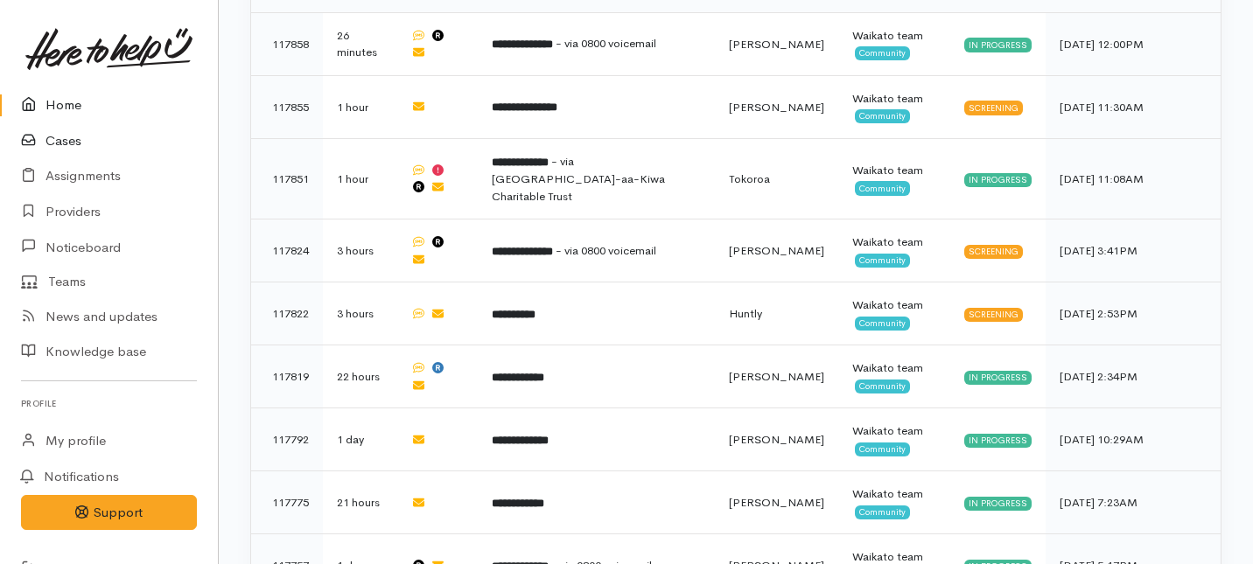
click at [60, 144] on link "Cases" at bounding box center [109, 141] width 218 height 36
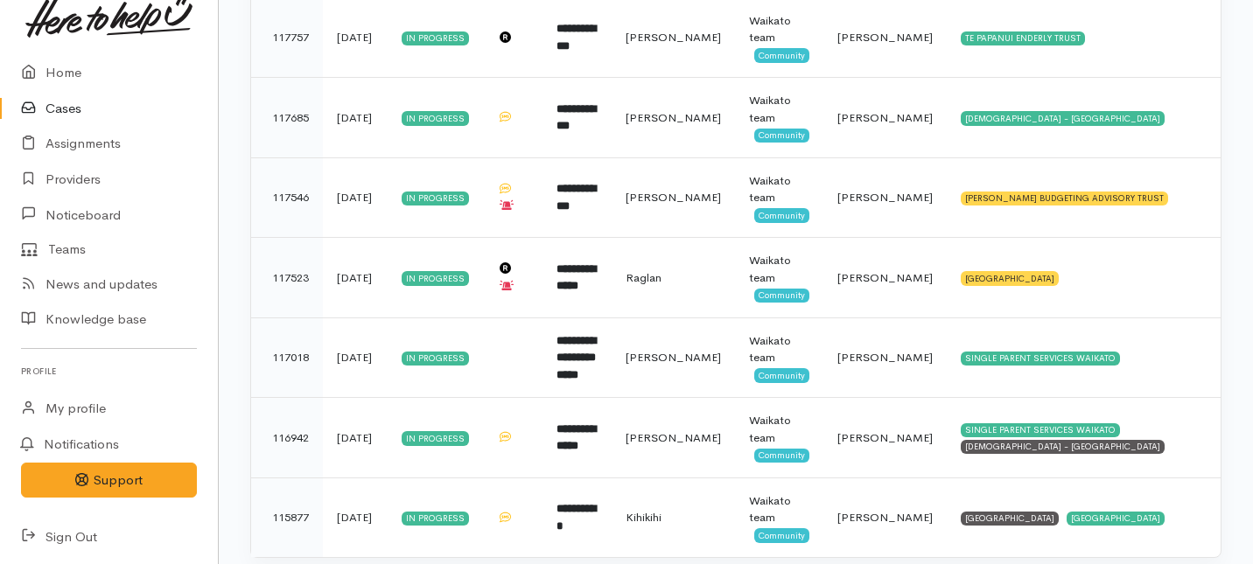
scroll to position [812, 0]
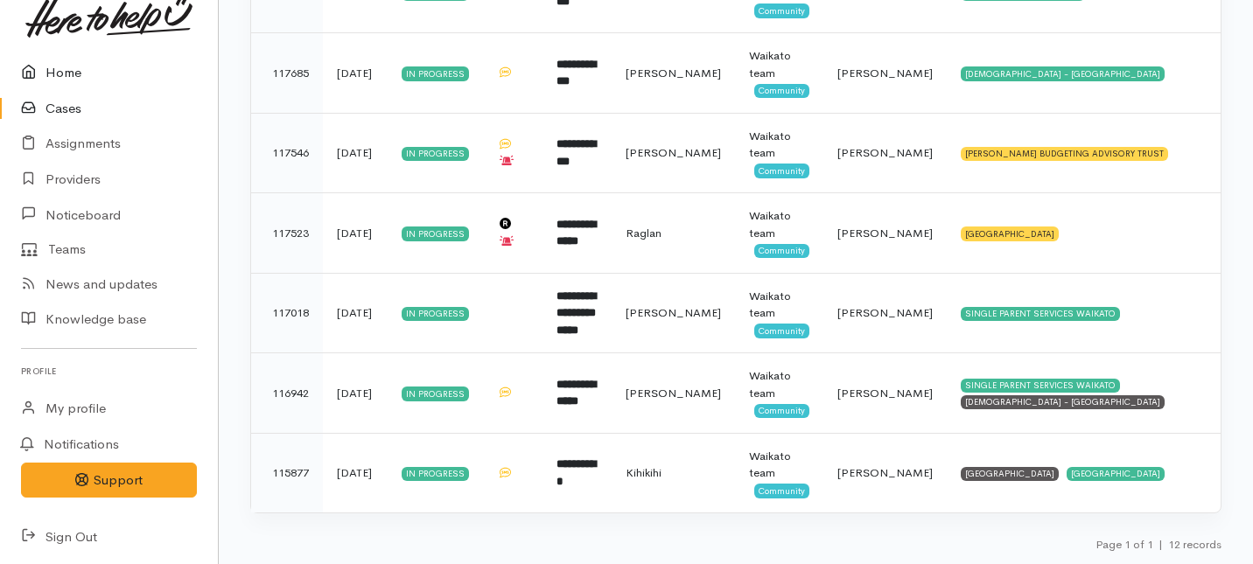
click at [61, 69] on link "Home" at bounding box center [109, 73] width 218 height 36
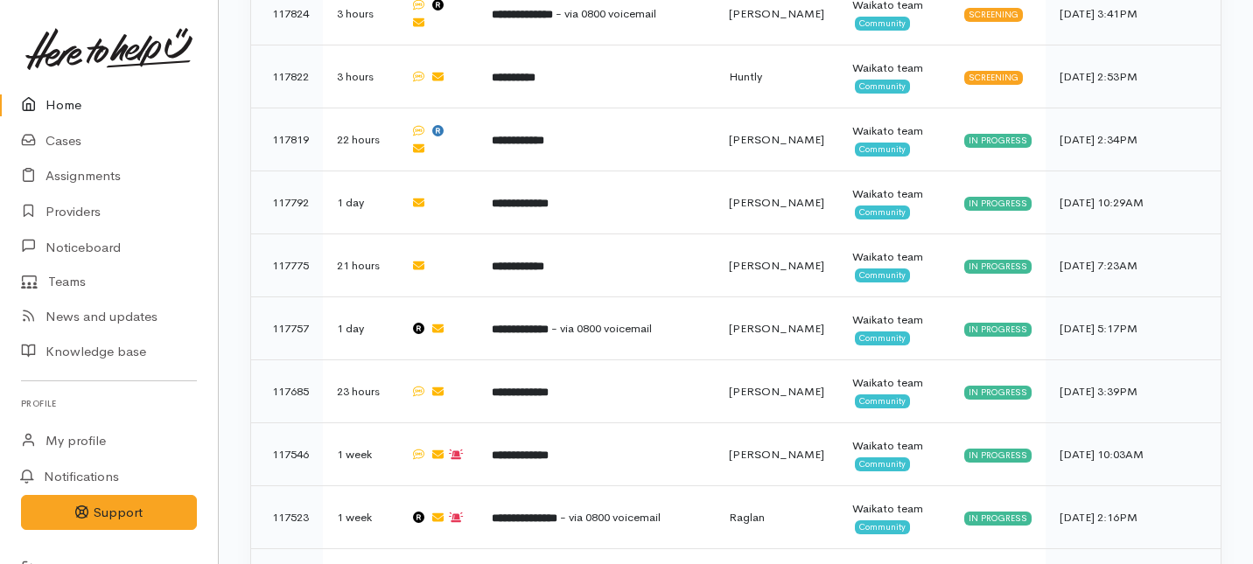
scroll to position [1108, 0]
